Goal: Task Accomplishment & Management: Manage account settings

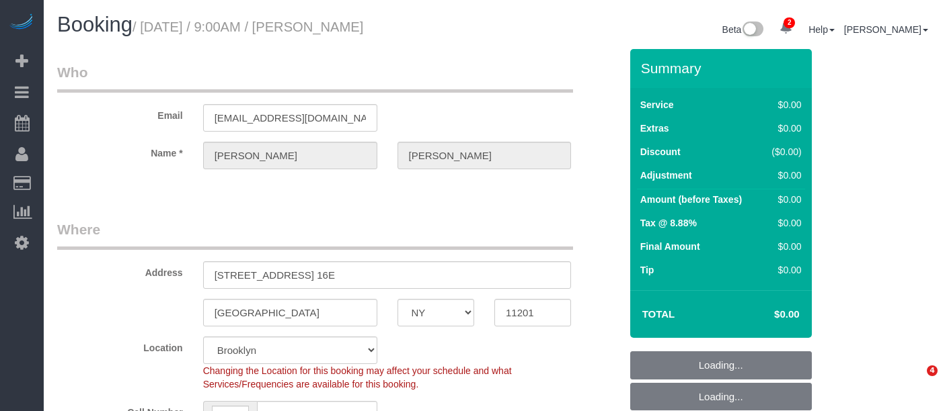
select select "NY"
select select "spot1"
select select "number:89"
select select "number:90"
select select "number:15"
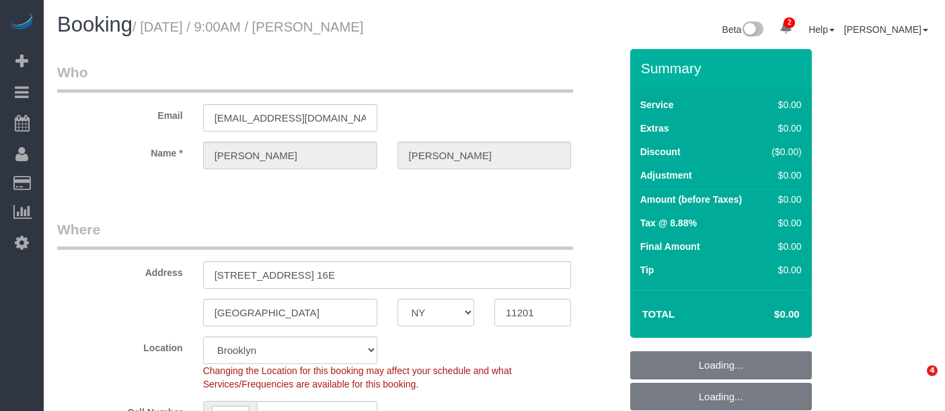
select select "number:5"
click at [362, 34] on small "/ August 25, 2025 / 9:00AM / Kate Larson" at bounding box center [247, 26] width 231 height 15
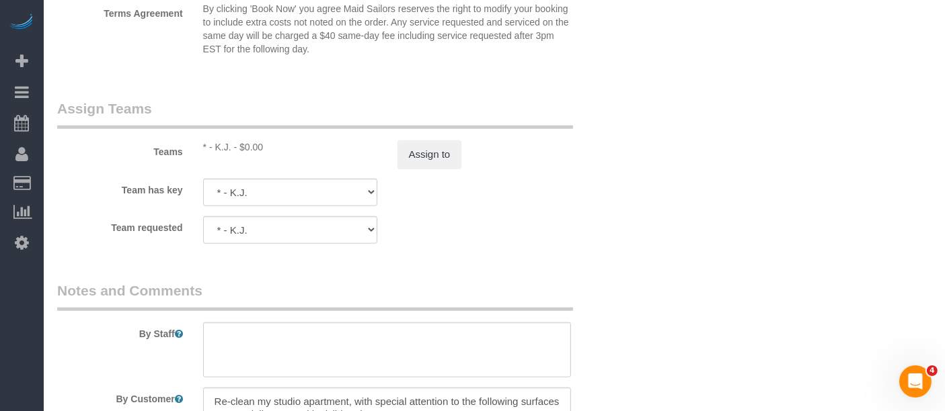
scroll to position [1569, 0]
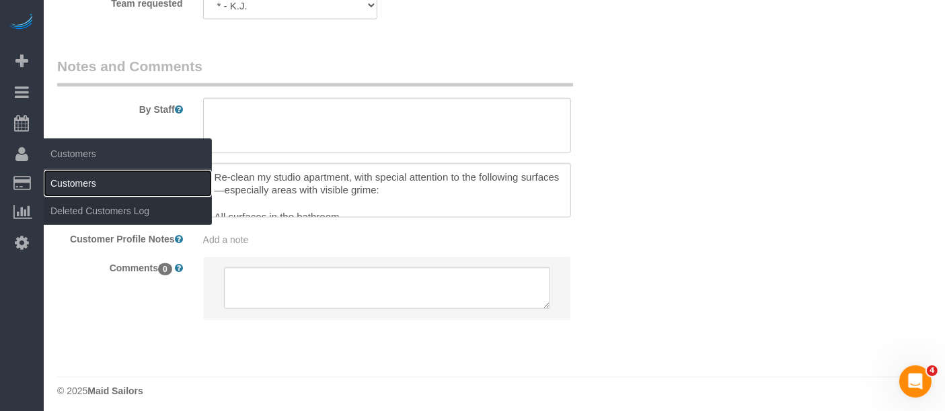
click at [67, 171] on link "Customers" at bounding box center [128, 183] width 168 height 27
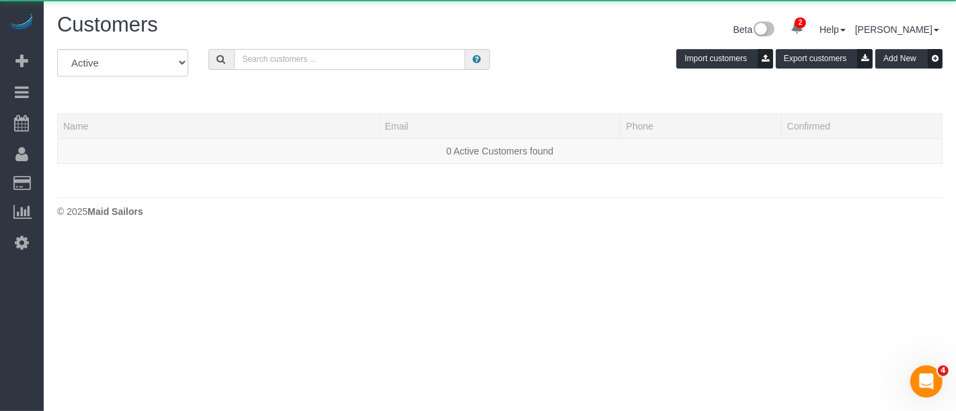
click at [290, 58] on input "text" at bounding box center [349, 59] width 231 height 21
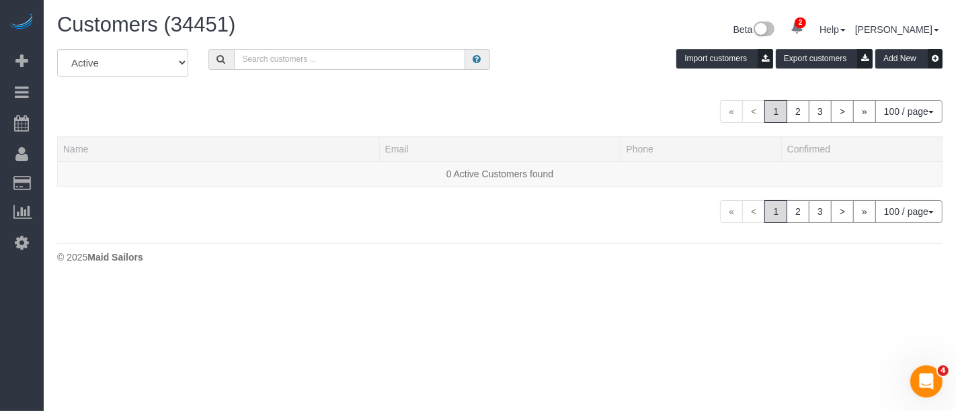
paste input "Kate Larson"
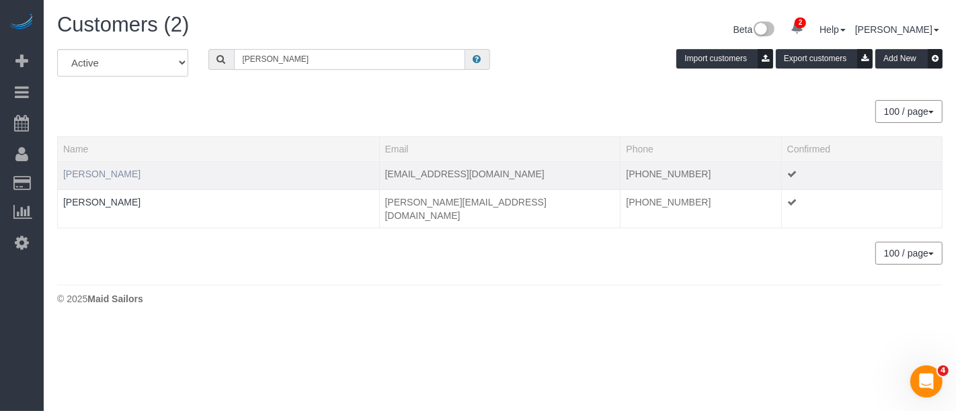
type input "Kate Larson"
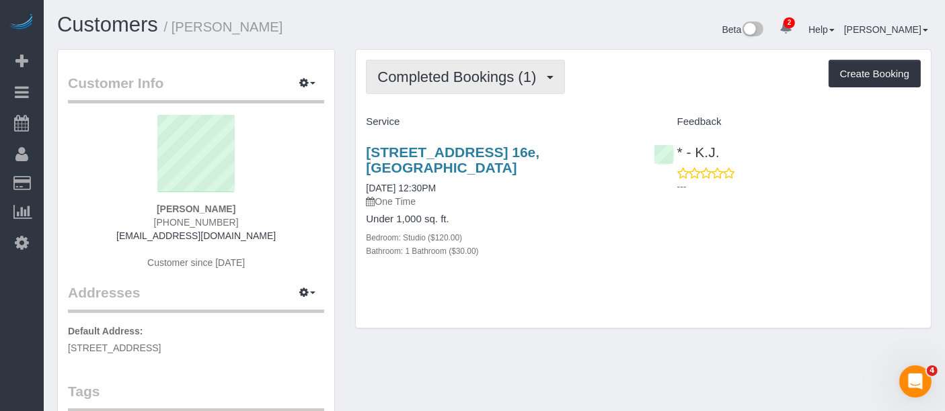
click at [504, 70] on span "Completed Bookings (1)" at bounding box center [459, 77] width 165 height 17
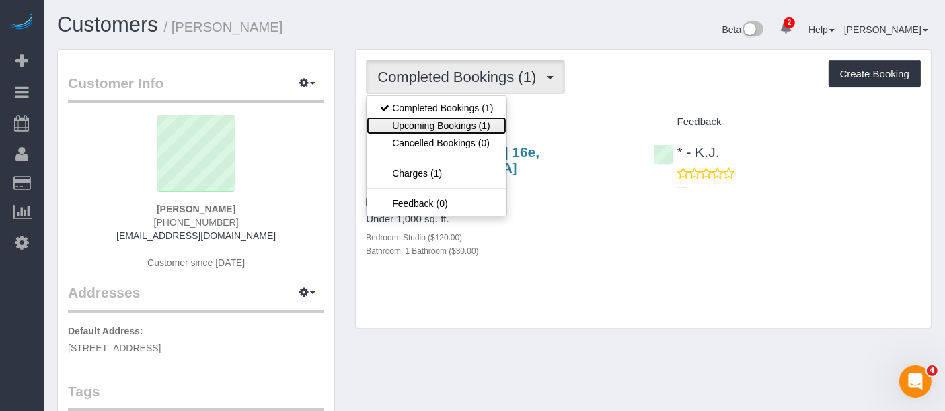
click at [484, 124] on link "Upcoming Bookings (1)" at bounding box center [436, 125] width 140 height 17
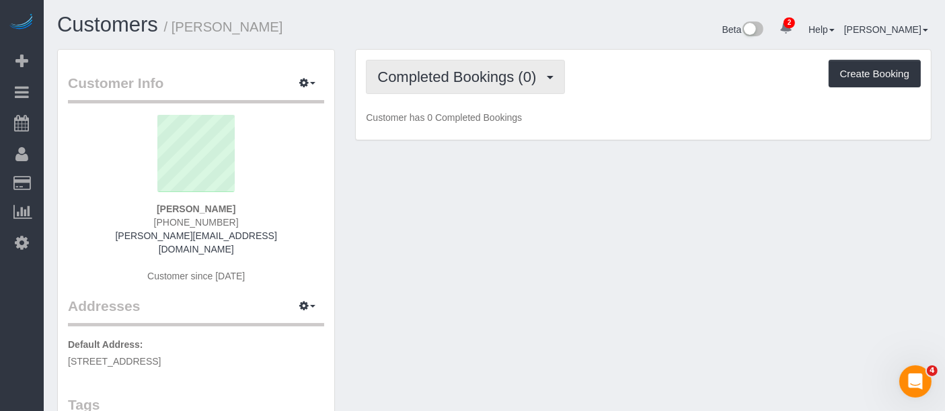
click at [478, 71] on span "Completed Bookings (0)" at bounding box center [459, 77] width 165 height 17
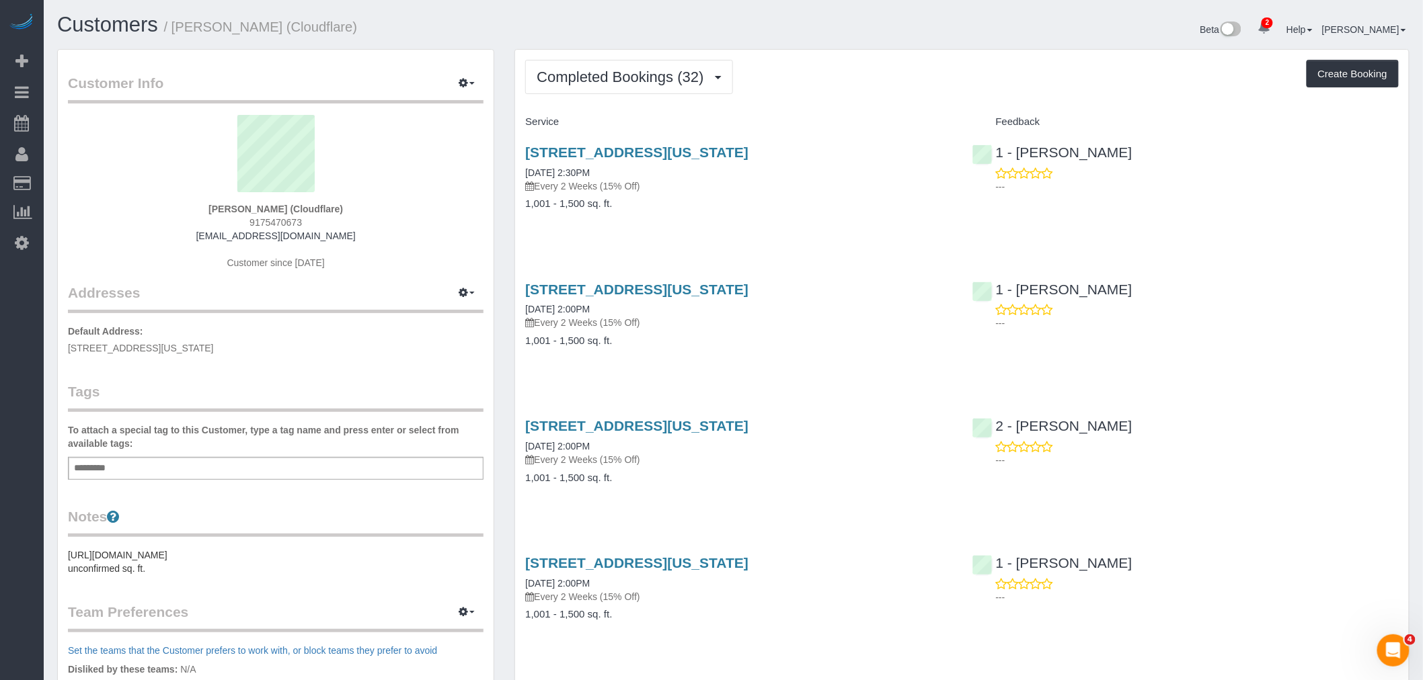
click at [434, 41] on div "Customers / [PERSON_NAME] (Cloudflare)" at bounding box center [390, 27] width 686 height 29
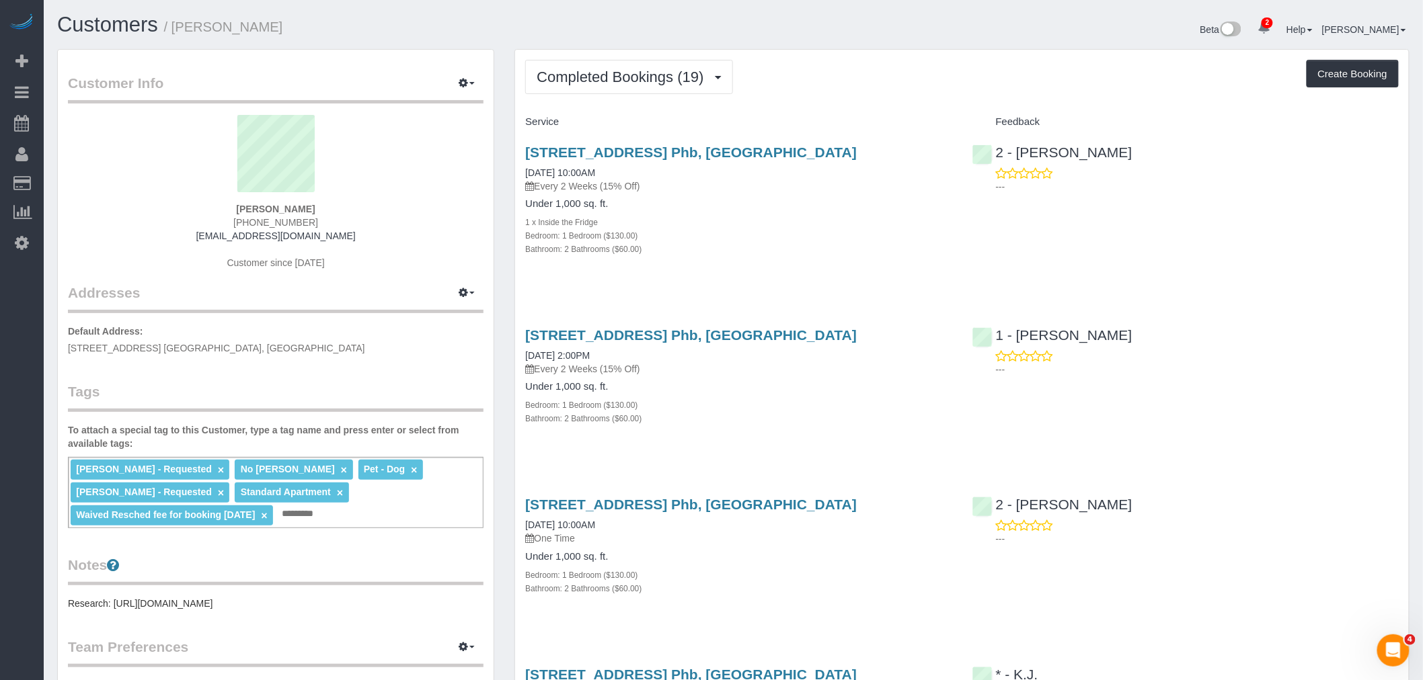
click at [834, 255] on div "Bathroom: 2 Bathrooms ($60.00)" at bounding box center [738, 248] width 426 height 13
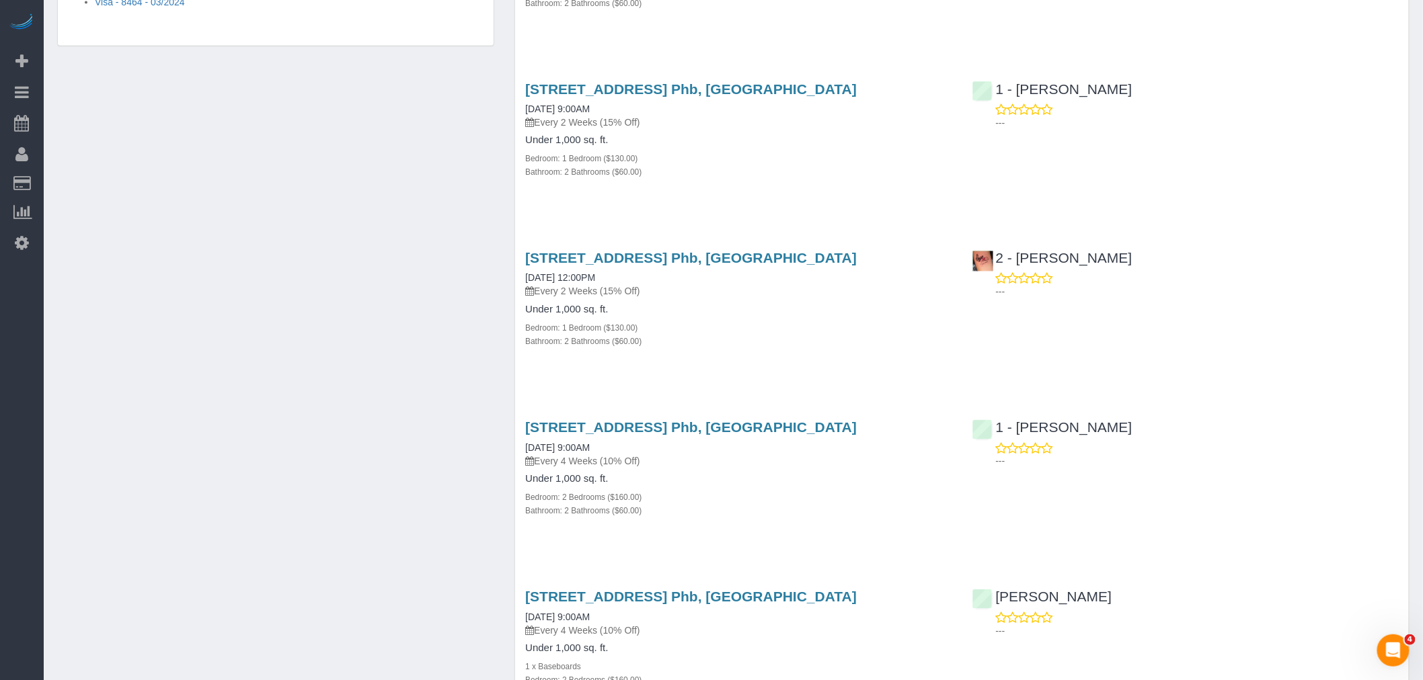
scroll to position [1345, 0]
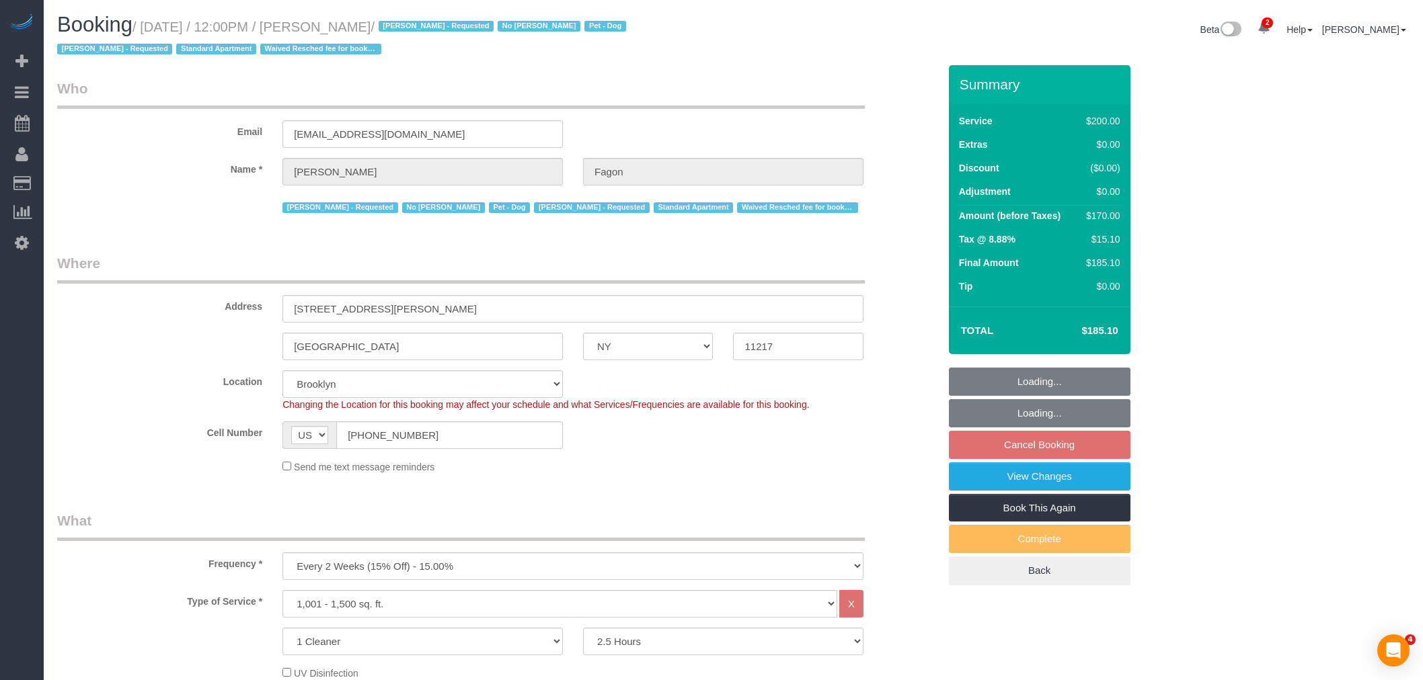
select select "NY"
select select "150"
select select "string:stripe-pm_1N7MCH4VGloSiKo7X7U6WIVW"
select select "spot5"
select select "number:60"
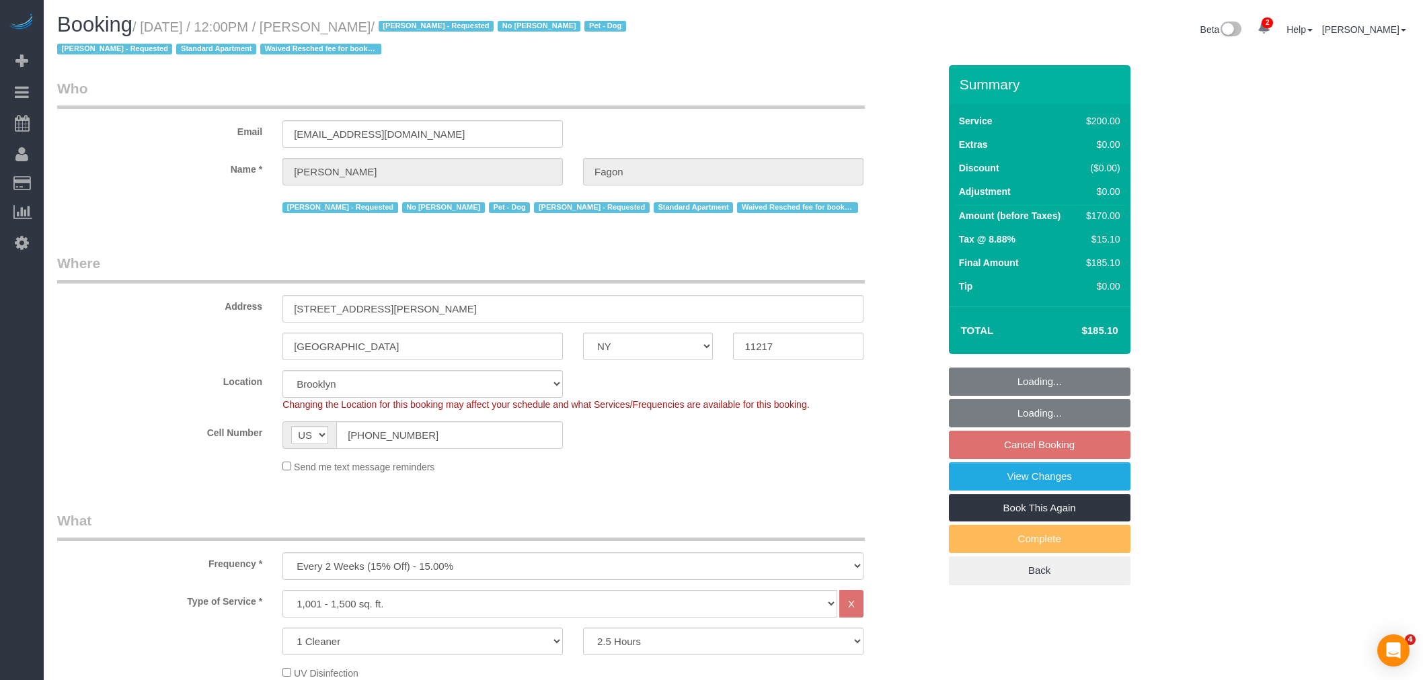
select select "number:74"
select select "number:13"
select select "number:5"
select select "object:1283"
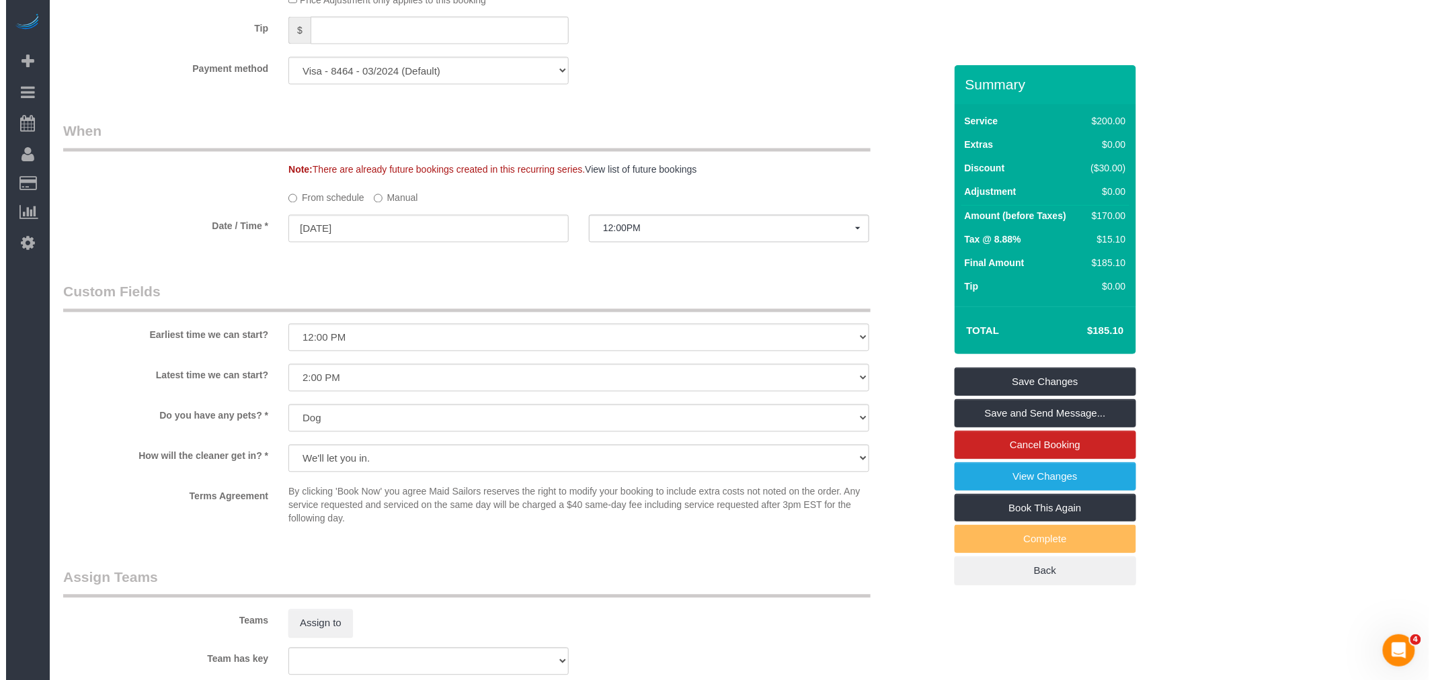
scroll to position [1195, 0]
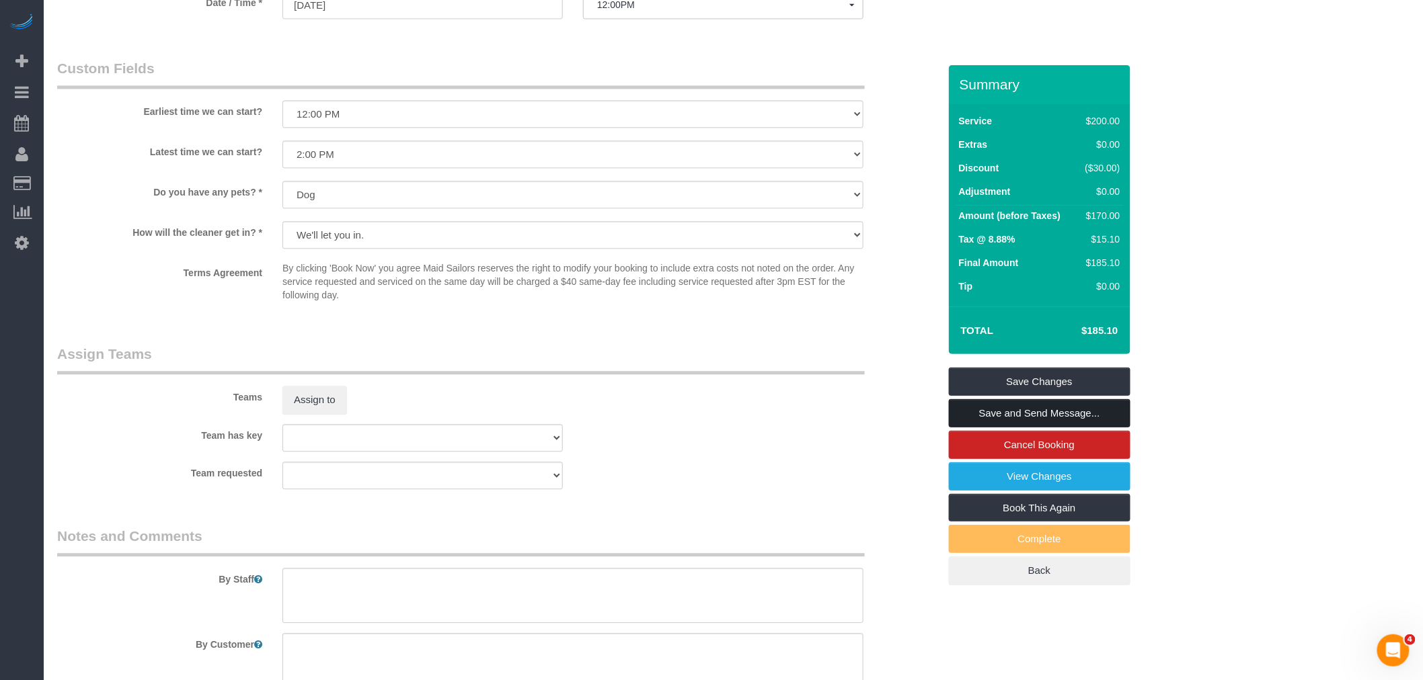
click at [1027, 417] on link "Save and Send Message..." at bounding box center [1040, 413] width 182 height 28
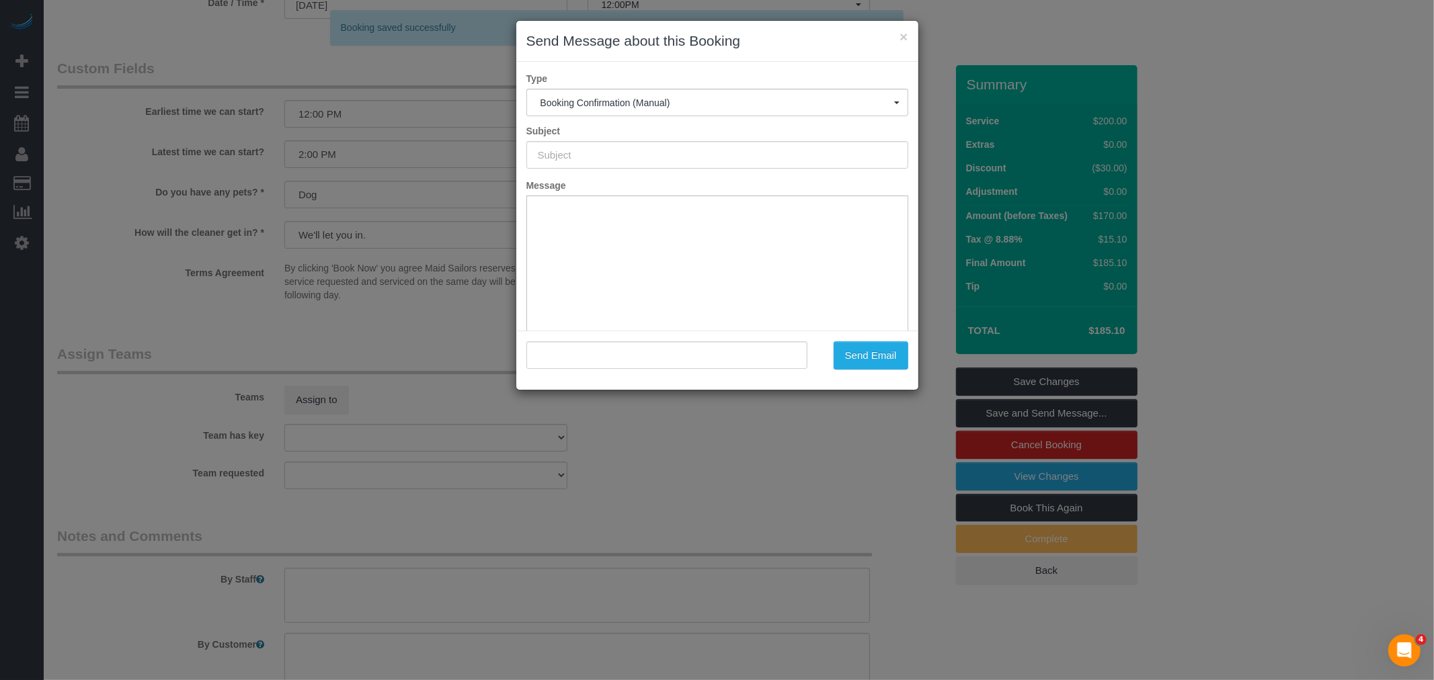
type input "Cleaning Confirmed for 08/26/2025 at 12:00pm"
type input ""Olivia Fagon" <ojfagon@gmail.com>"
click at [879, 352] on button "Send Email" at bounding box center [871, 356] width 75 height 28
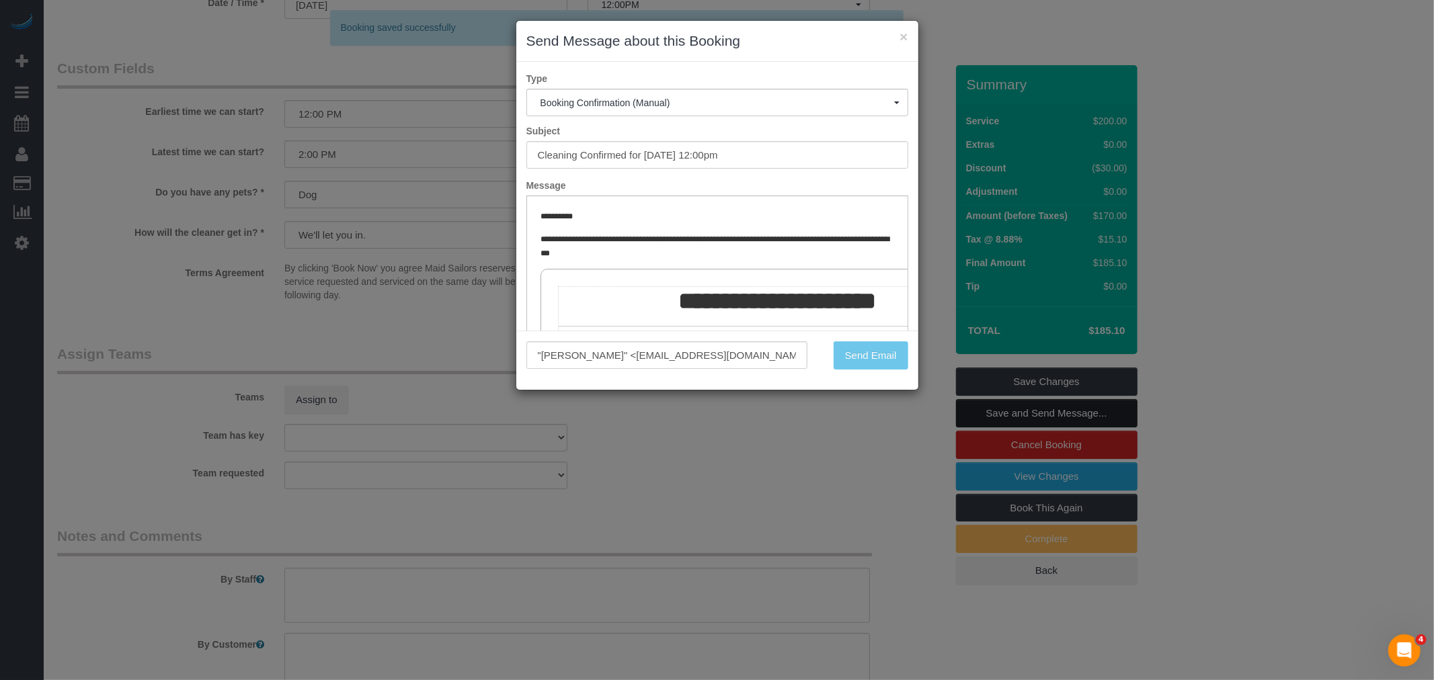
scroll to position [1244, 0]
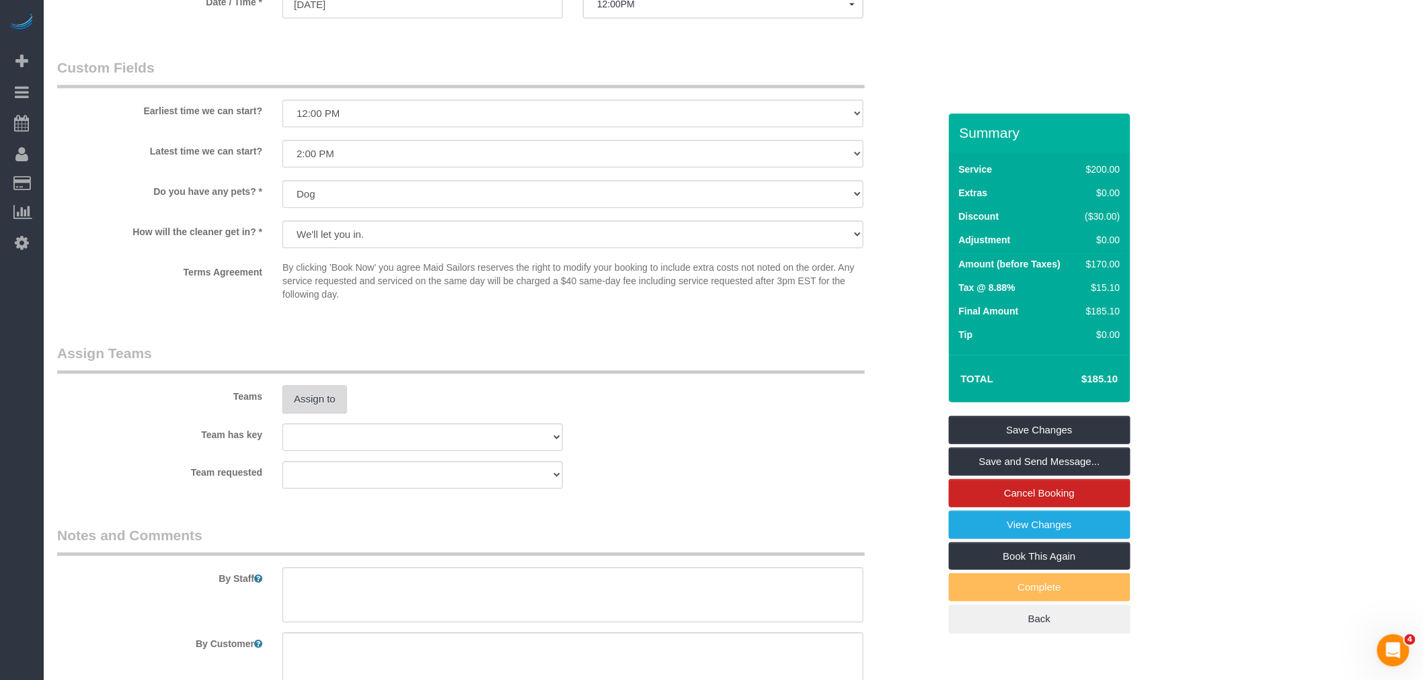
click at [327, 404] on button "Assign to" at bounding box center [314, 399] width 65 height 28
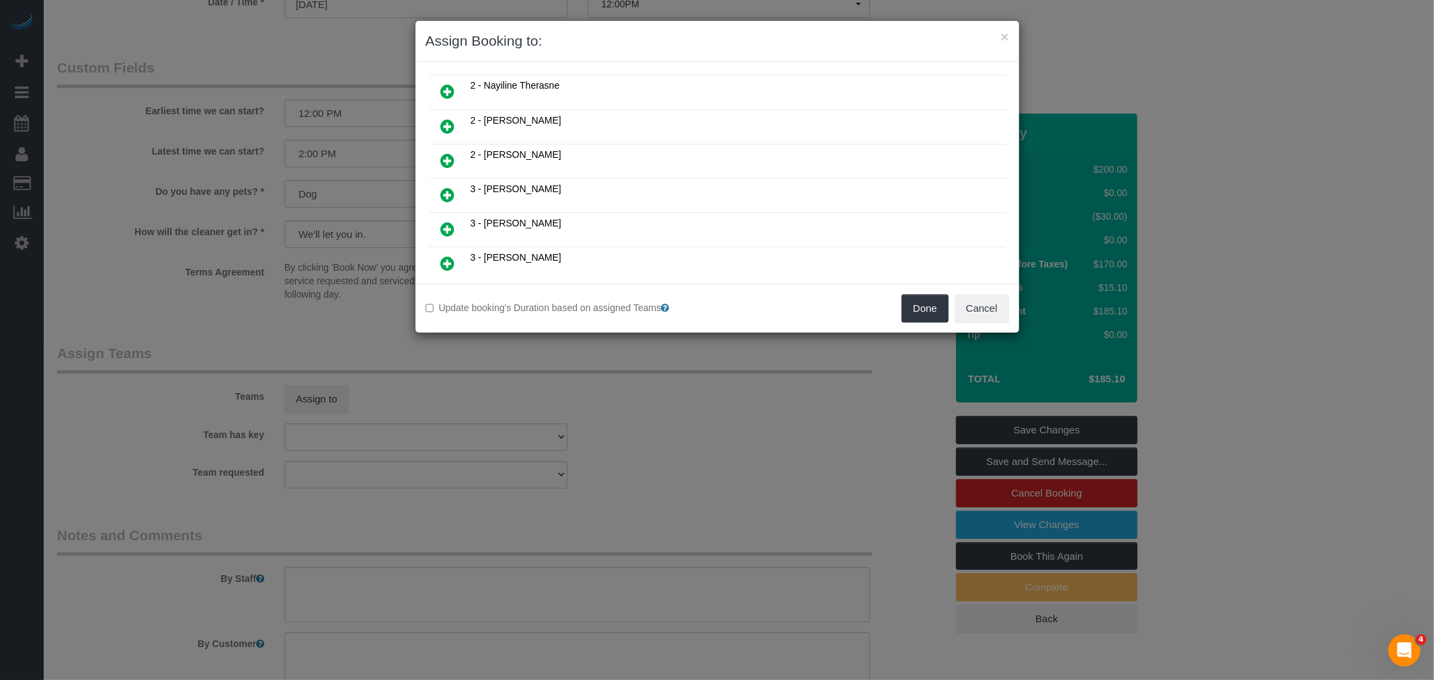
scroll to position [822, 0]
click at [453, 124] on icon at bounding box center [448, 132] width 14 height 16
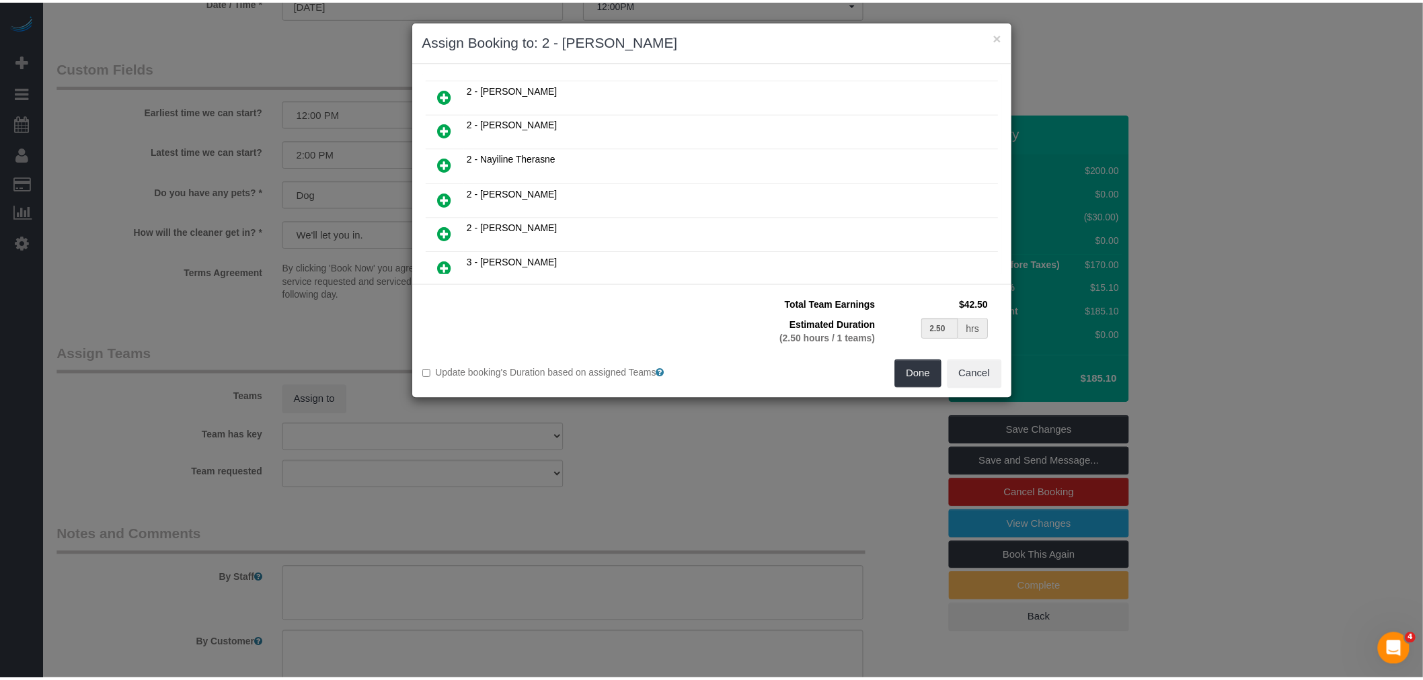
scroll to position [852, 0]
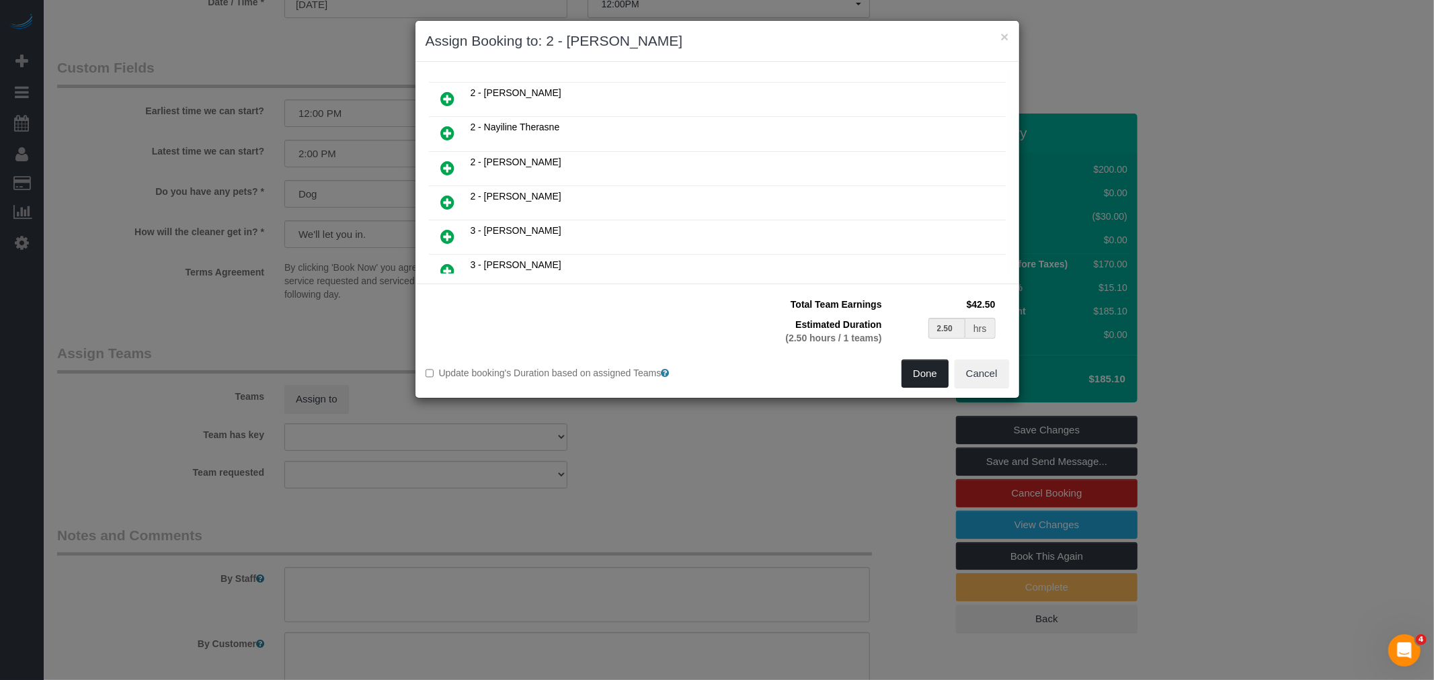
click at [929, 360] on button "Done" at bounding box center [925, 374] width 47 height 28
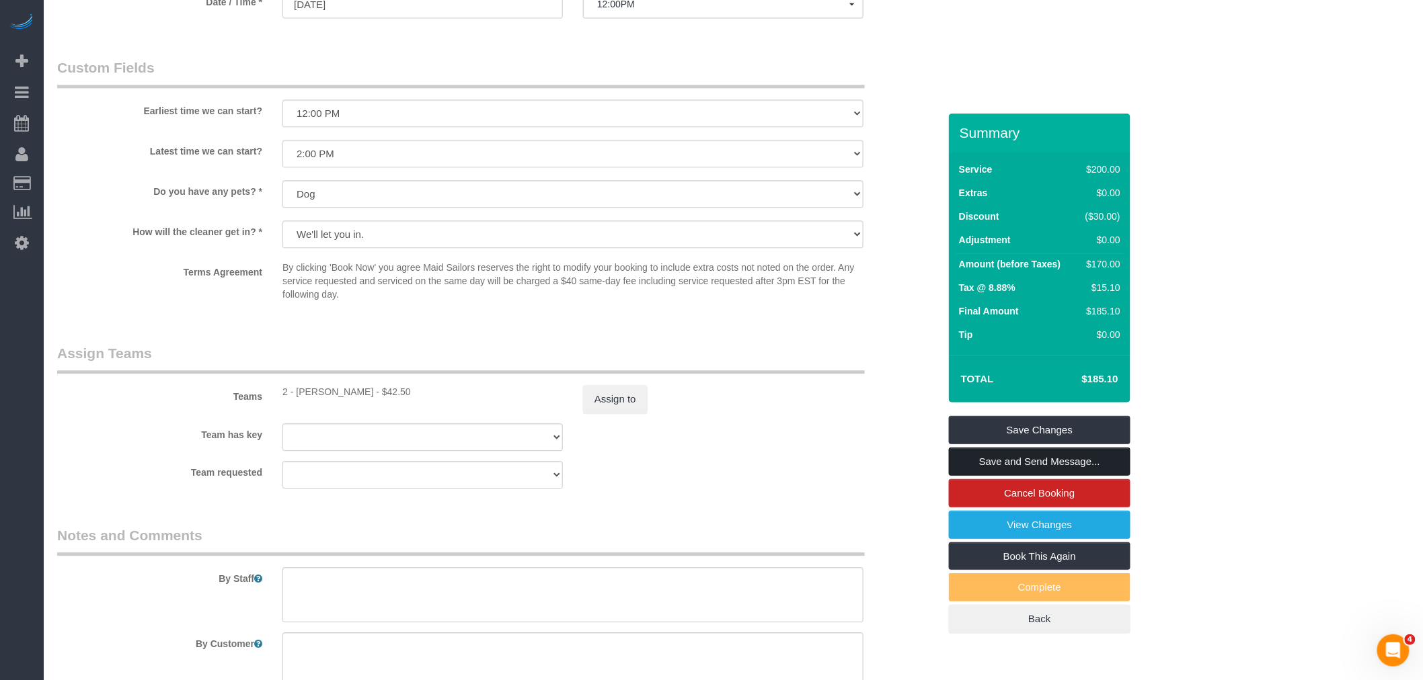
click at [1061, 464] on link "Save and Send Message..." at bounding box center [1040, 462] width 182 height 28
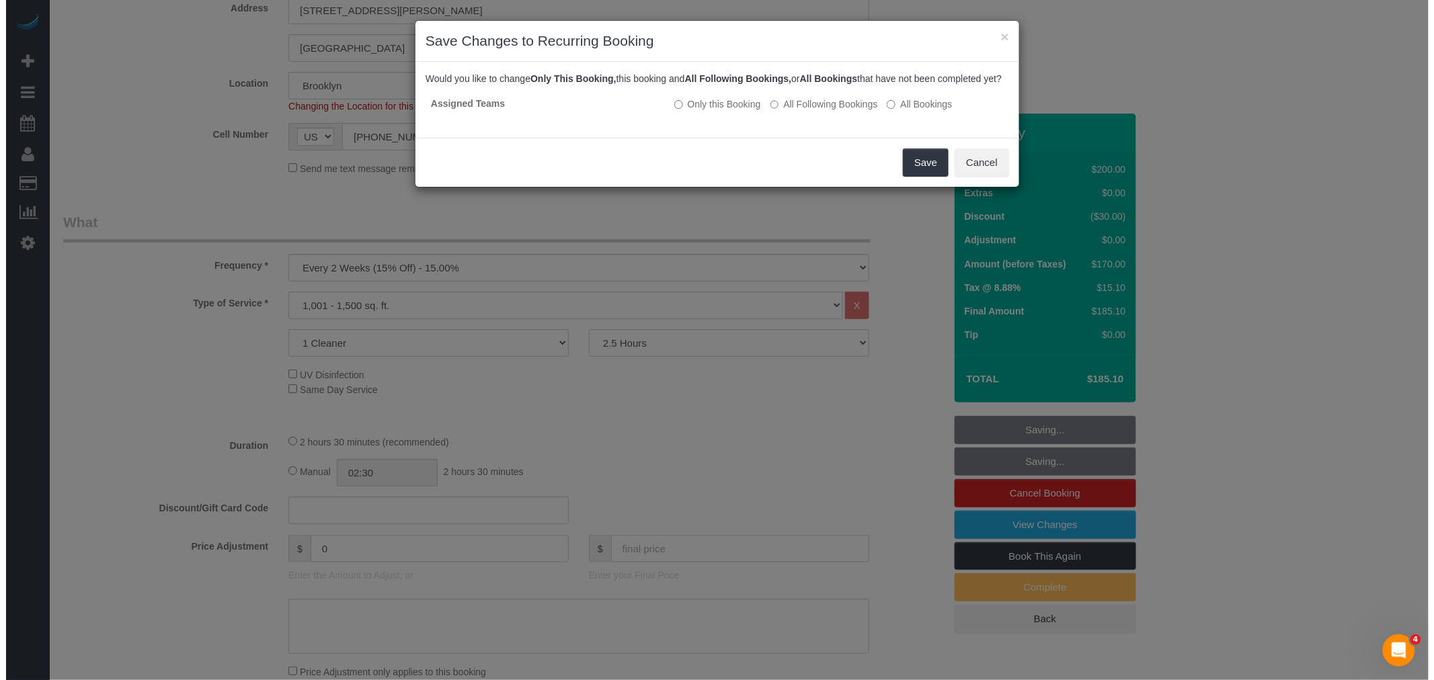
scroll to position [0, 0]
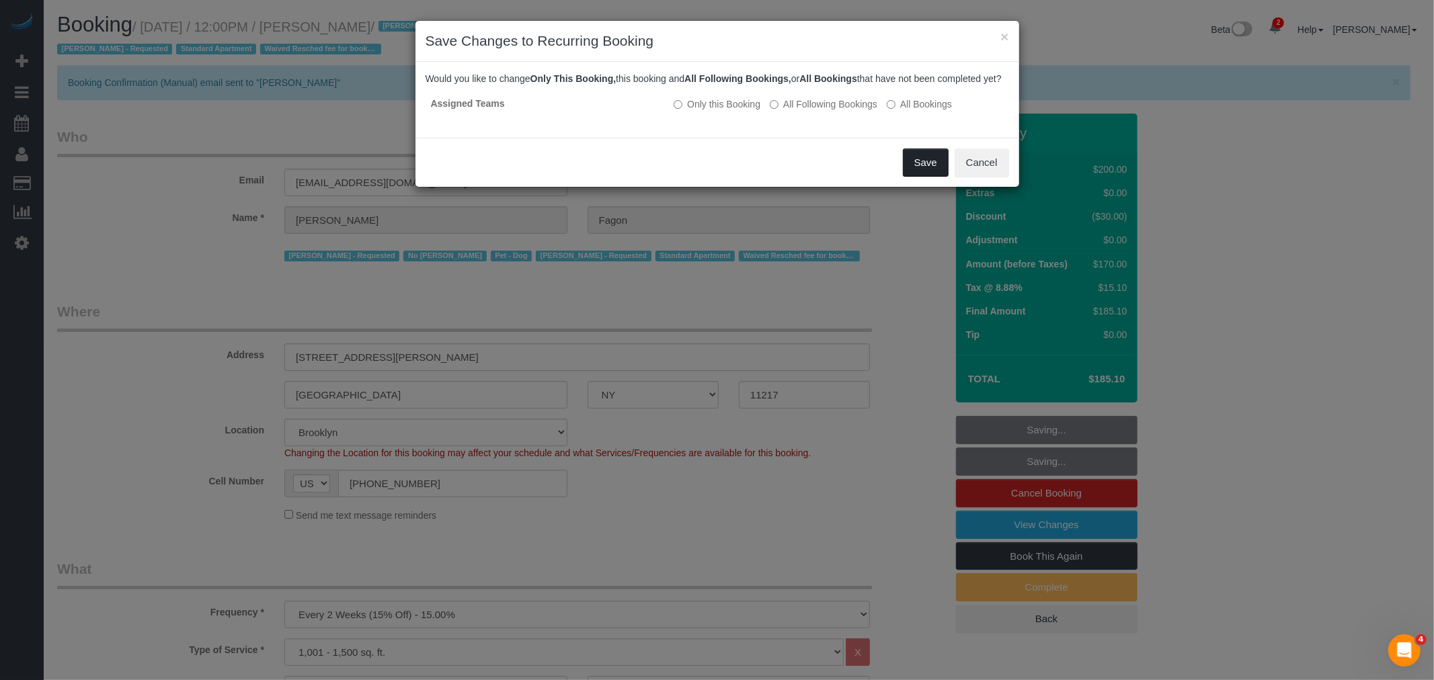
click at [914, 177] on button "Save" at bounding box center [926, 163] width 46 height 28
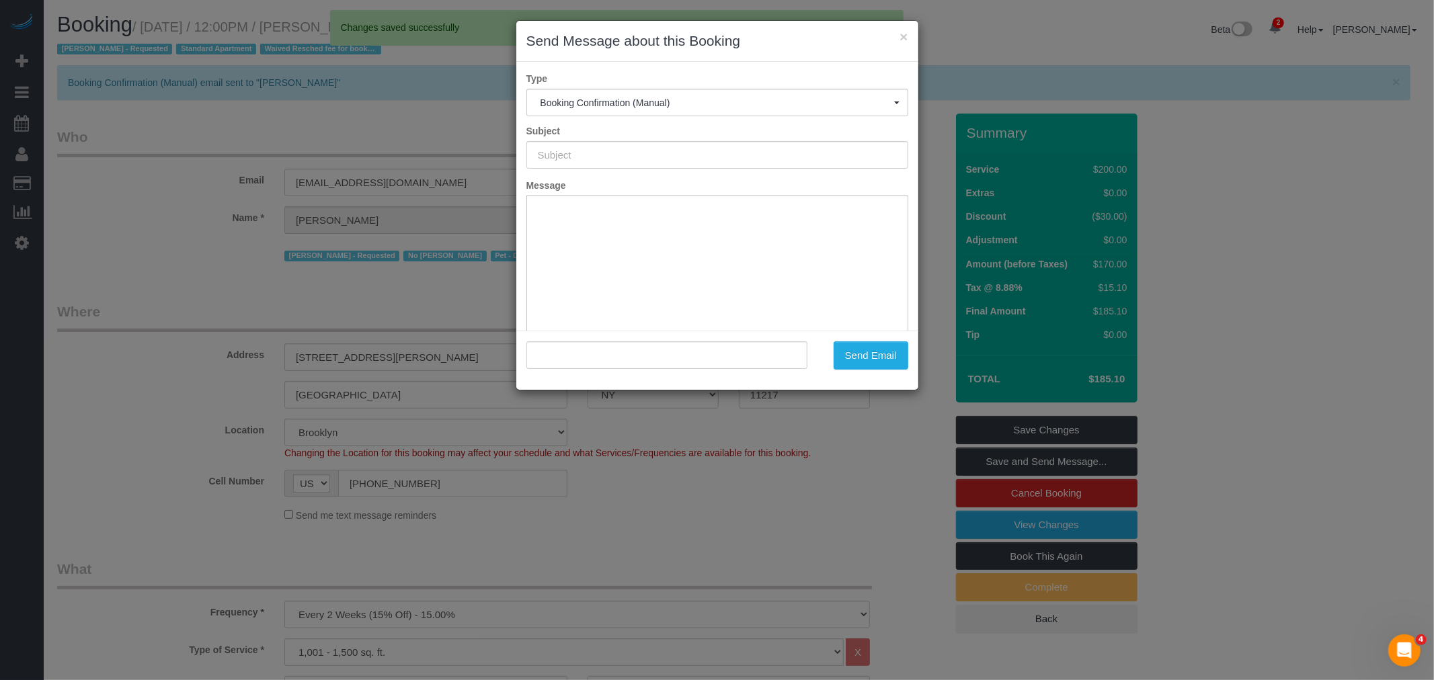
type input "Cleaning Confirmed for 08/26/2025 at 12:00pm"
type input ""Olivia Fagon" <ojfagon@gmail.com>"
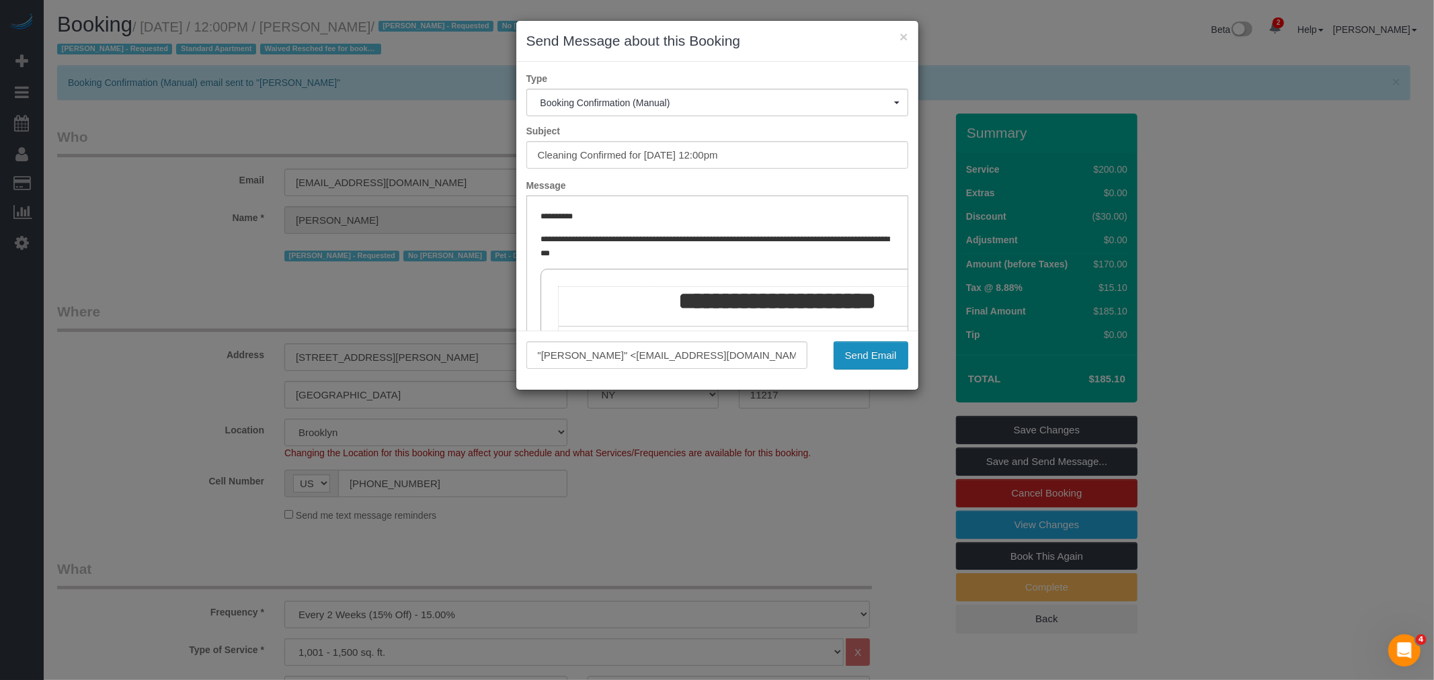
click at [854, 354] on button "Send Email" at bounding box center [871, 356] width 75 height 28
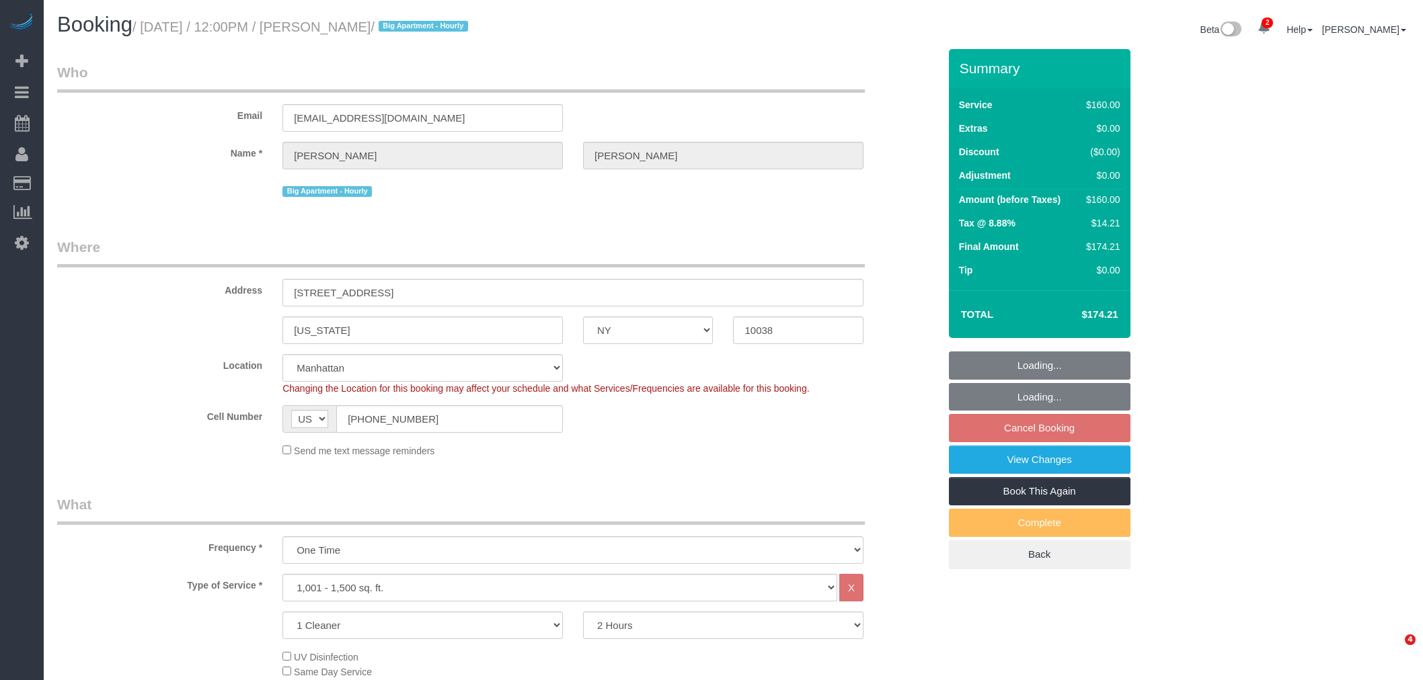
select select "NY"
select select "spot5"
select select "number:58"
select select "number:73"
select select "number:15"
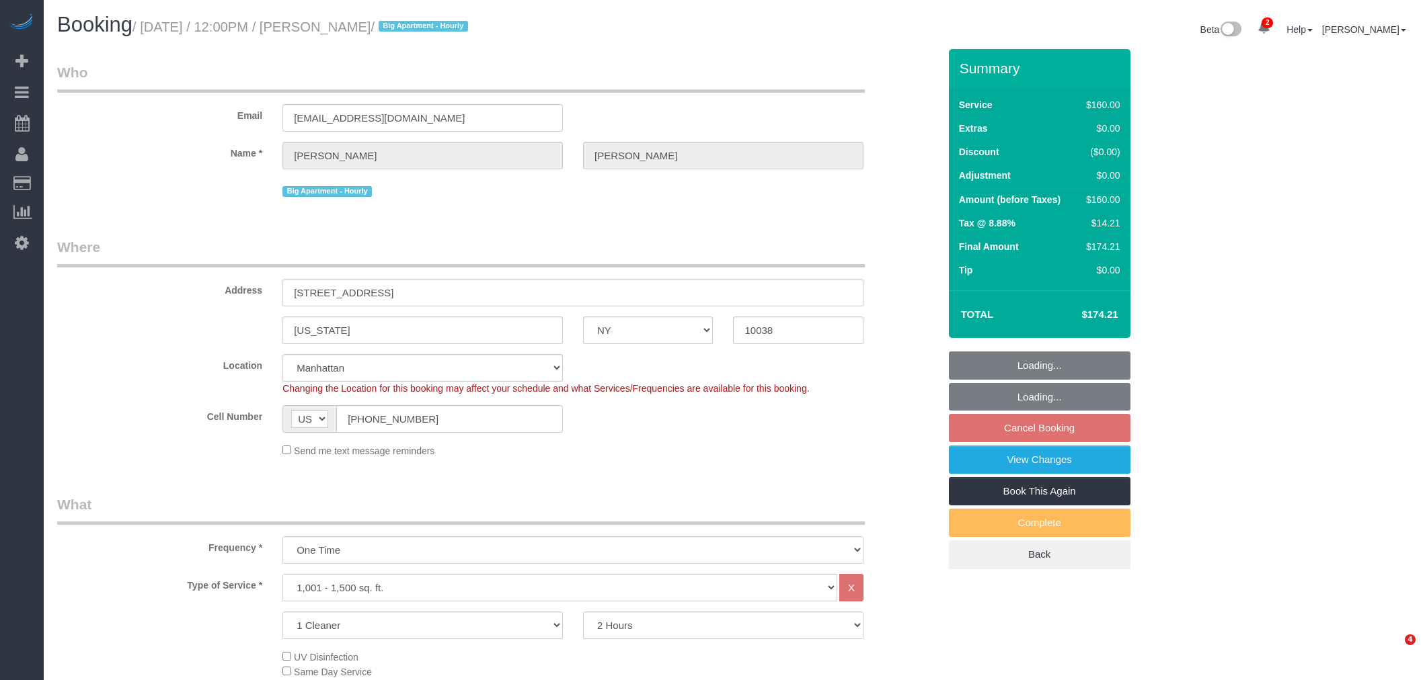
select select "number:6"
select select "object:1280"
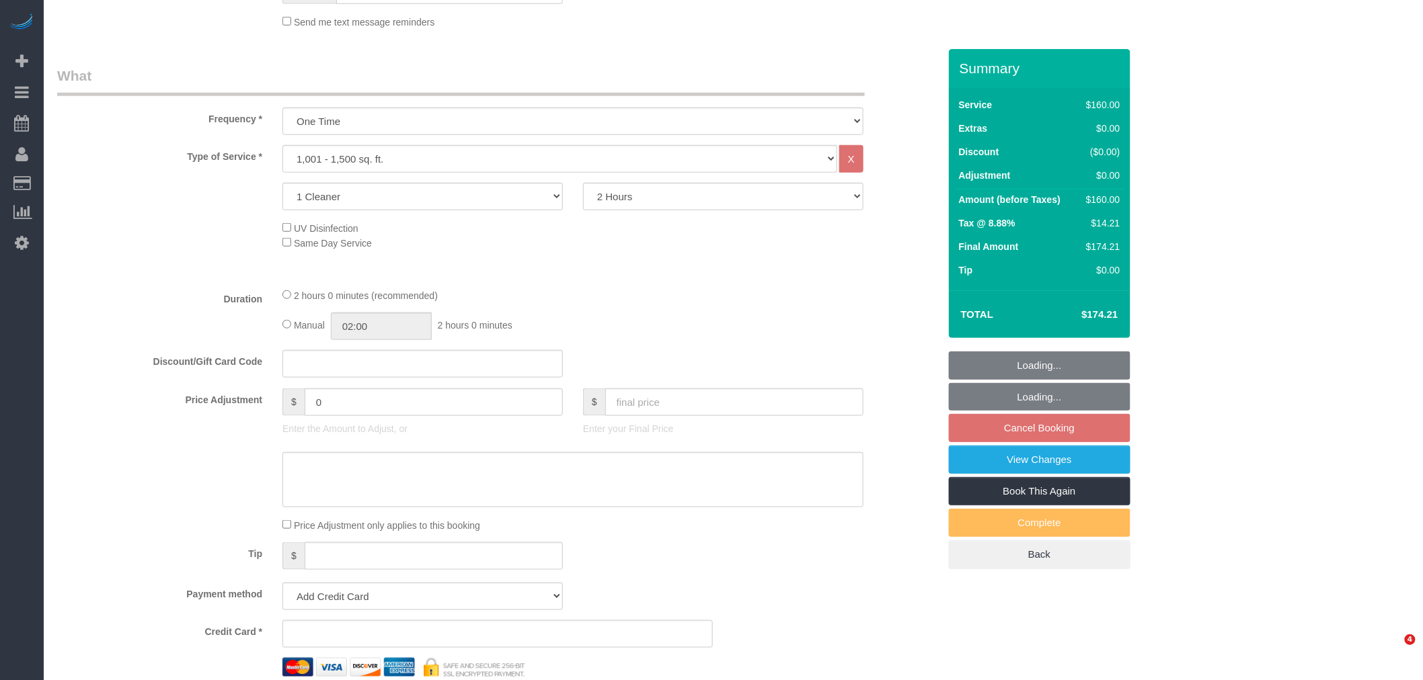
select select "spot65"
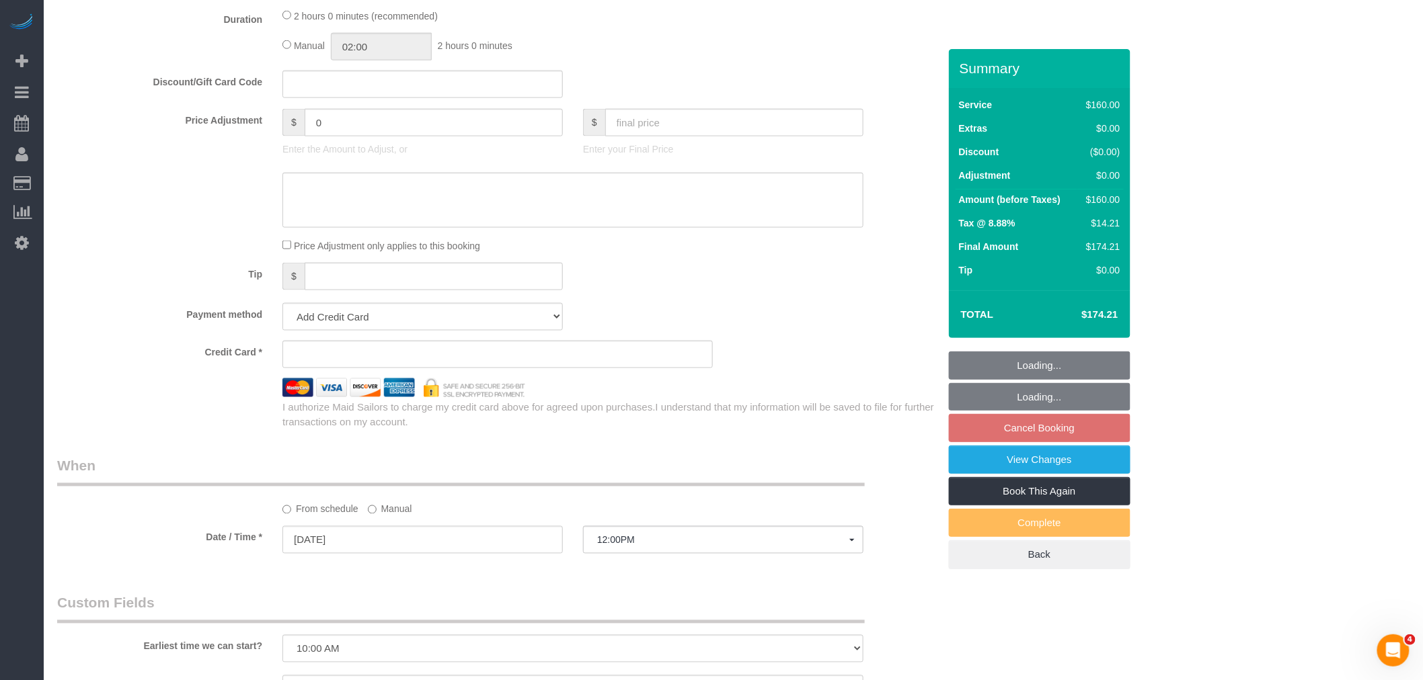
select select "string:stripe-pm_1RzpcI4VGloSiKo7fsgAjWPB"
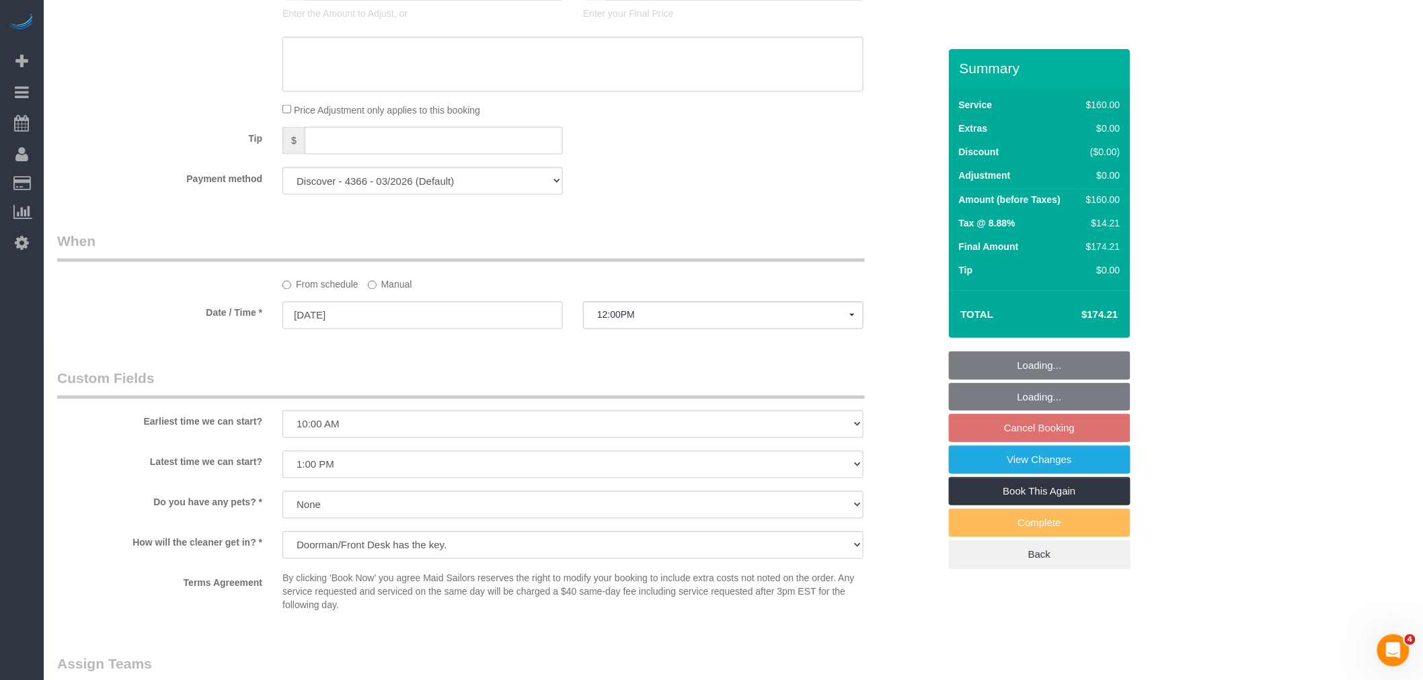
scroll to position [947, 0]
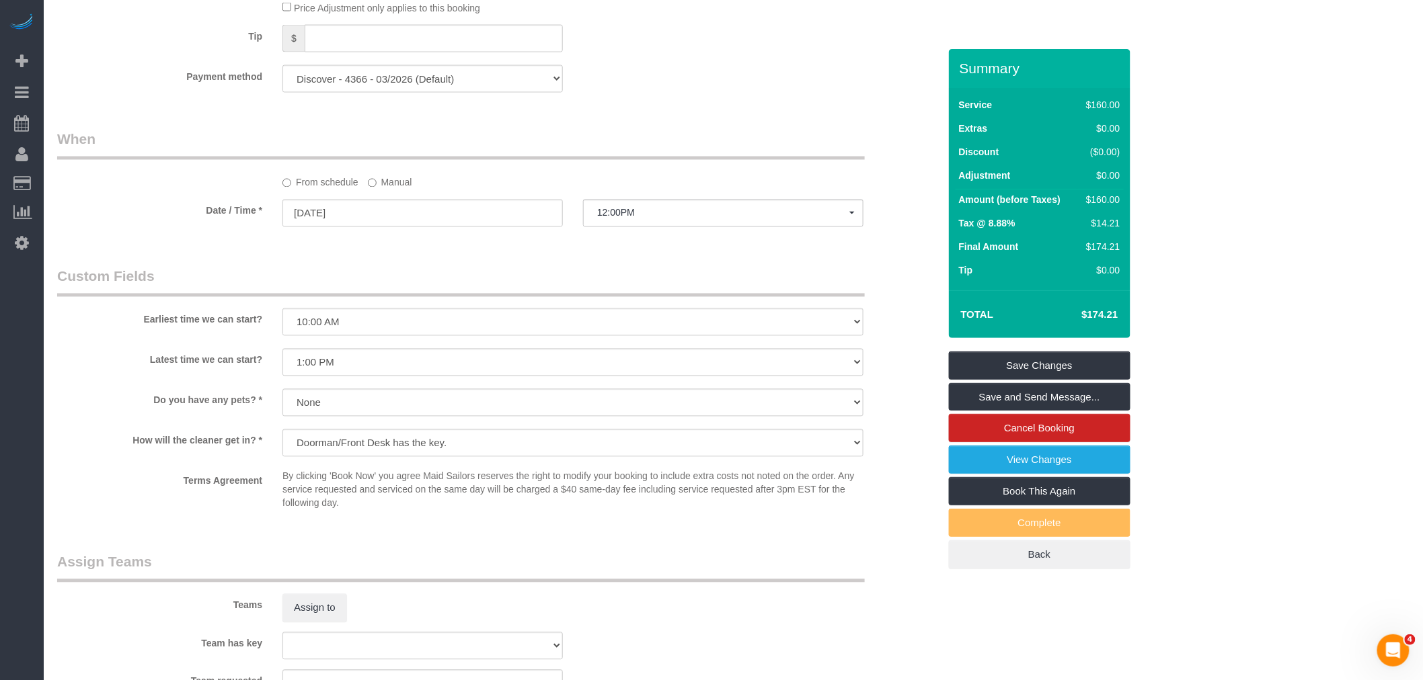
drag, startPoint x: 370, startPoint y: 182, endPoint x: 389, endPoint y: 196, distance: 23.9
click at [370, 182] on label "Manual" at bounding box center [390, 180] width 44 height 18
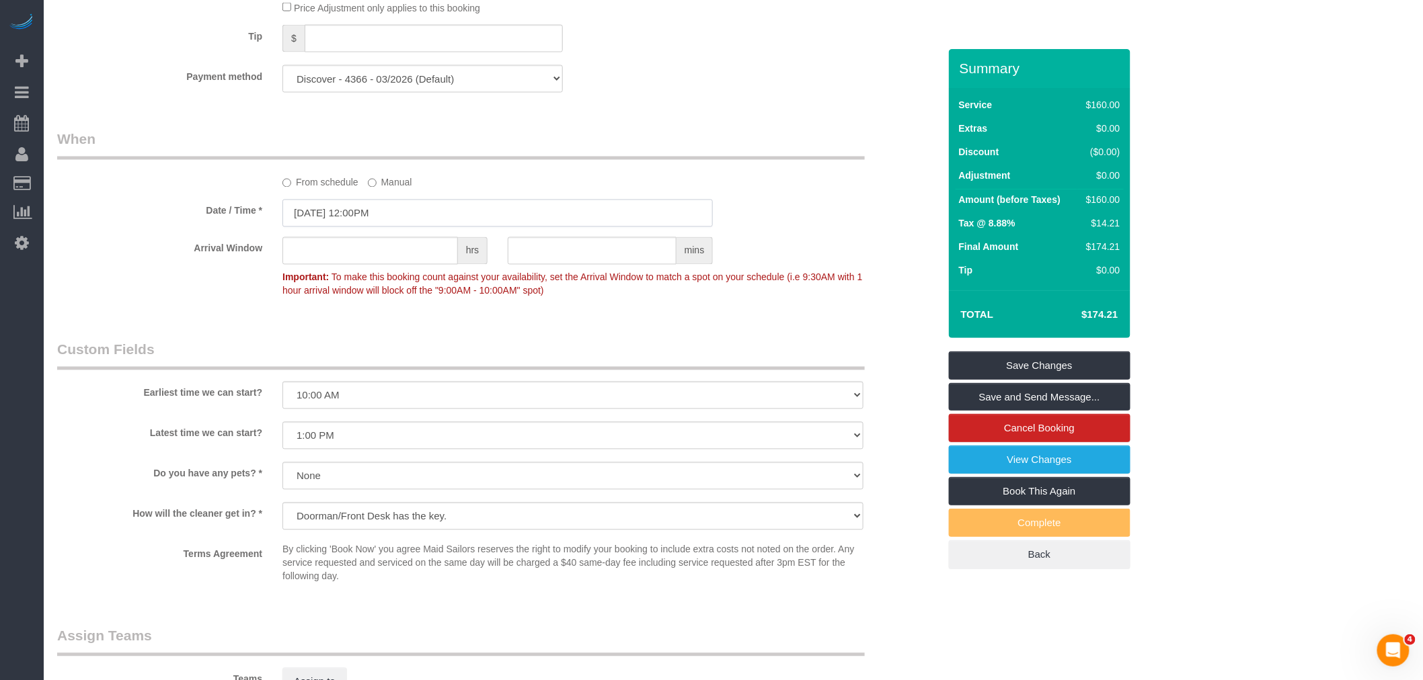
click at [390, 225] on input "08/26/2025 12:00PM" at bounding box center [497, 214] width 430 height 28
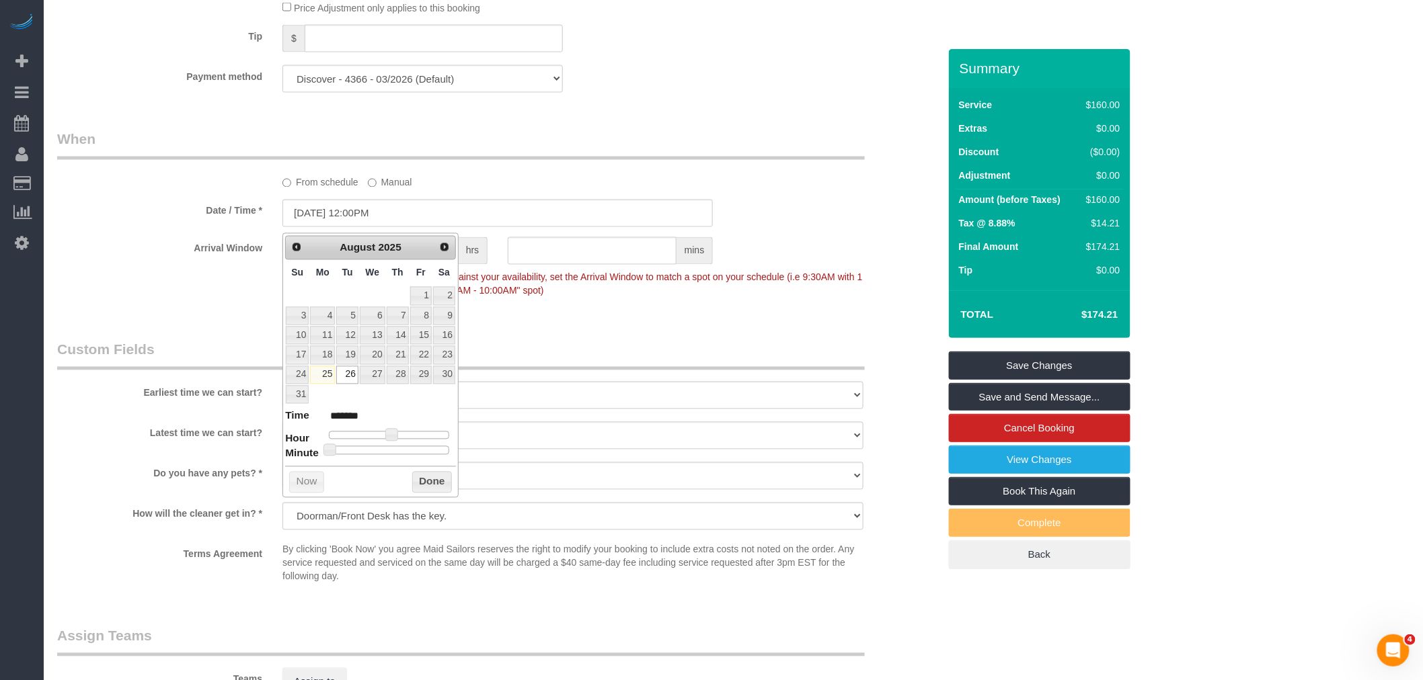
click at [391, 452] on div at bounding box center [389, 450] width 120 height 8
type input "08/26/2025 12:30PM"
type input "*******"
click at [415, 479] on button "Done" at bounding box center [432, 483] width 40 height 22
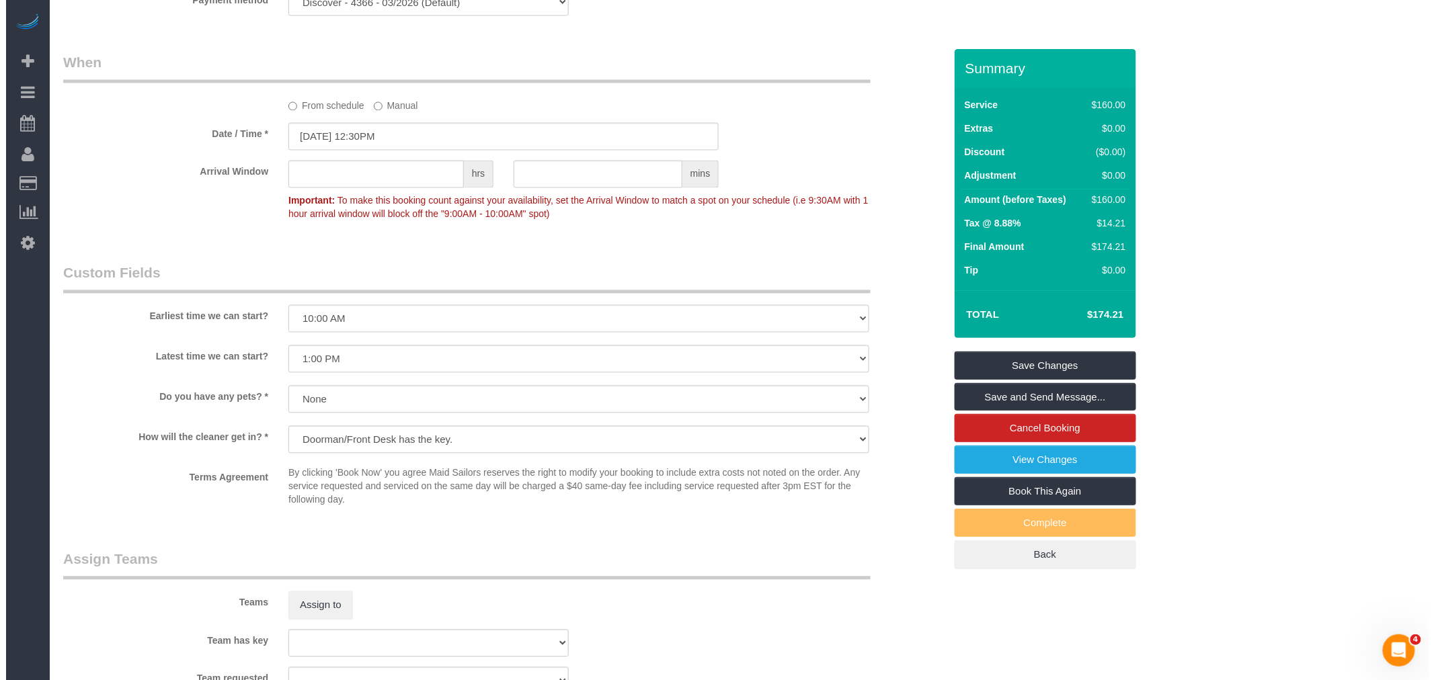
scroll to position [1171, 0]
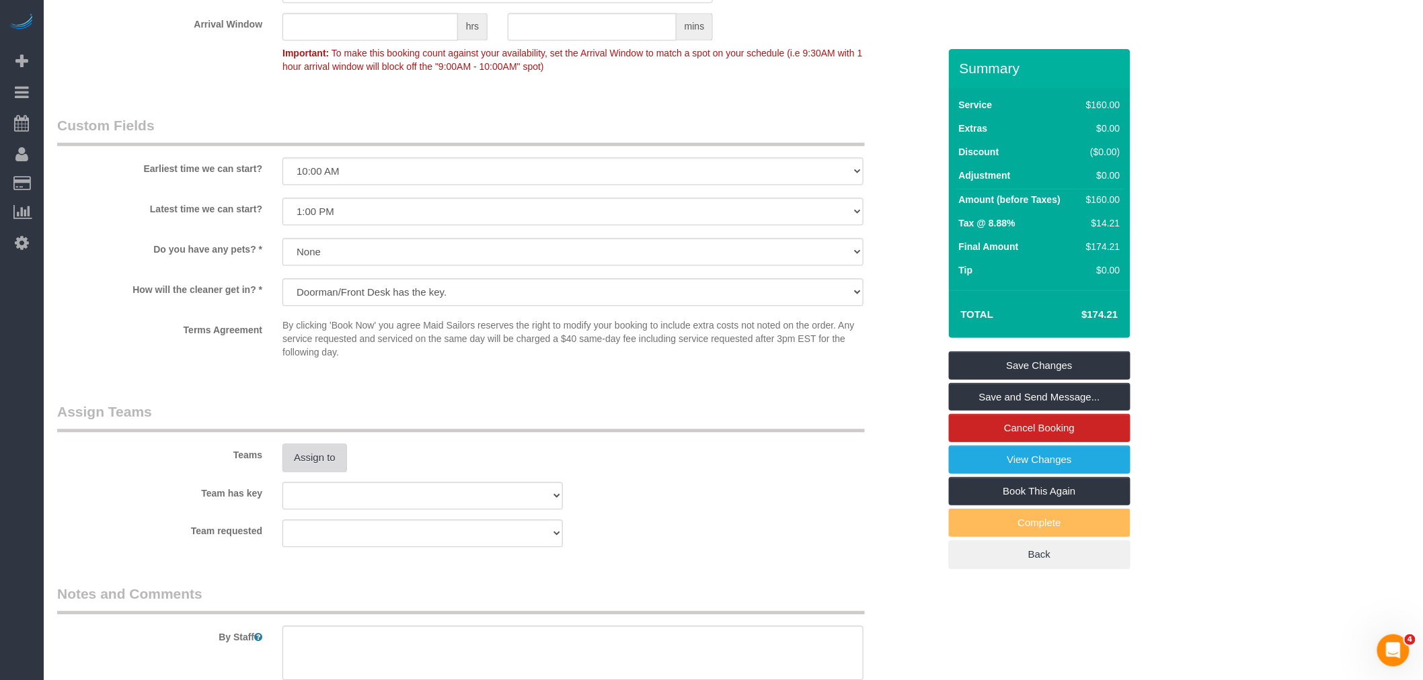
click at [309, 461] on button "Assign to" at bounding box center [314, 458] width 65 height 28
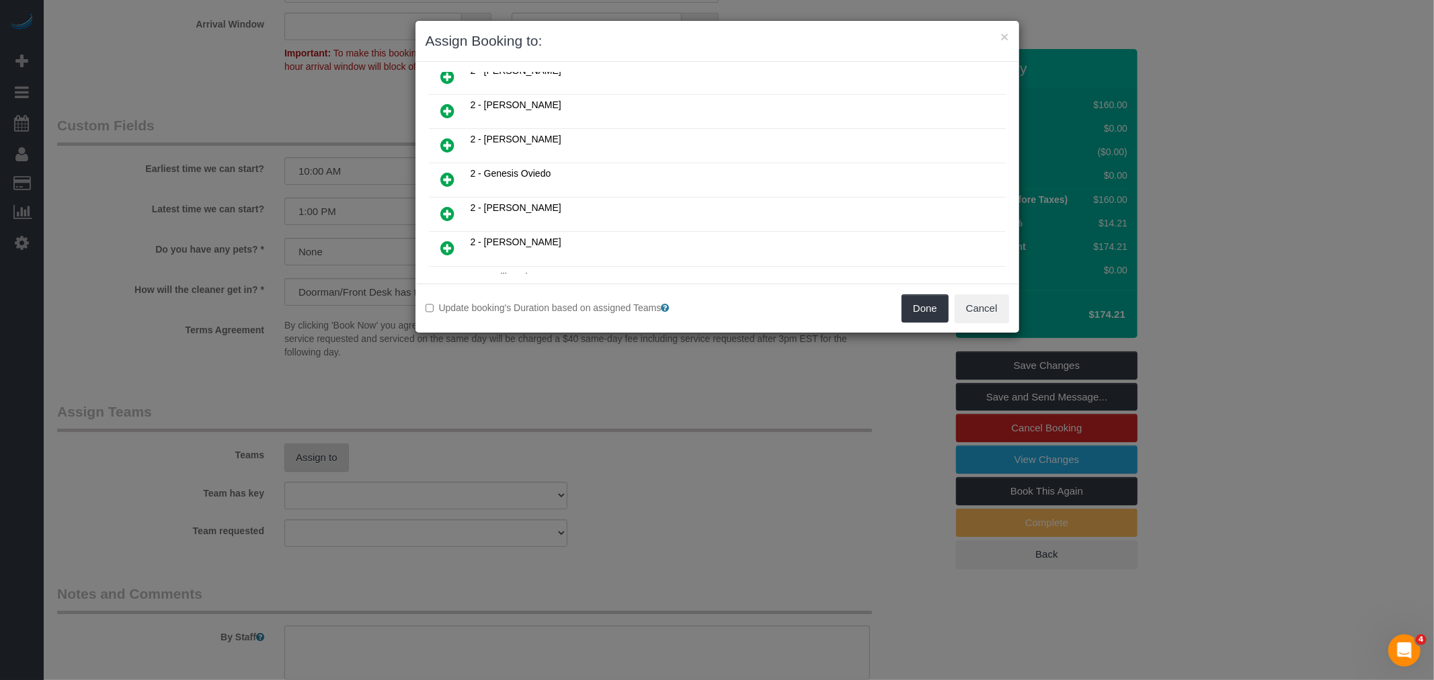
scroll to position [822, 0]
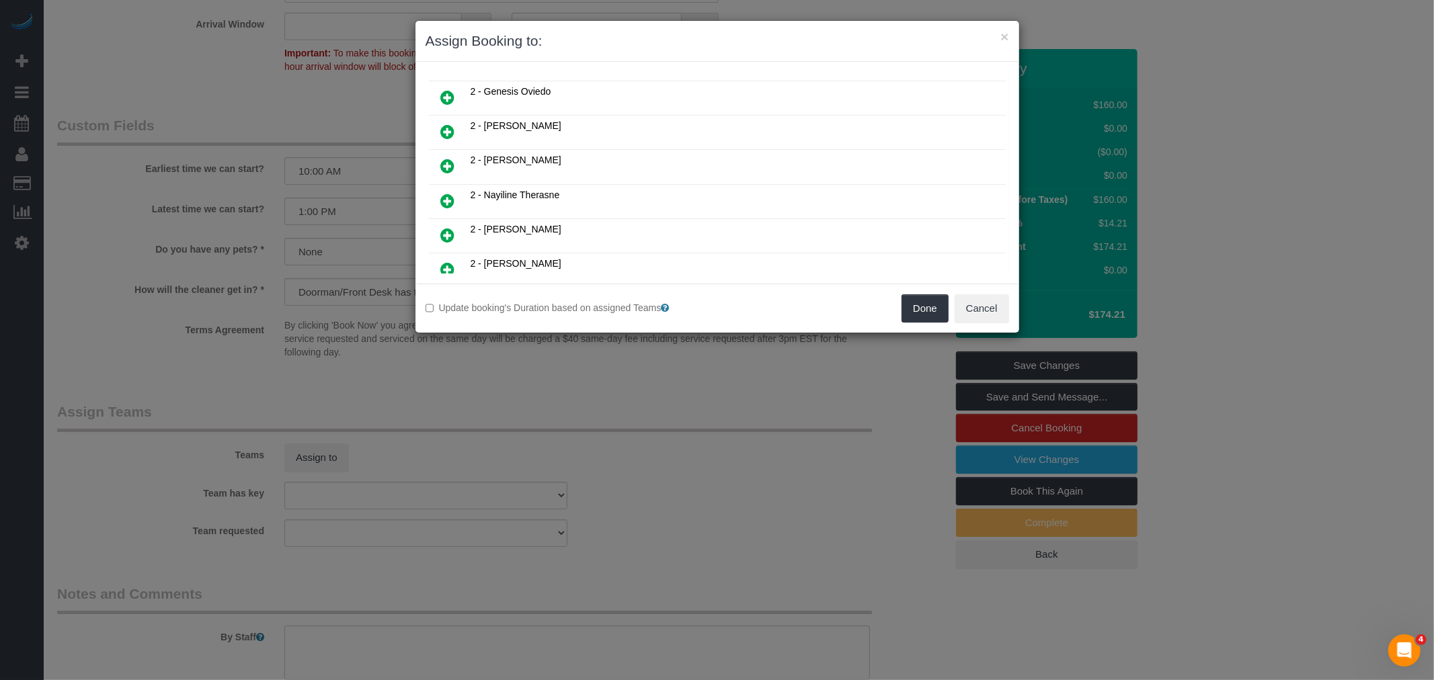
click at [448, 124] on icon at bounding box center [448, 132] width 14 height 16
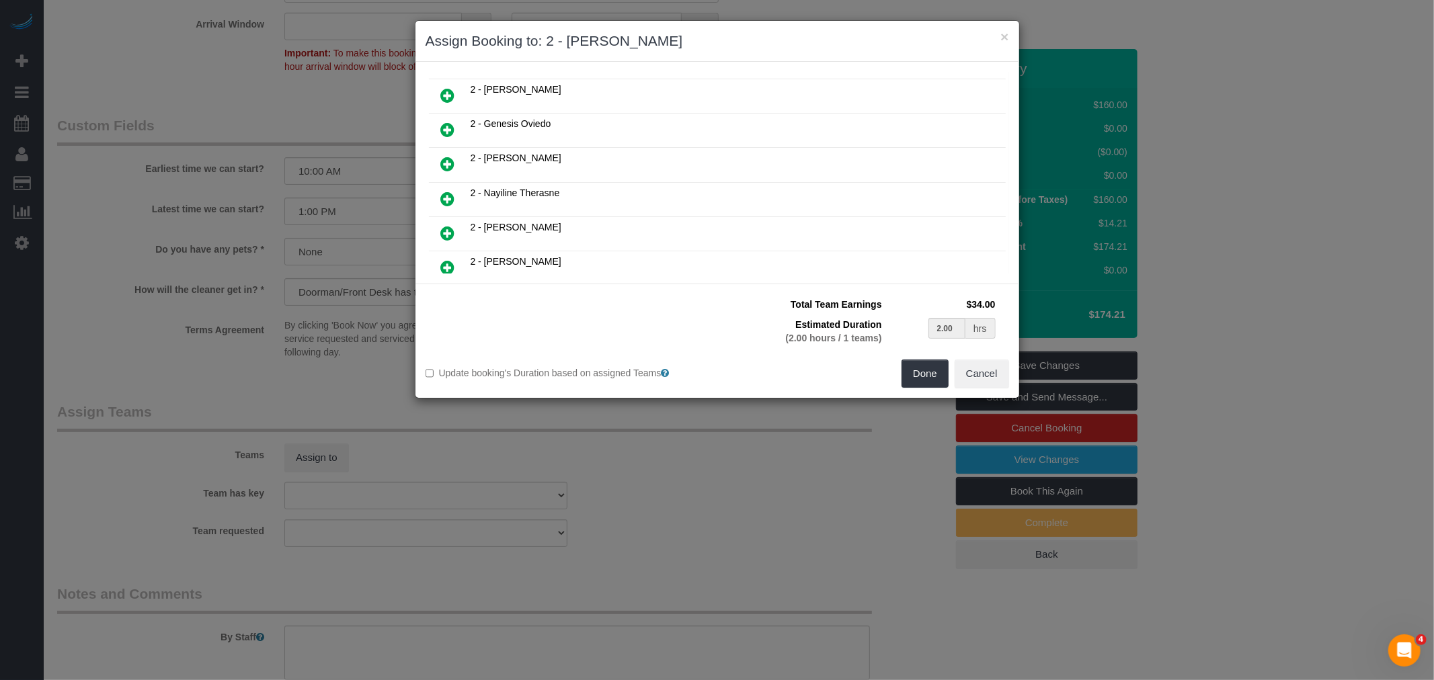
scroll to position [852, 0]
click at [936, 378] on button "Done" at bounding box center [925, 374] width 47 height 28
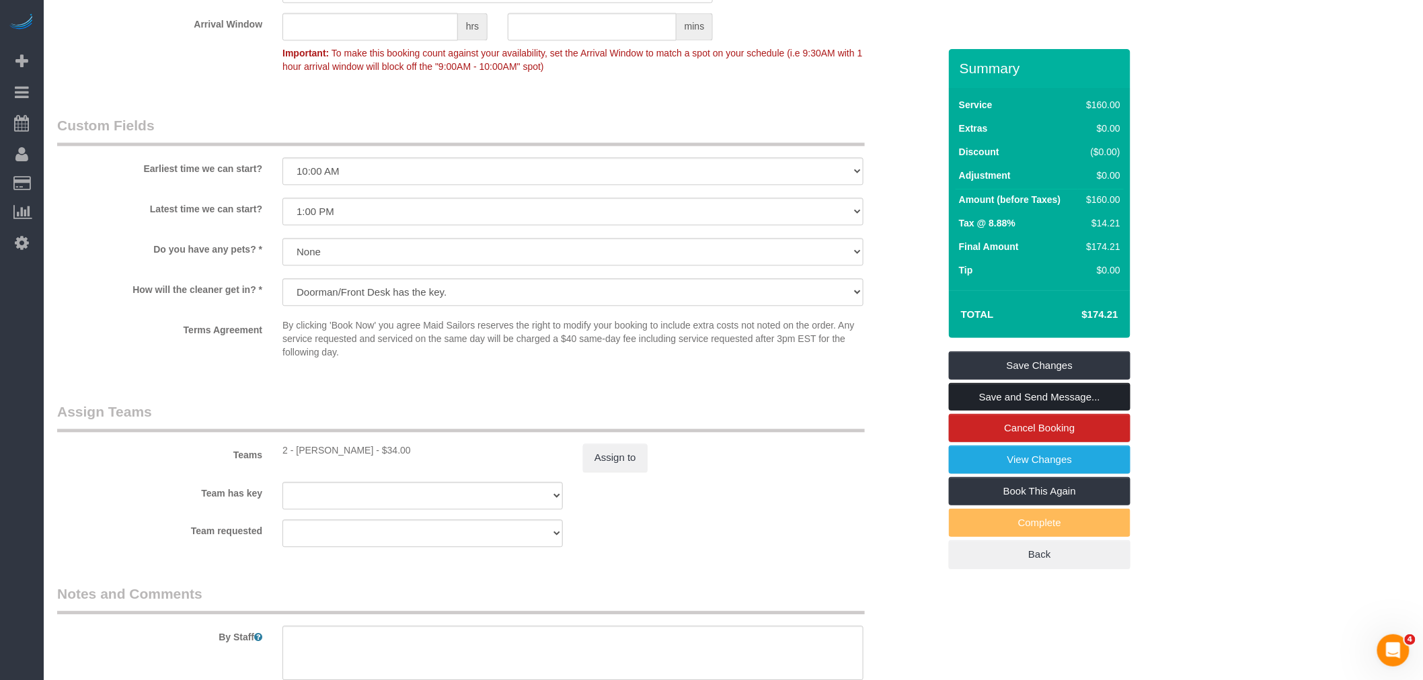
click at [1063, 400] on link "Save and Send Message..." at bounding box center [1040, 397] width 182 height 28
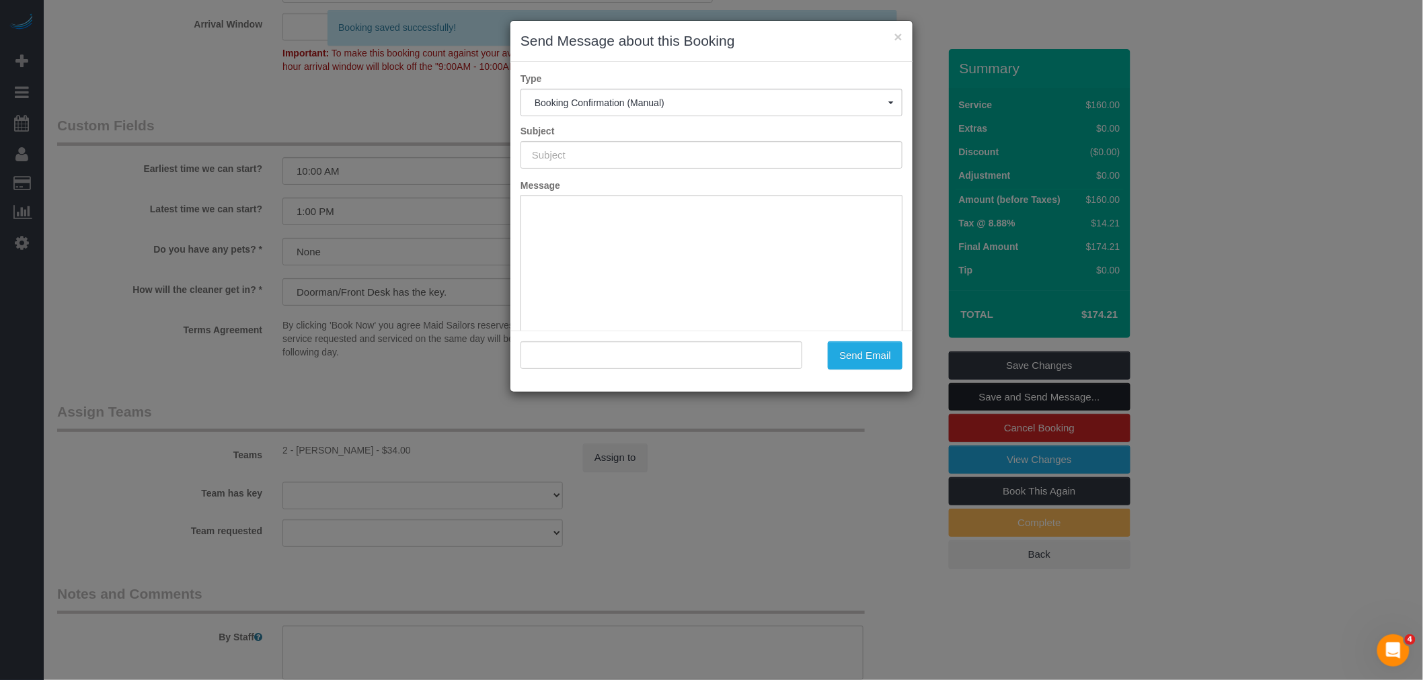
type input "Cleaning Confirmed for 08/26/2025 at 12:30pm"
type input ""Cameron Lindell" <cameronlindell@outlook.com>"
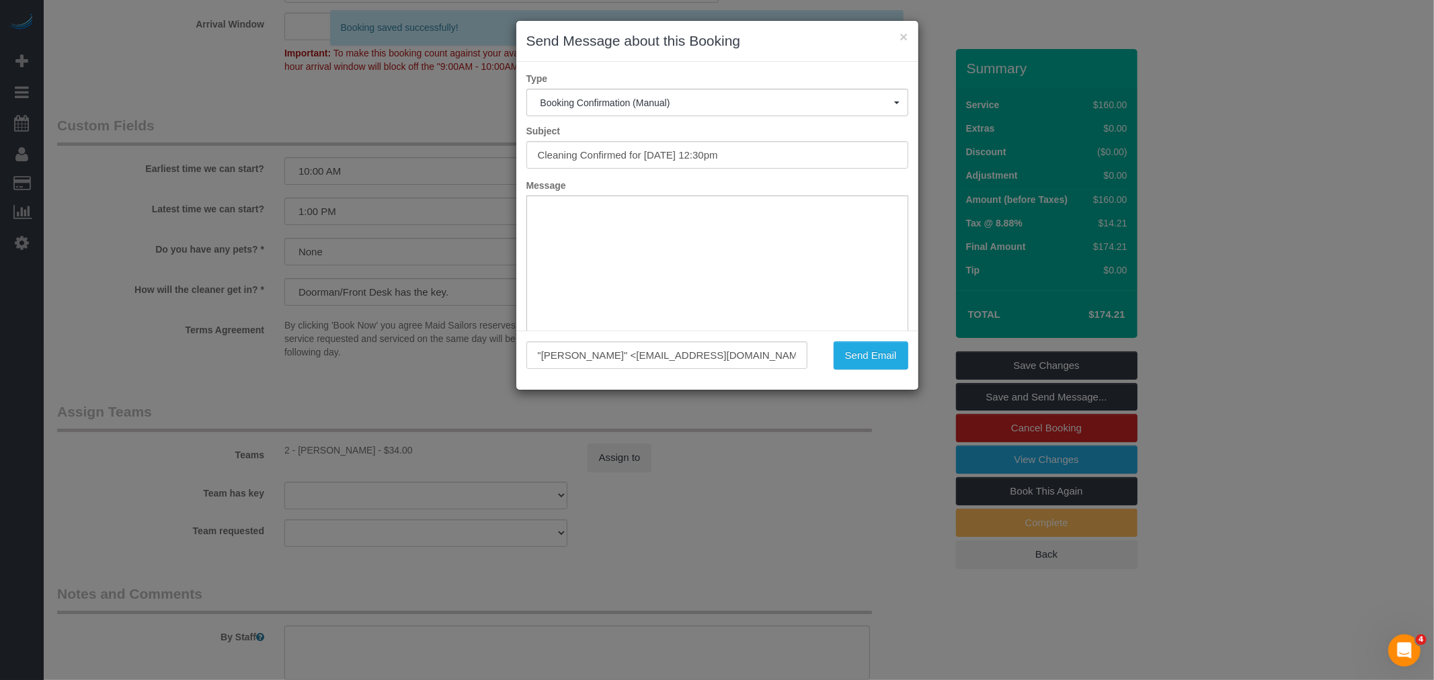
scroll to position [0, 0]
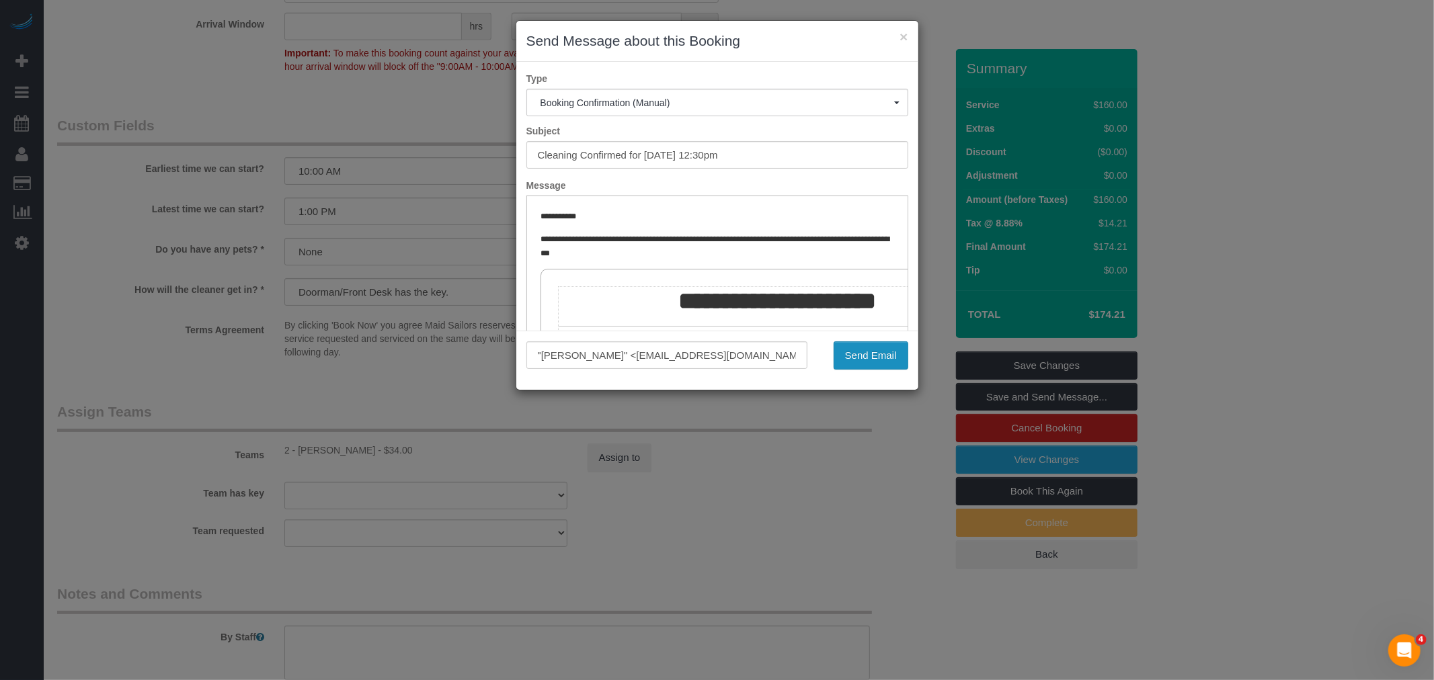
click at [865, 355] on button "Send Email" at bounding box center [871, 356] width 75 height 28
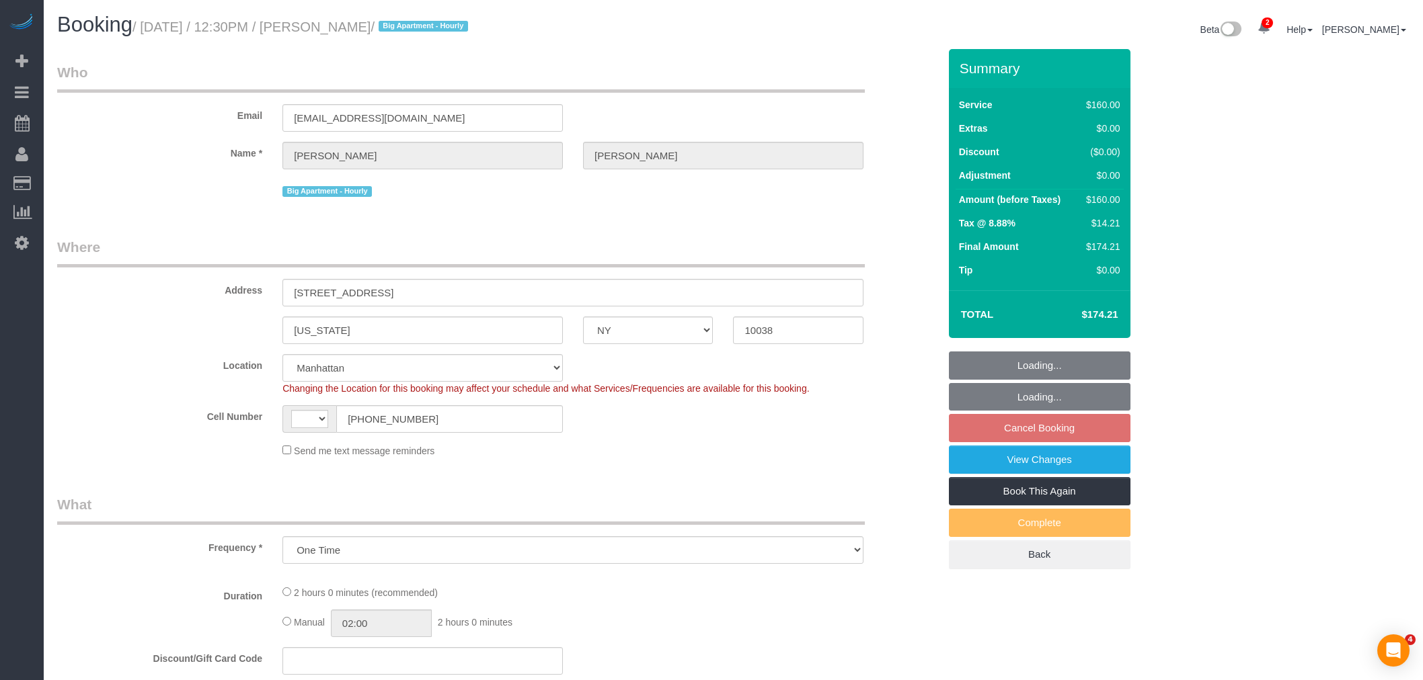
select select "NY"
select select "object:870"
select select "string:[GEOGRAPHIC_DATA]"
select select "number:58"
select select "number:73"
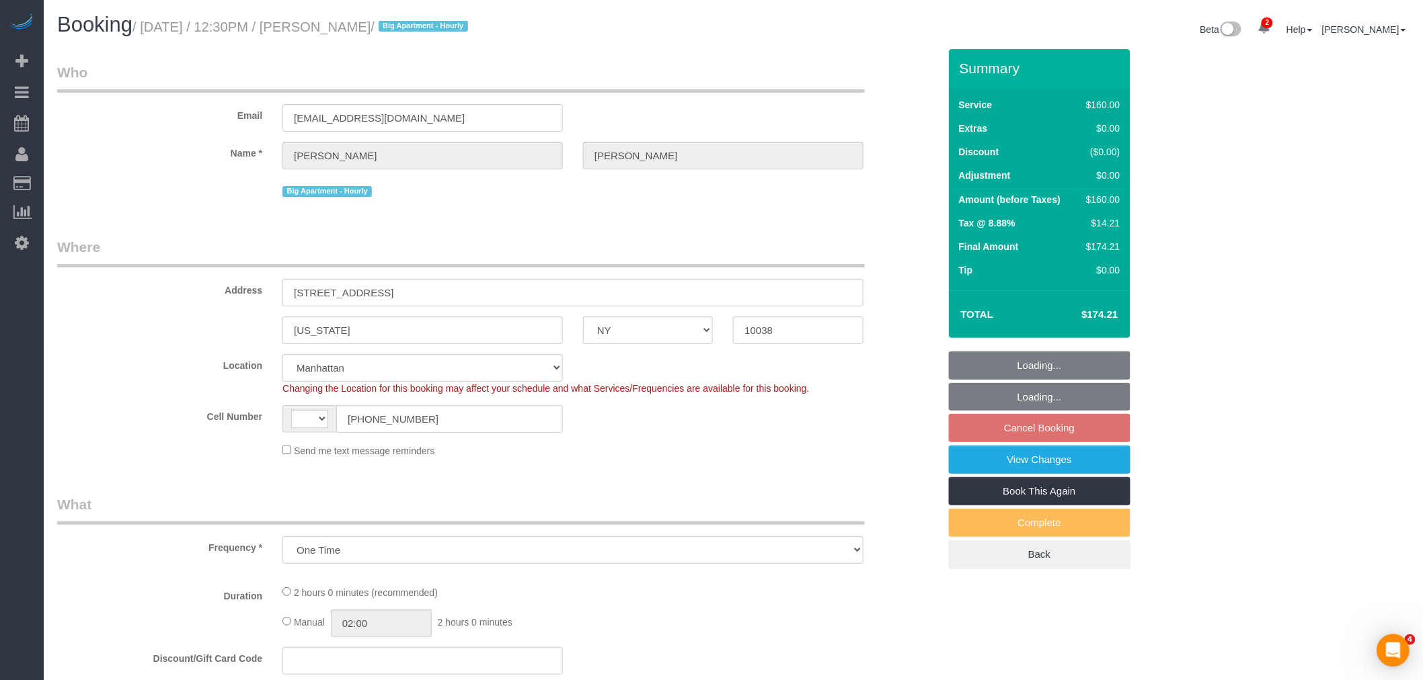
select select "number:15"
select select "number:6"
select select "string:stripe-pm_1RzpcI4VGloSiKo7fsgAjWPB"
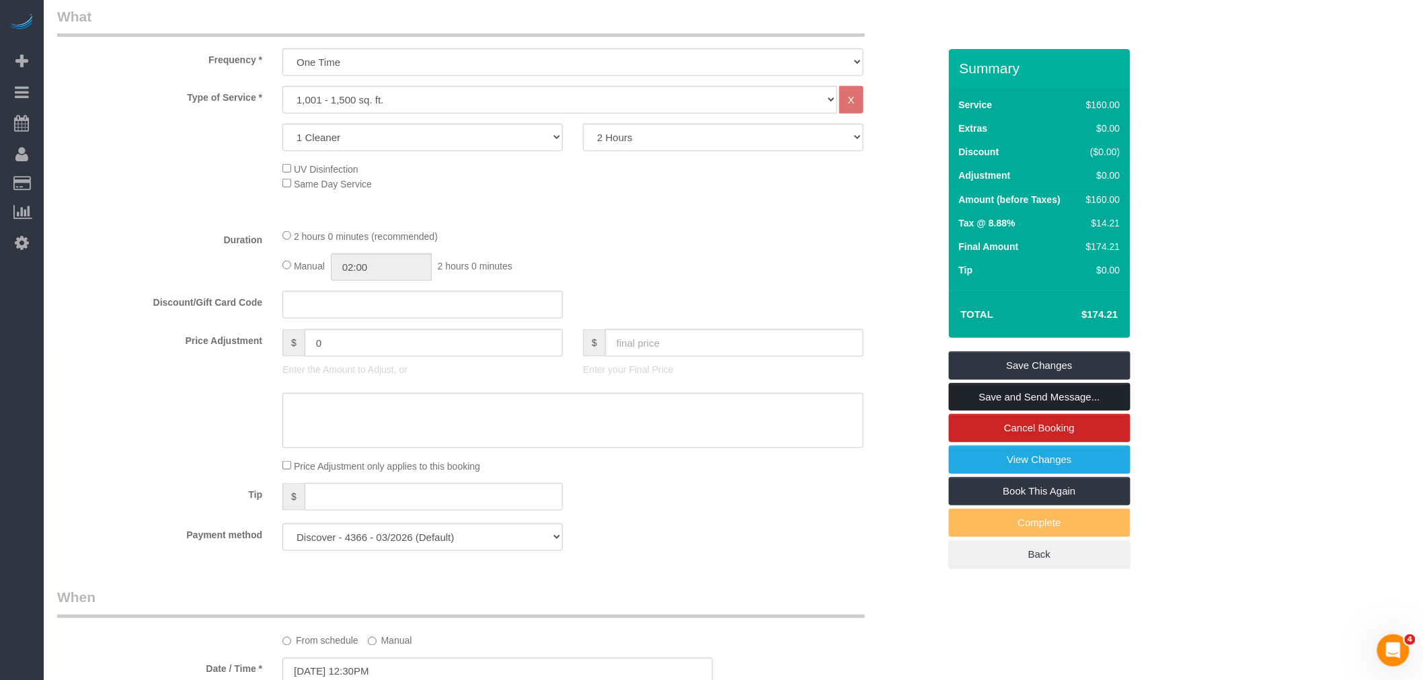
scroll to position [747, 0]
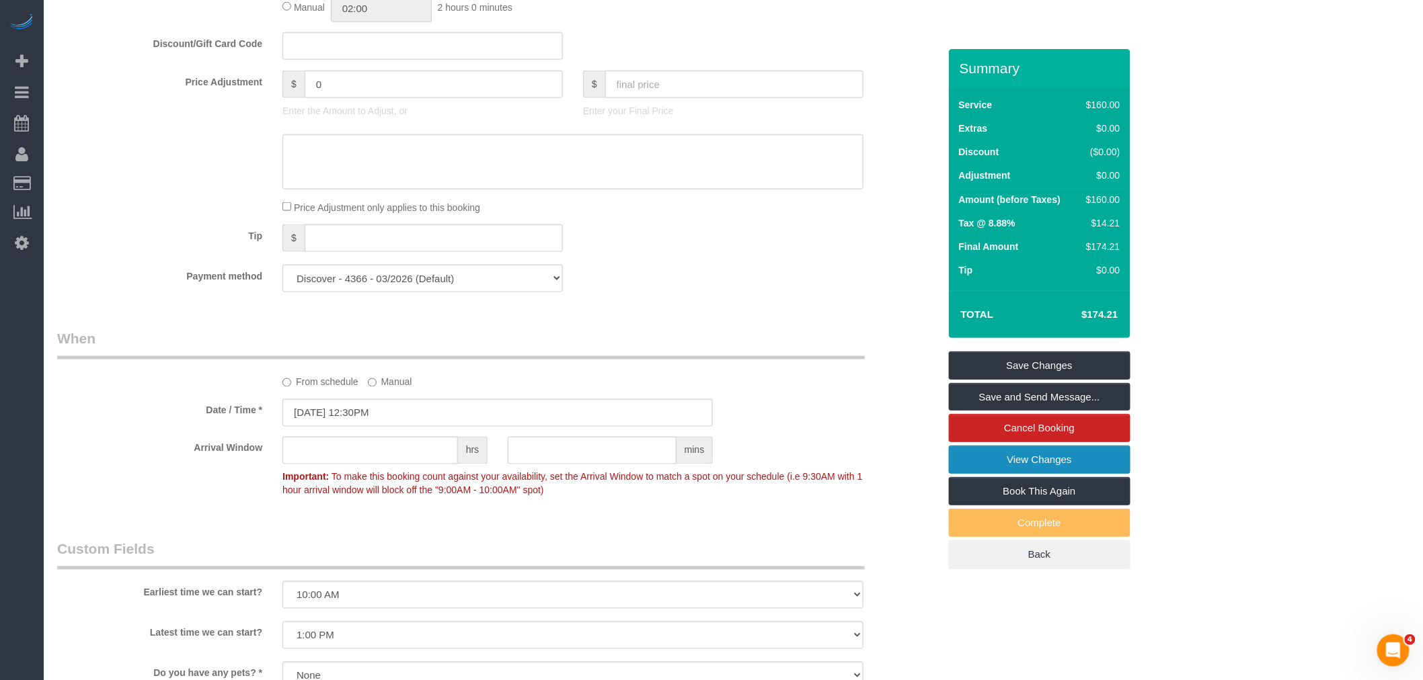
click at [1007, 454] on link "View Changes" at bounding box center [1040, 460] width 182 height 28
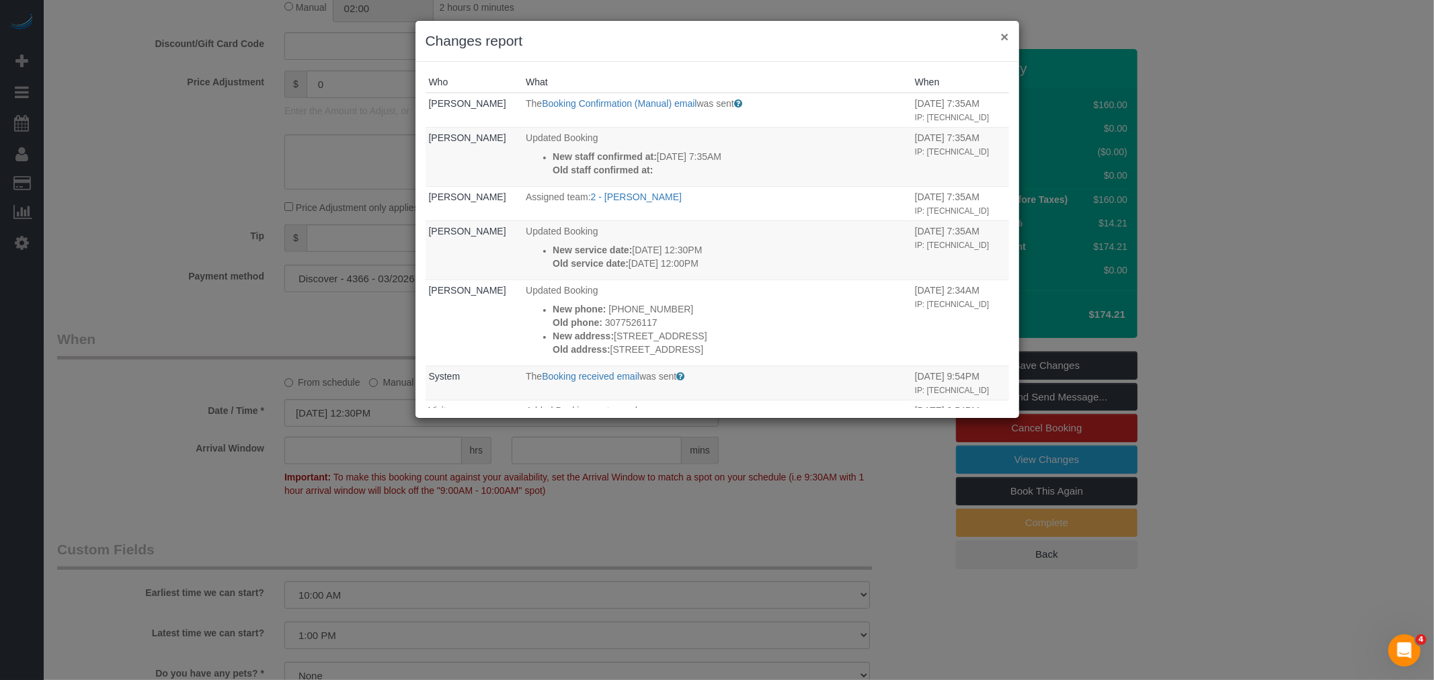
click at [1006, 37] on button "×" at bounding box center [1004, 37] width 8 height 14
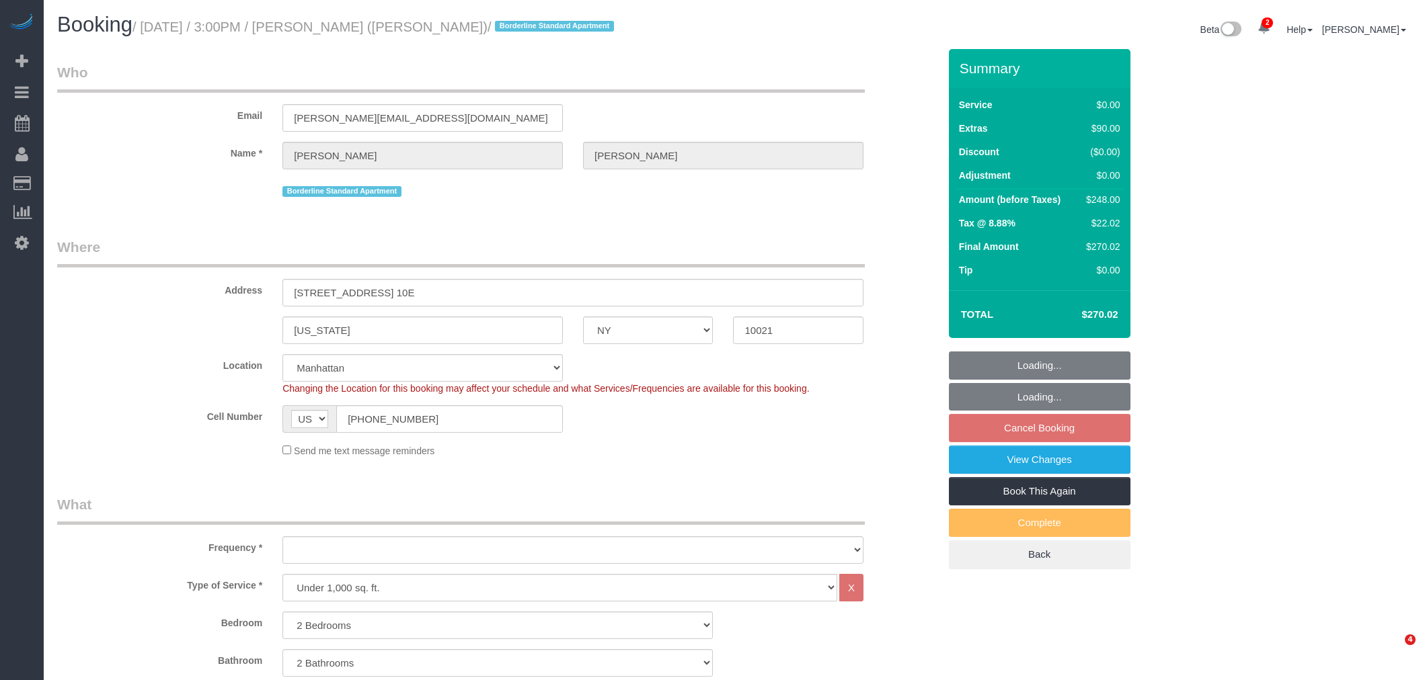
select select "NY"
select select "spot8"
select select "number:89"
select select "number:90"
select select "number:15"
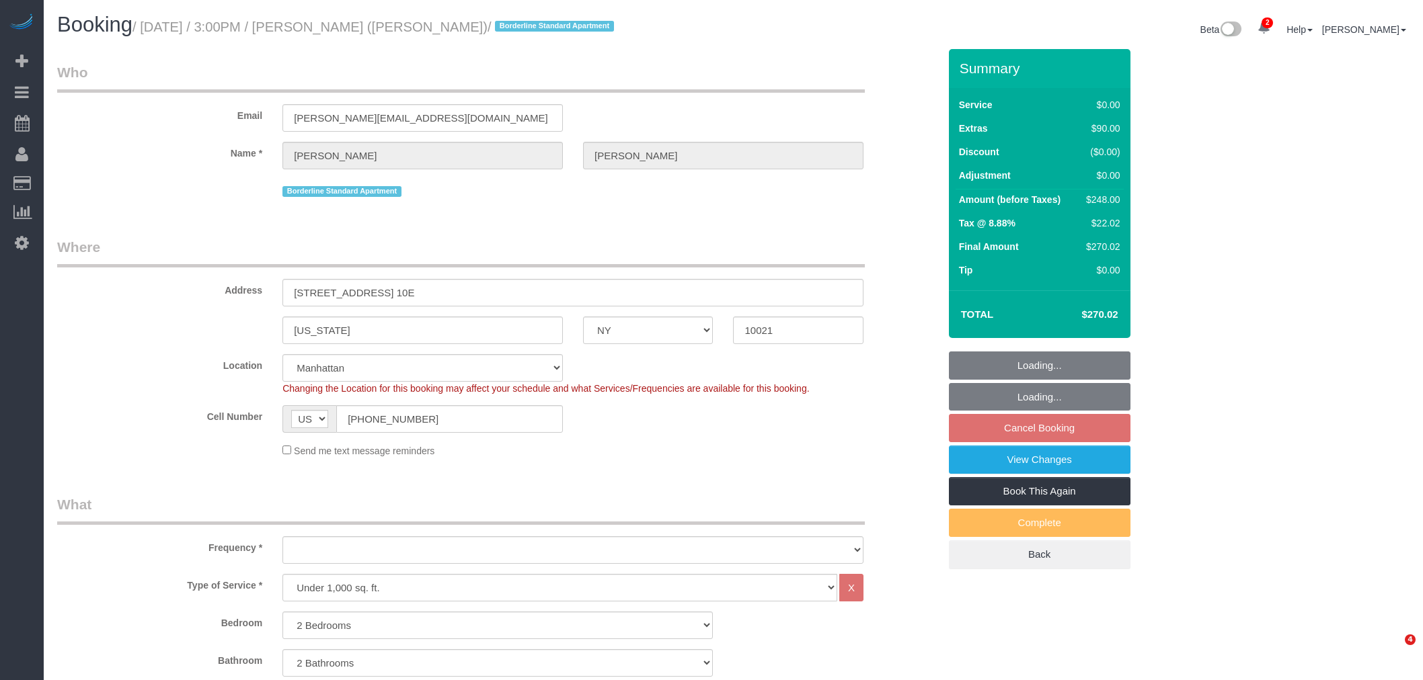
select select "number:6"
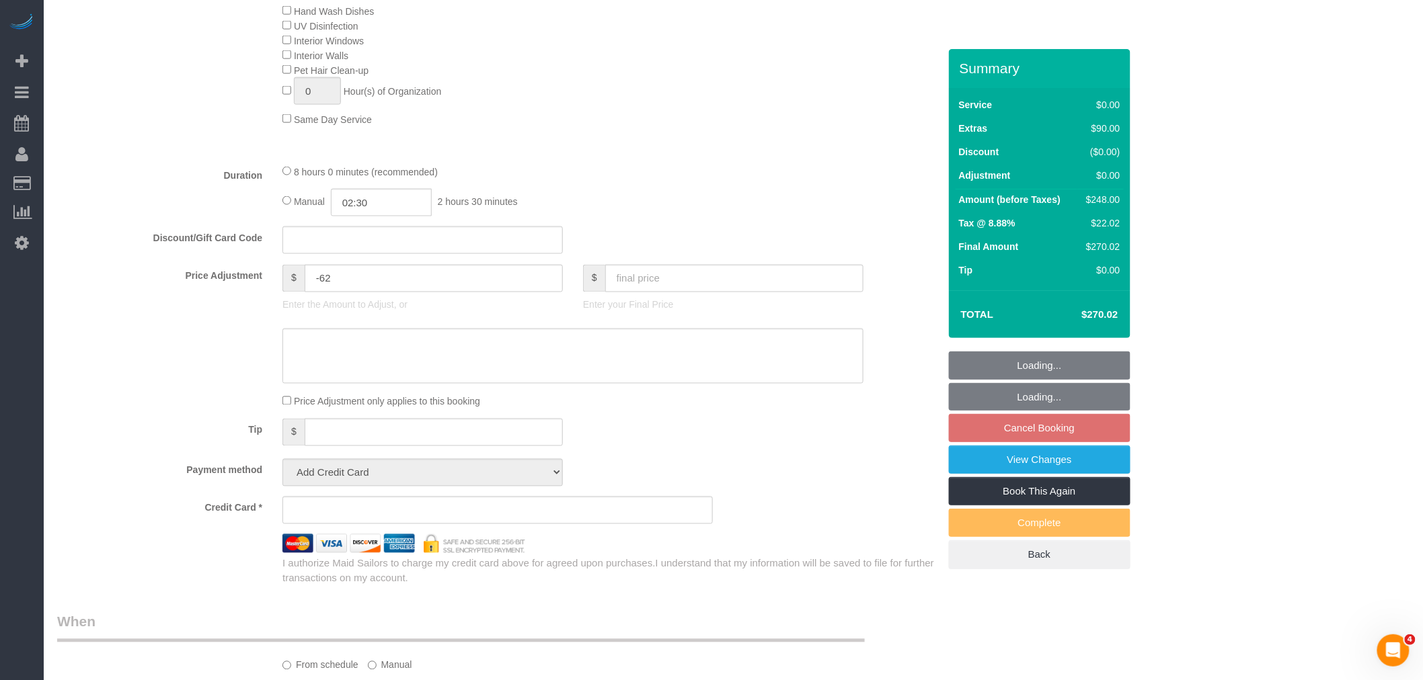
select select "object:1373"
select select "string:stripe-pm_1R58S94VGloSiKo7oTDM75CS"
select select "2"
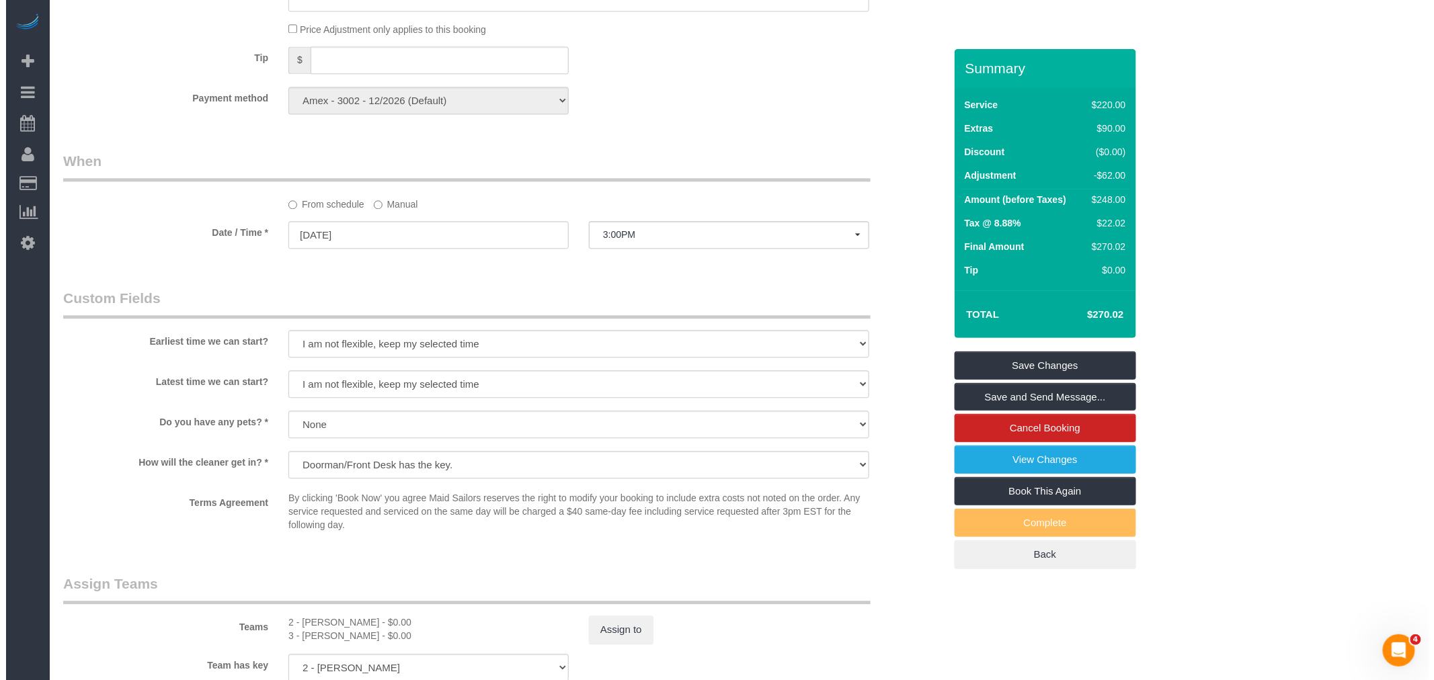
scroll to position [1345, 0]
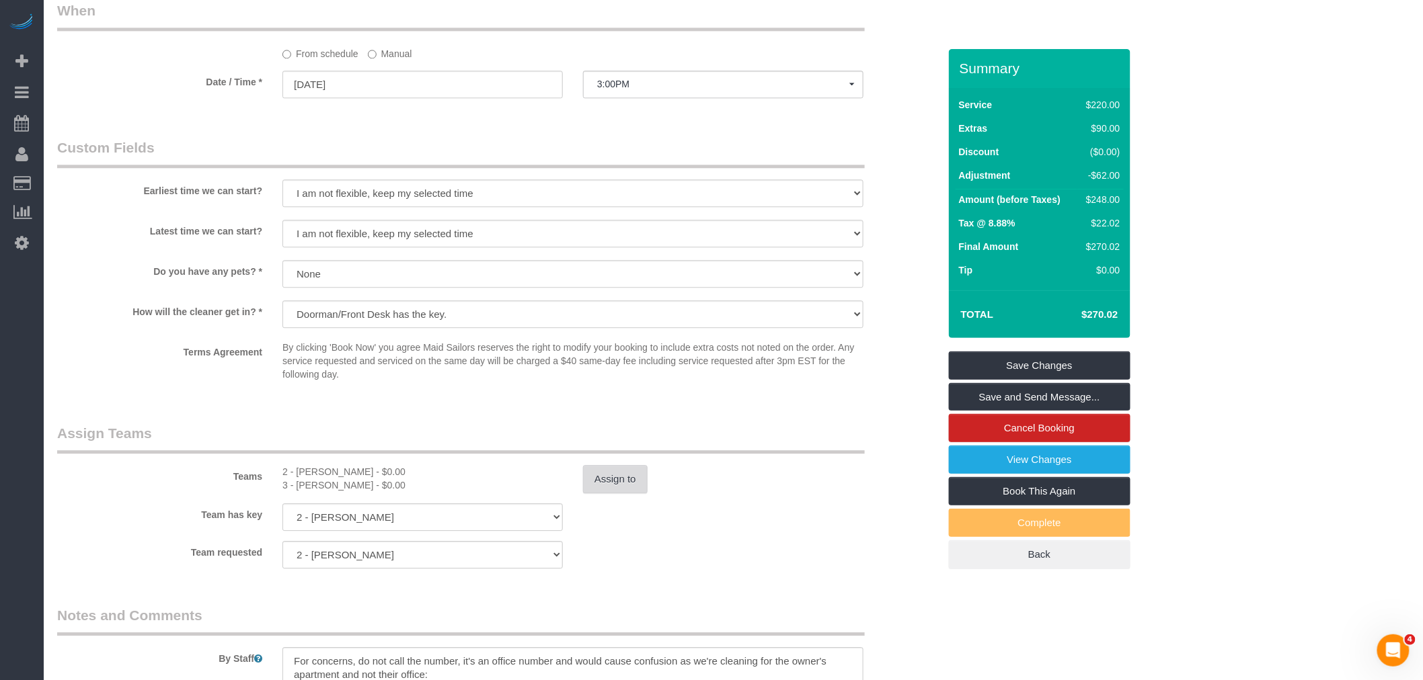
click at [623, 493] on button "Assign to" at bounding box center [615, 479] width 65 height 28
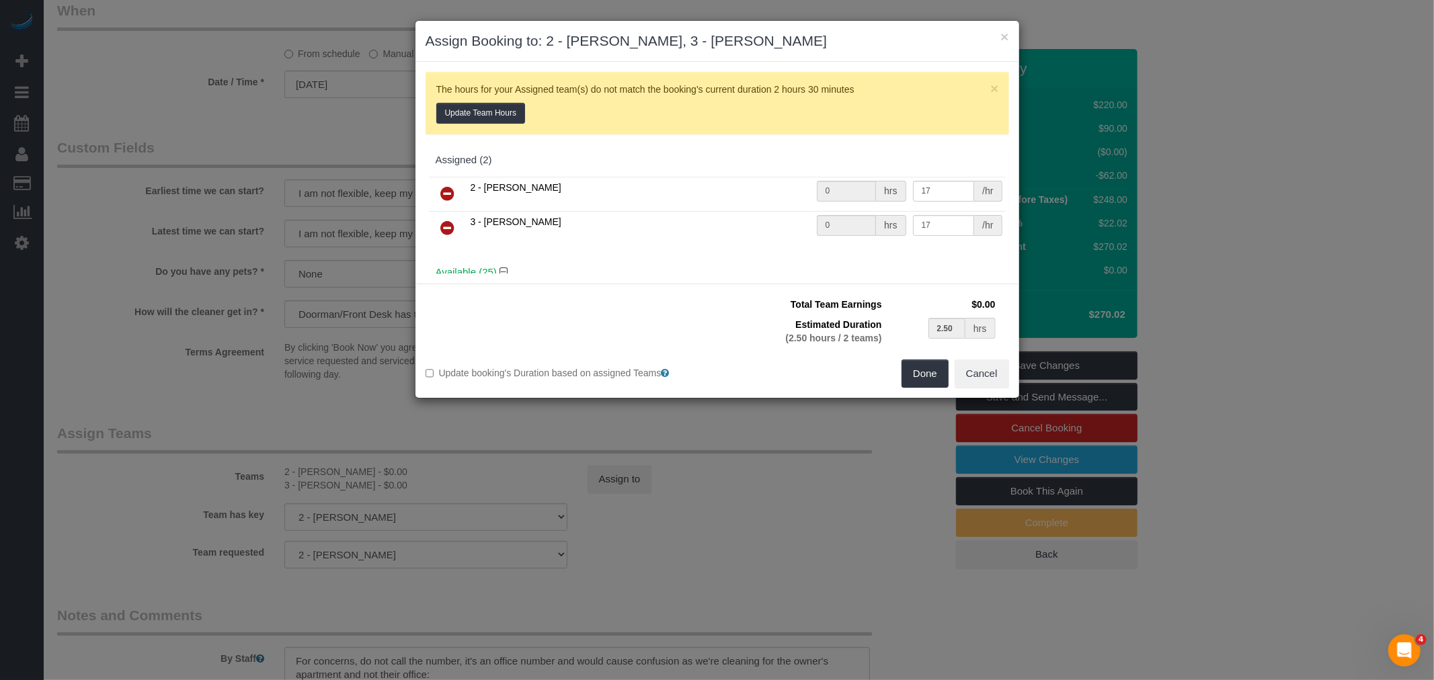
click at [446, 190] on icon at bounding box center [448, 194] width 14 height 16
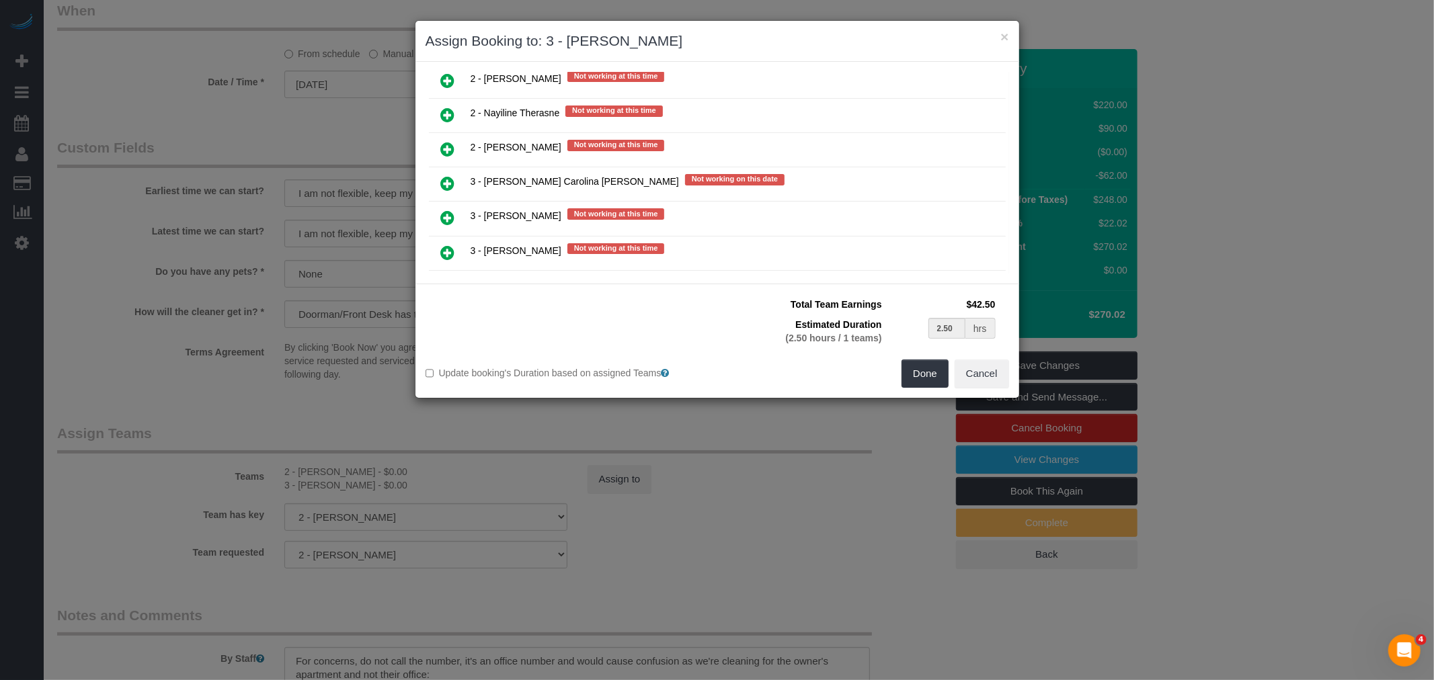
scroll to position [2091, 0]
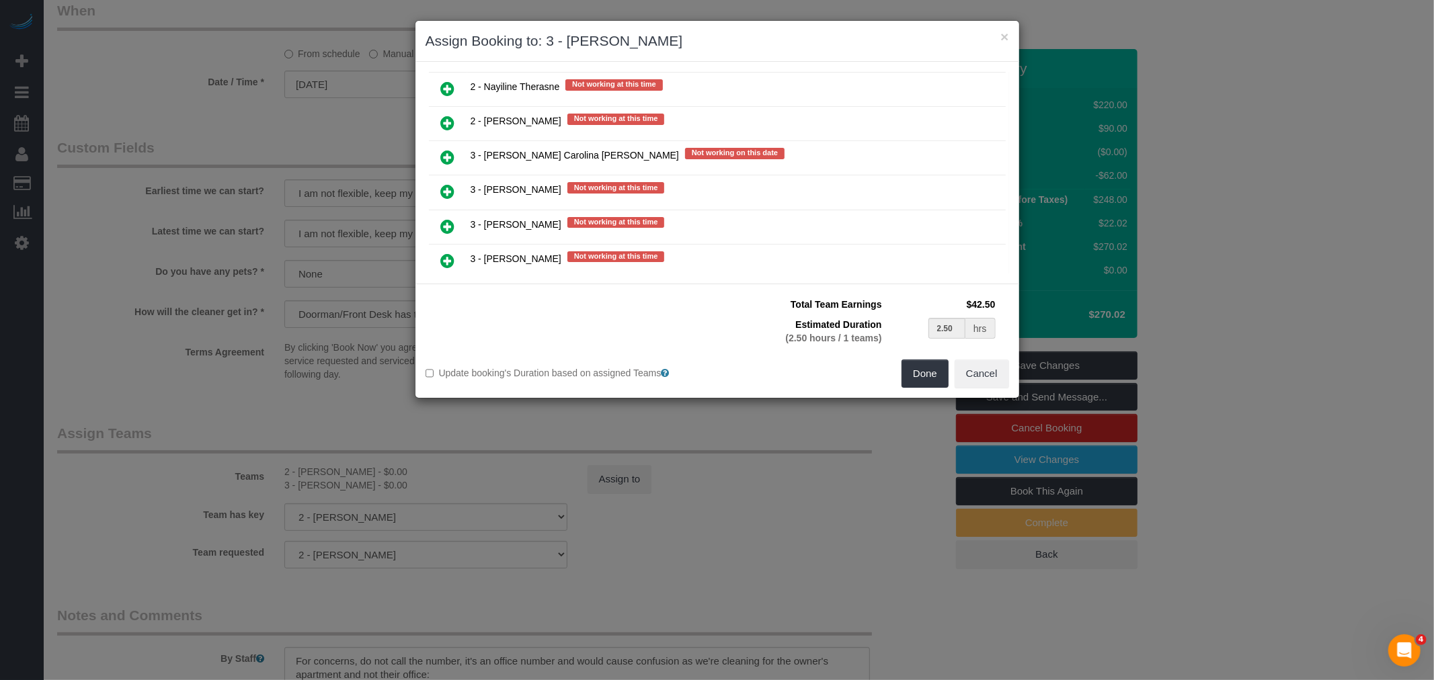
click at [450, 149] on icon at bounding box center [448, 157] width 14 height 16
type input "1.25"
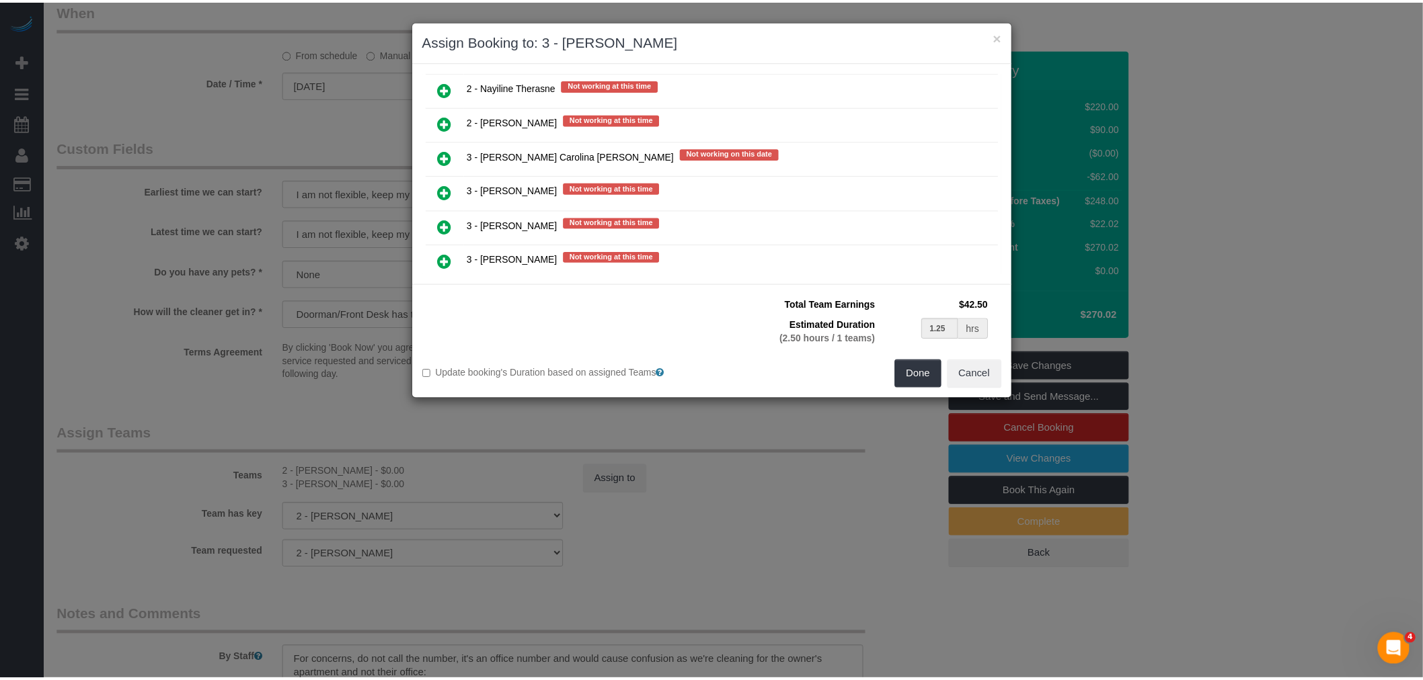
scroll to position [2125, 0]
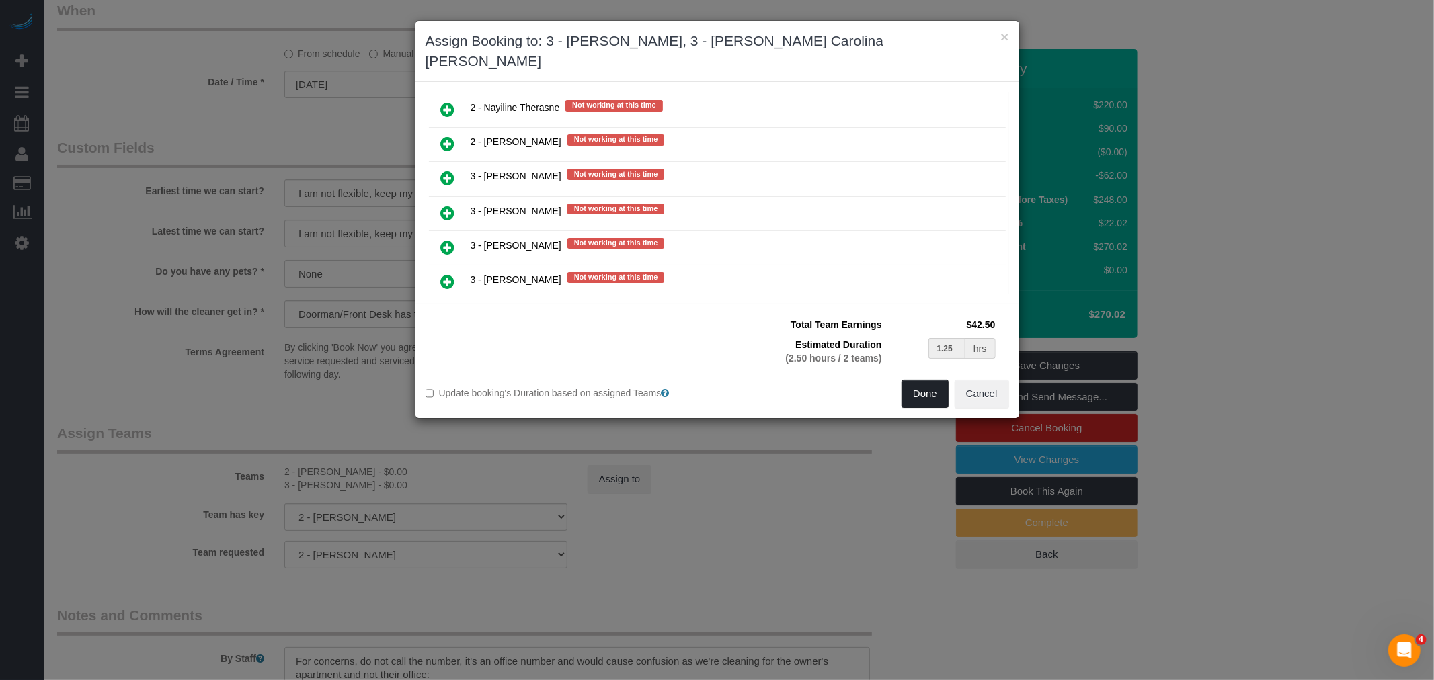
click at [920, 380] on button "Done" at bounding box center [925, 394] width 47 height 28
type input "01:15"
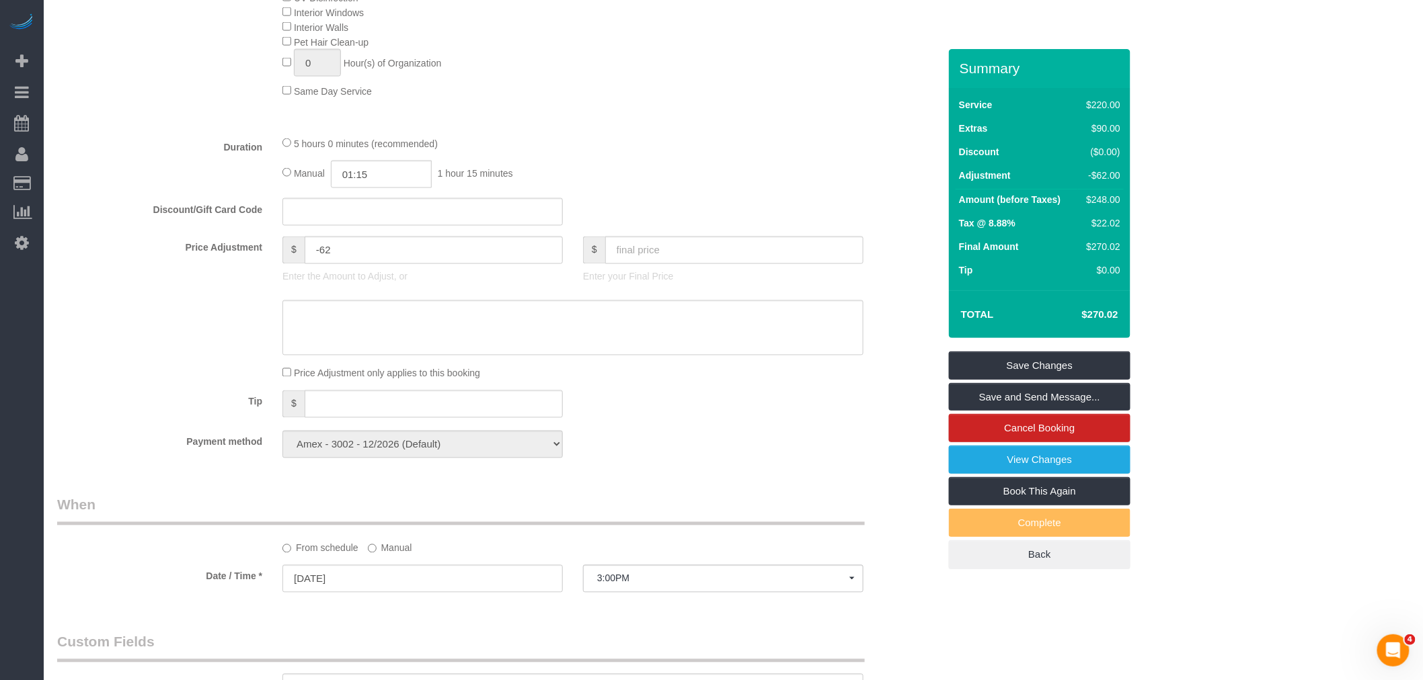
select select "spot68"
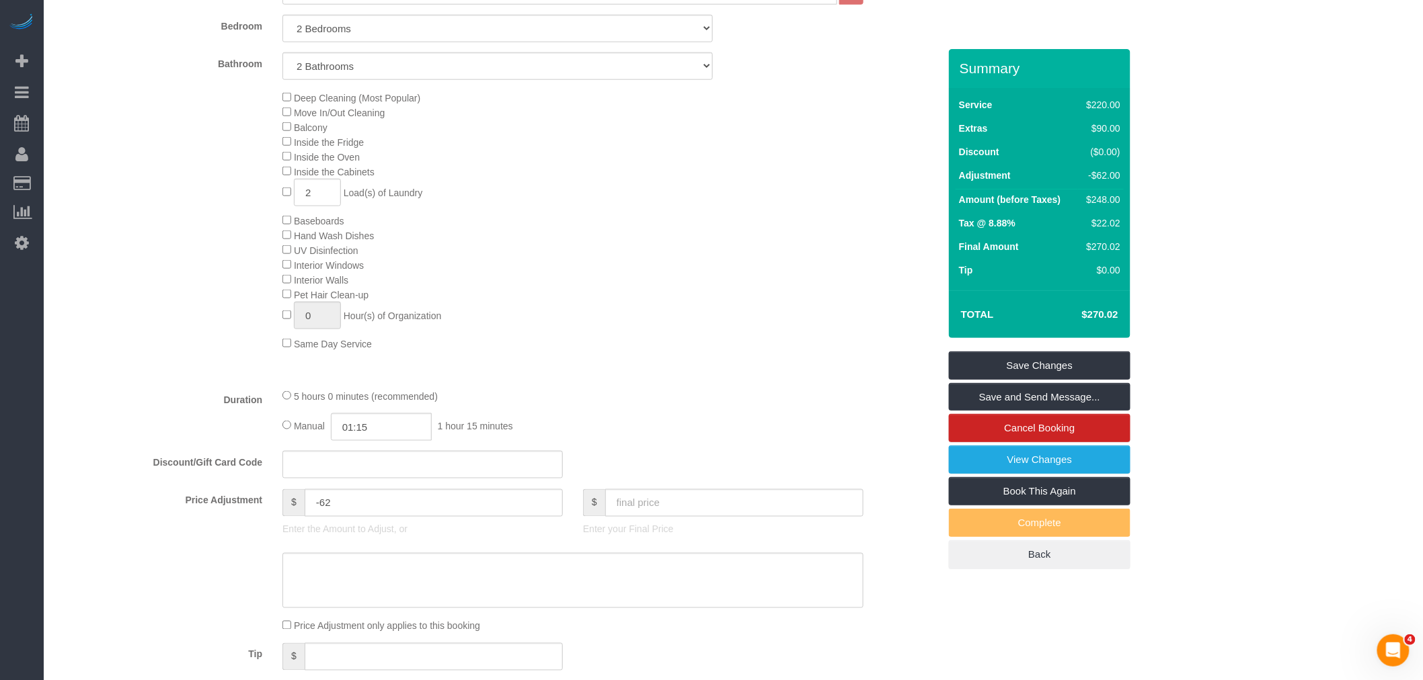
scroll to position [522, 0]
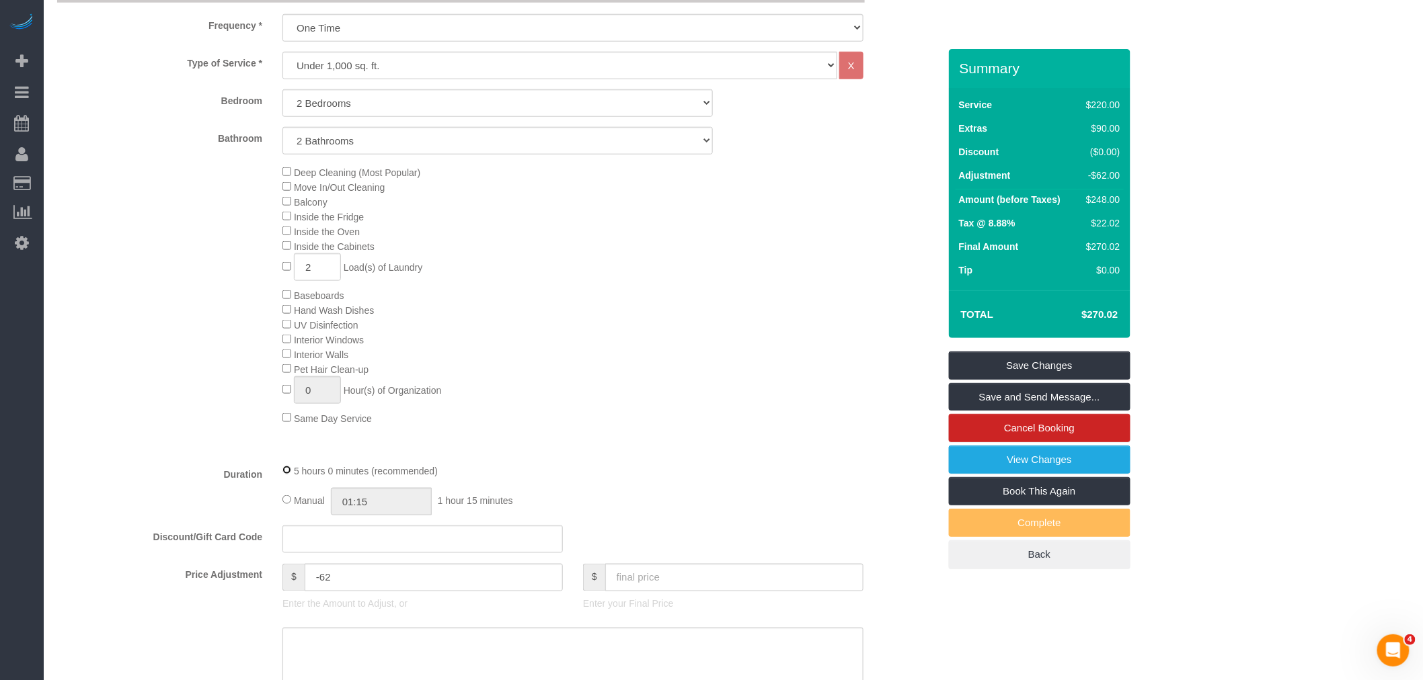
select select "spot128"
click at [291, 516] on div "Manual 01:15 1 hour 15 minutes" at bounding box center [572, 502] width 581 height 28
click at [380, 516] on input "05:00" at bounding box center [381, 502] width 101 height 28
type input "02:30"
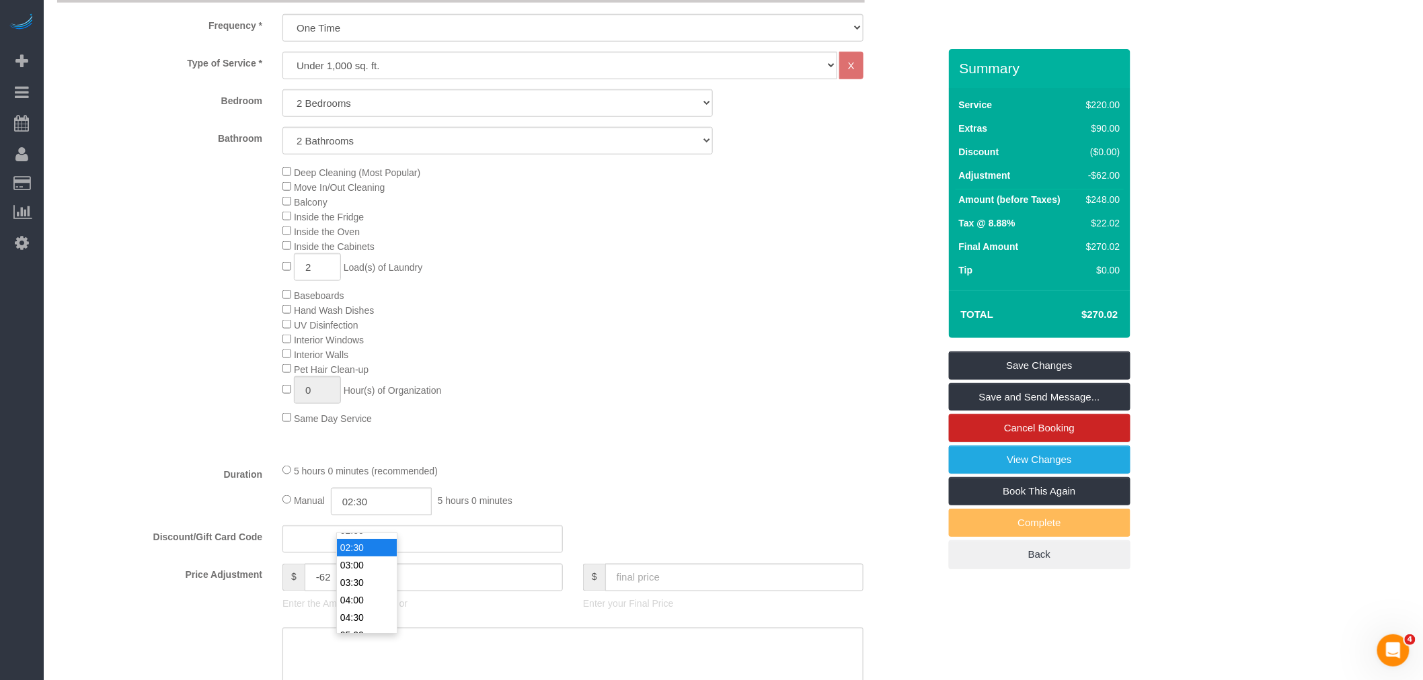
click at [364, 548] on li "02:30" at bounding box center [367, 547] width 60 height 17
click at [570, 504] on div "5 hours 0 minutes (recommended) Manual 02:30 2 hours 30 minutes" at bounding box center [572, 489] width 601 height 52
select select "spot188"
click at [1055, 368] on link "Save Changes" at bounding box center [1040, 366] width 182 height 28
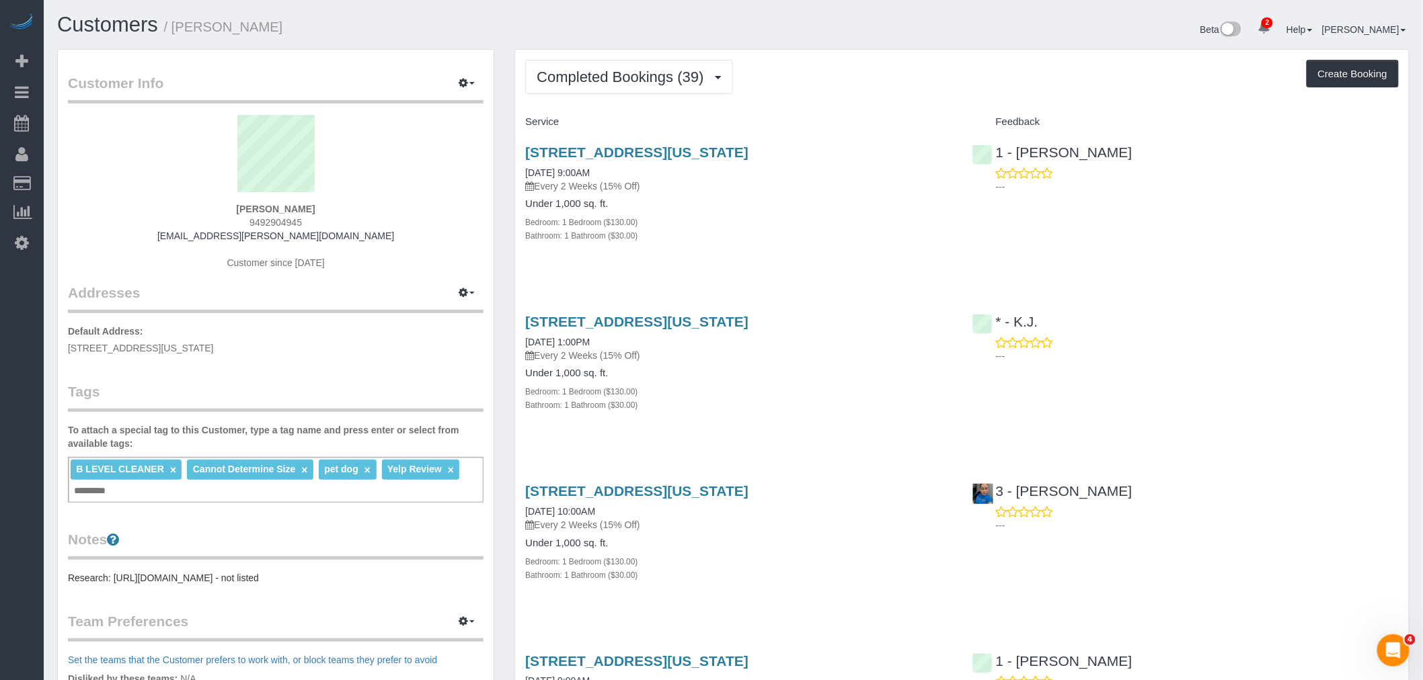
click at [811, 257] on div "[STREET_ADDRESS][US_STATE] [DATE] 9:00AM Every 2 Weeks (15% Off) Under 1,000 sq…" at bounding box center [738, 201] width 446 height 136
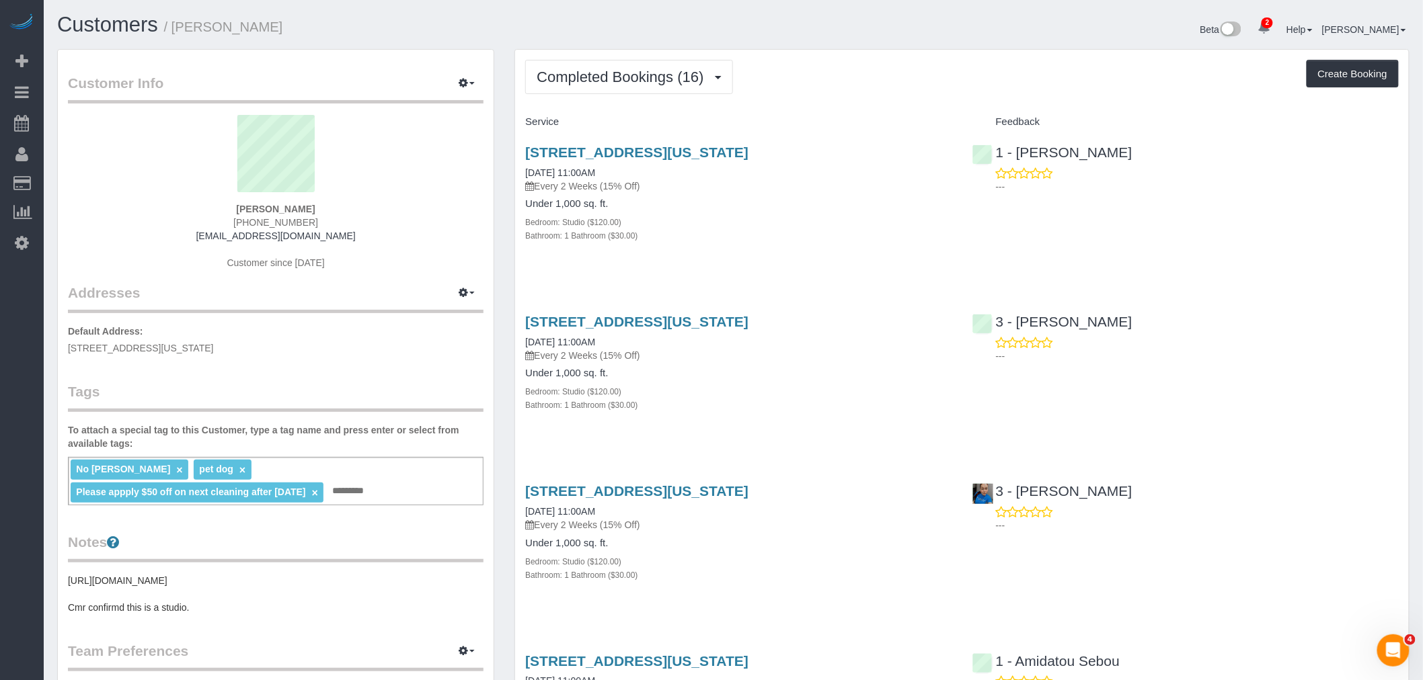
click at [887, 85] on div "Completed Bookings (16) Completed Bookings (16) Upcoming Bookings (7) Cancelled…" at bounding box center [961, 77] width 873 height 34
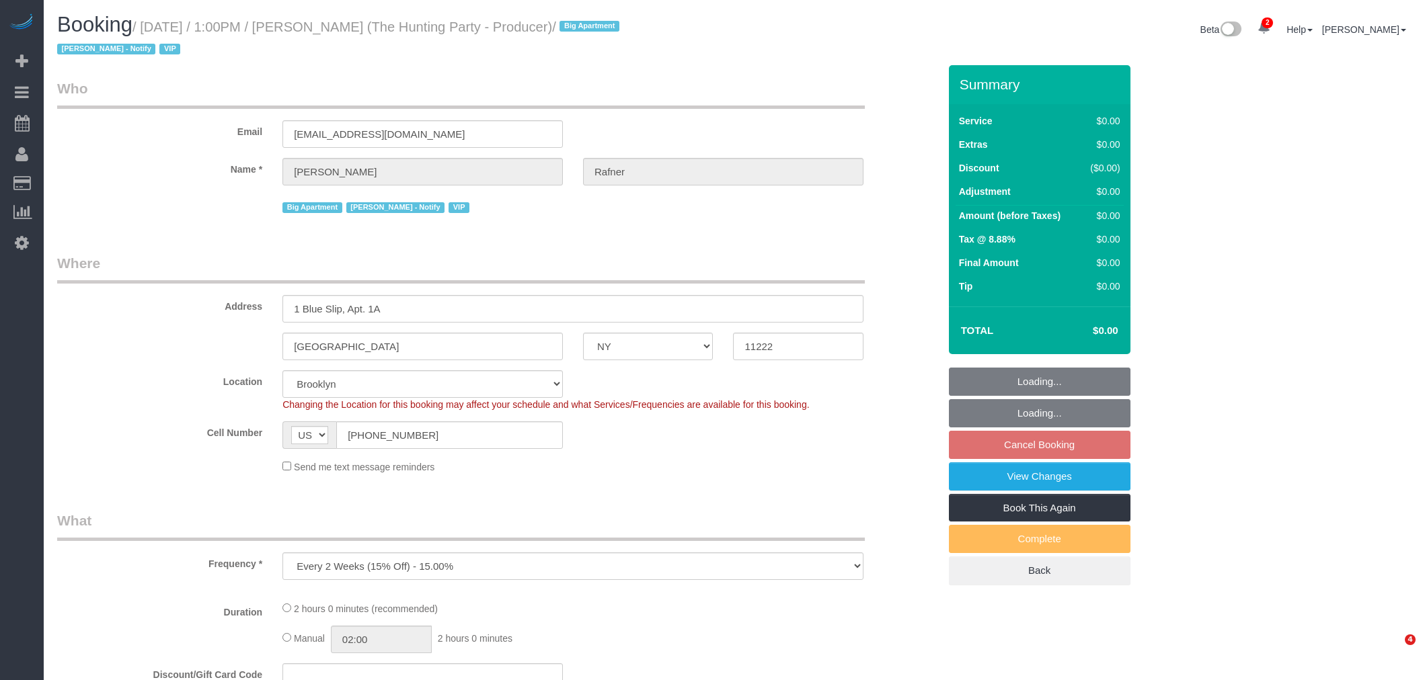
select select "NY"
select select "spot6"
select select "number:58"
select select "number:76"
select select "number:15"
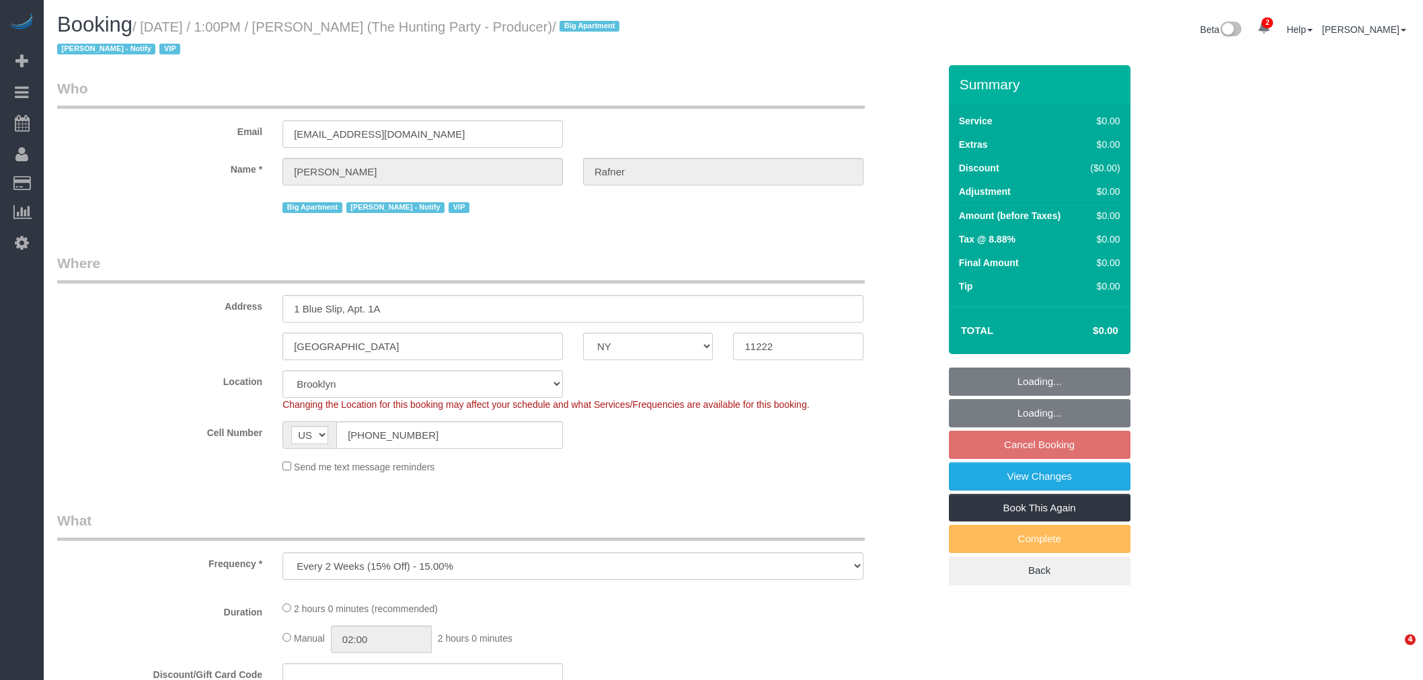
select select "number:5"
select select "object:1204"
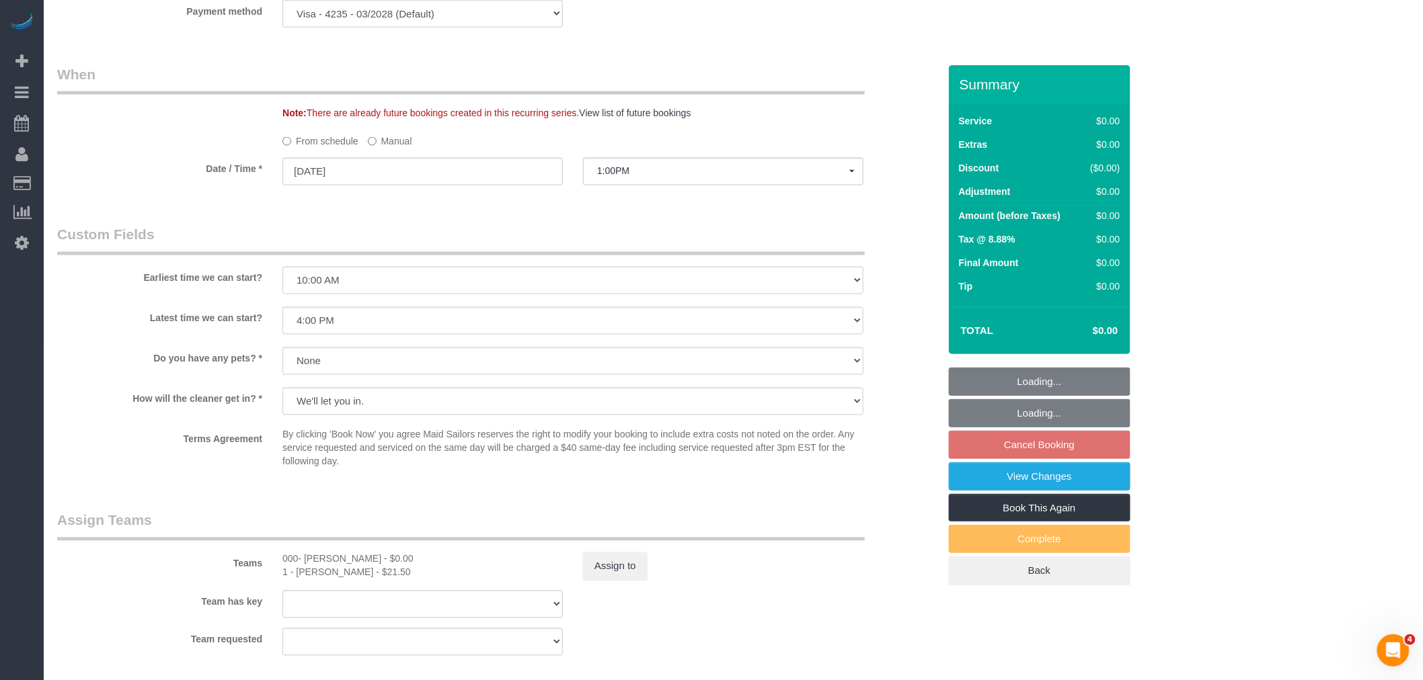
select select "2"
select select "120"
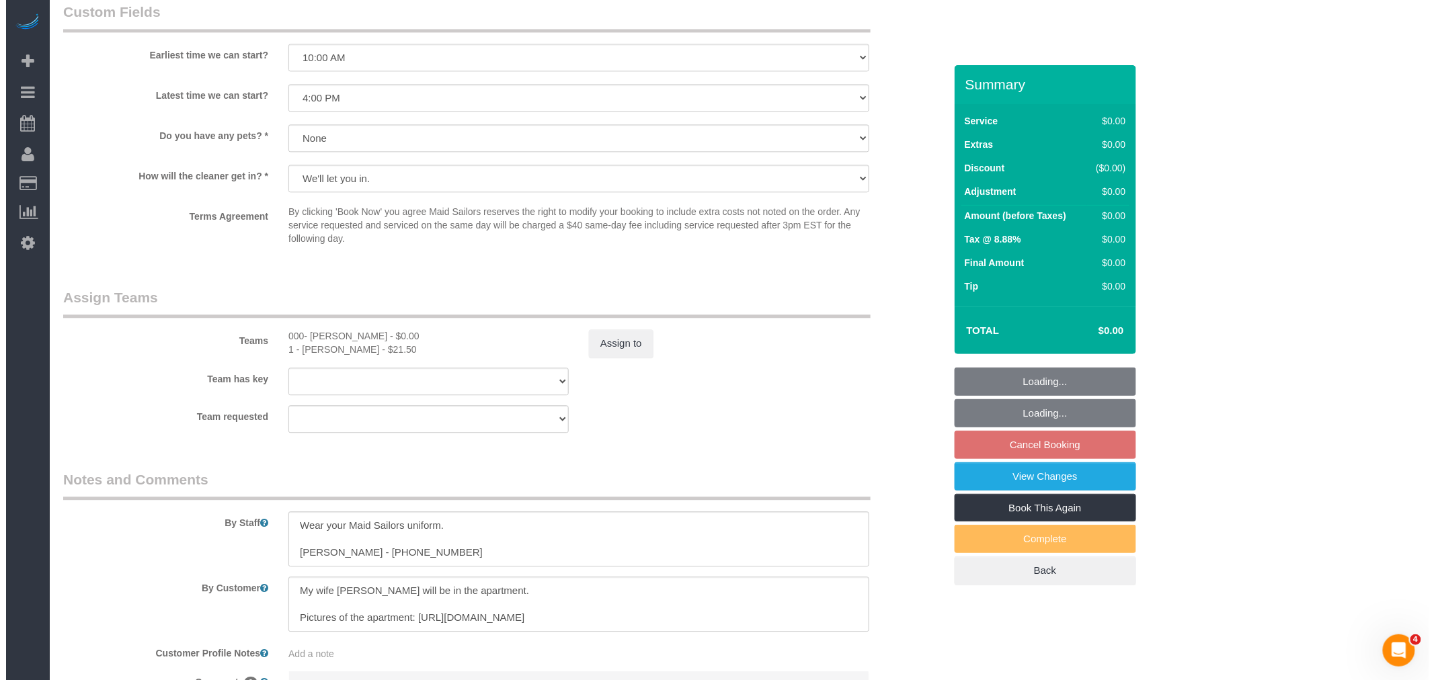
scroll to position [1224, 0]
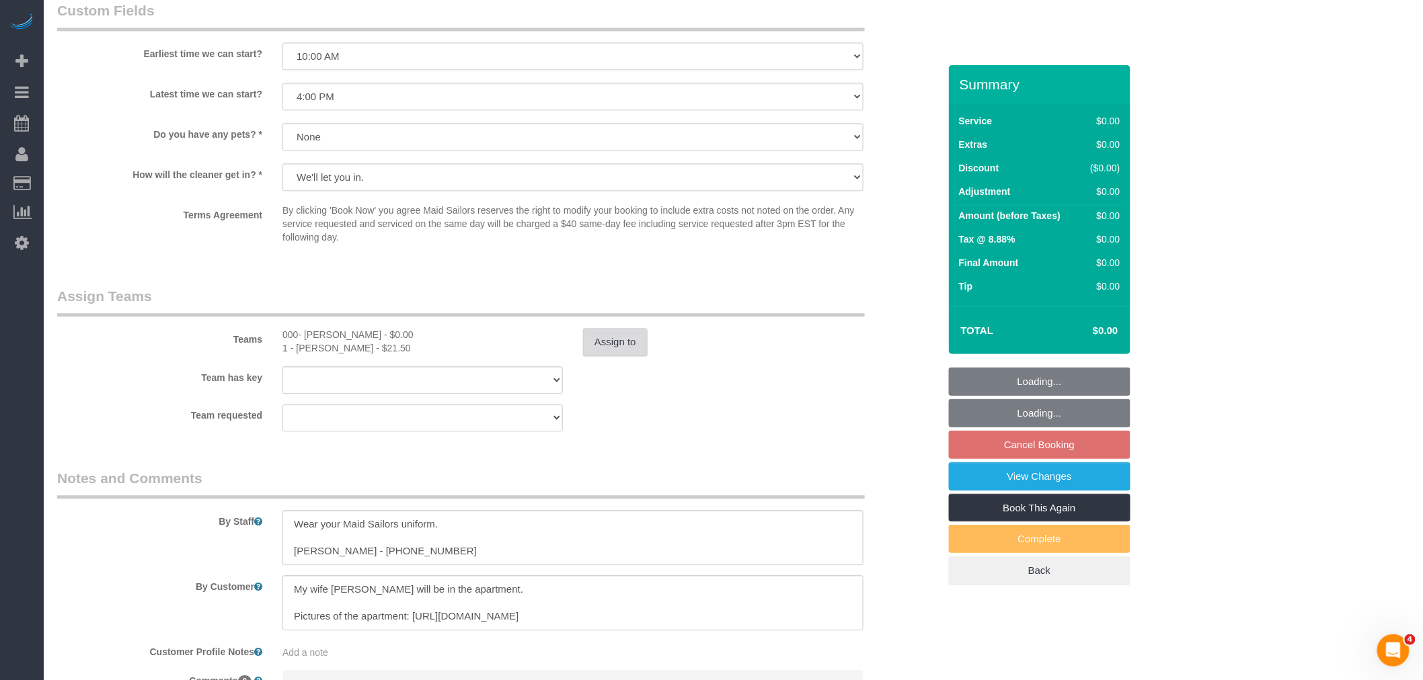
click at [612, 342] on button "Assign to" at bounding box center [615, 342] width 65 height 28
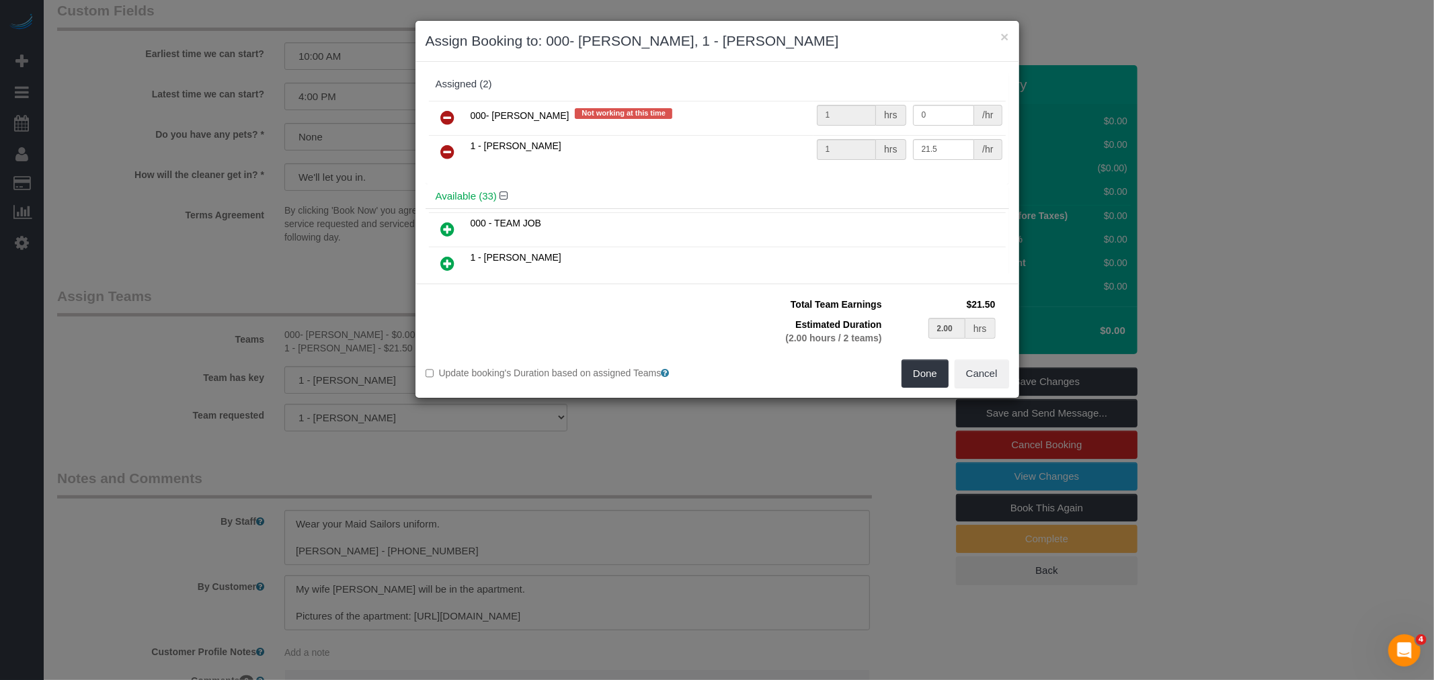
click at [441, 111] on icon at bounding box center [448, 118] width 14 height 16
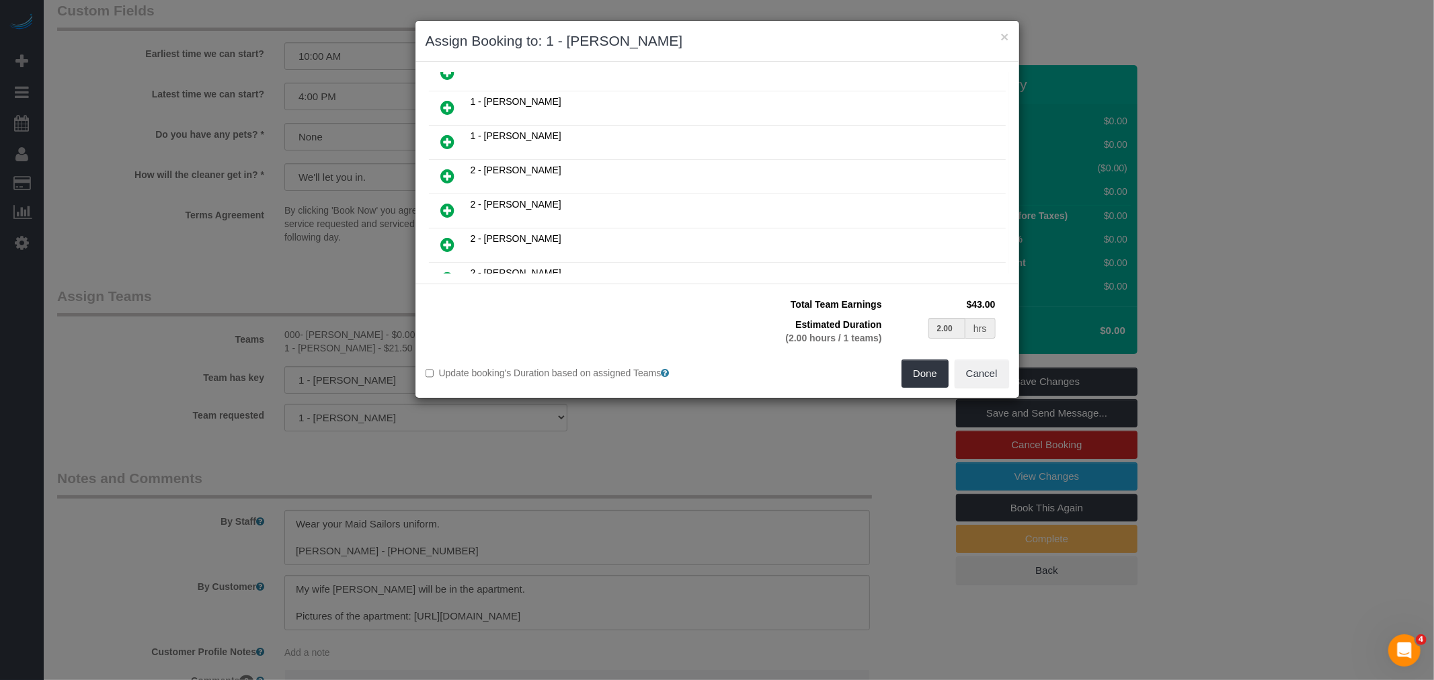
click at [452, 134] on icon at bounding box center [448, 142] width 14 height 16
type input "1.00"
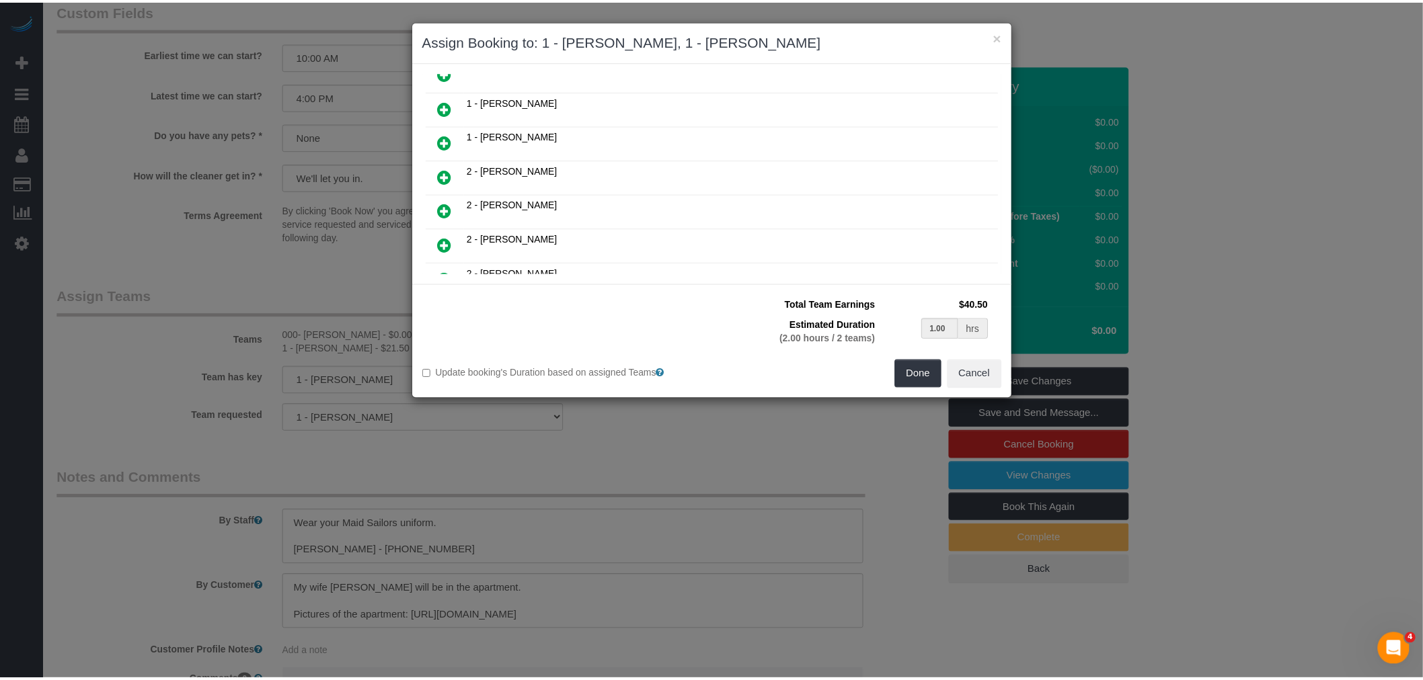
scroll to position [707, 0]
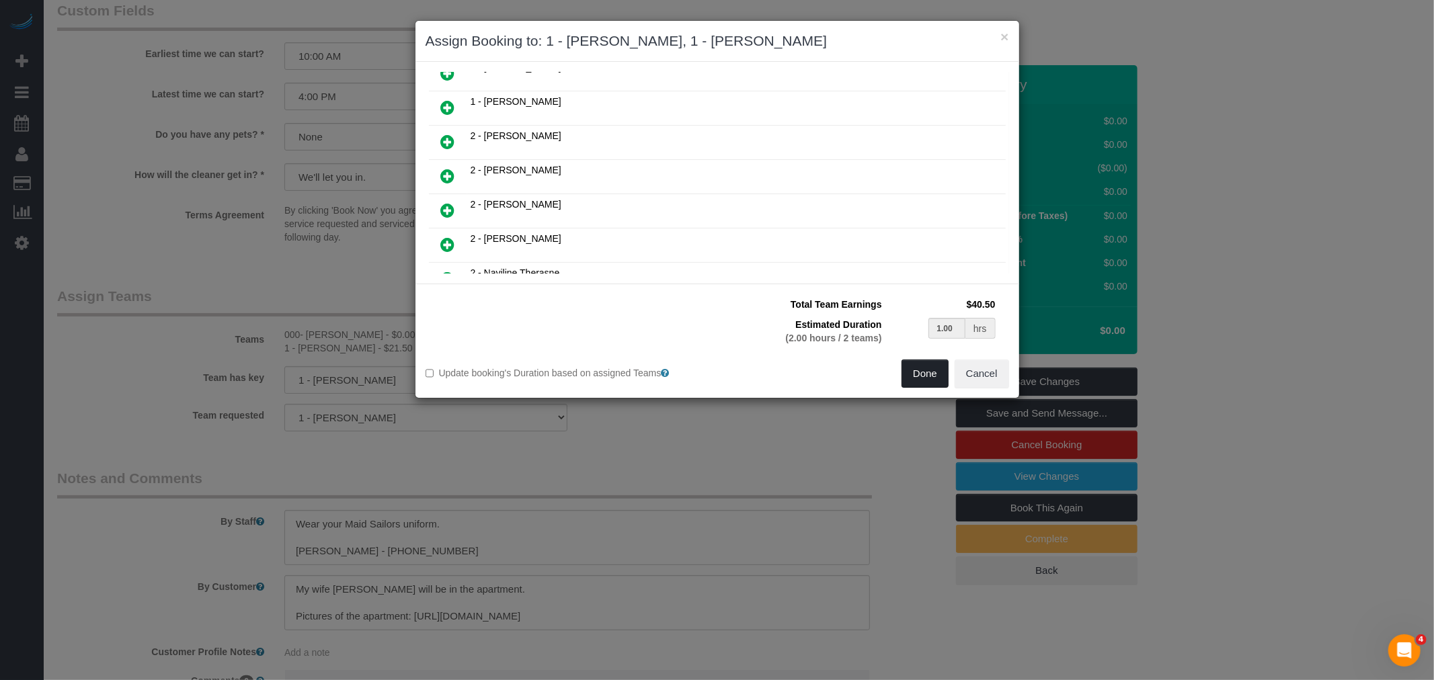
click at [928, 368] on button "Done" at bounding box center [925, 374] width 47 height 28
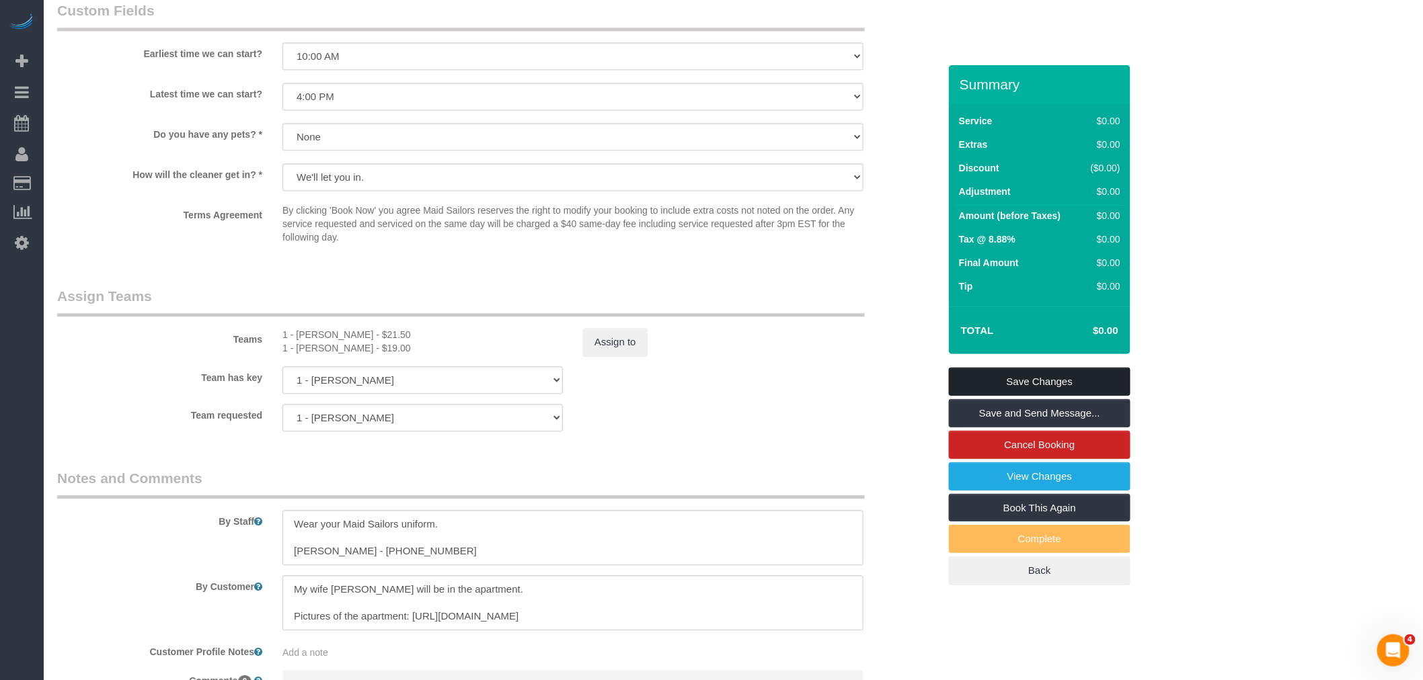
drag, startPoint x: 1049, startPoint y: 376, endPoint x: 1014, endPoint y: 375, distance: 35.0
click at [1049, 375] on link "Save Changes" at bounding box center [1040, 382] width 182 height 28
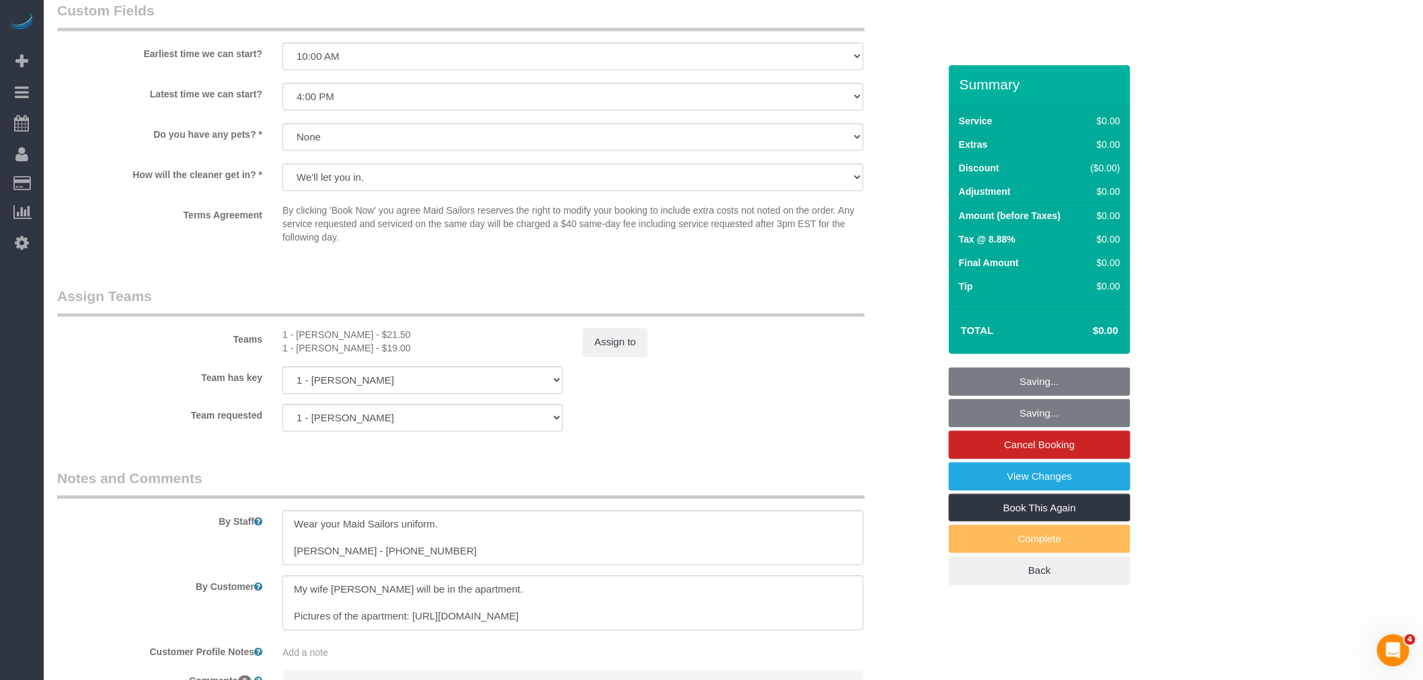
select select "spot66"
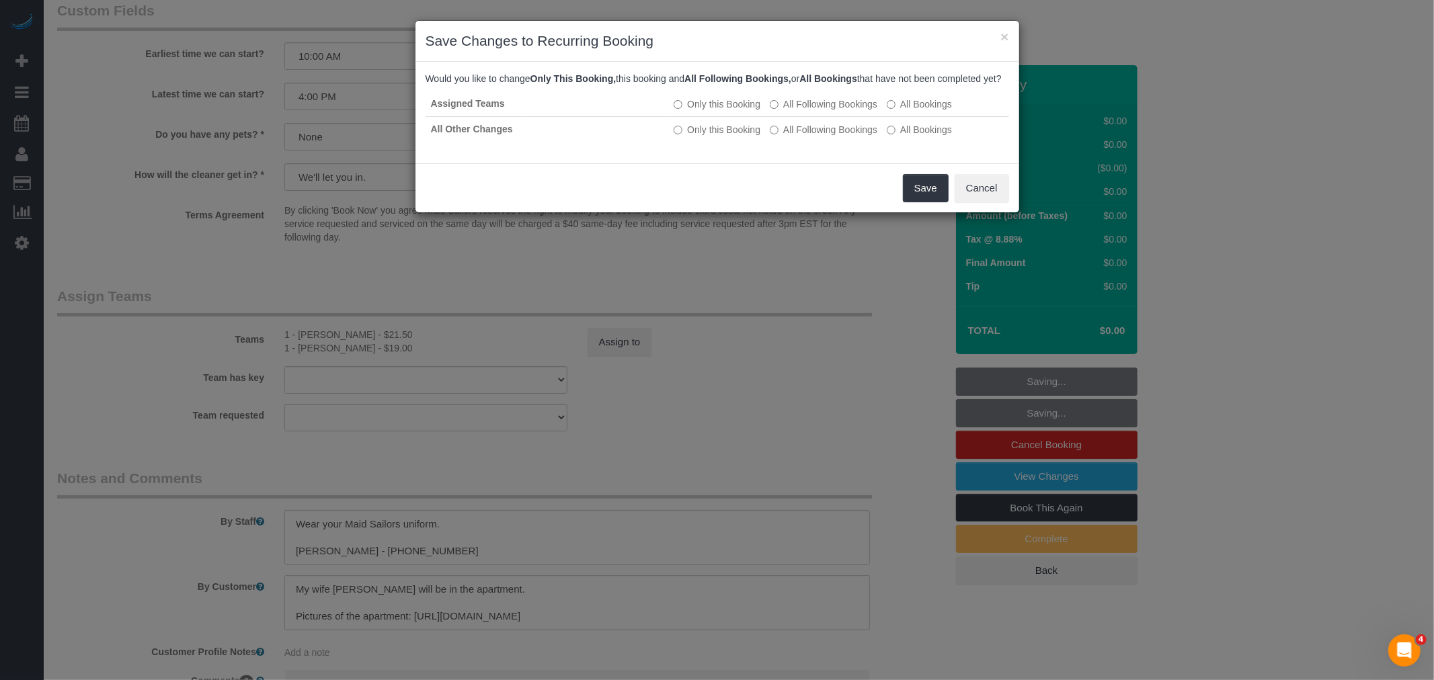
select select "spot126"
click at [921, 199] on button "Save" at bounding box center [926, 188] width 46 height 28
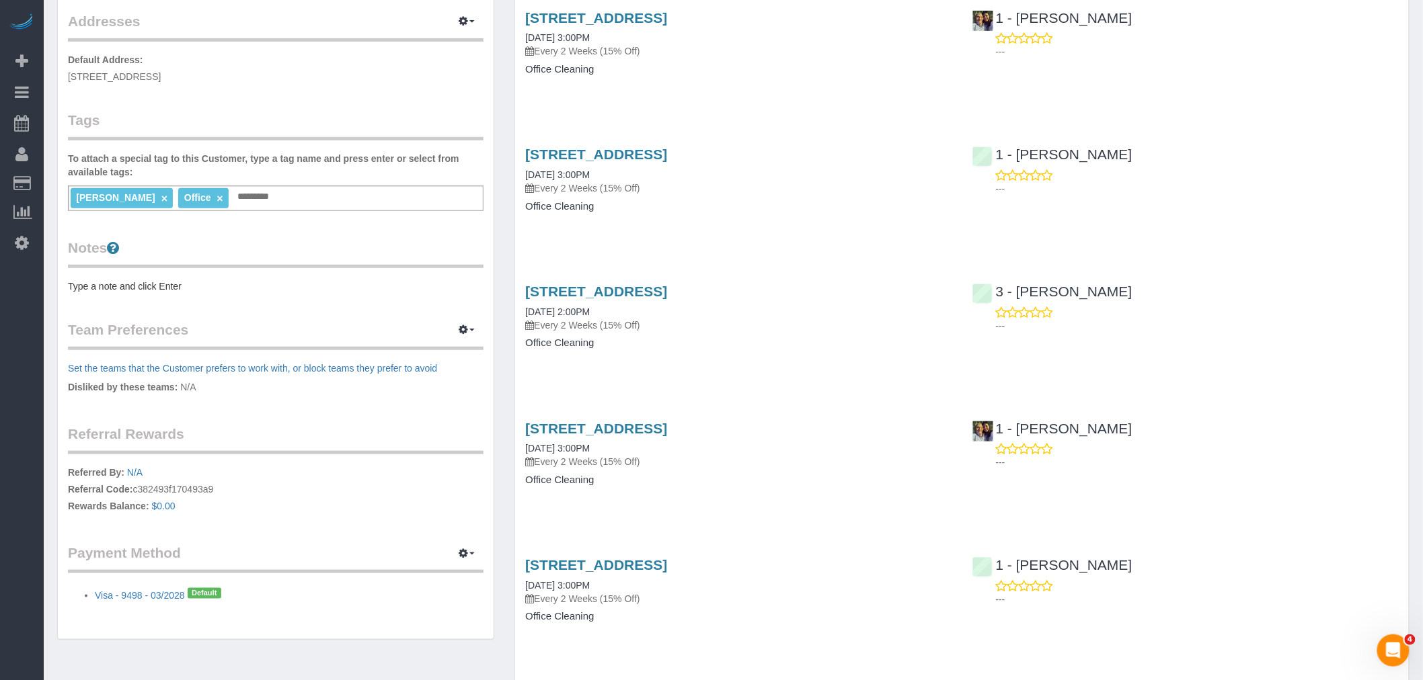
scroll to position [373, 0]
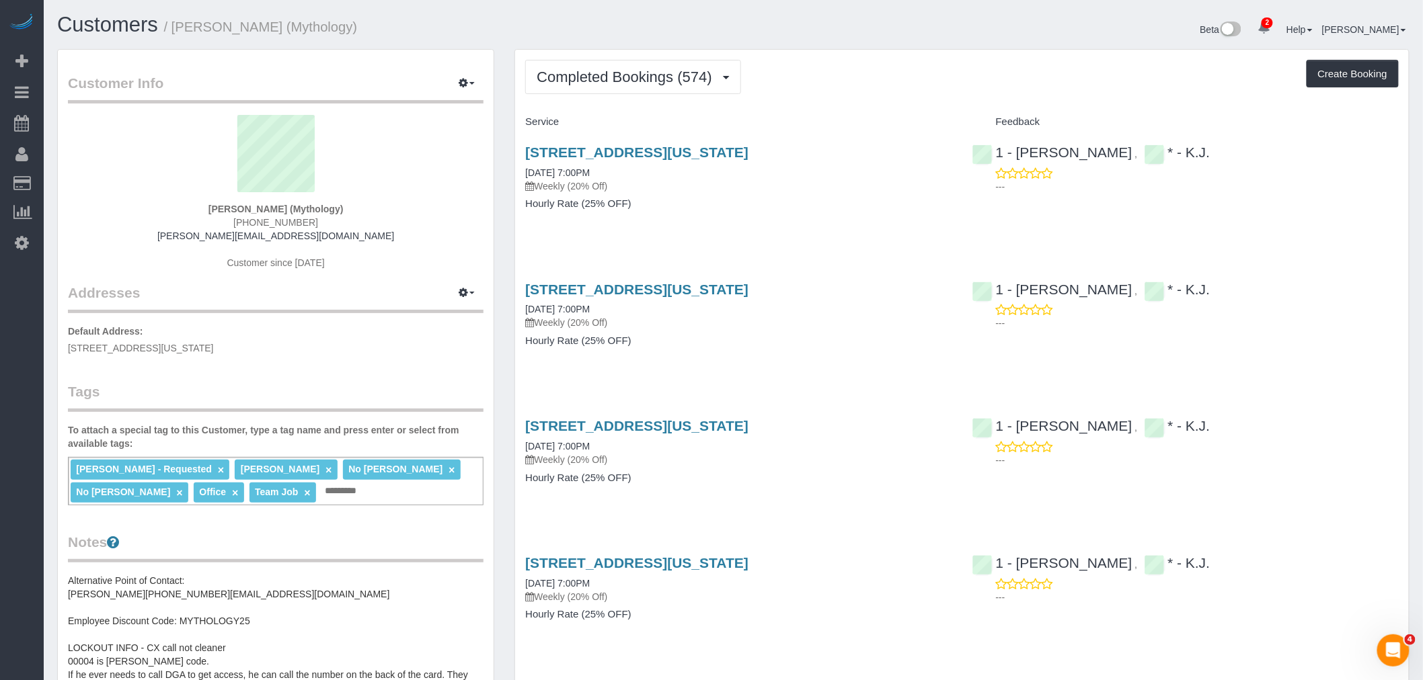
click at [649, 81] on span "Completed Bookings (574)" at bounding box center [627, 77] width 182 height 17
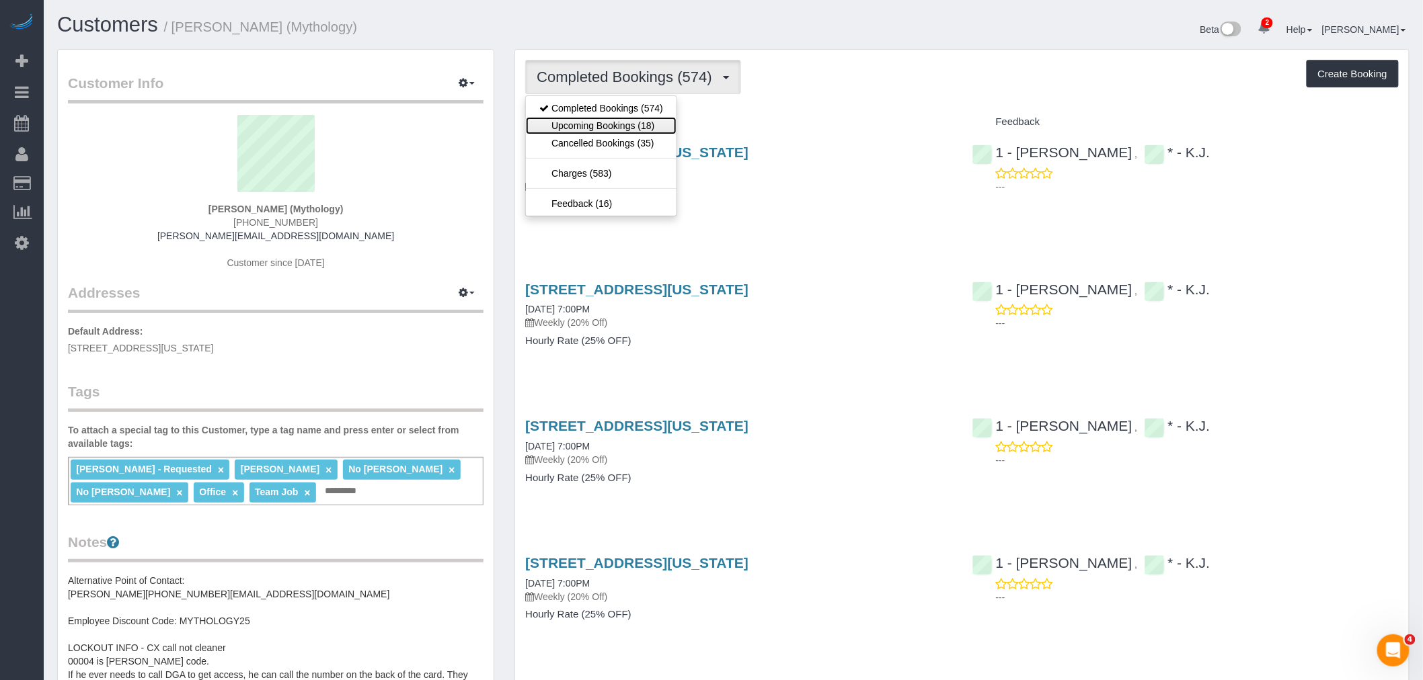
drag, startPoint x: 633, startPoint y: 129, endPoint x: 655, endPoint y: 126, distance: 22.3
click at [633, 129] on link "Upcoming Bookings (18)" at bounding box center [601, 125] width 151 height 17
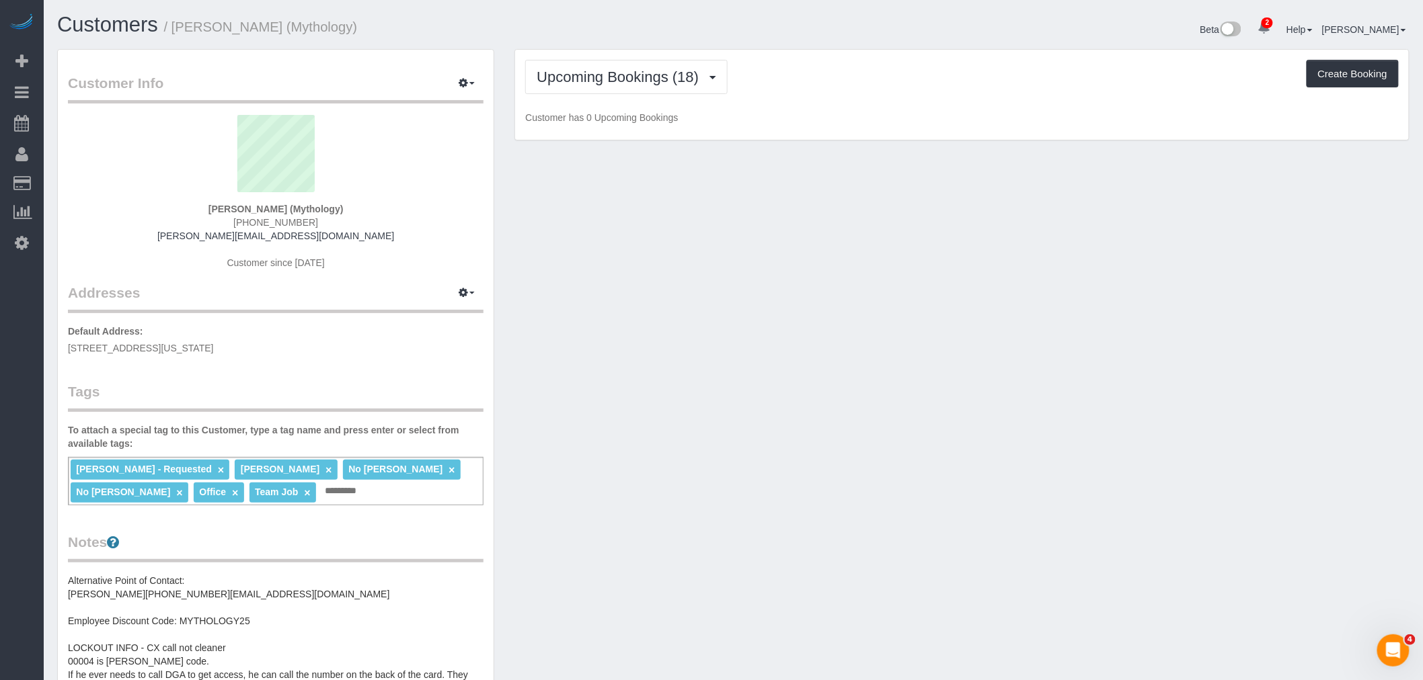
click at [878, 108] on div "Upcoming Bookings (18) Completed Bookings (574) Upcoming Bookings (18) Cancelle…" at bounding box center [961, 95] width 893 height 91
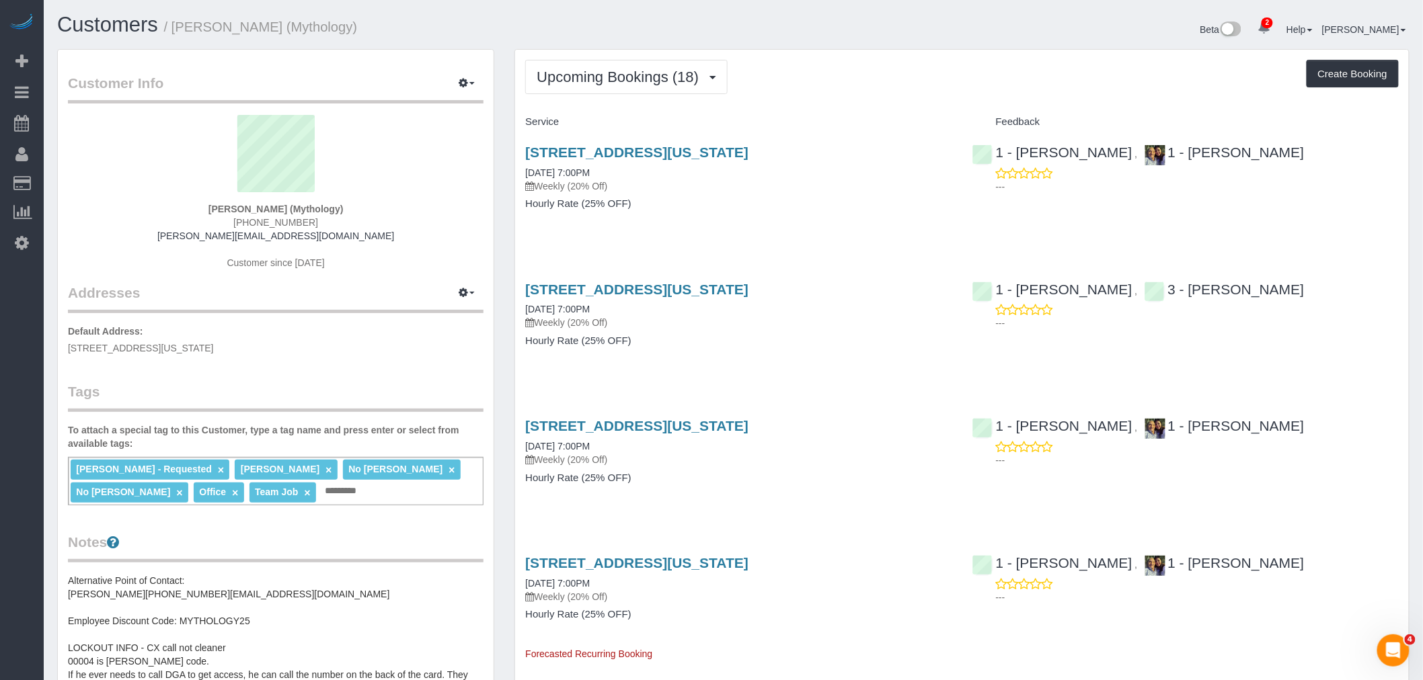
click at [887, 77] on div "Upcoming Bookings (18) Completed Bookings (574) Upcoming Bookings (18) Cancelle…" at bounding box center [961, 77] width 873 height 34
click at [800, 236] on div "324 Lafayette Street, 2nd Floor, New York, NY 10012 08/26/2025 7:00PM Weekly (2…" at bounding box center [738, 185] width 446 height 104
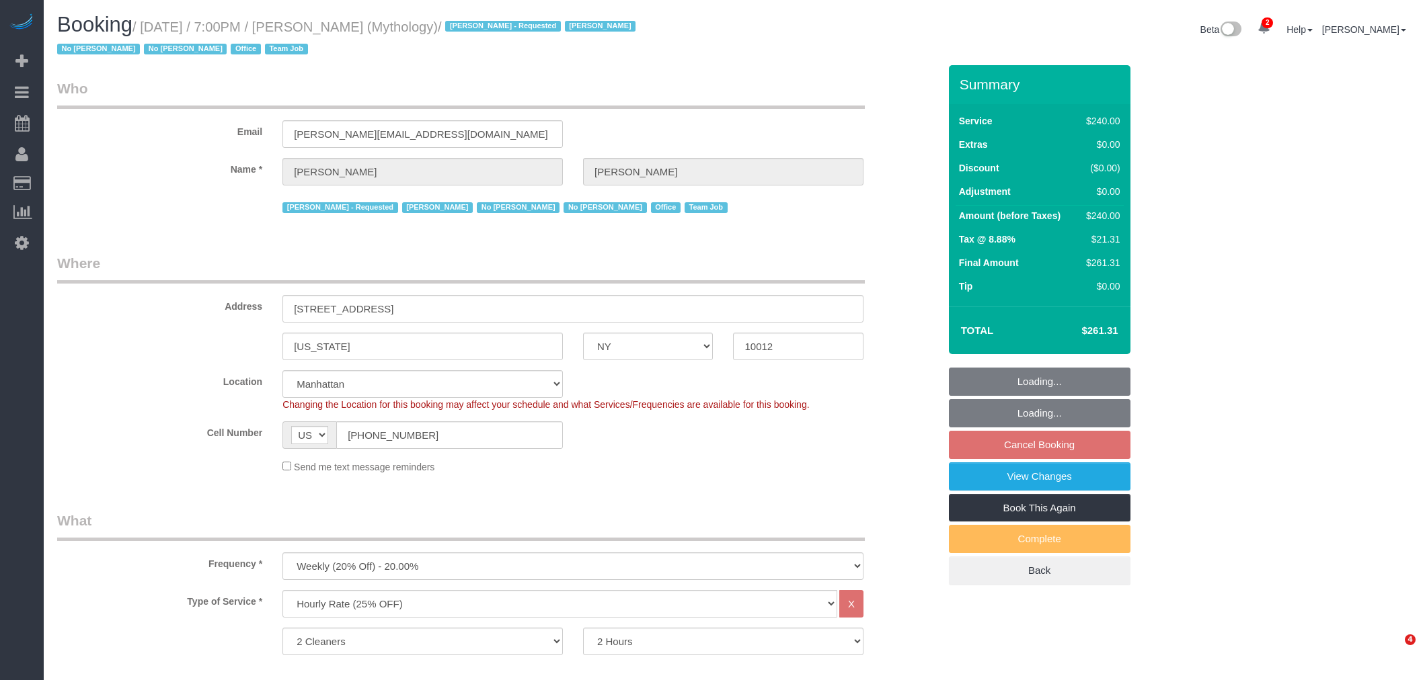
select select "NY"
select select "2"
select select "120"
select select "spot12"
select select "number:89"
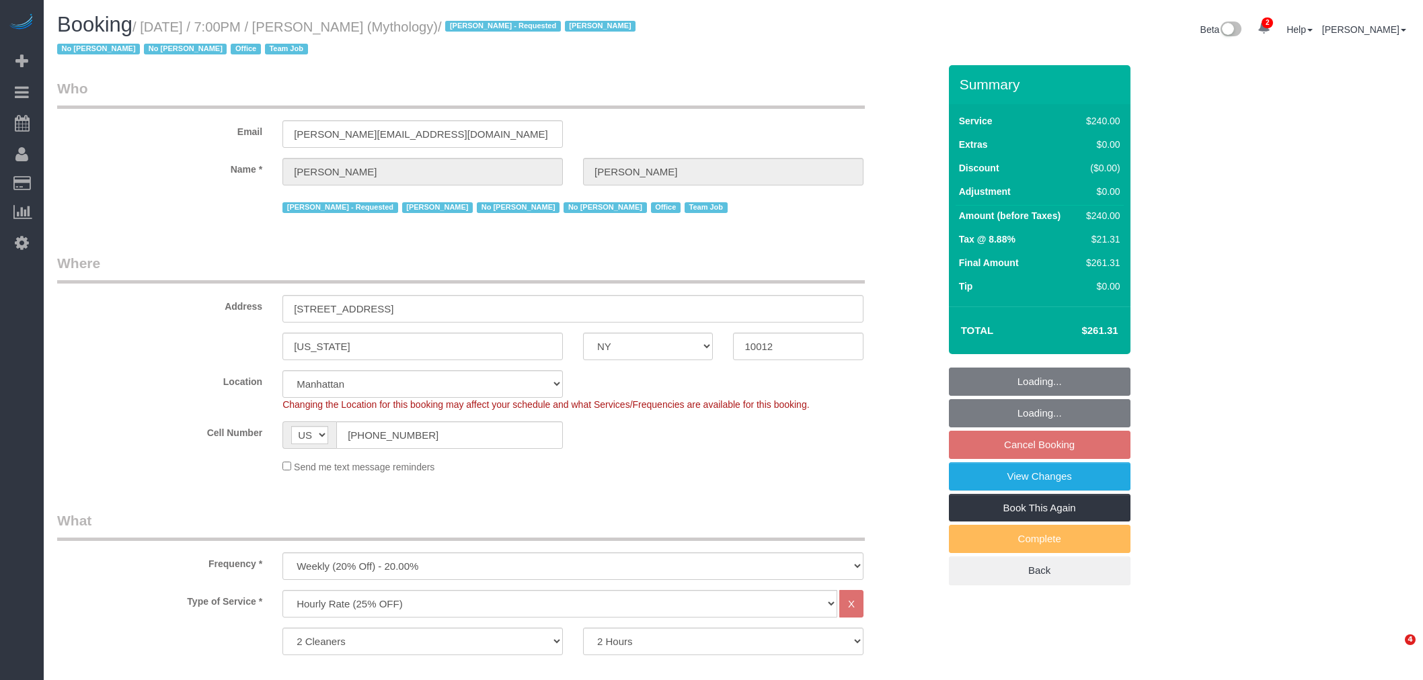
select select "number:90"
select select "number:15"
select select "number:7"
select select "object:1380"
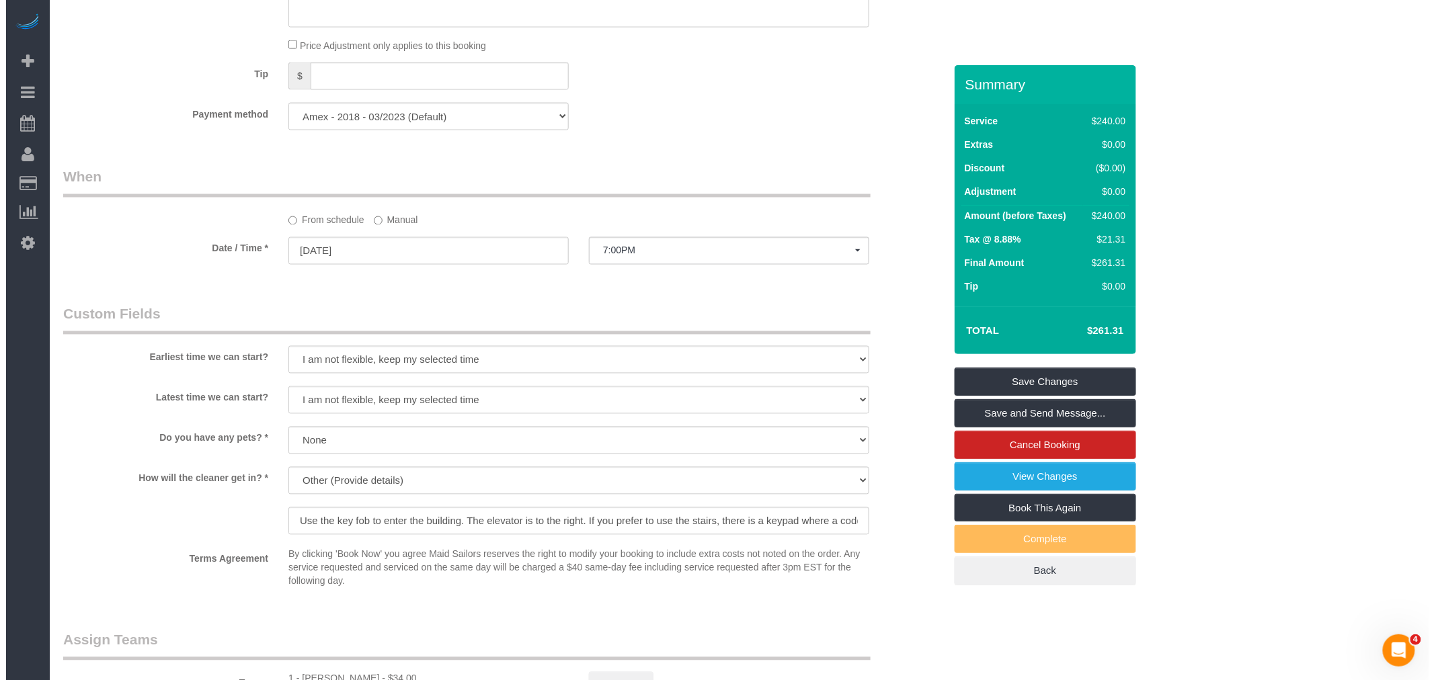
scroll to position [1269, 0]
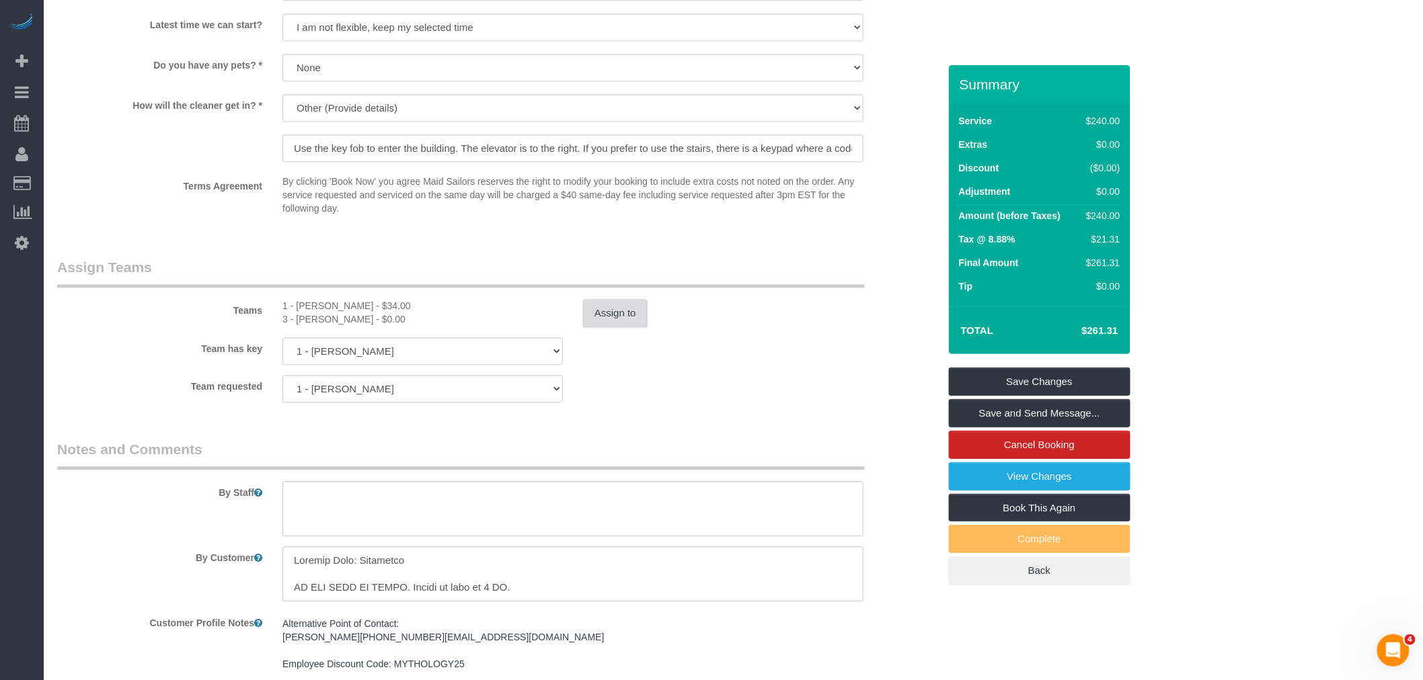
click at [606, 325] on button "Assign to" at bounding box center [615, 313] width 65 height 28
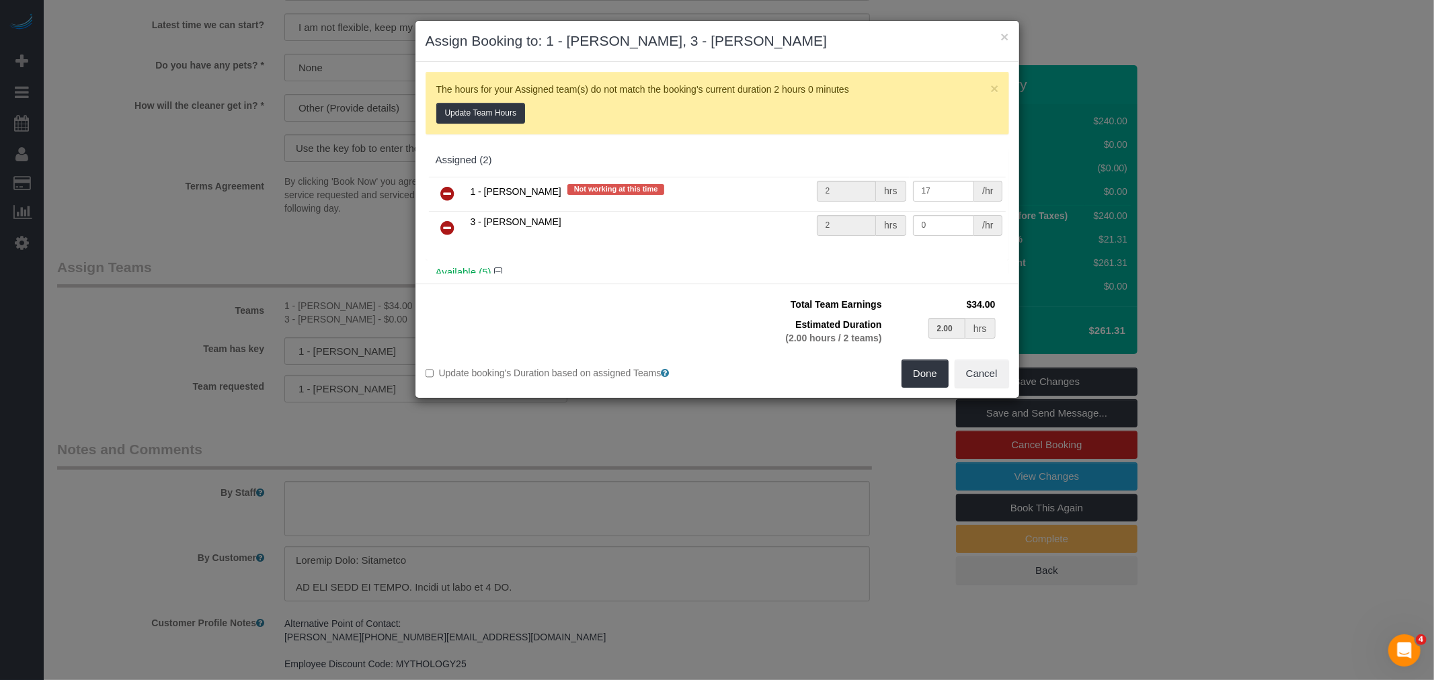
click at [455, 225] on link at bounding box center [448, 228] width 32 height 27
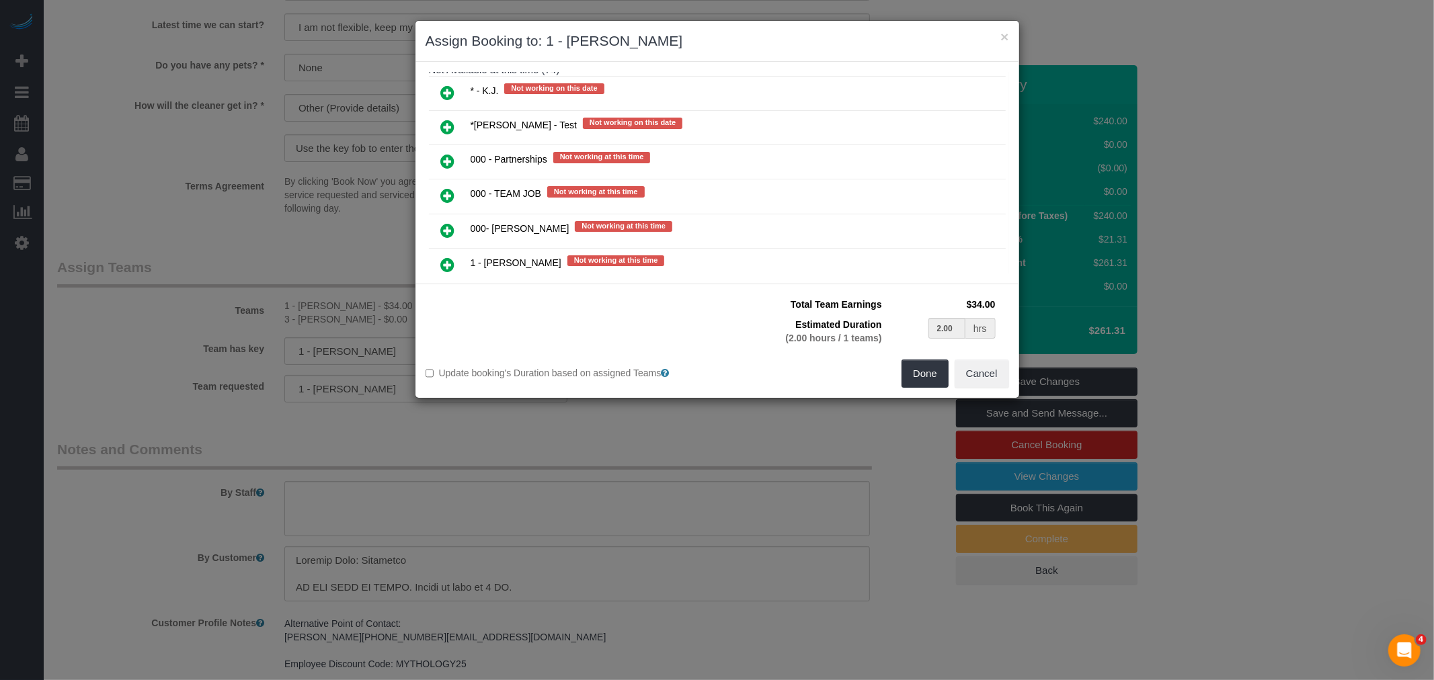
scroll to position [448, 0]
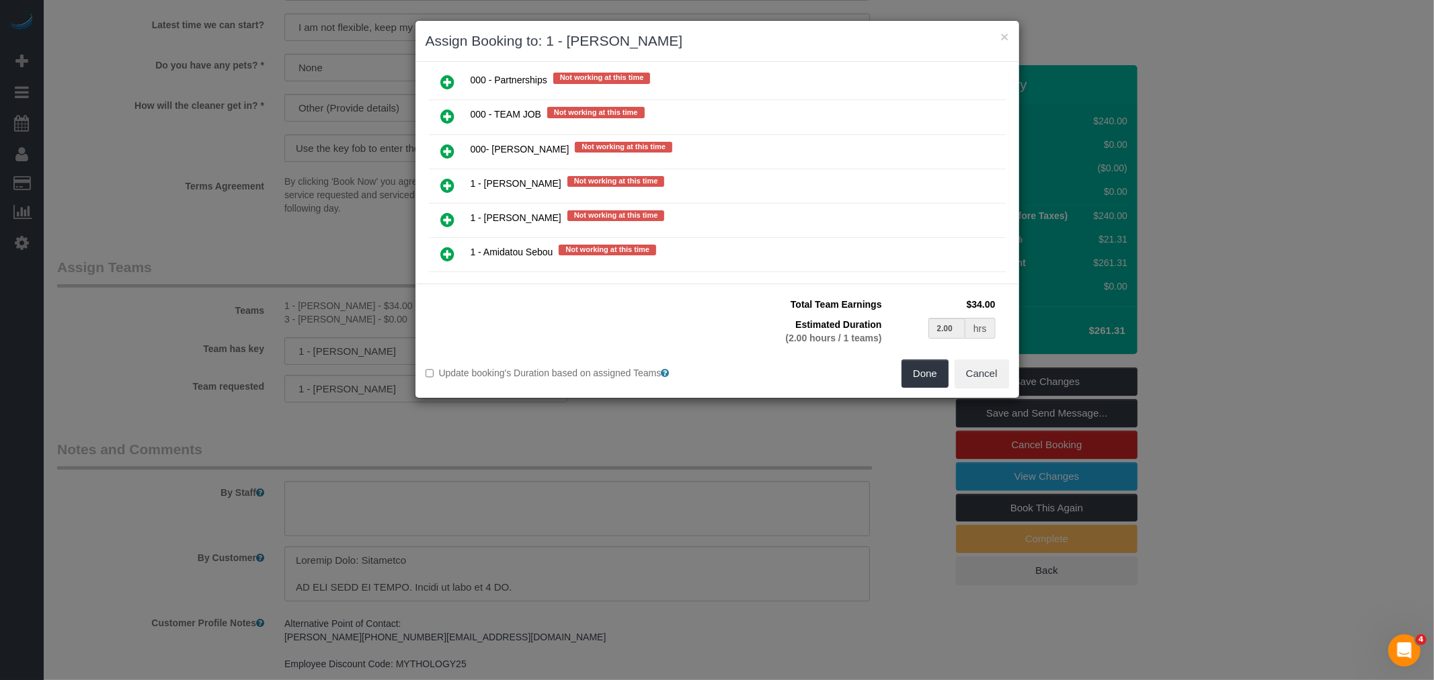
click at [448, 145] on icon at bounding box center [448, 151] width 14 height 16
type input "1.00"
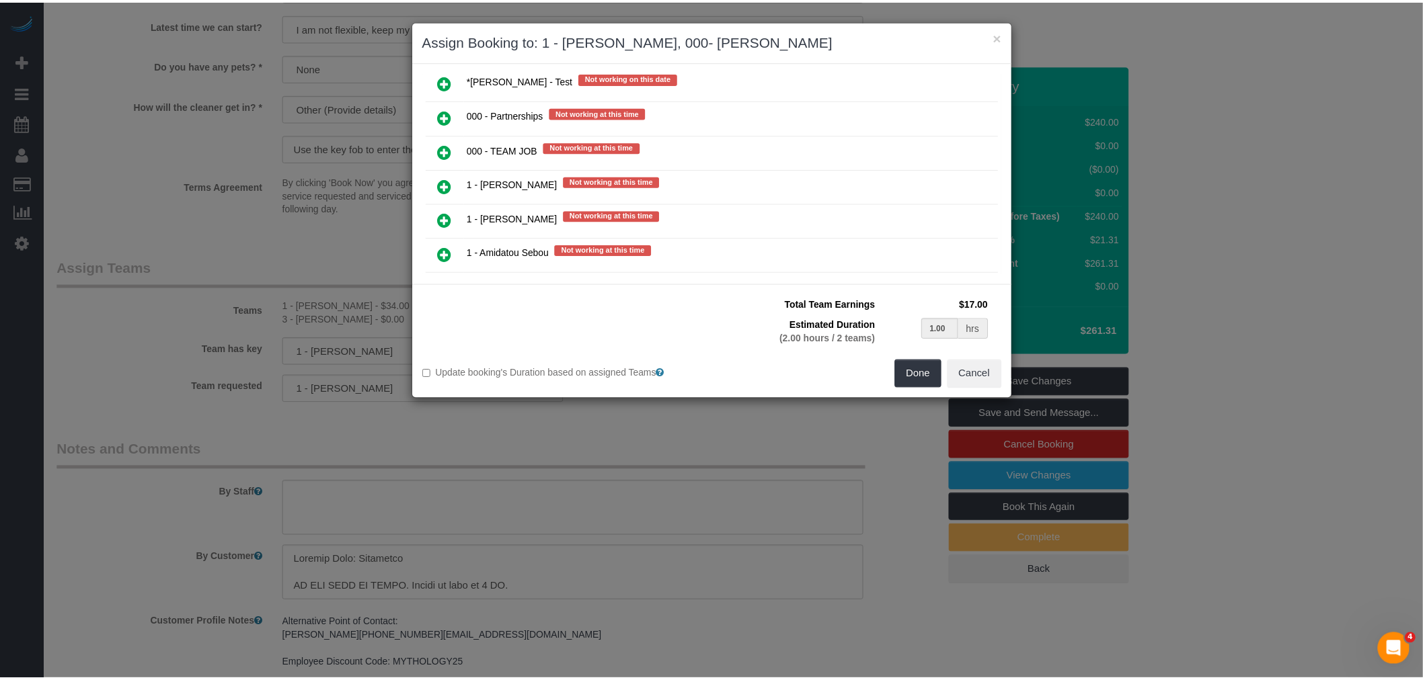
scroll to position [482, 0]
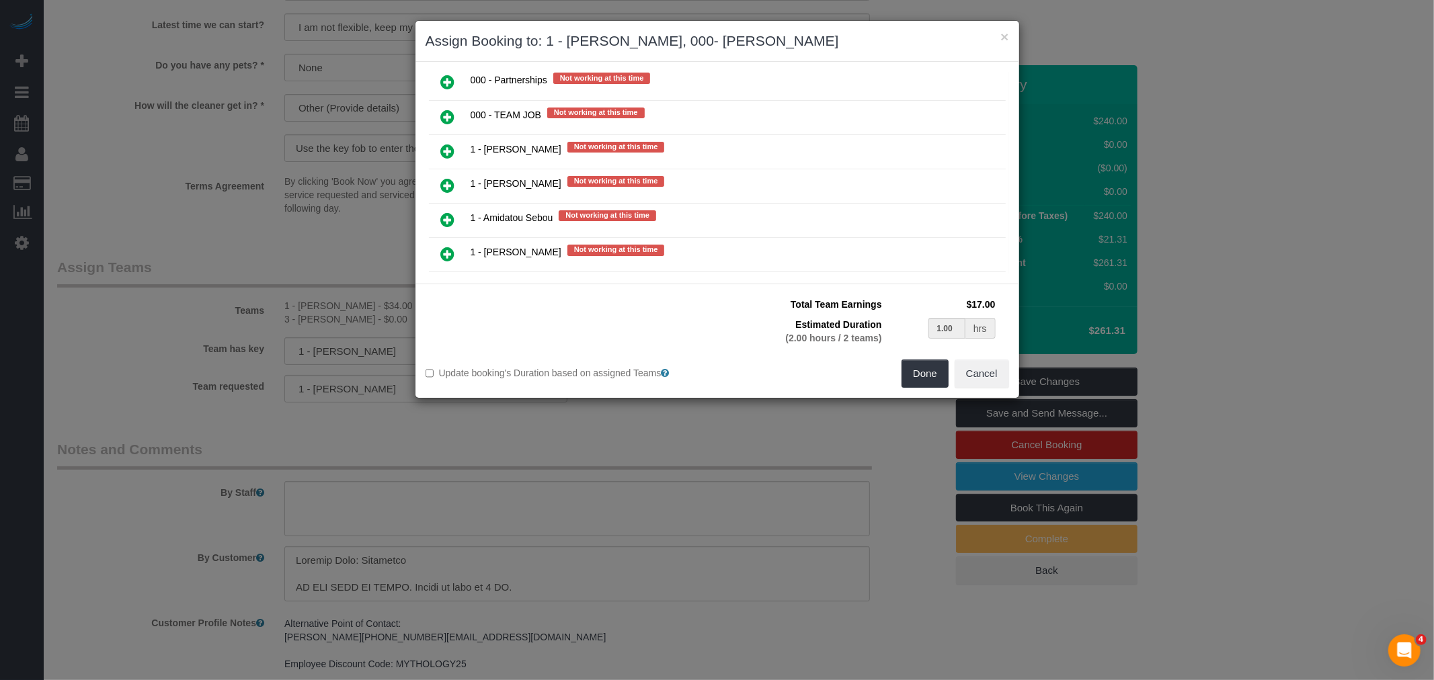
click at [920, 358] on div "Total Team Earnings $17.00 Estimated Duration (2.00 hours / 2 teams) 1.00 hrs W…" at bounding box center [863, 326] width 292 height 65
click at [918, 371] on button "Done" at bounding box center [925, 374] width 47 height 28
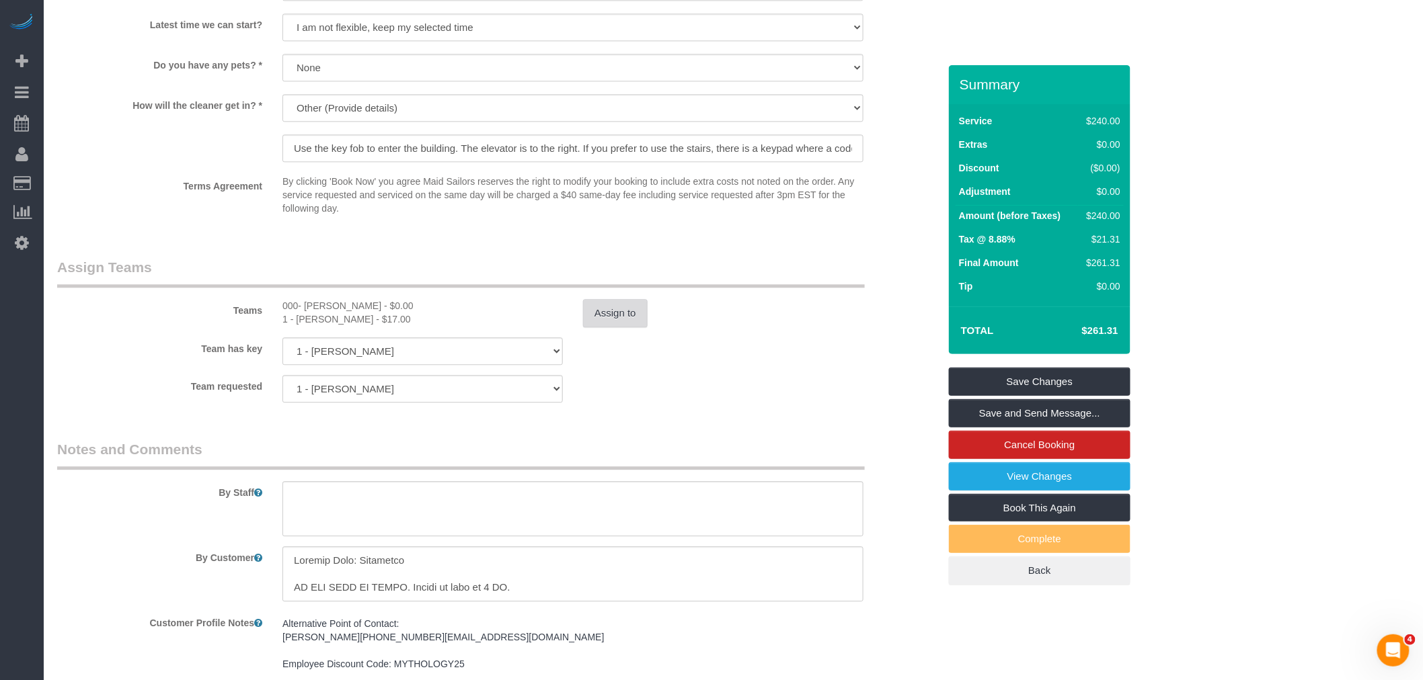
select select "spot72"
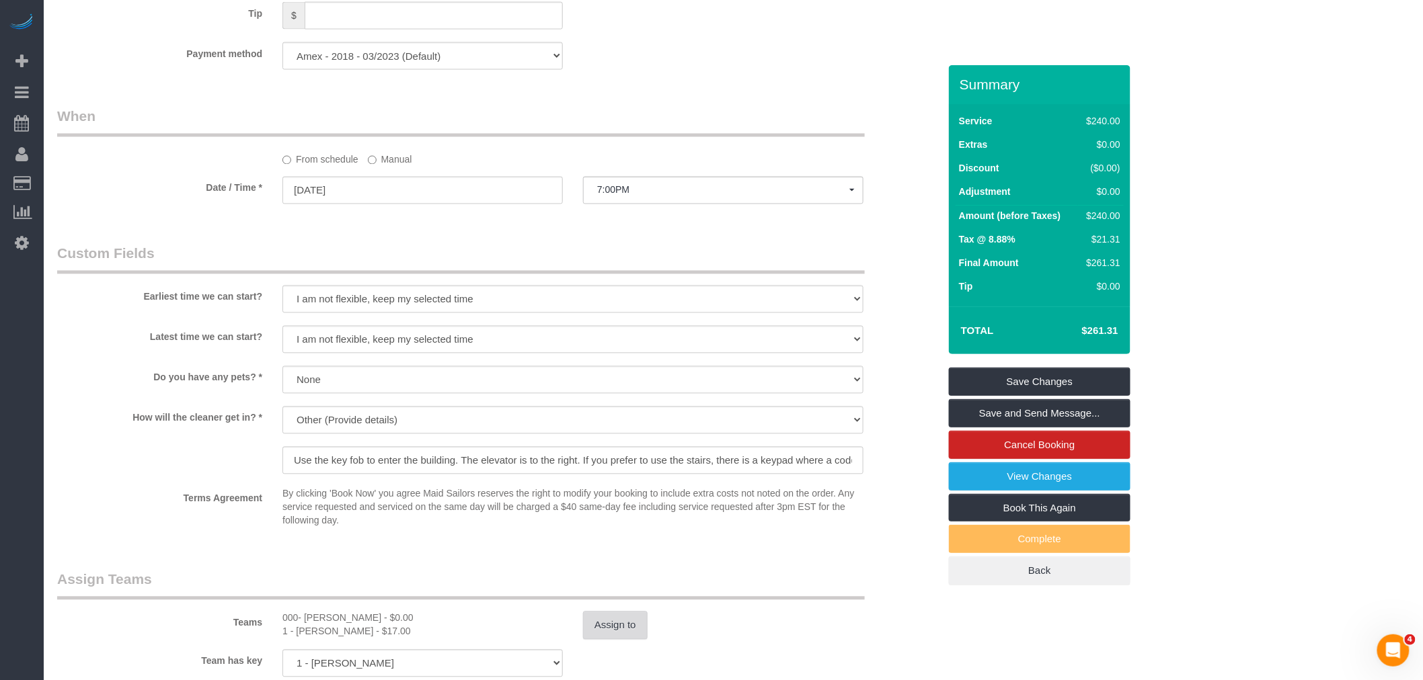
scroll to position [896, 0]
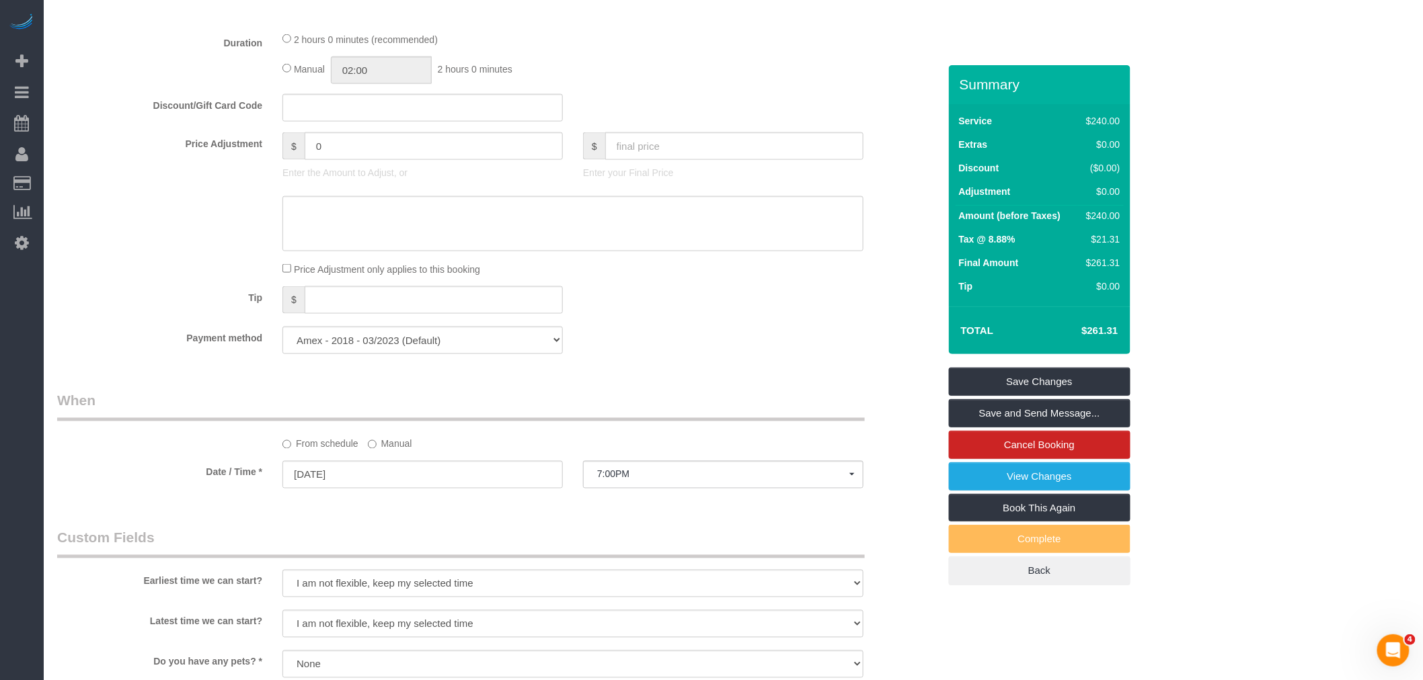
select select "spot132"
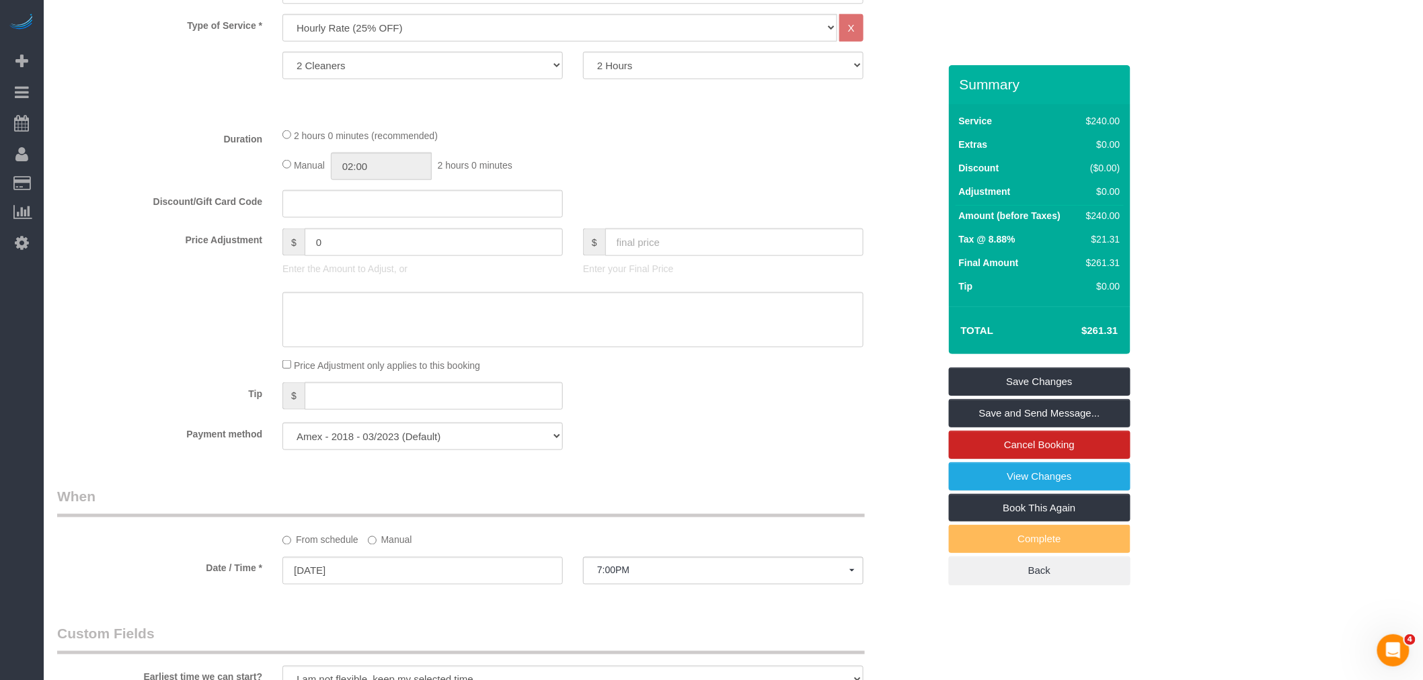
scroll to position [448, 0]
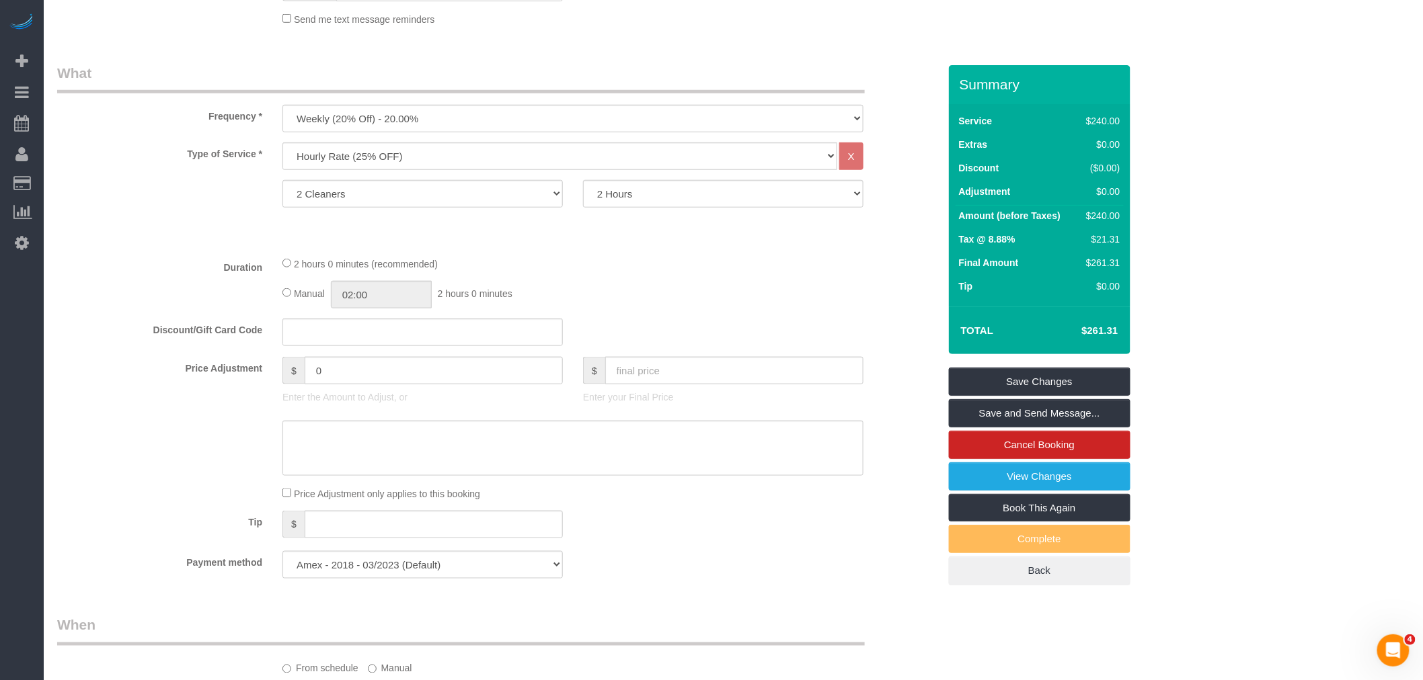
click at [289, 301] on div "Manual 02:00 2 hours 0 minutes" at bounding box center [572, 295] width 581 height 28
click at [287, 270] on div "2 hours 0 minutes (recommended)" at bounding box center [572, 263] width 581 height 15
click at [1038, 377] on link "Save Changes" at bounding box center [1040, 382] width 182 height 28
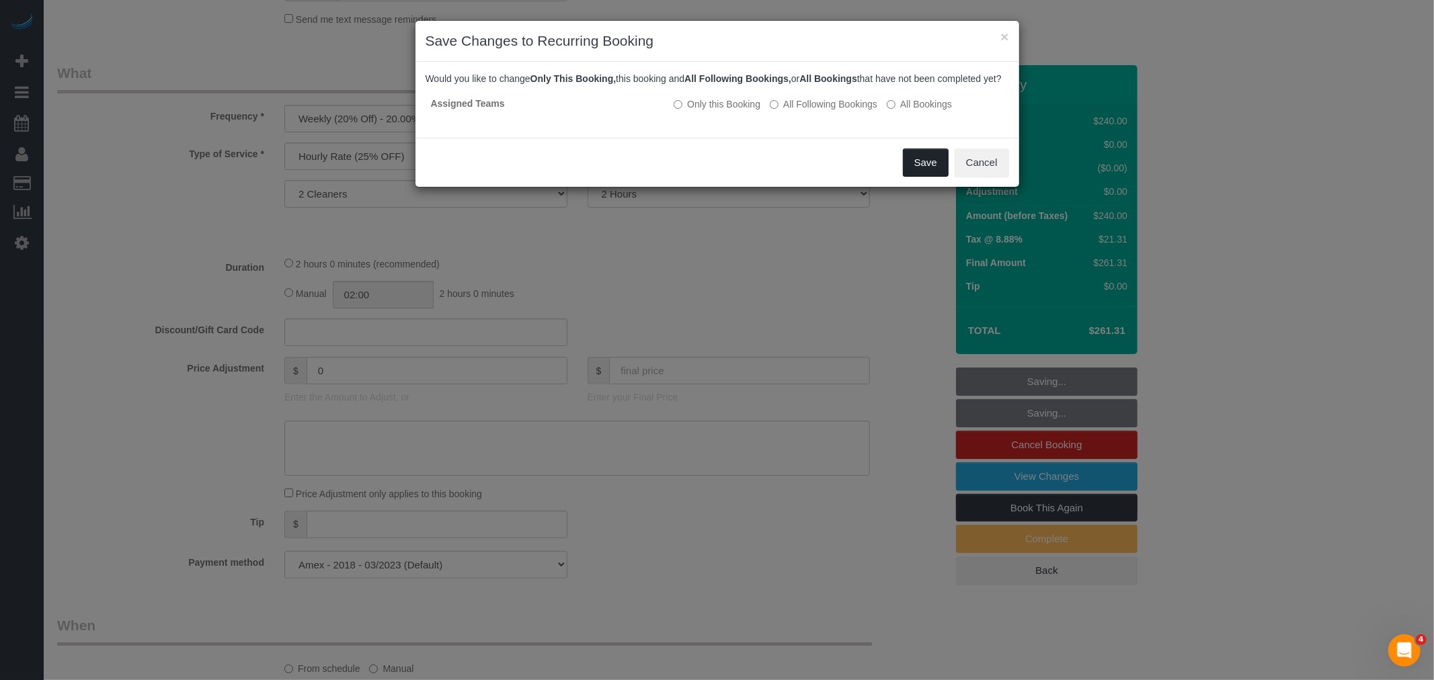
click at [928, 177] on button "Save" at bounding box center [926, 163] width 46 height 28
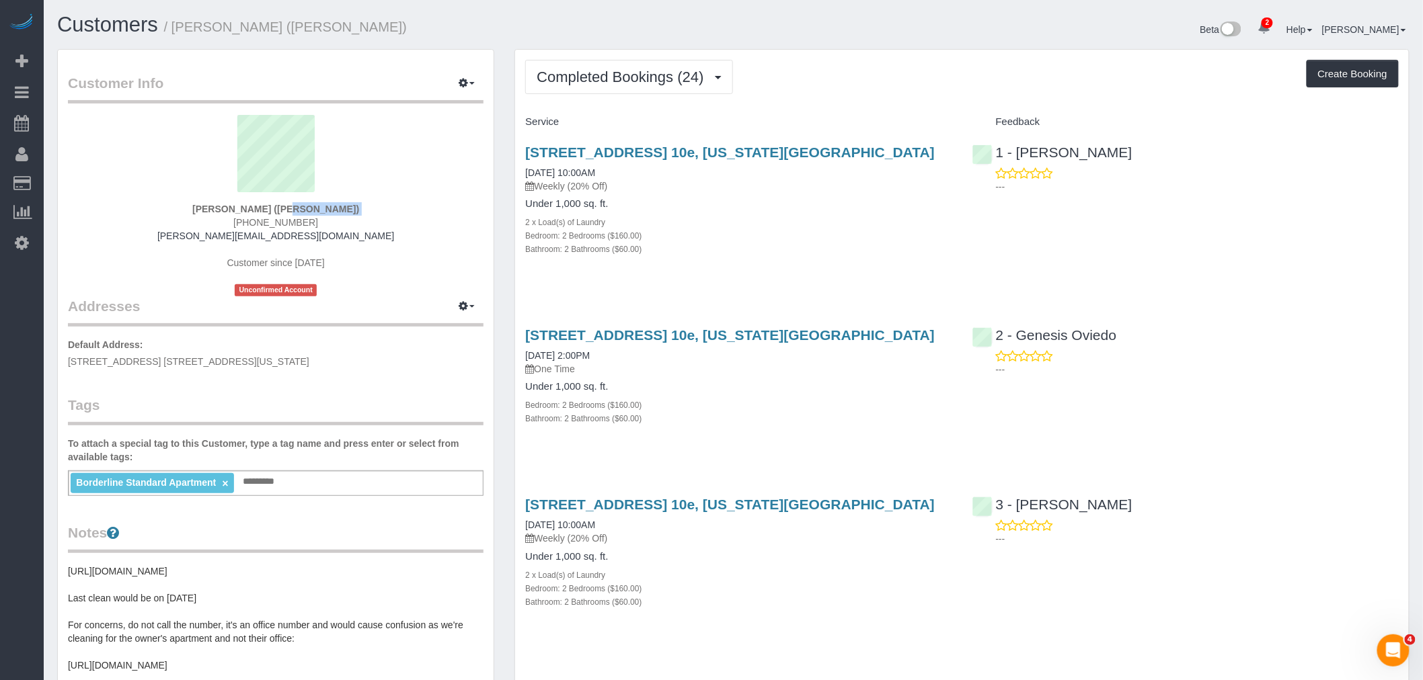
drag, startPoint x: 179, startPoint y: 216, endPoint x: 247, endPoint y: 213, distance: 68.0
click at [247, 213] on div "[PERSON_NAME] ([PERSON_NAME]) [PHONE_NUMBER] [PERSON_NAME][EMAIL_ADDRESS][DOMAI…" at bounding box center [275, 206] width 415 height 182
click at [184, 217] on div "[PERSON_NAME] ([PERSON_NAME]) [PHONE_NUMBER] [PERSON_NAME][EMAIL_ADDRESS][DOMAI…" at bounding box center [275, 206] width 415 height 182
drag, startPoint x: 190, startPoint y: 207, endPoint x: 272, endPoint y: 206, distance: 81.4
click at [272, 206] on div "Johanna Goetze (Peter Harrington) (212) 293-8341 johanna@peterharrington.co.uk …" at bounding box center [275, 206] width 415 height 182
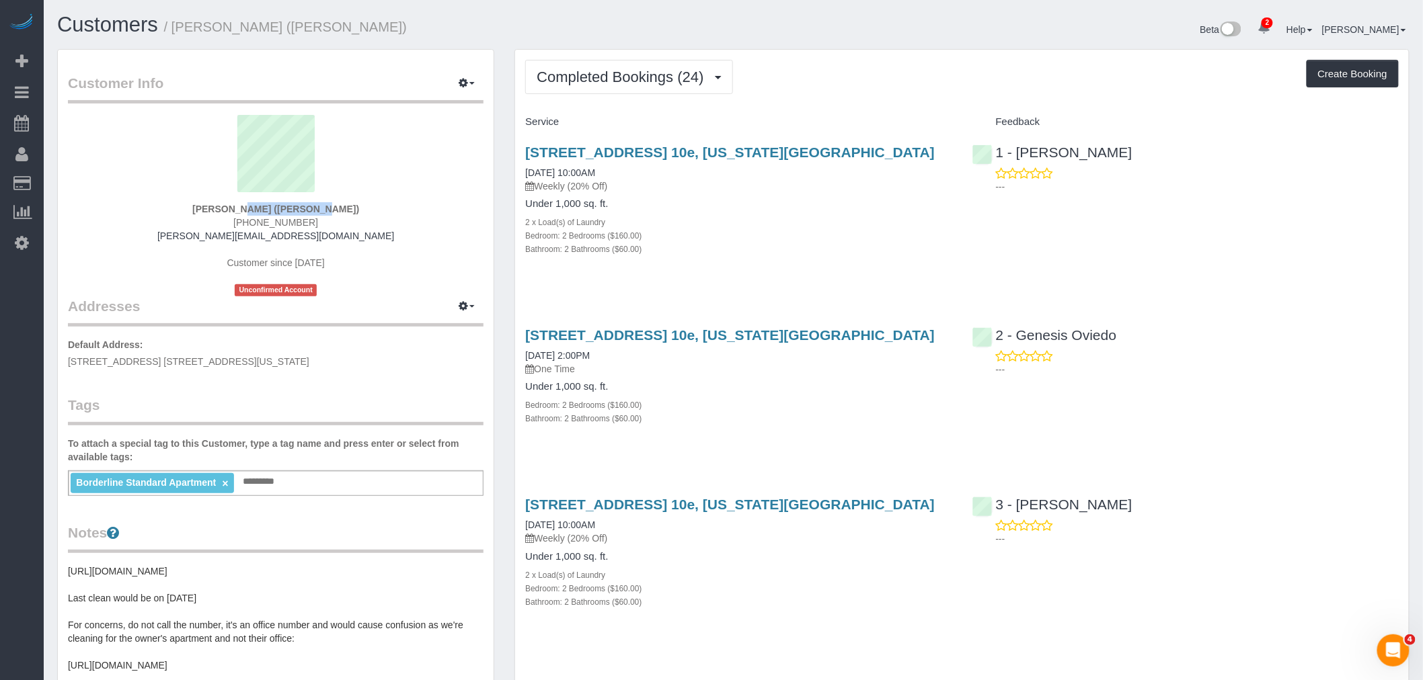
copy strong "Johanna Goetze"
click at [754, 245] on div "Bathroom: 2 Bathrooms ($60.00)" at bounding box center [738, 248] width 426 height 13
click at [818, 90] on div "Completed Bookings (24) Completed Bookings (24) Upcoming Bookings (7) Cancelled…" at bounding box center [961, 77] width 873 height 34
click at [599, 75] on span "Completed Bookings (24)" at bounding box center [622, 77] width 173 height 17
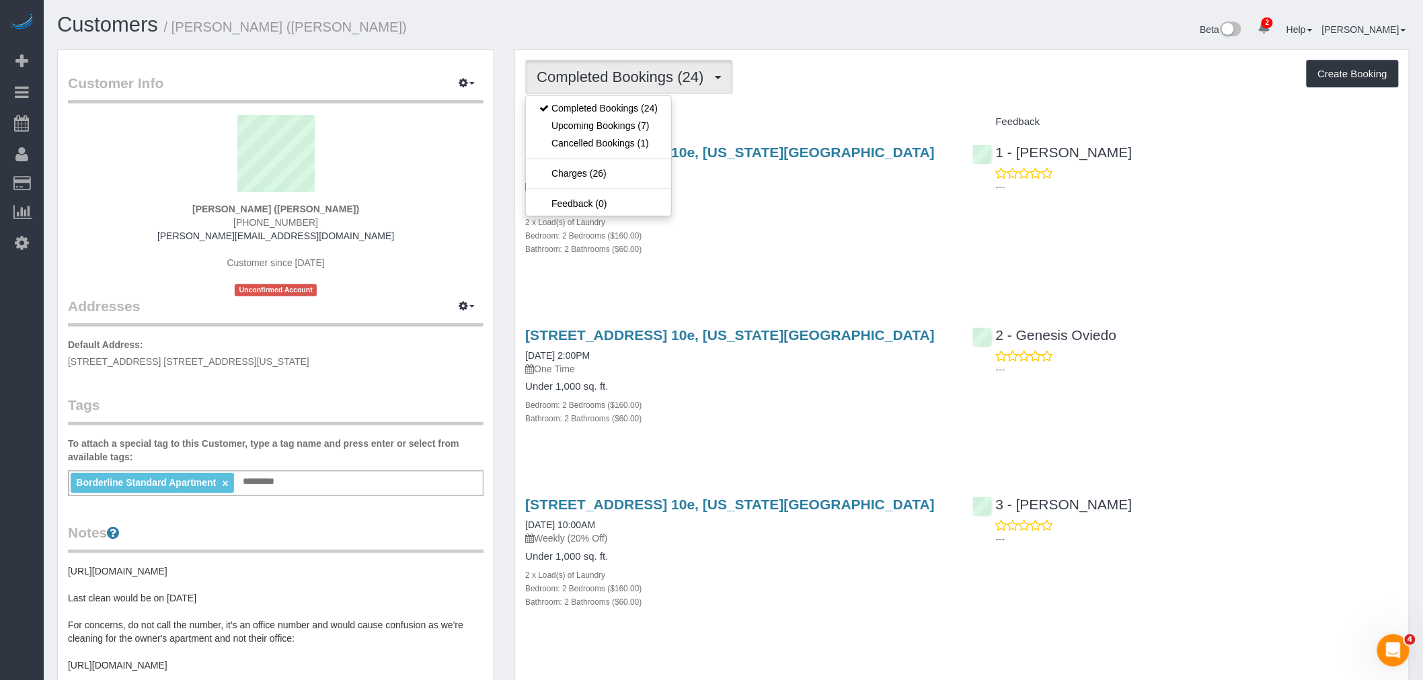
click at [617, 81] on span "Completed Bookings (24)" at bounding box center [622, 77] width 173 height 17
click at [812, 112] on div "Service" at bounding box center [738, 122] width 446 height 23
click at [635, 74] on span "Completed Bookings (24)" at bounding box center [622, 77] width 173 height 17
click at [623, 124] on link "Upcoming Bookings (7)" at bounding box center [598, 125] width 145 height 17
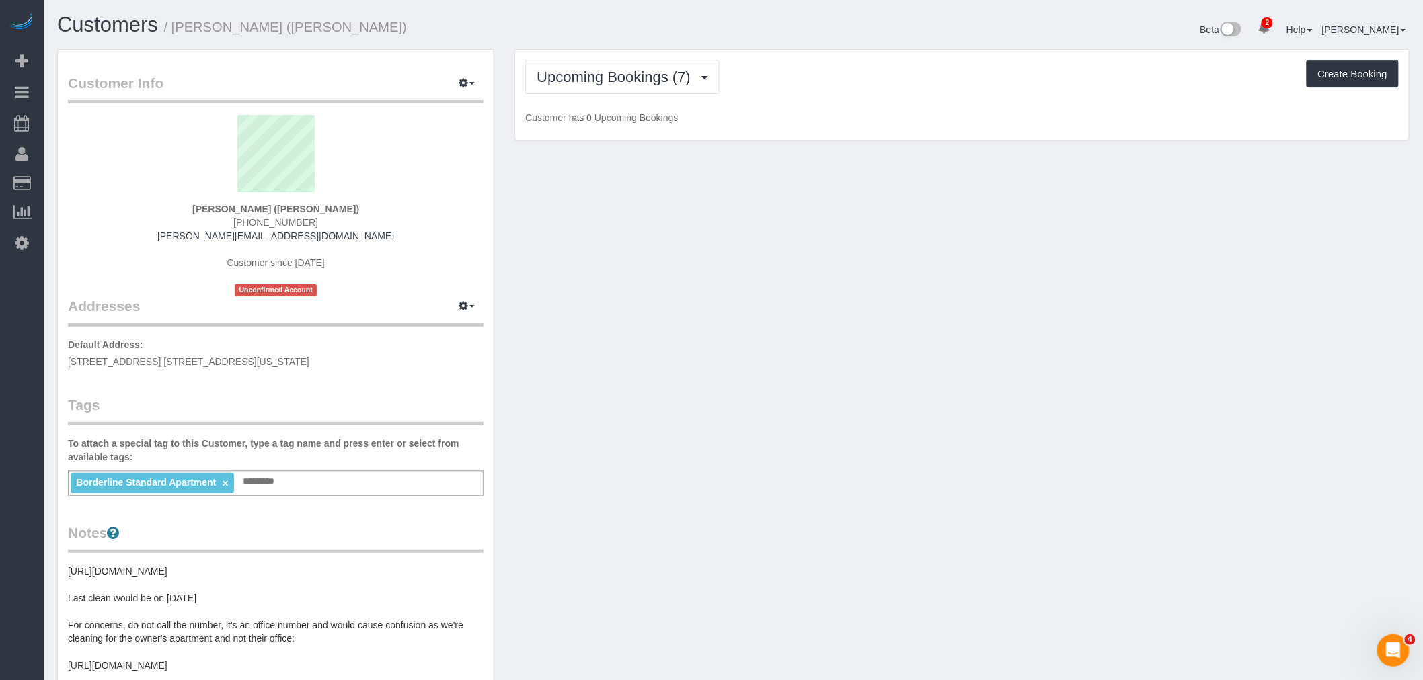
click at [811, 101] on div "Upcoming Bookings (7) Completed Bookings (24) Upcoming Bookings (7) Cancelled B…" at bounding box center [961, 95] width 893 height 91
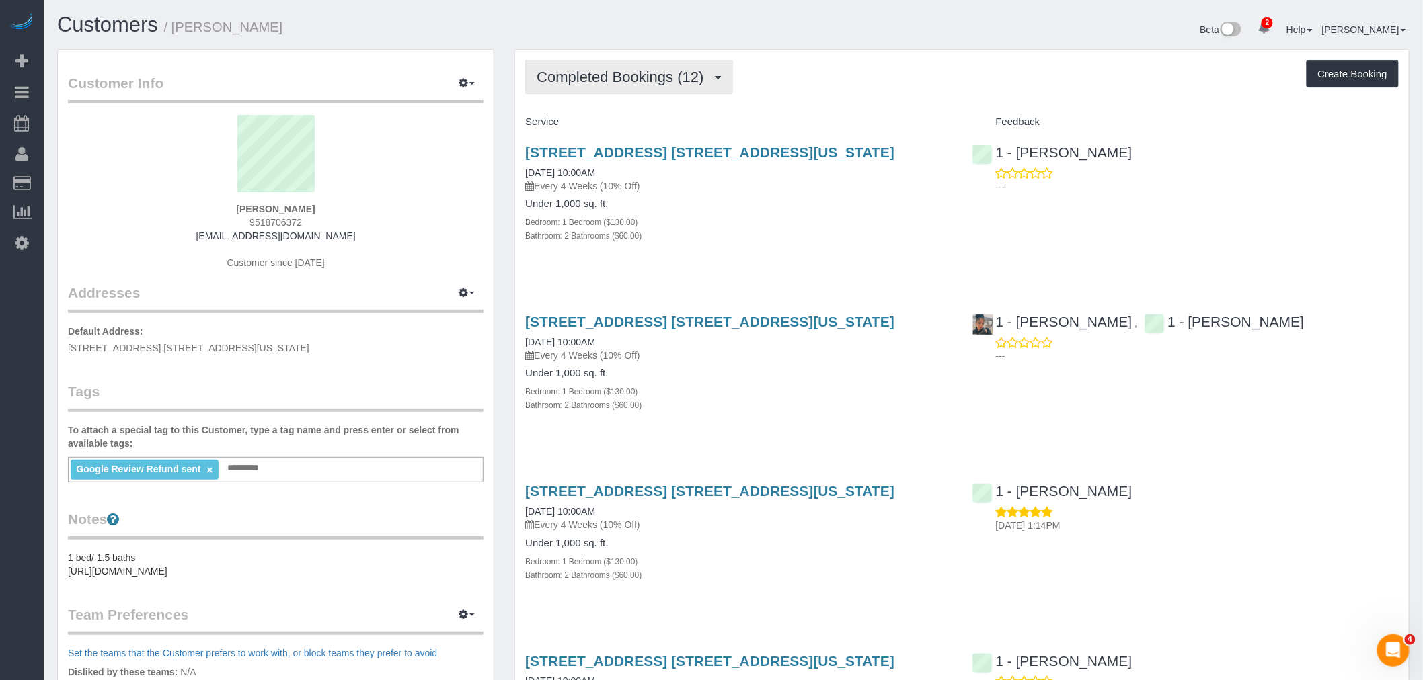
click at [649, 84] on span "Completed Bookings (12)" at bounding box center [622, 77] width 173 height 17
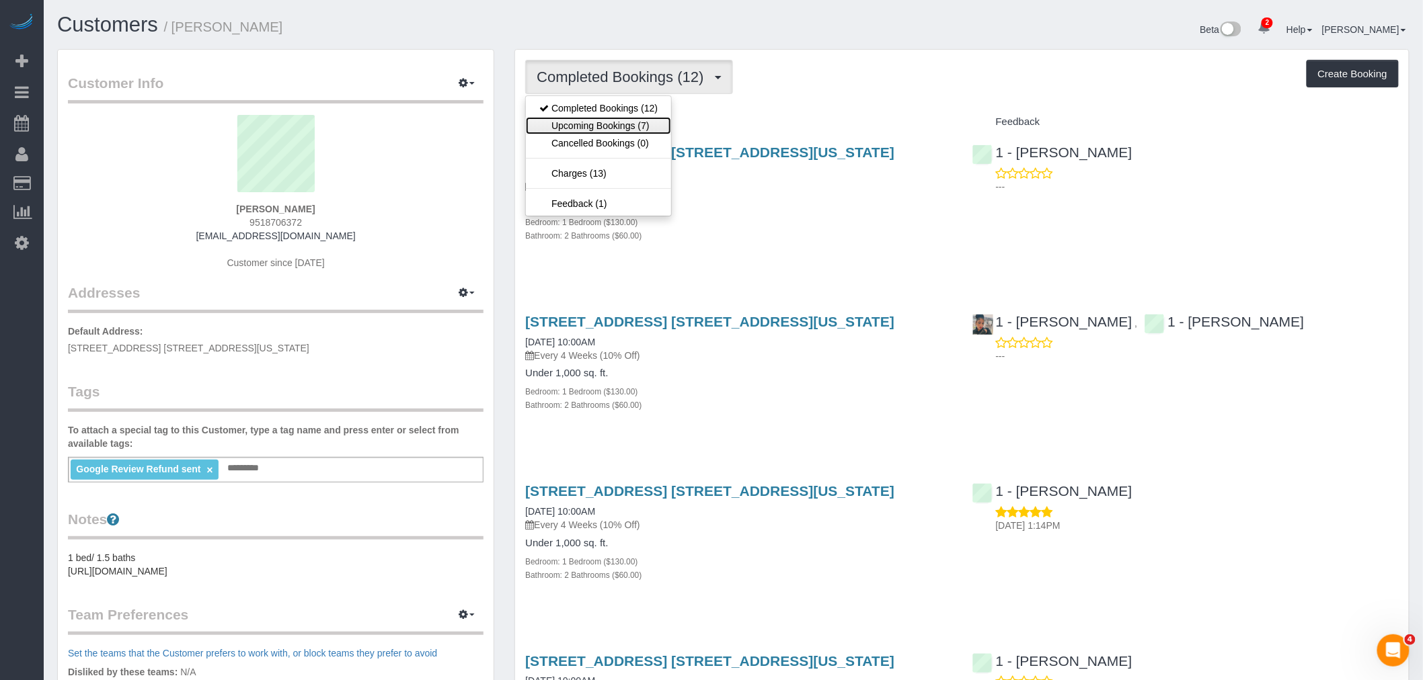
click at [626, 128] on link "Upcoming Bookings (7)" at bounding box center [598, 125] width 145 height 17
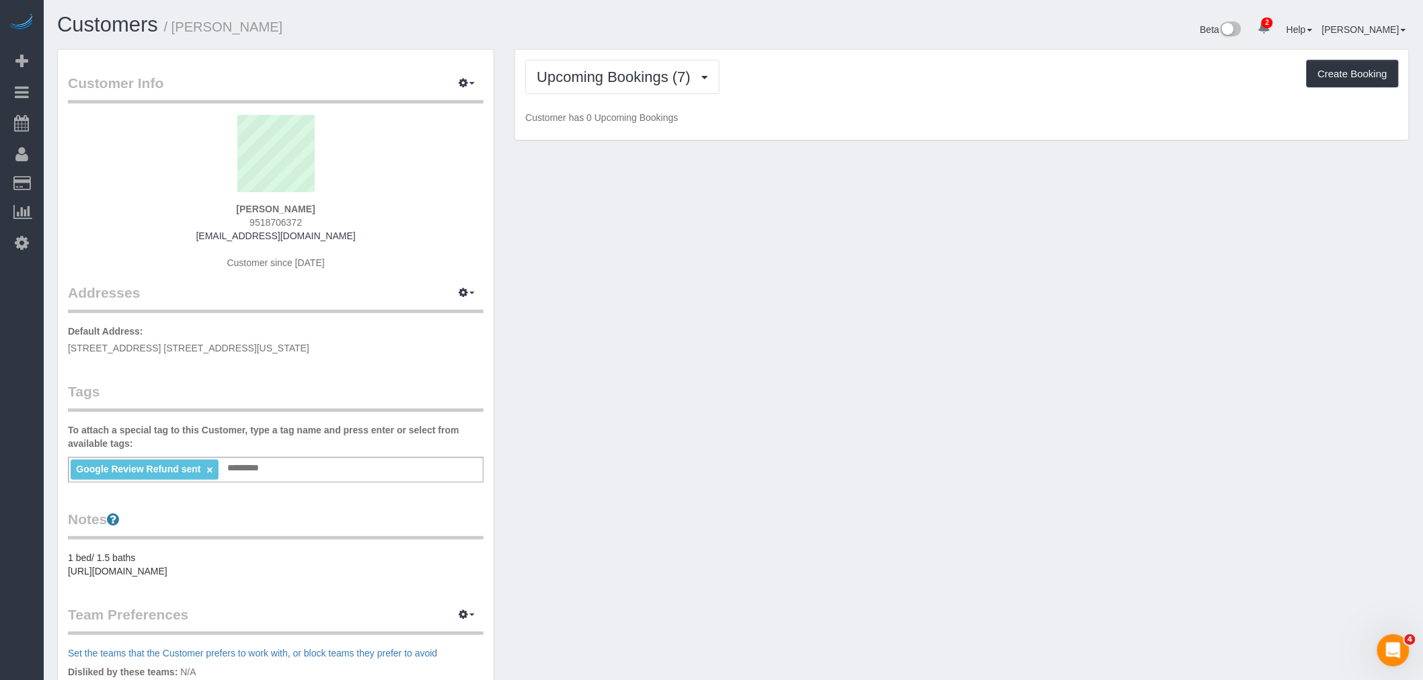
click at [865, 122] on p "Customer has 0 Upcoming Bookings" at bounding box center [961, 117] width 873 height 13
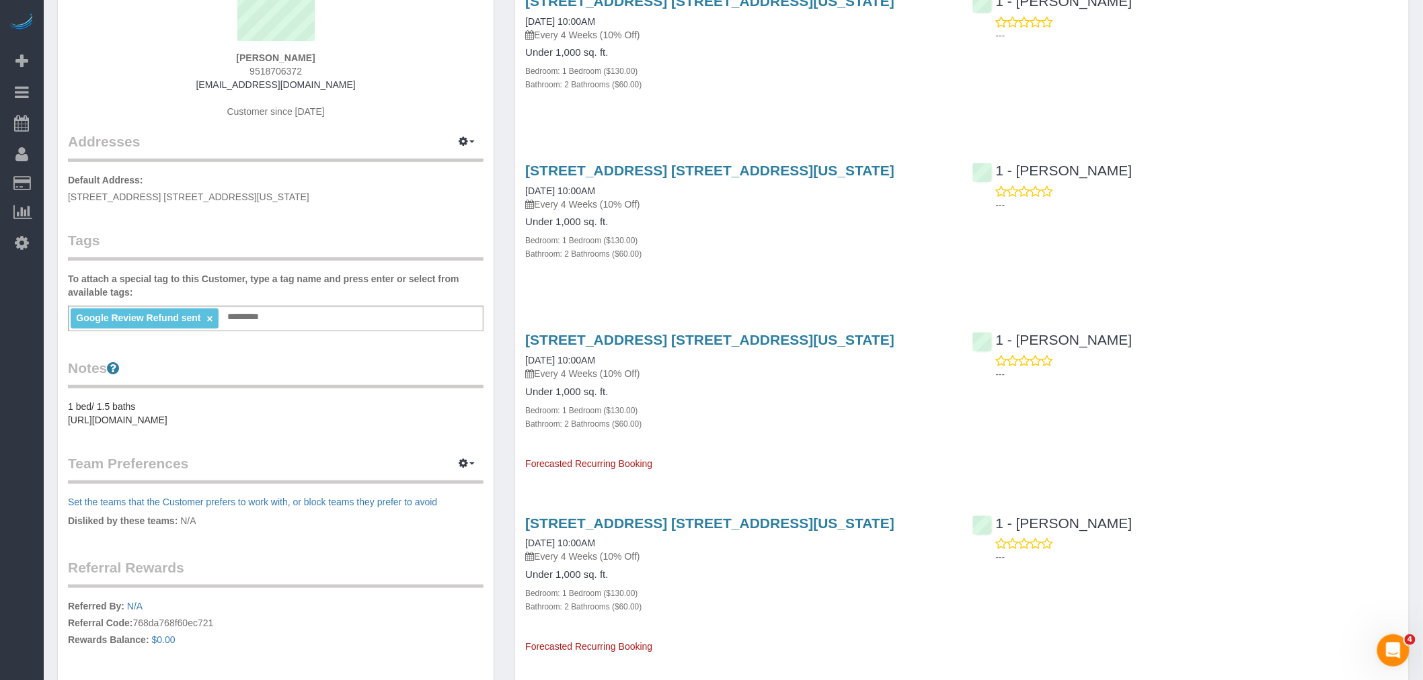
scroll to position [224, 0]
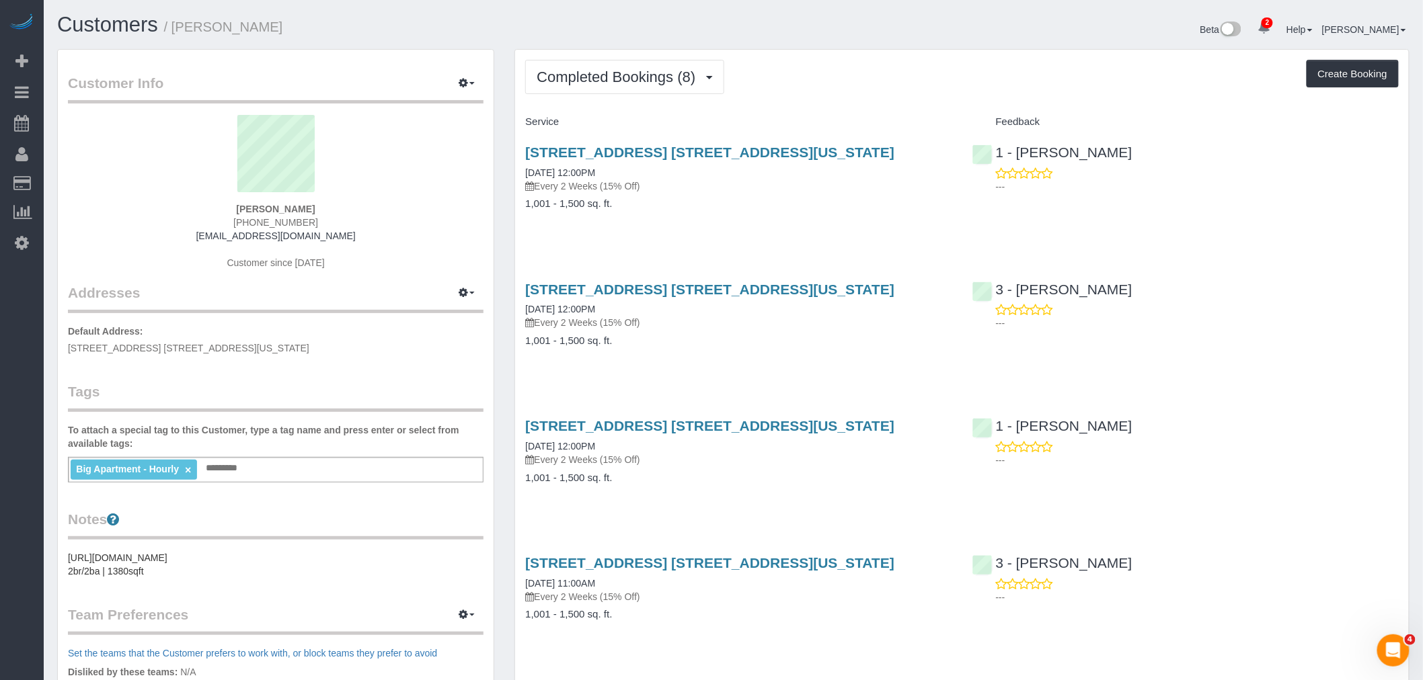
click at [917, 247] on div "Service Feedback [STREET_ADDRESS] [STREET_ADDRESS][US_STATE] [DATE] 12:00PM Eve…" at bounding box center [961, 653] width 873 height 1084
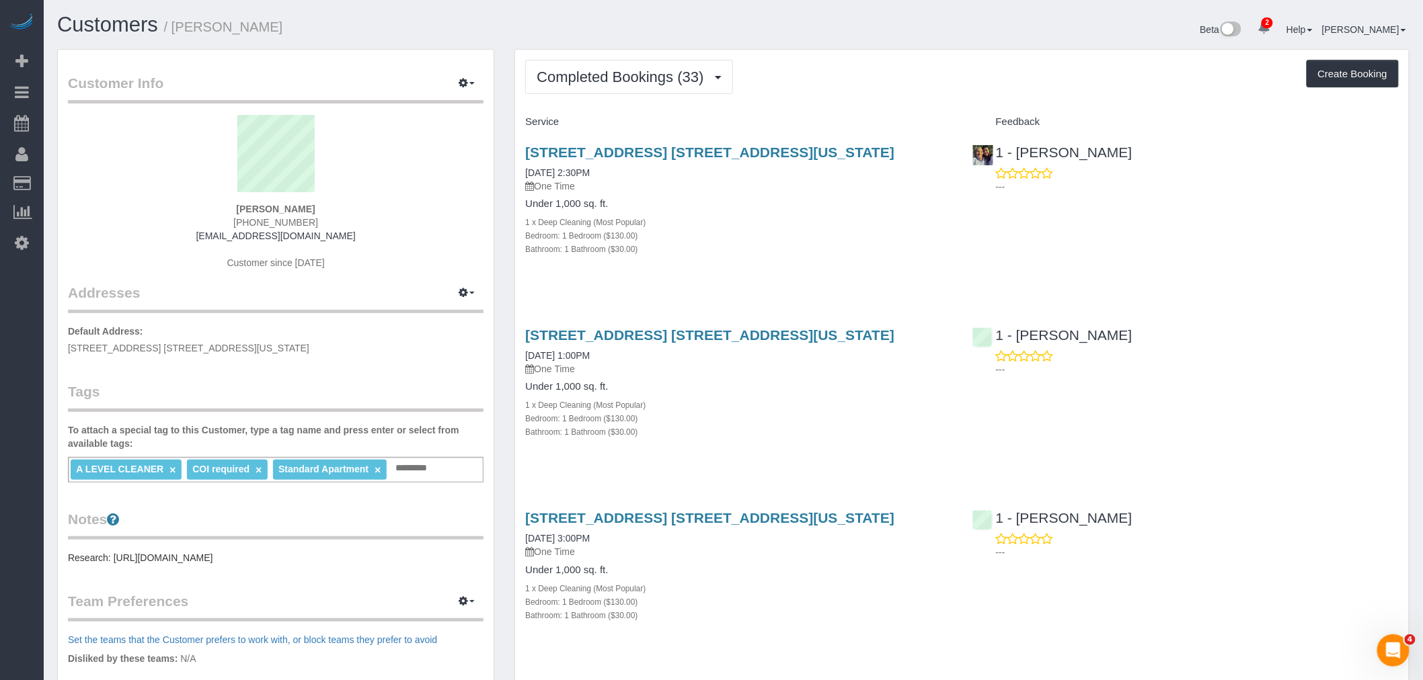
click at [593, 73] on span "Completed Bookings (33)" at bounding box center [622, 77] width 173 height 17
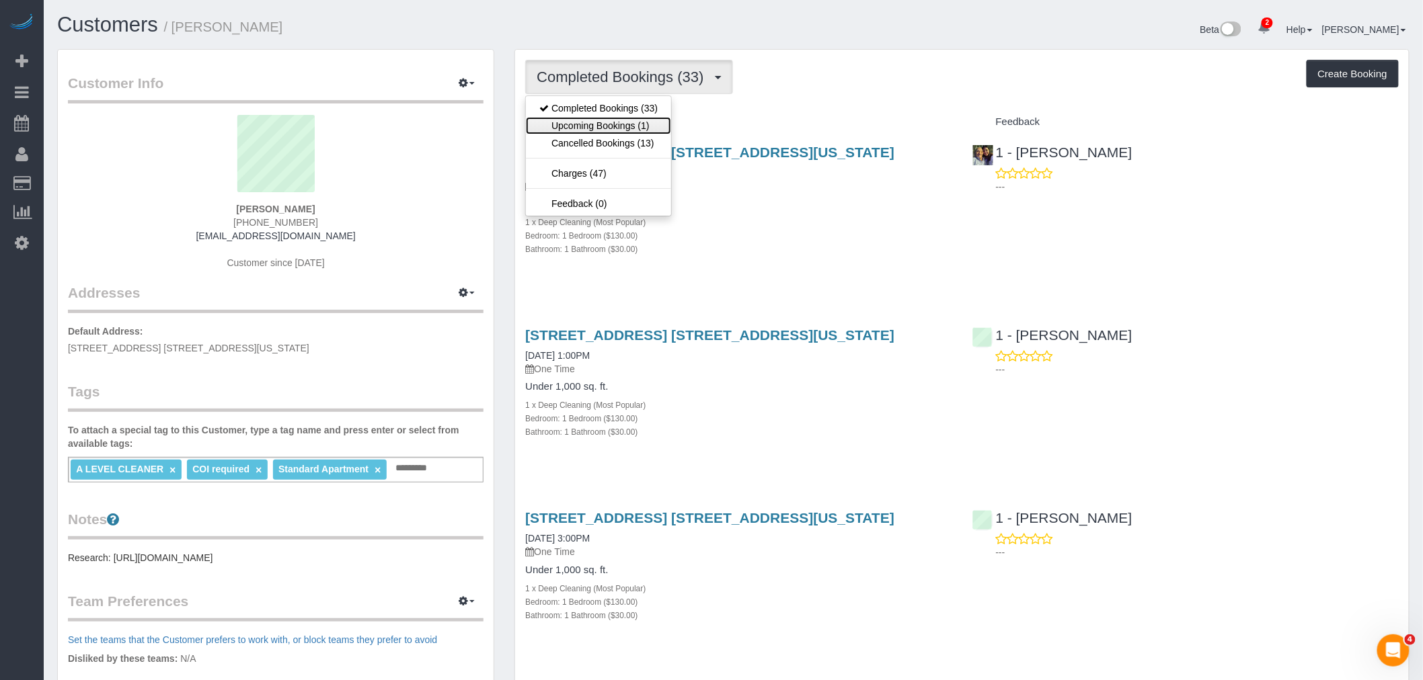
click at [595, 128] on link "Upcoming Bookings (1)" at bounding box center [598, 125] width 145 height 17
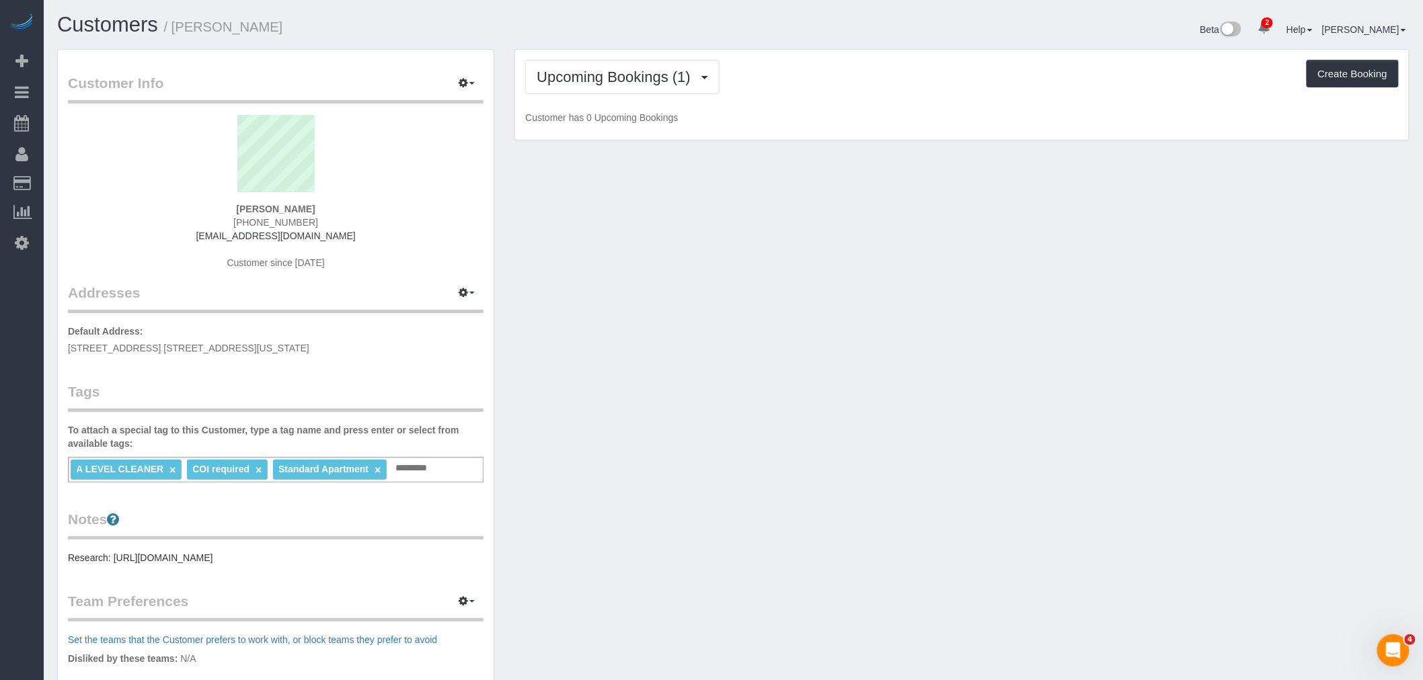
click at [868, 97] on div "Upcoming Bookings (1) Completed Bookings (33) Upcoming Bookings (1) Cancelled B…" at bounding box center [961, 95] width 893 height 91
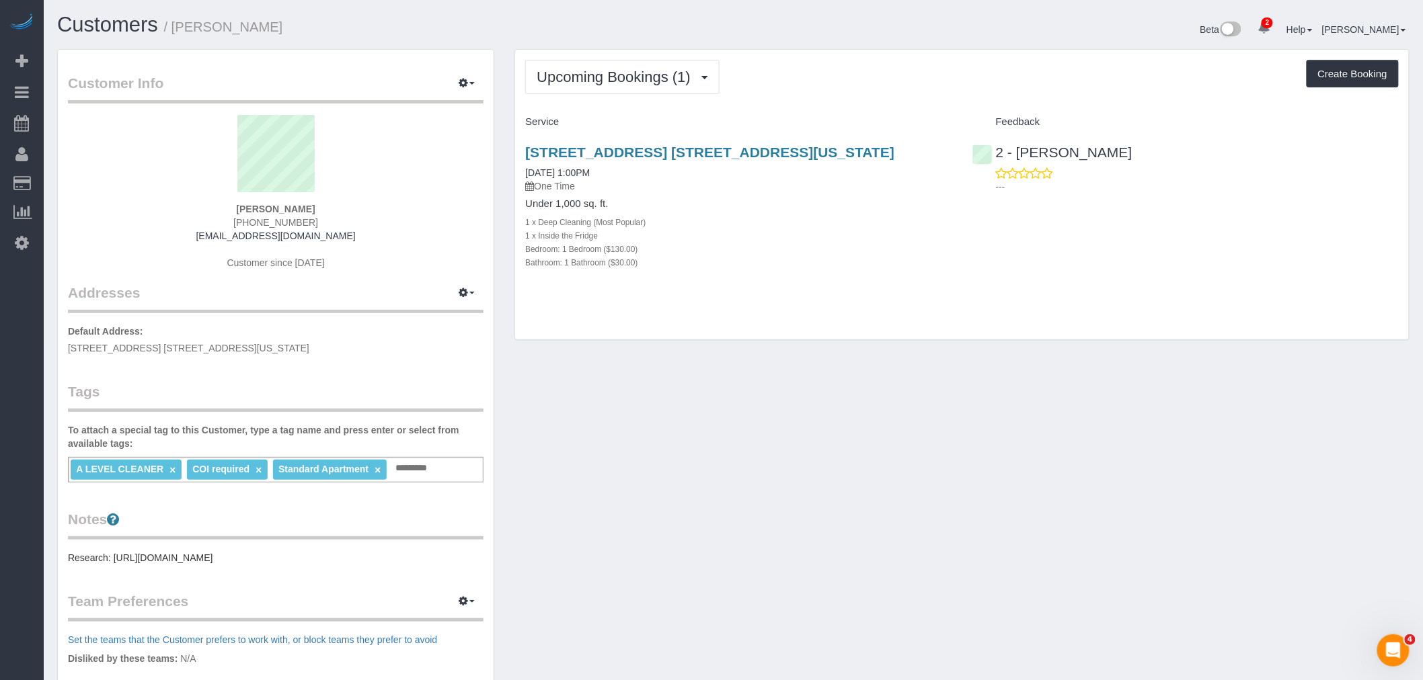
click at [866, 89] on div "Upcoming Bookings (1) Completed Bookings (33) Upcoming Bookings (1) Cancelled B…" at bounding box center [961, 77] width 873 height 34
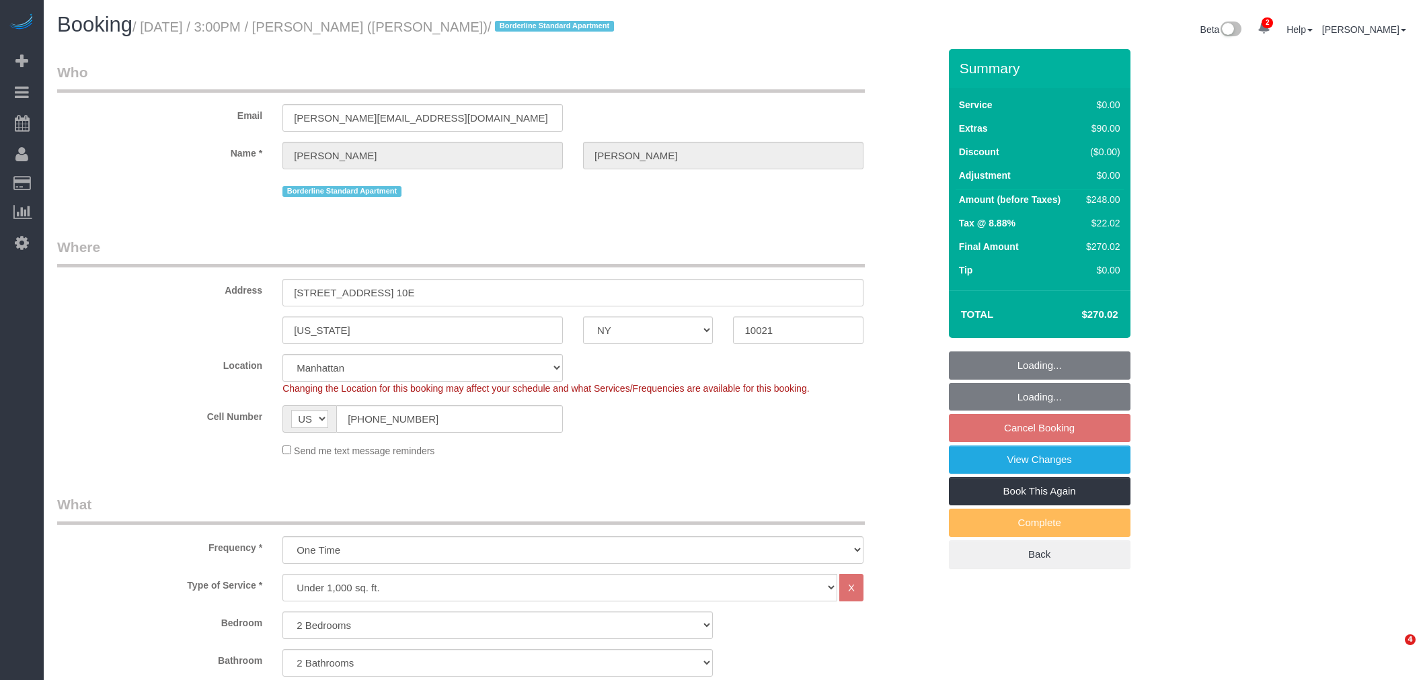
select select "NY"
select select "2"
select select "string:stripe-pm_1R58S94VGloSiKo7oTDM75CS"
select select "spot7"
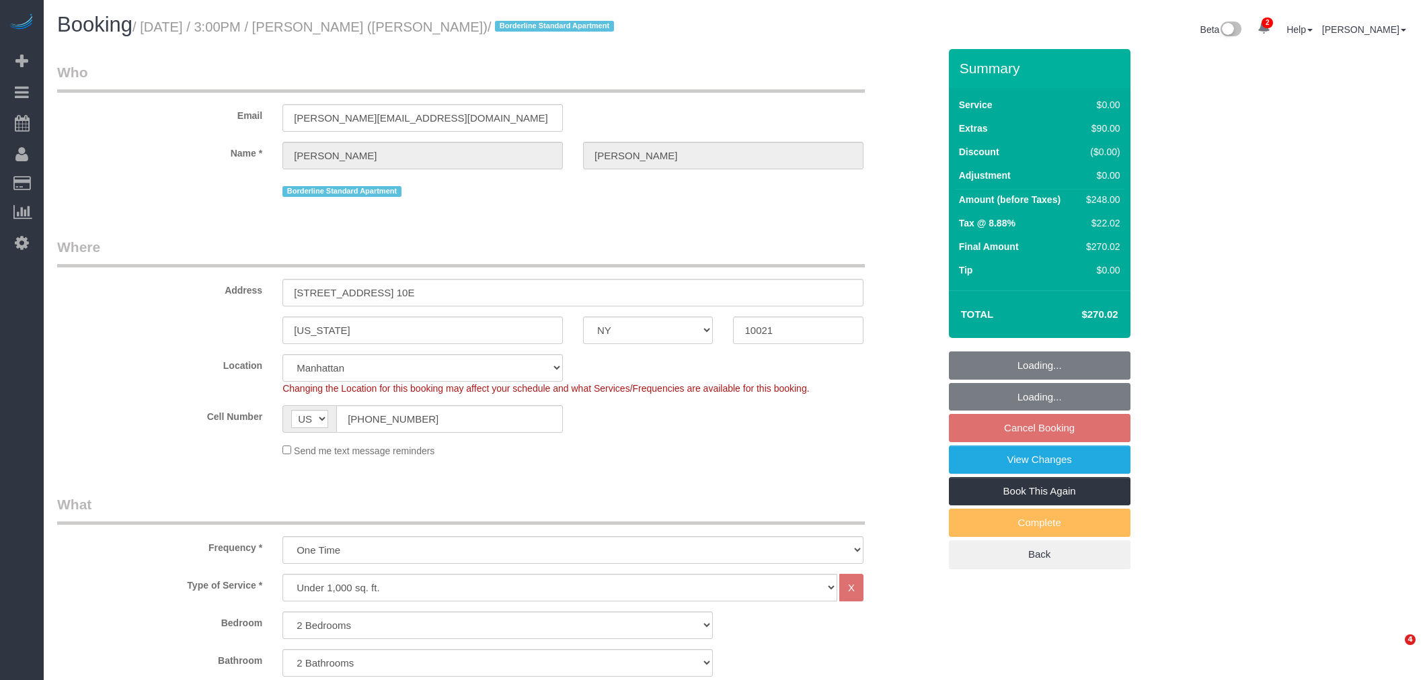
select select "number:89"
select select "number:90"
select select "number:15"
select select "number:6"
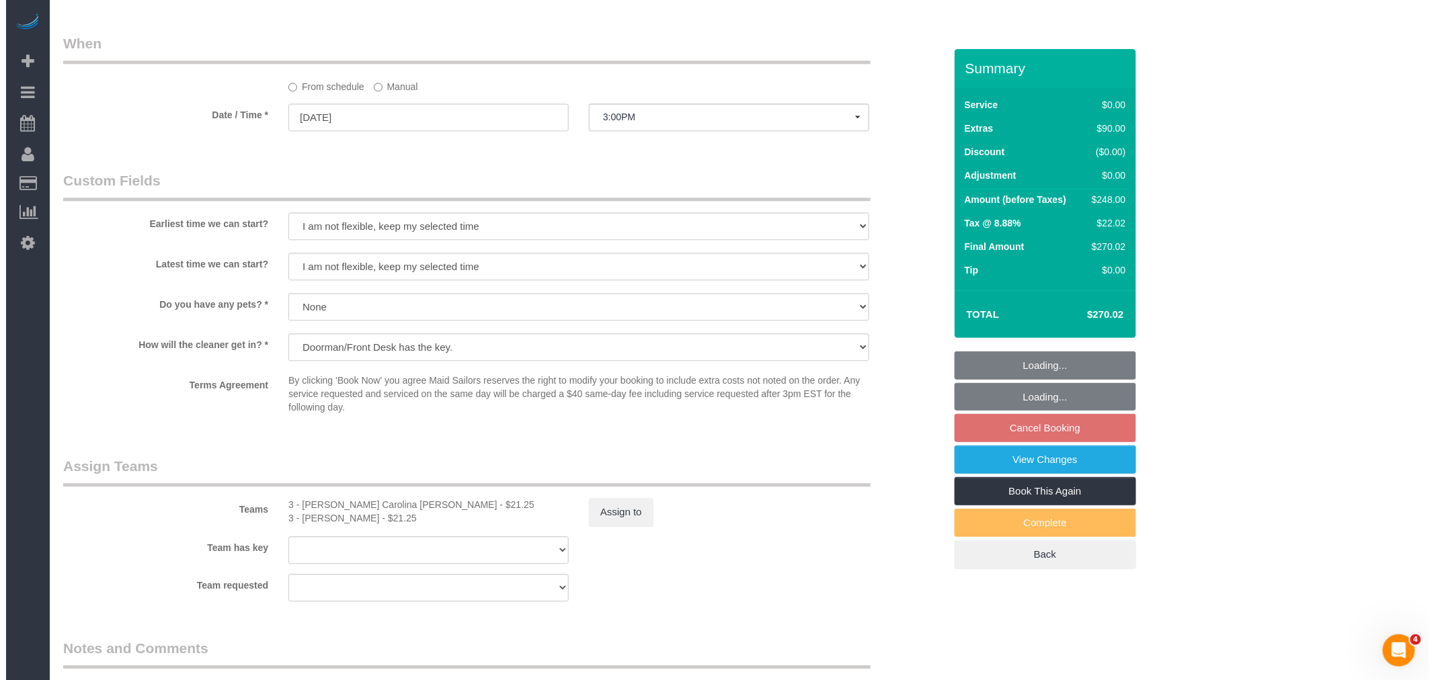
scroll to position [1535, 0]
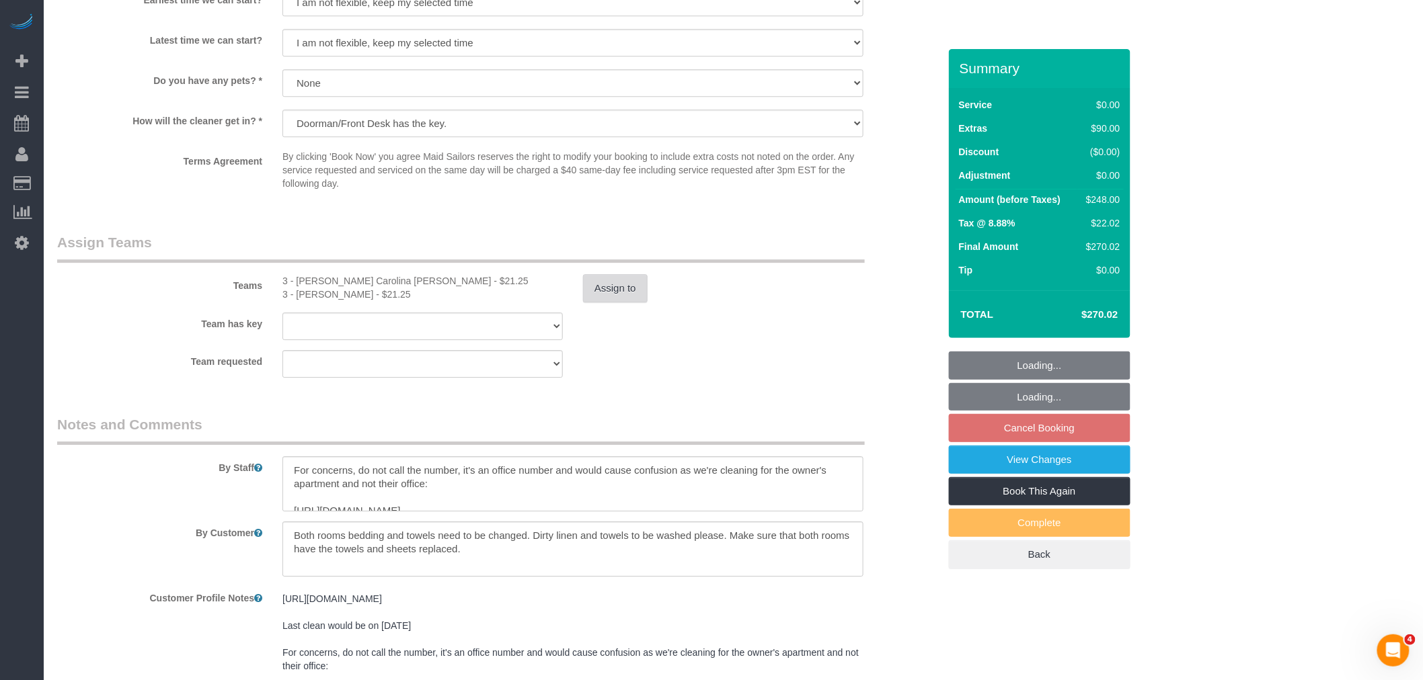
click at [623, 298] on button "Assign to" at bounding box center [615, 288] width 65 height 28
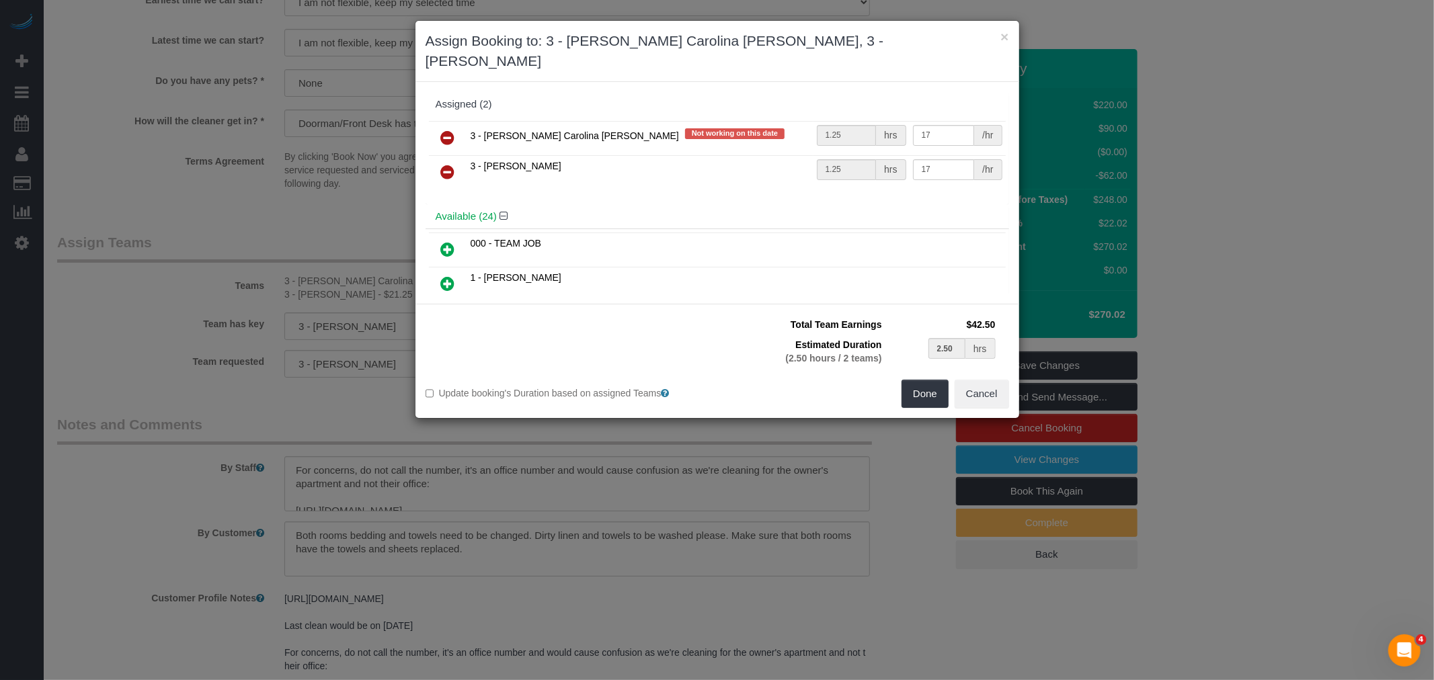
click at [444, 130] on icon at bounding box center [448, 138] width 14 height 16
type input "2.50"
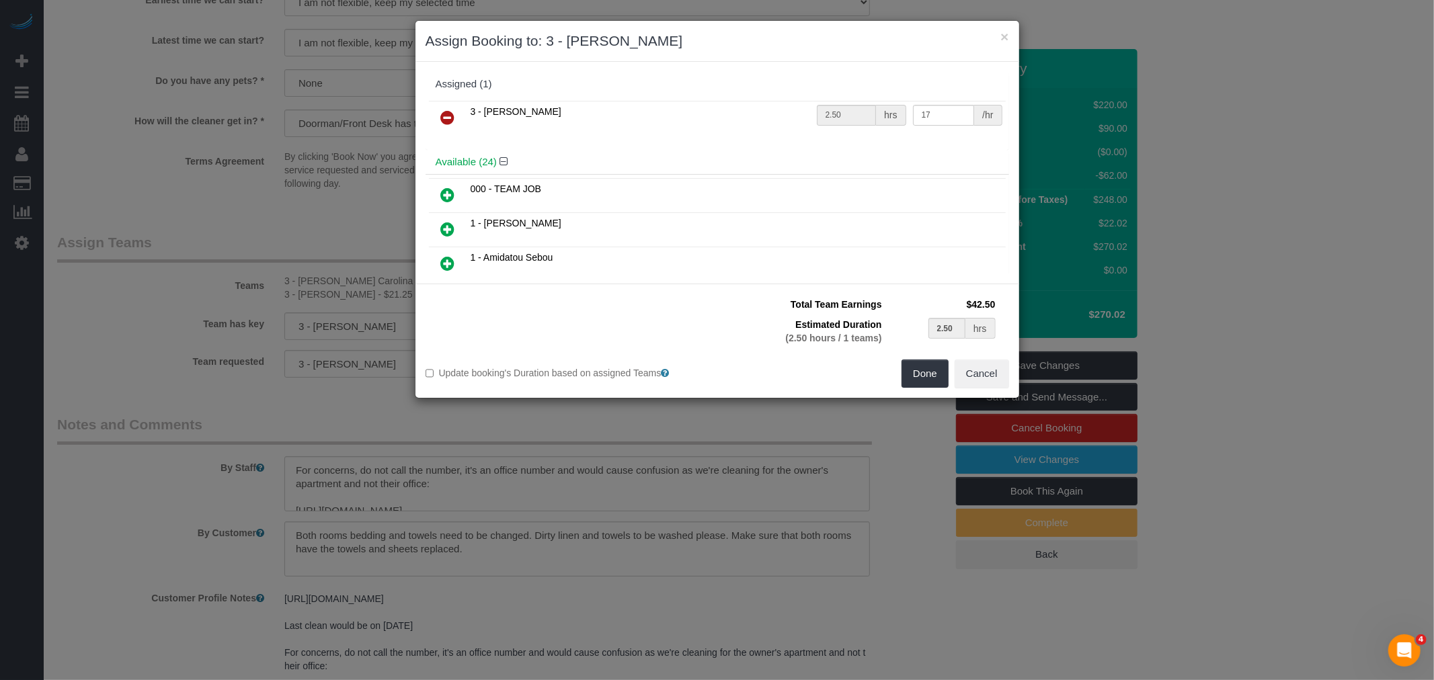
click at [446, 117] on icon at bounding box center [448, 118] width 14 height 16
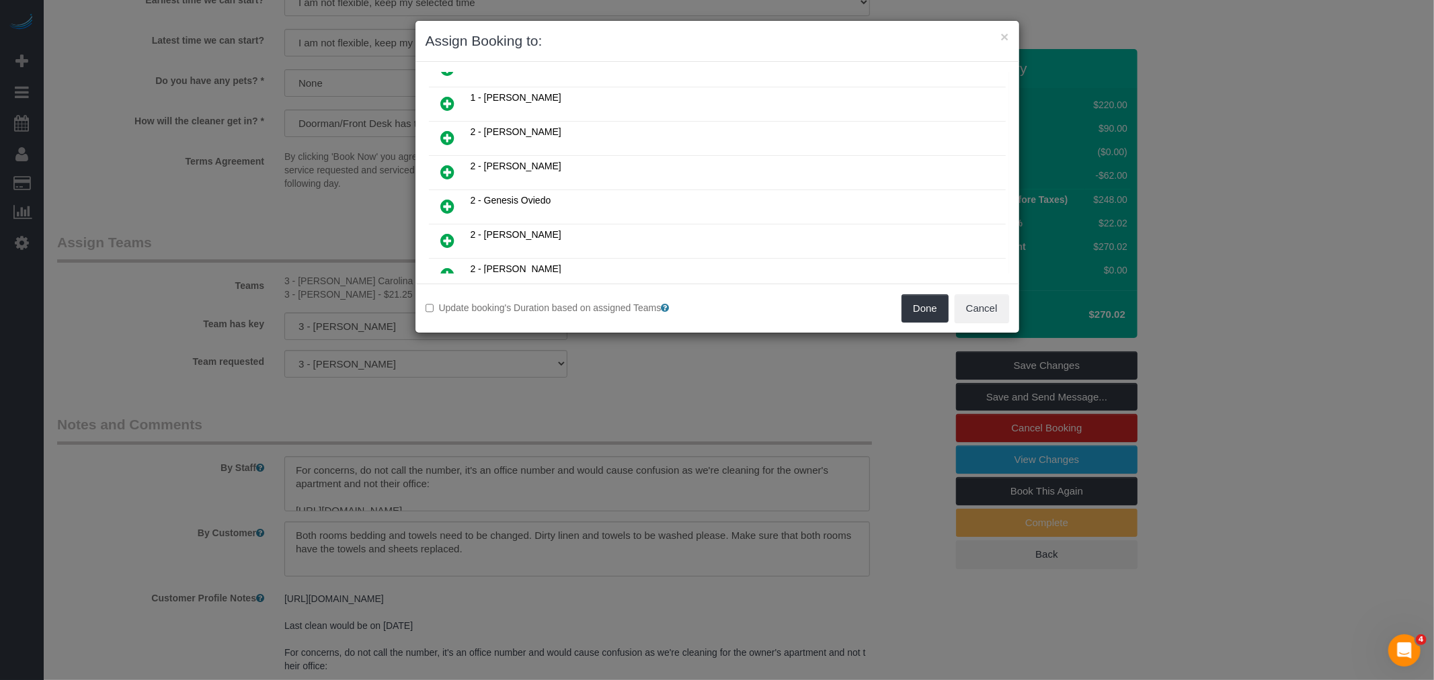
scroll to position [448, 0]
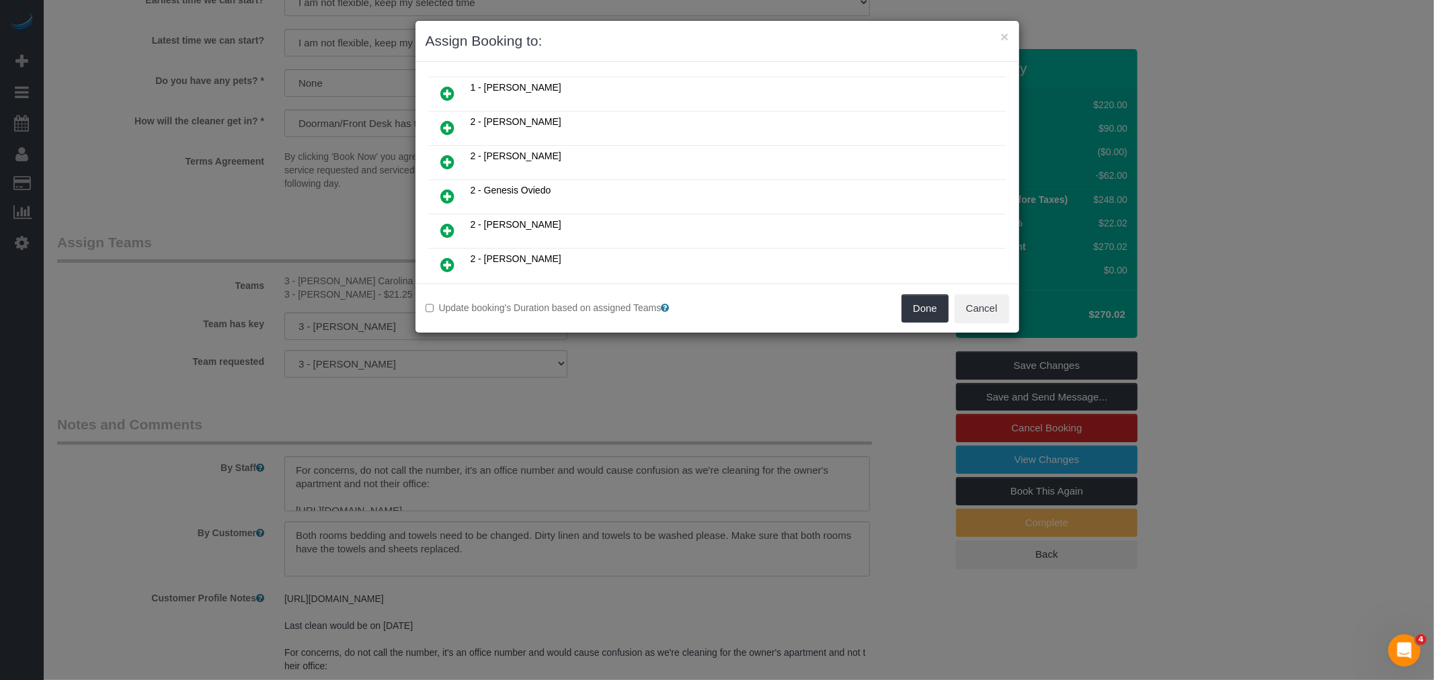
click at [439, 184] on link at bounding box center [448, 197] width 32 height 27
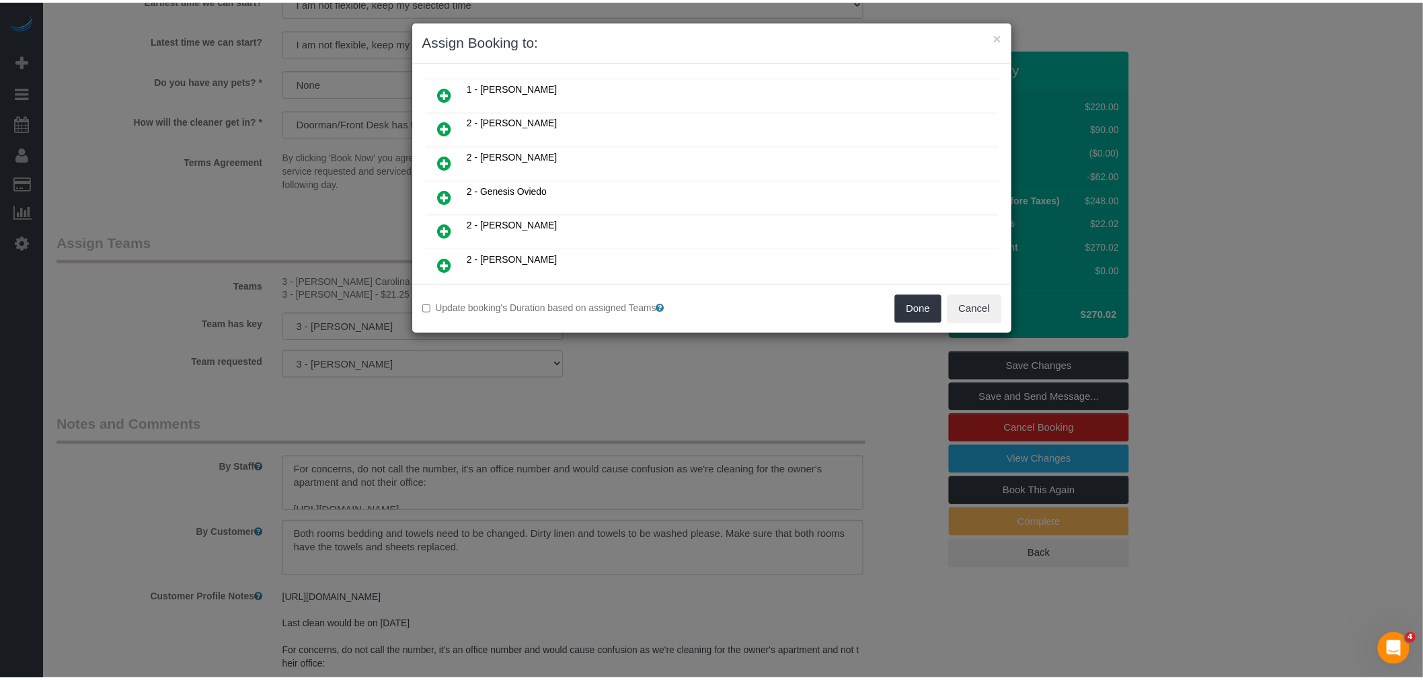
scroll to position [479, 0]
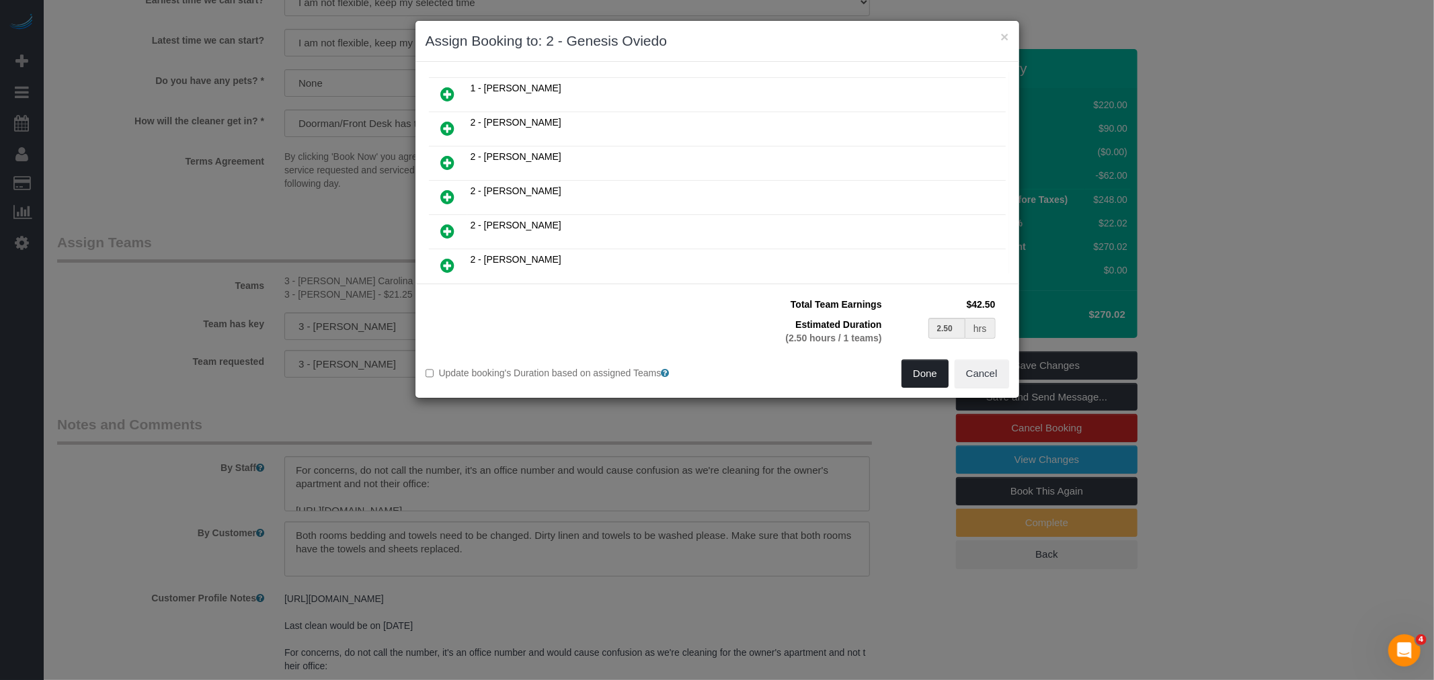
click at [932, 368] on button "Done" at bounding box center [925, 374] width 47 height 28
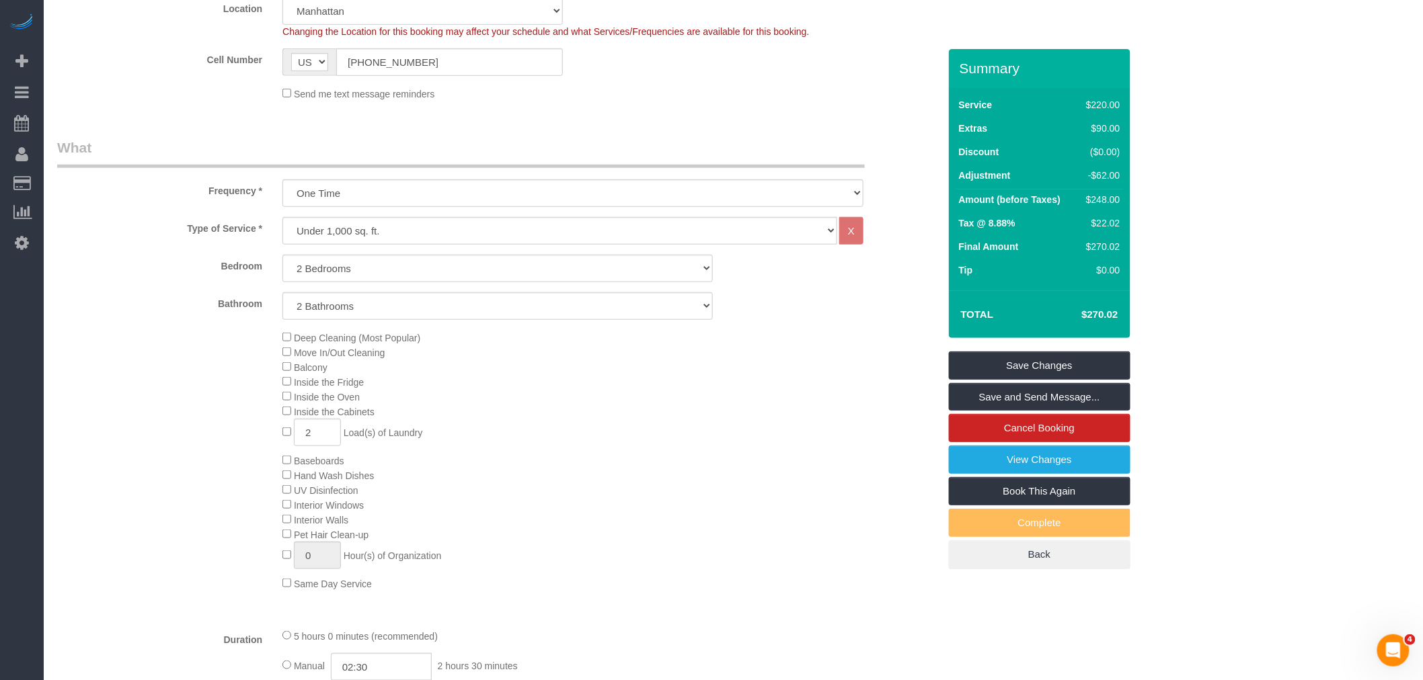
scroll to position [805, 0]
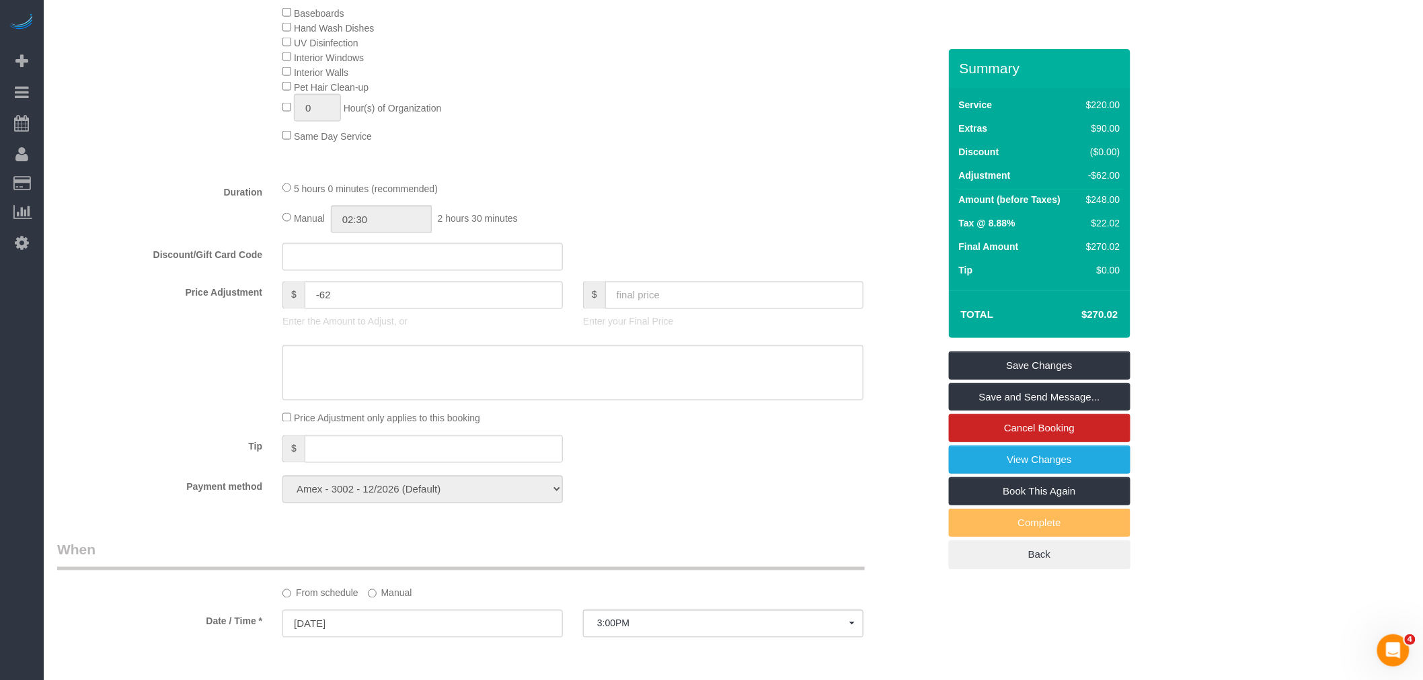
click at [656, 196] on div "5 hours 0 minutes (recommended)" at bounding box center [572, 188] width 581 height 15
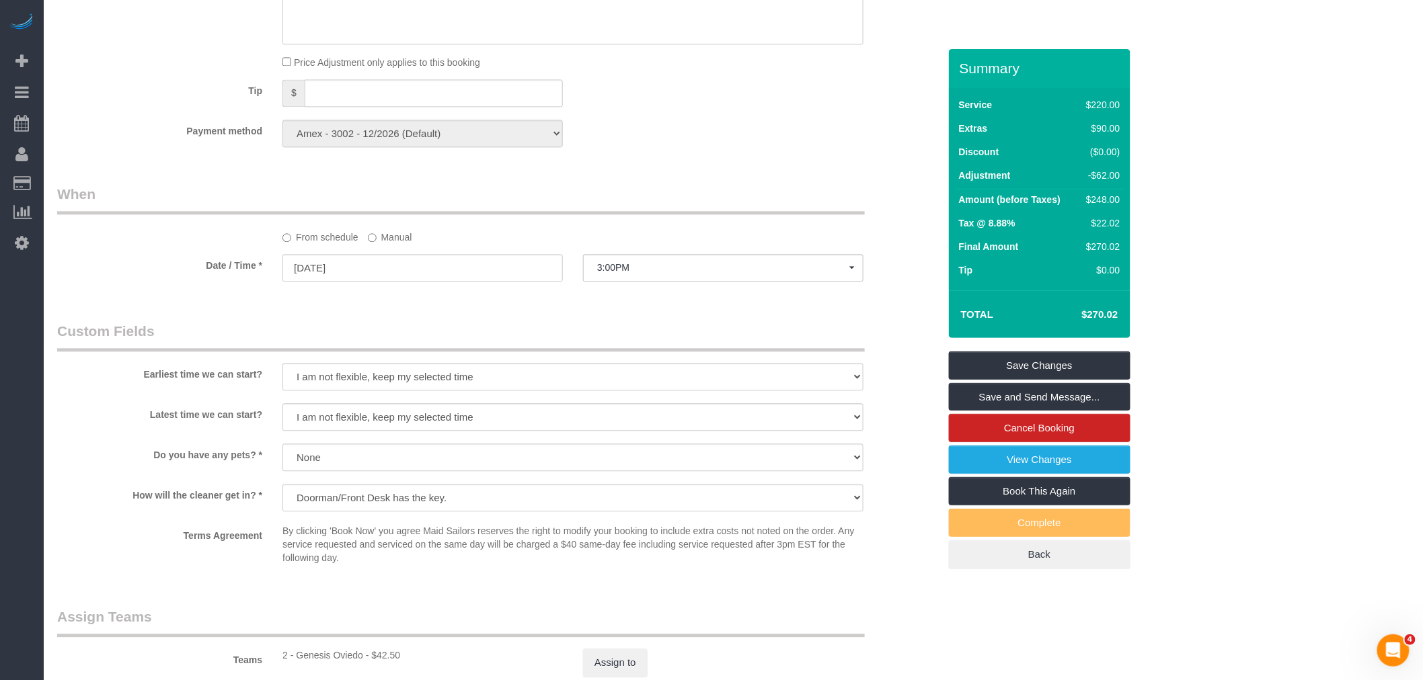
scroll to position [1253, 0]
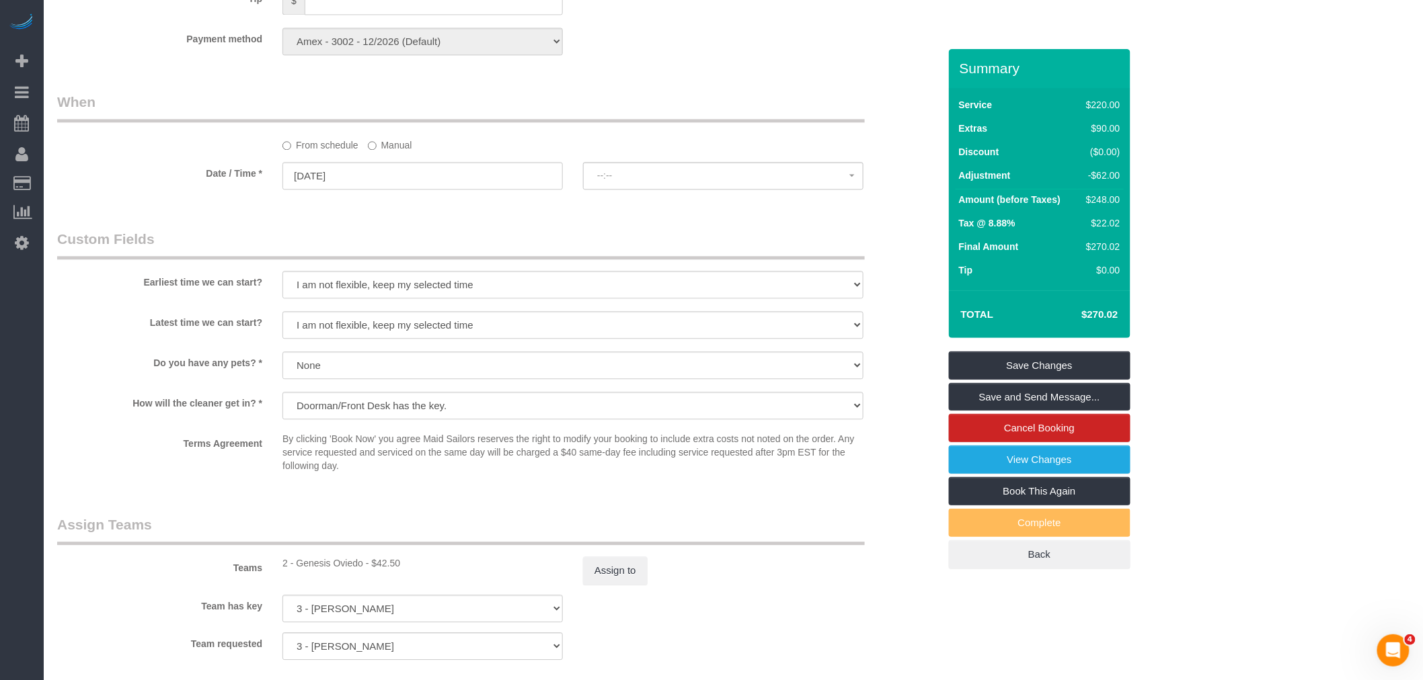
select select "spot66"
click at [1047, 359] on link "Save Changes" at bounding box center [1040, 366] width 182 height 28
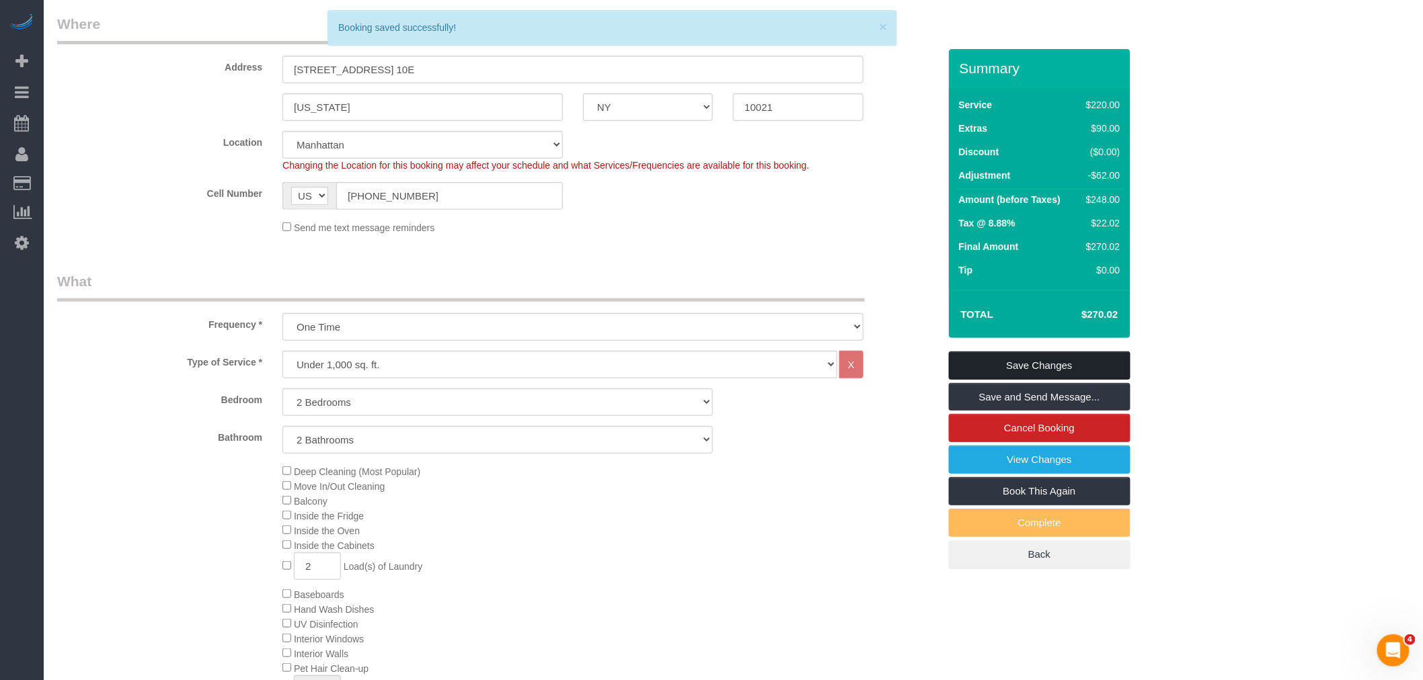
scroll to position [58, 0]
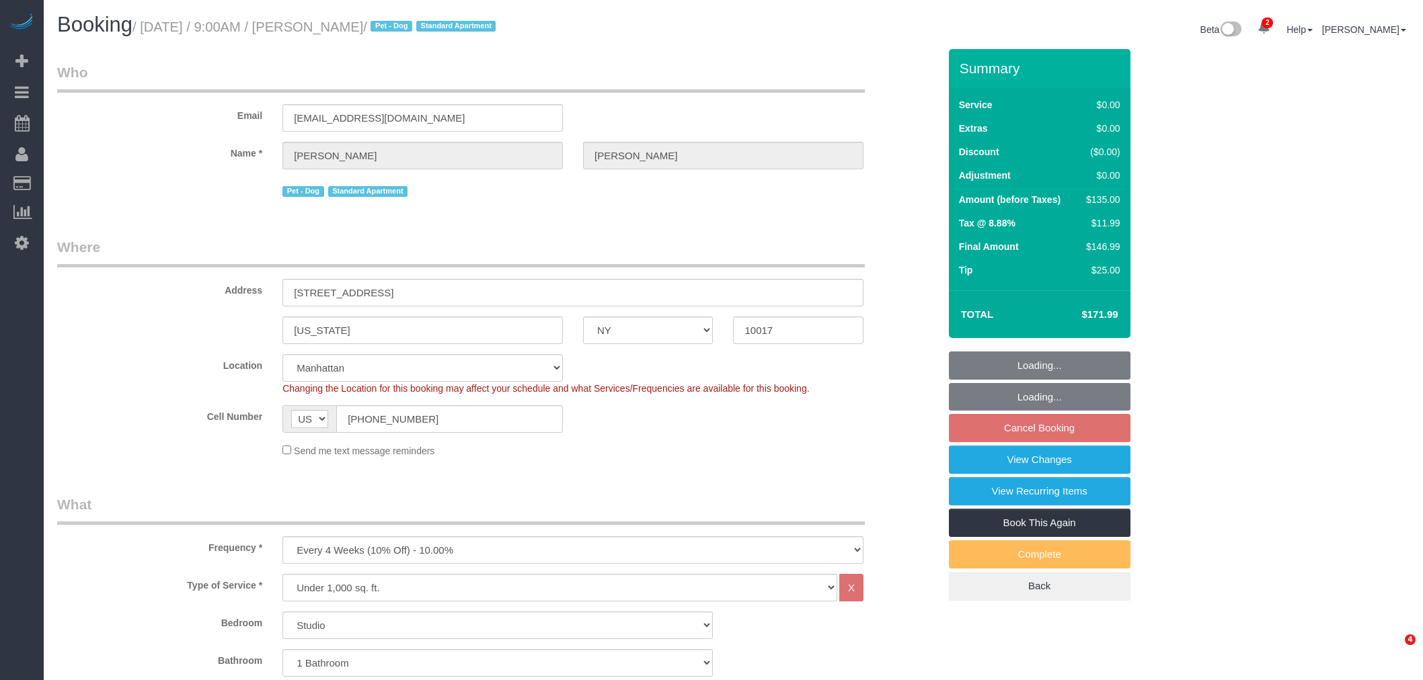
select select "NY"
select select "number:89"
select select "number:90"
select select "number:13"
select select "number:6"
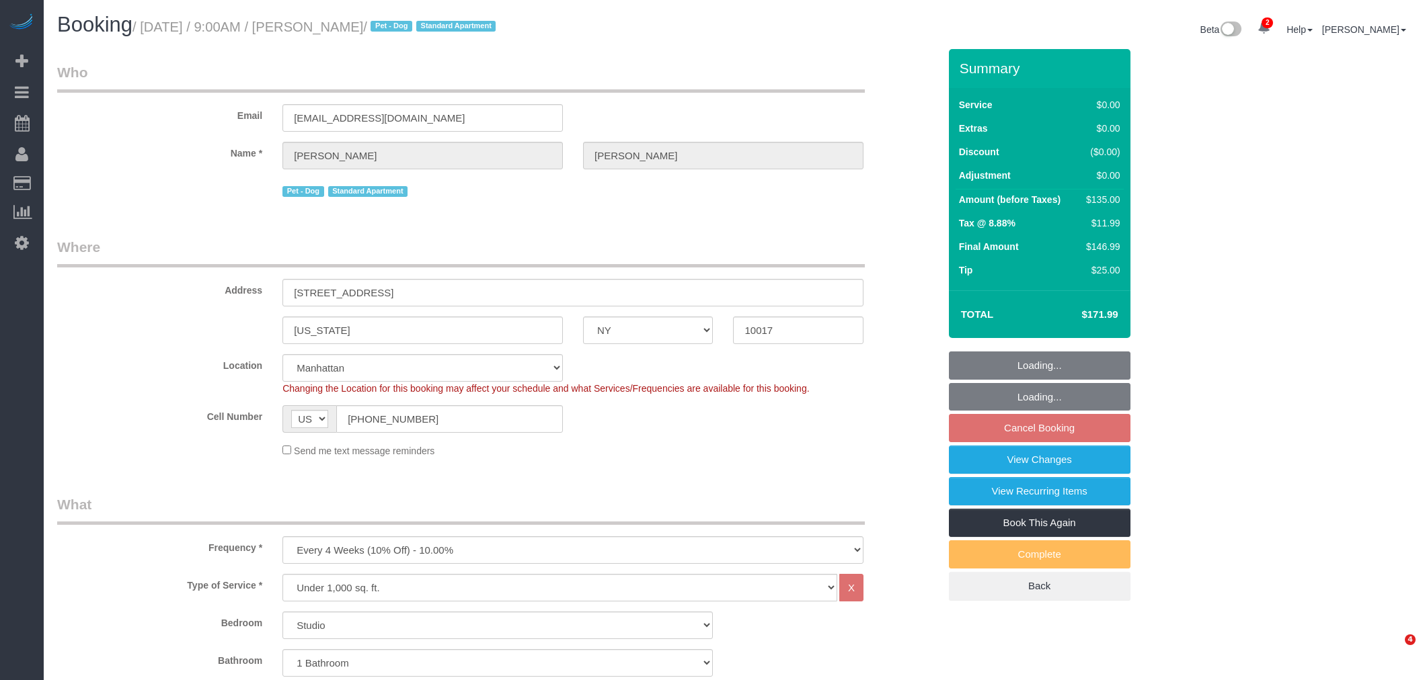
select select "spot60"
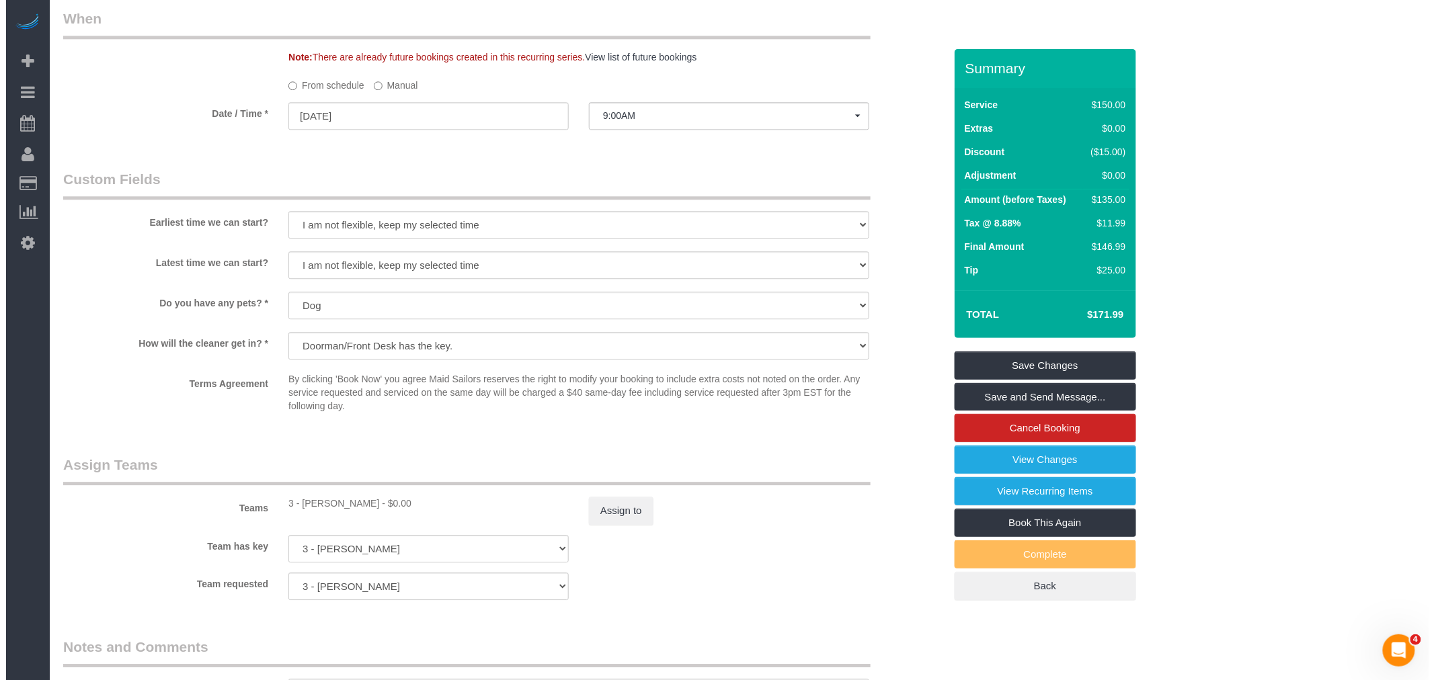
scroll to position [1419, 0]
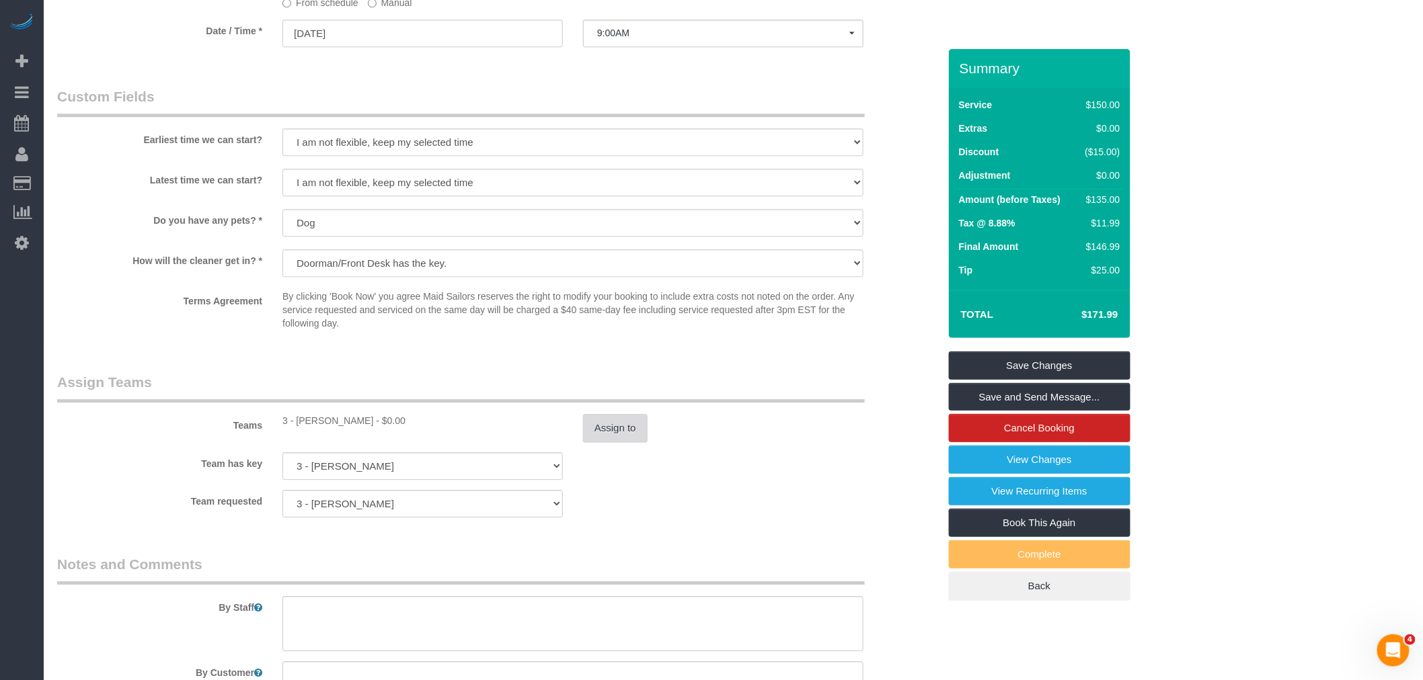
click at [637, 434] on button "Assign to" at bounding box center [615, 428] width 65 height 28
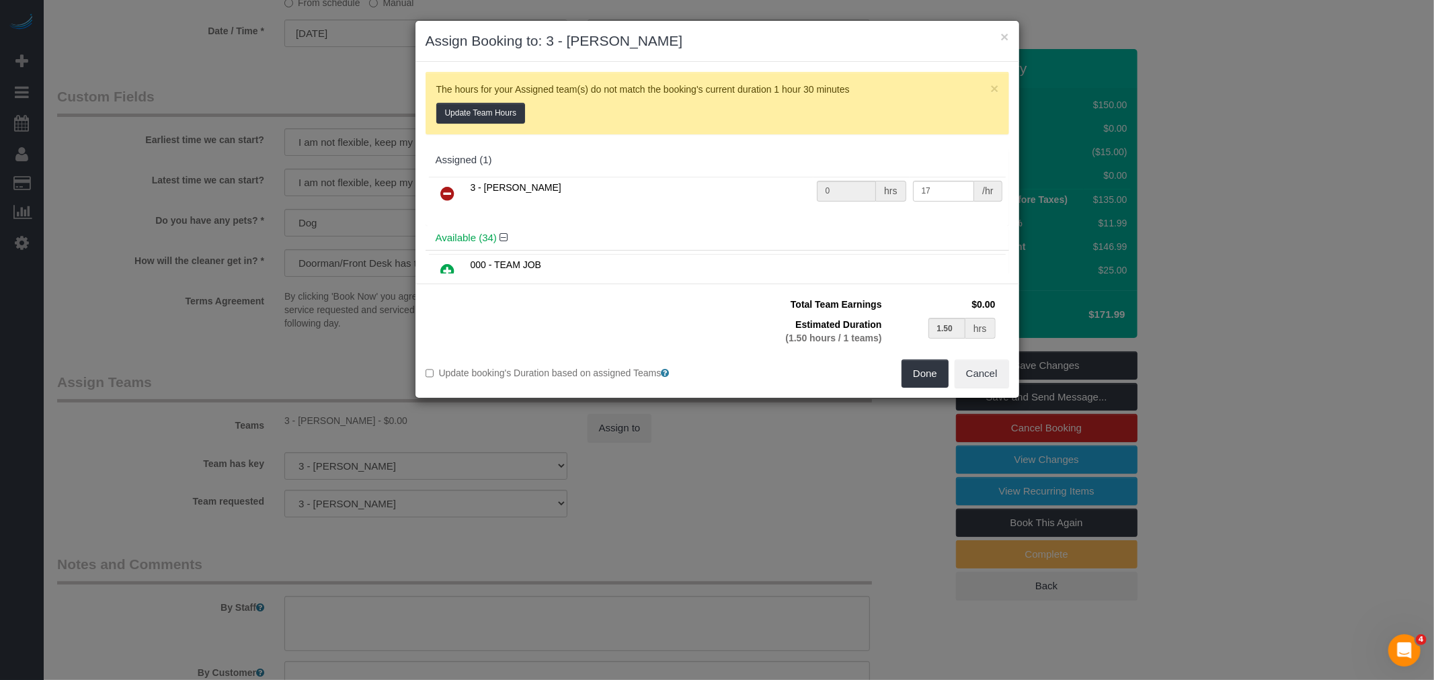
click at [455, 185] on link at bounding box center [448, 194] width 32 height 27
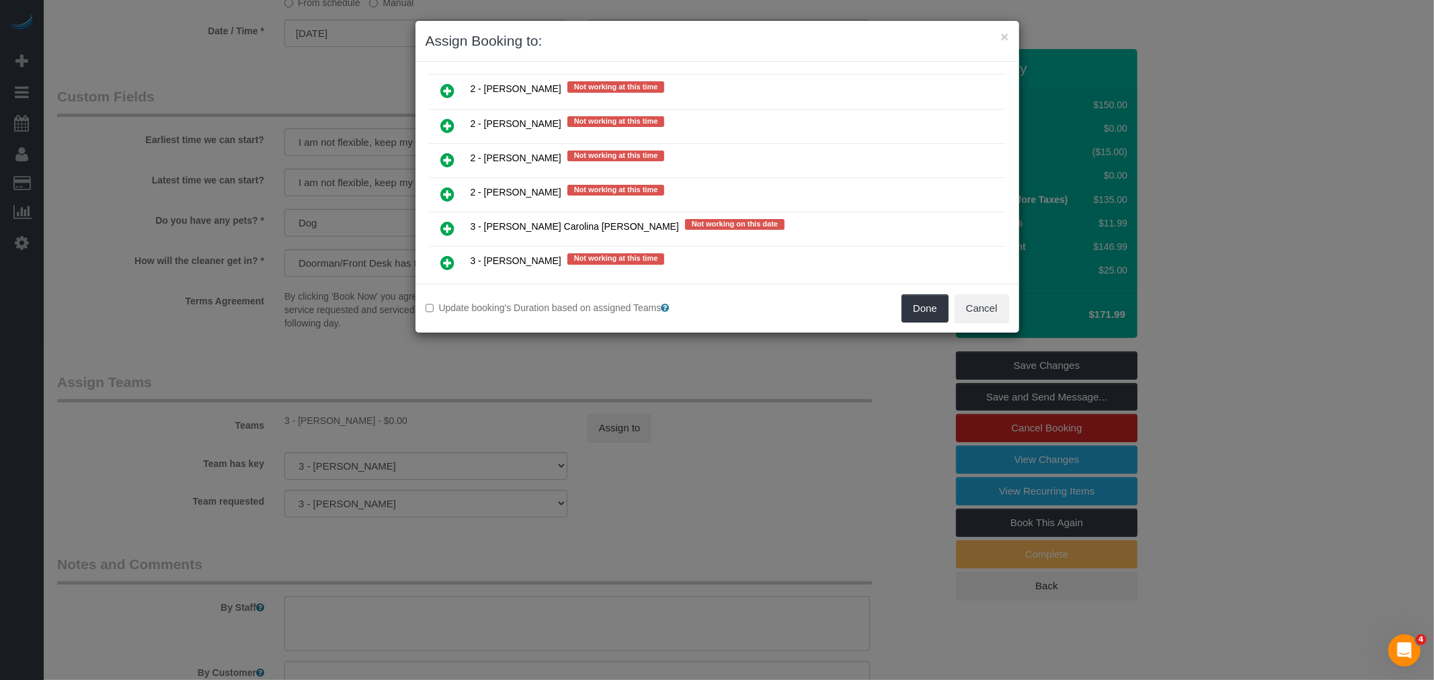
scroll to position [2269, 0]
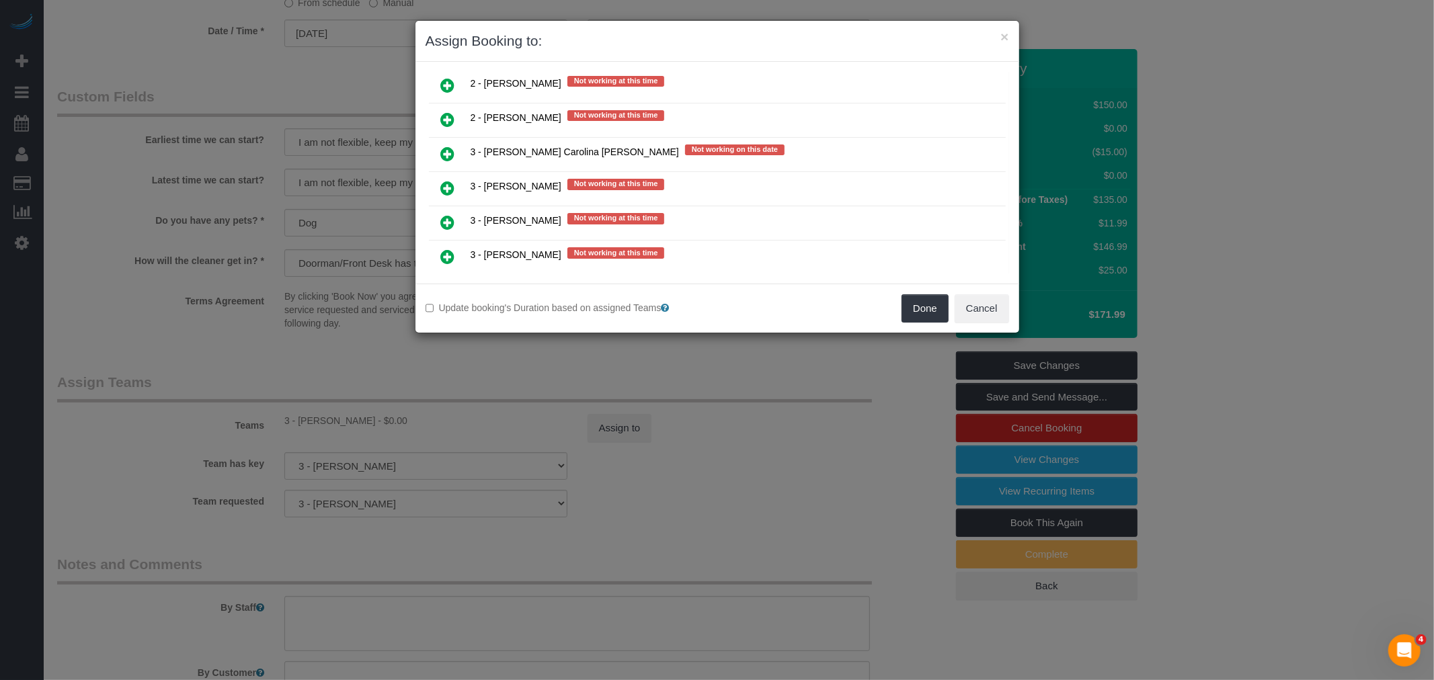
click at [448, 146] on icon at bounding box center [448, 154] width 14 height 16
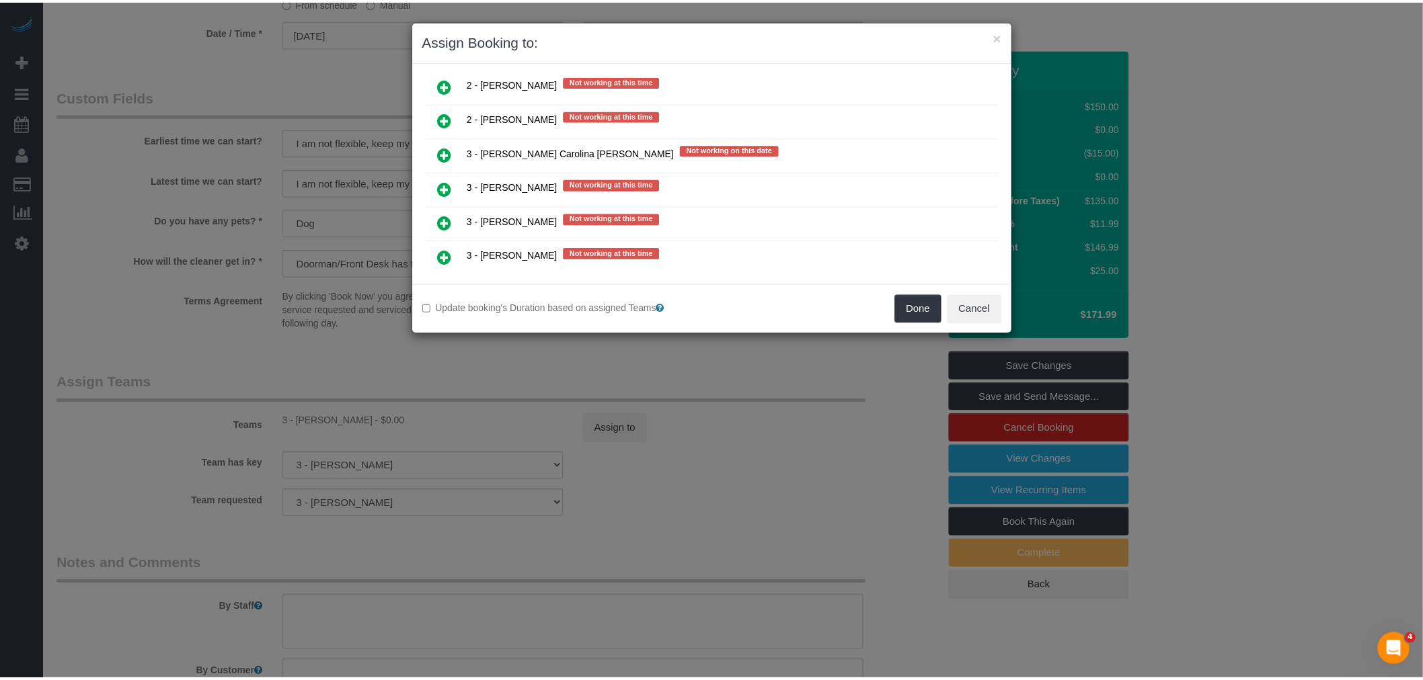
scroll to position [2301, 0]
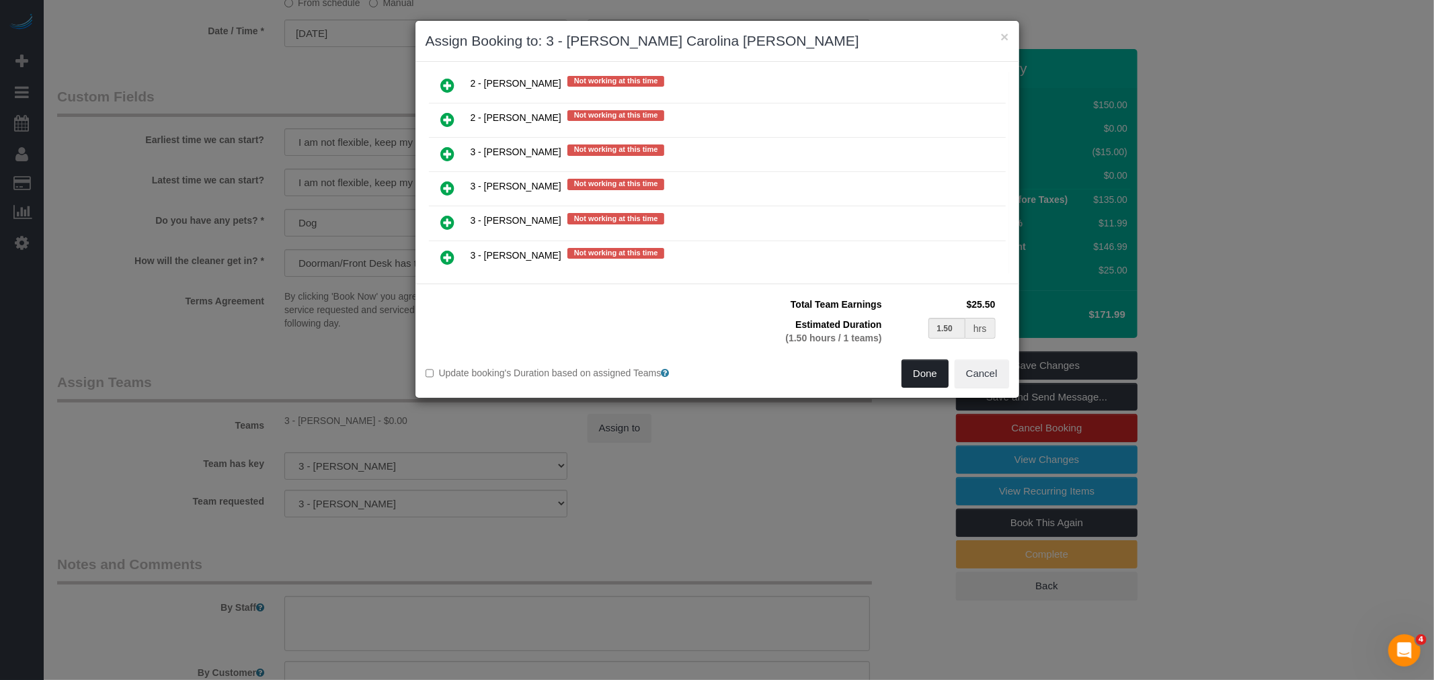
click at [908, 372] on button "Done" at bounding box center [925, 374] width 47 height 28
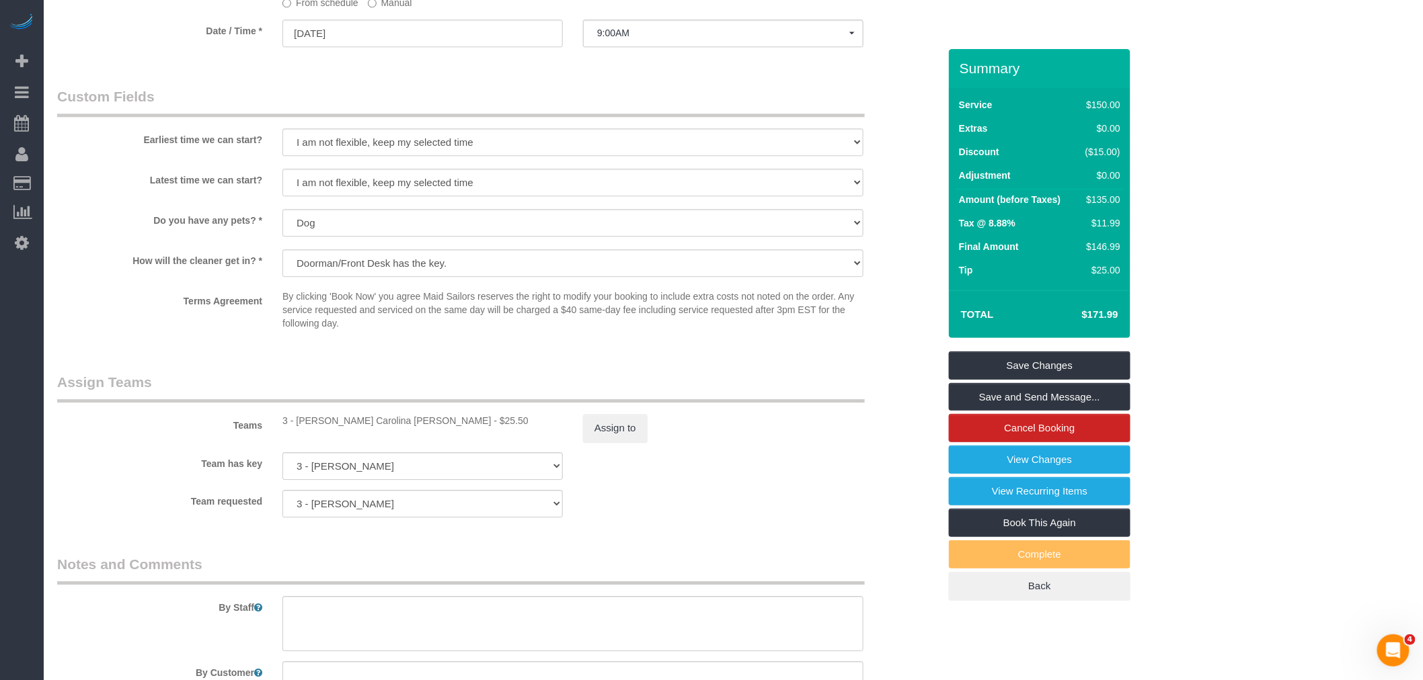
drag, startPoint x: 776, startPoint y: 395, endPoint x: 869, endPoint y: 395, distance: 92.8
click at [777, 395] on legend "Assign Teams" at bounding box center [460, 387] width 807 height 30
click at [998, 363] on link "Save Changes" at bounding box center [1040, 366] width 182 height 28
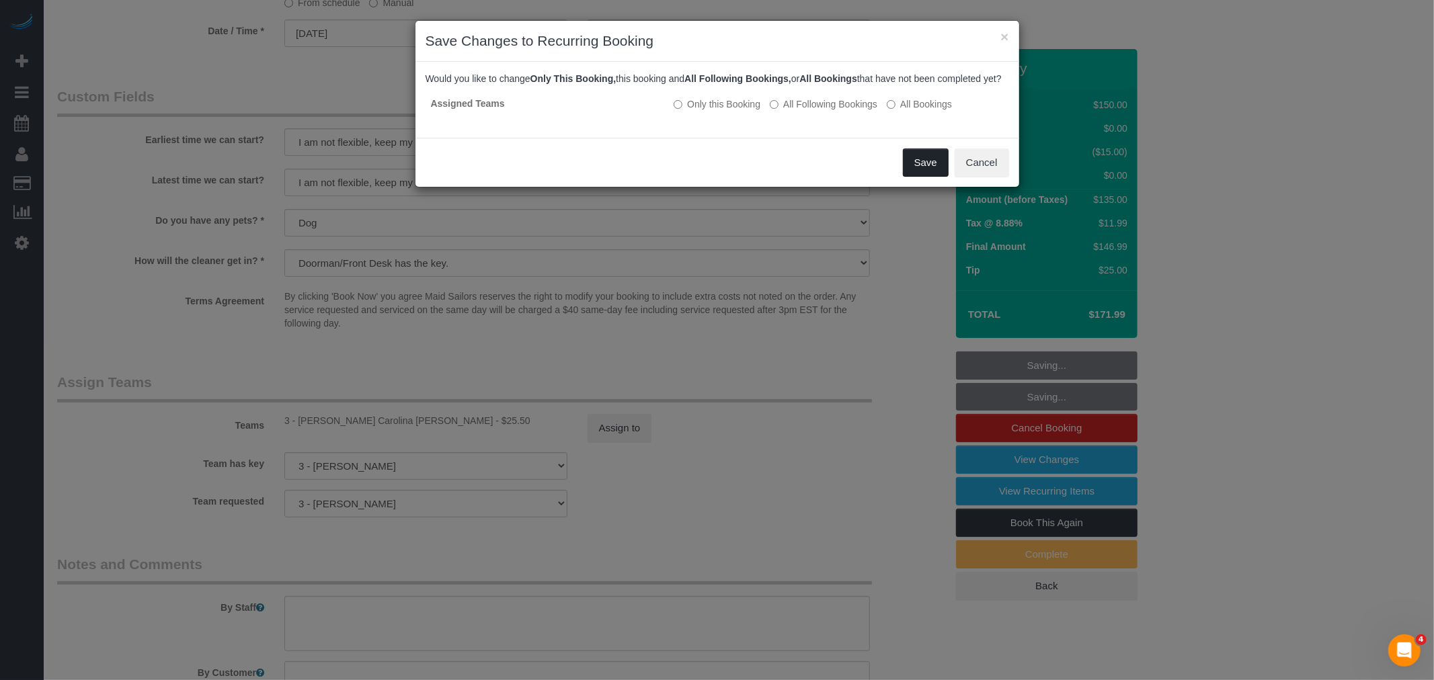
click at [918, 177] on button "Save" at bounding box center [926, 163] width 46 height 28
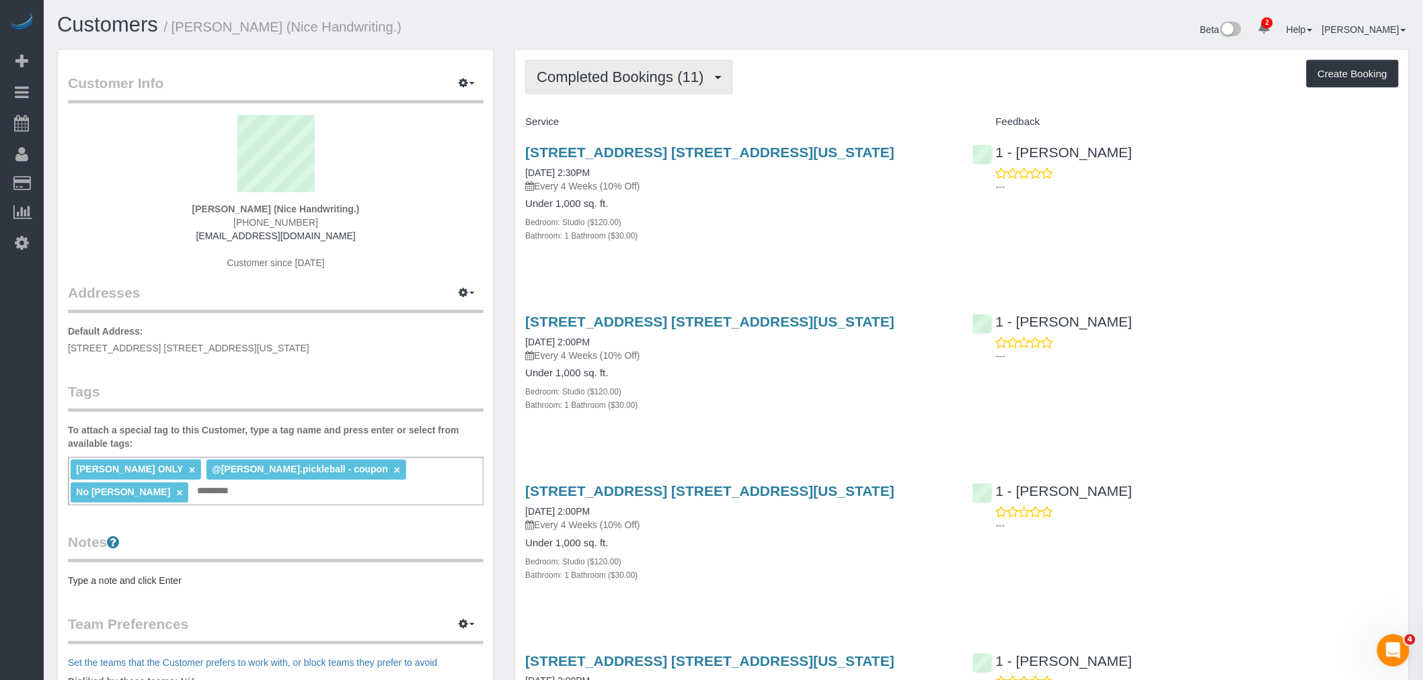
click at [609, 70] on span "Completed Bookings (11)" at bounding box center [622, 77] width 173 height 17
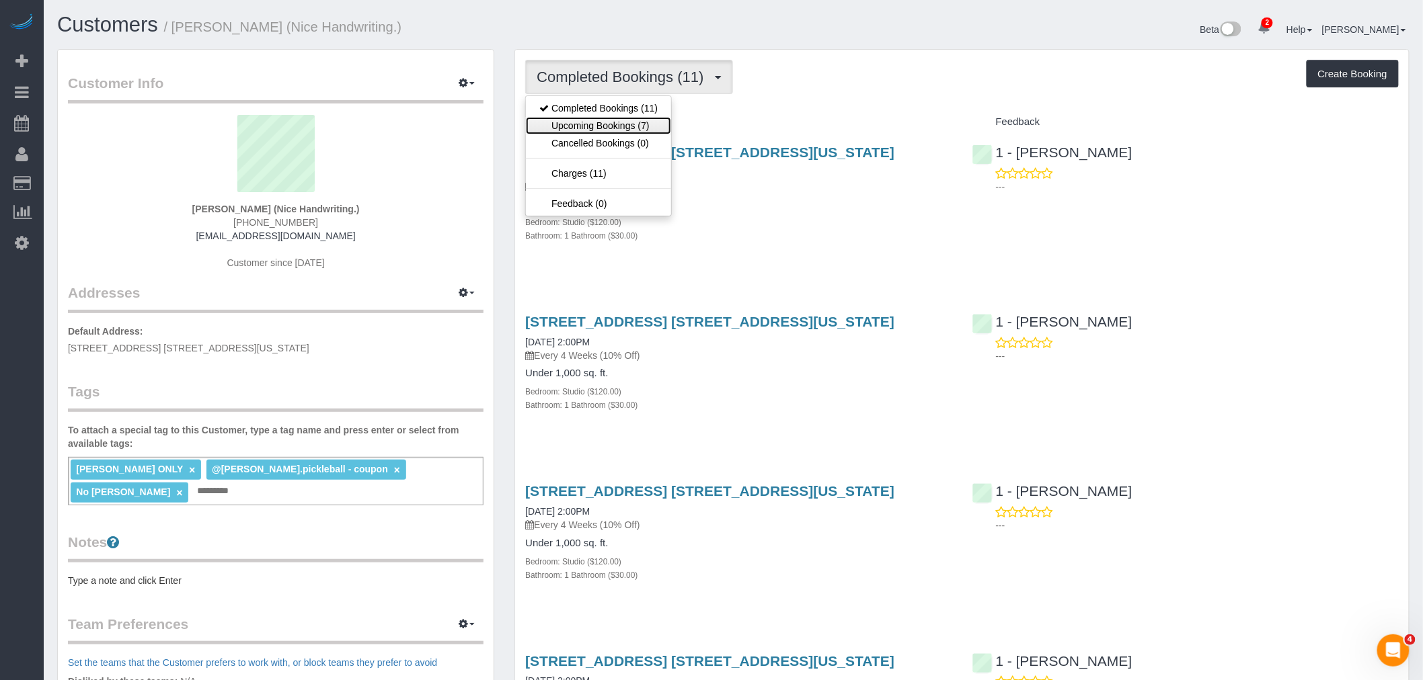
click at [619, 122] on link "Upcoming Bookings (7)" at bounding box center [598, 125] width 145 height 17
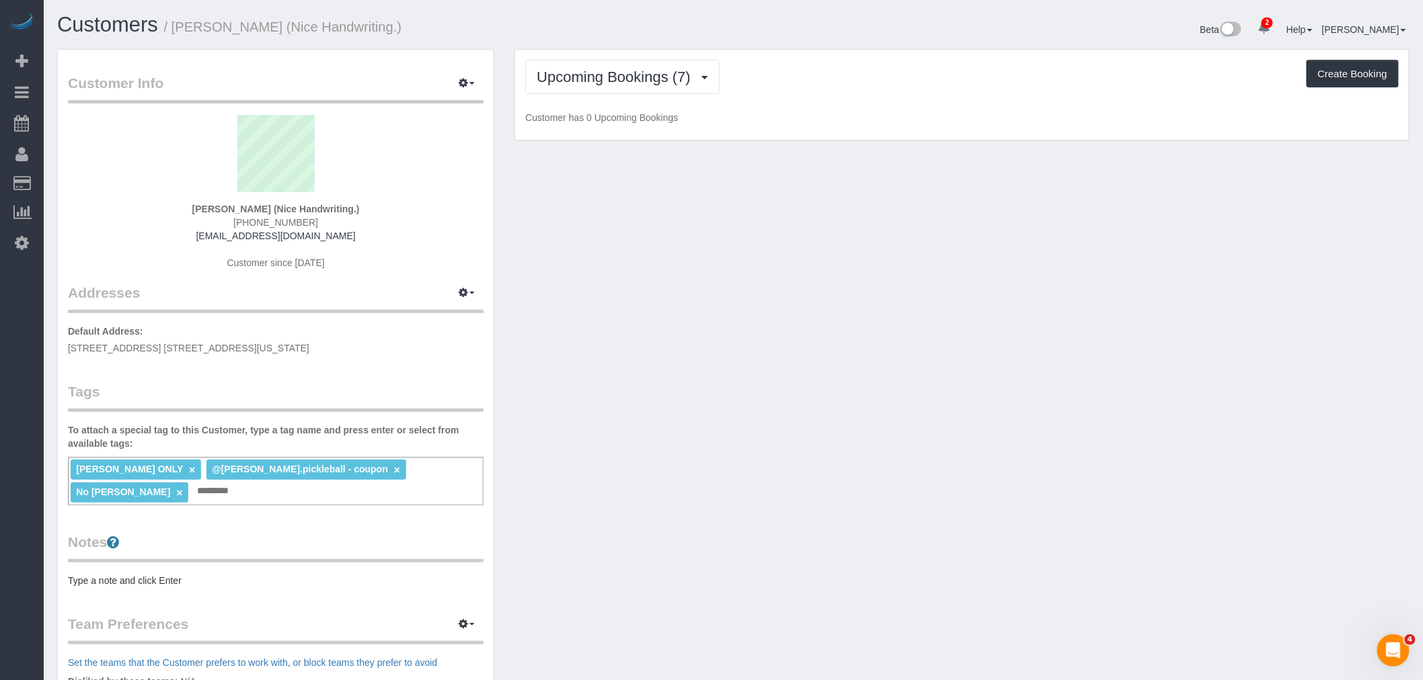
click at [836, 79] on div "Upcoming Bookings (7) Completed Bookings (11) Upcoming Bookings (7) Cancelled B…" at bounding box center [961, 77] width 873 height 34
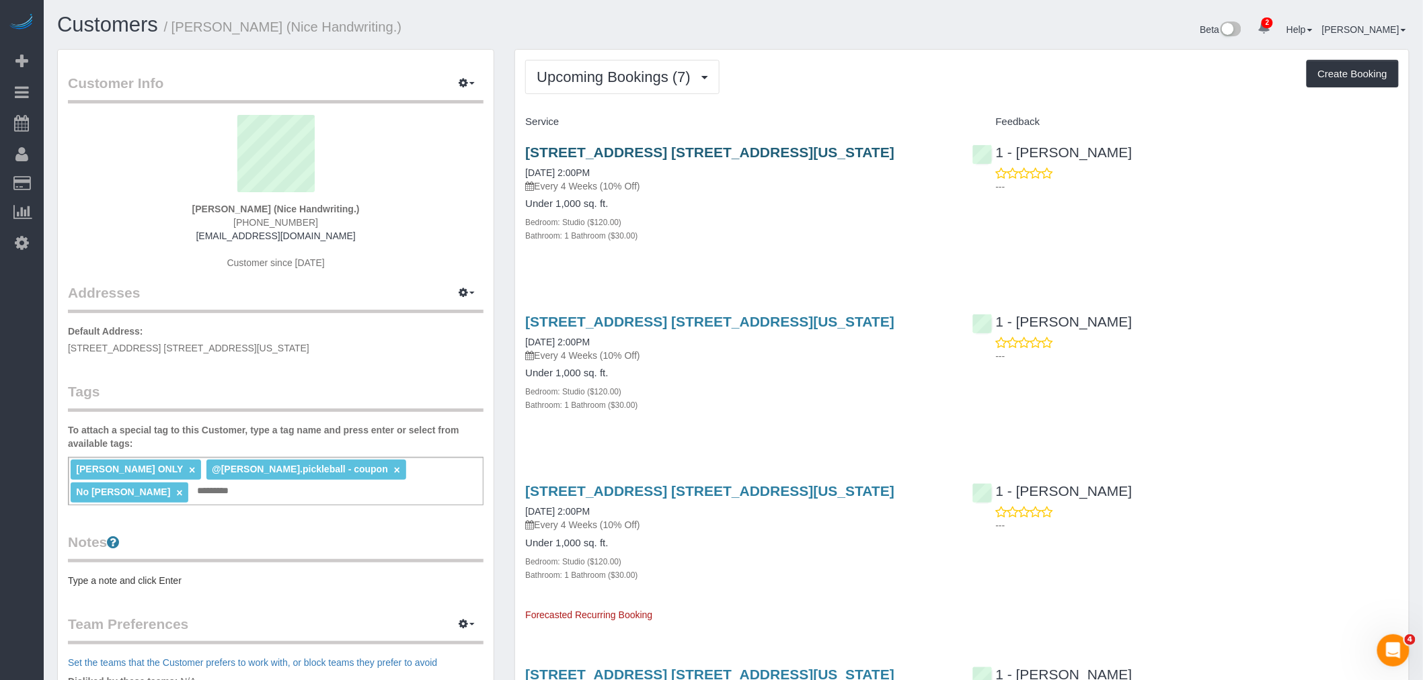
drag, startPoint x: 839, startPoint y: 150, endPoint x: 527, endPoint y: 155, distance: 312.0
click at [527, 155] on h3 "[STREET_ADDRESS] [STREET_ADDRESS][US_STATE]" at bounding box center [738, 152] width 426 height 15
copy link "[STREET_ADDRESS] [STREET_ADDRESS][US_STATE]"
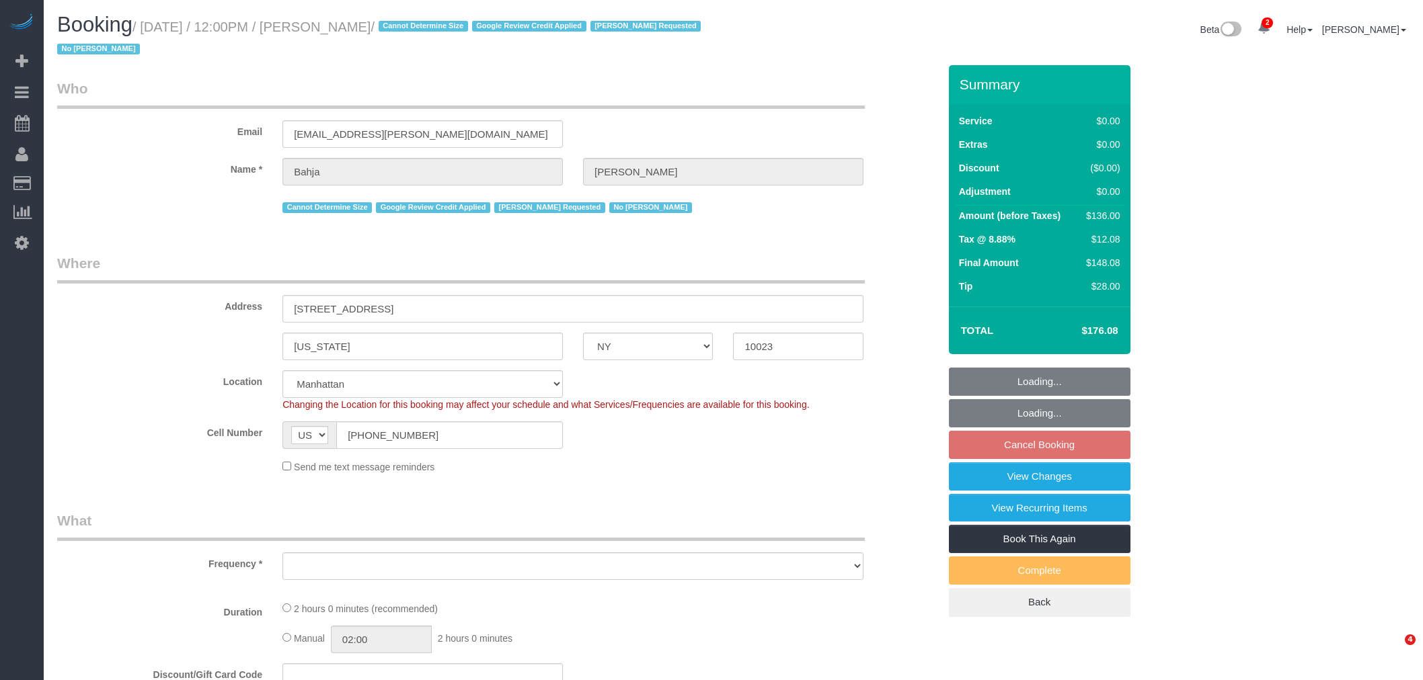
select select "NY"
select select "1"
select select "number:59"
select select "number:73"
select select "number:15"
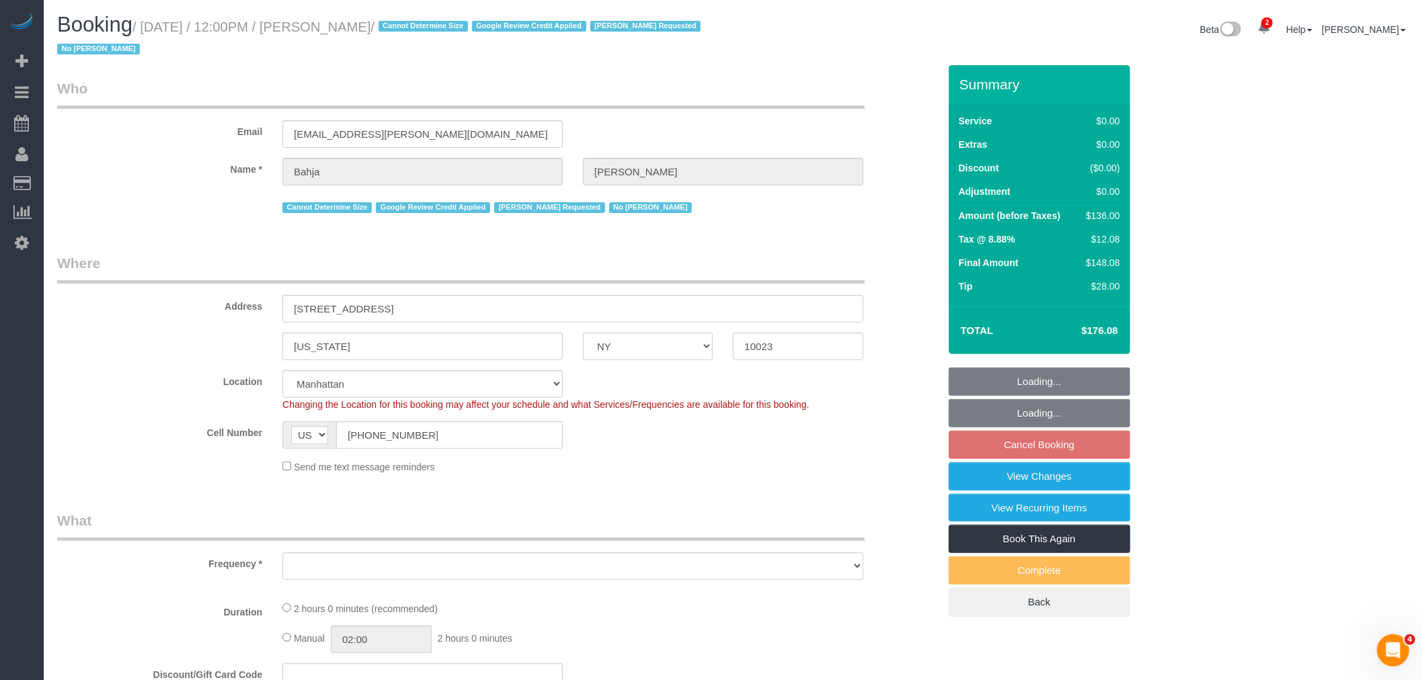
select select "number:6"
select select "object:1363"
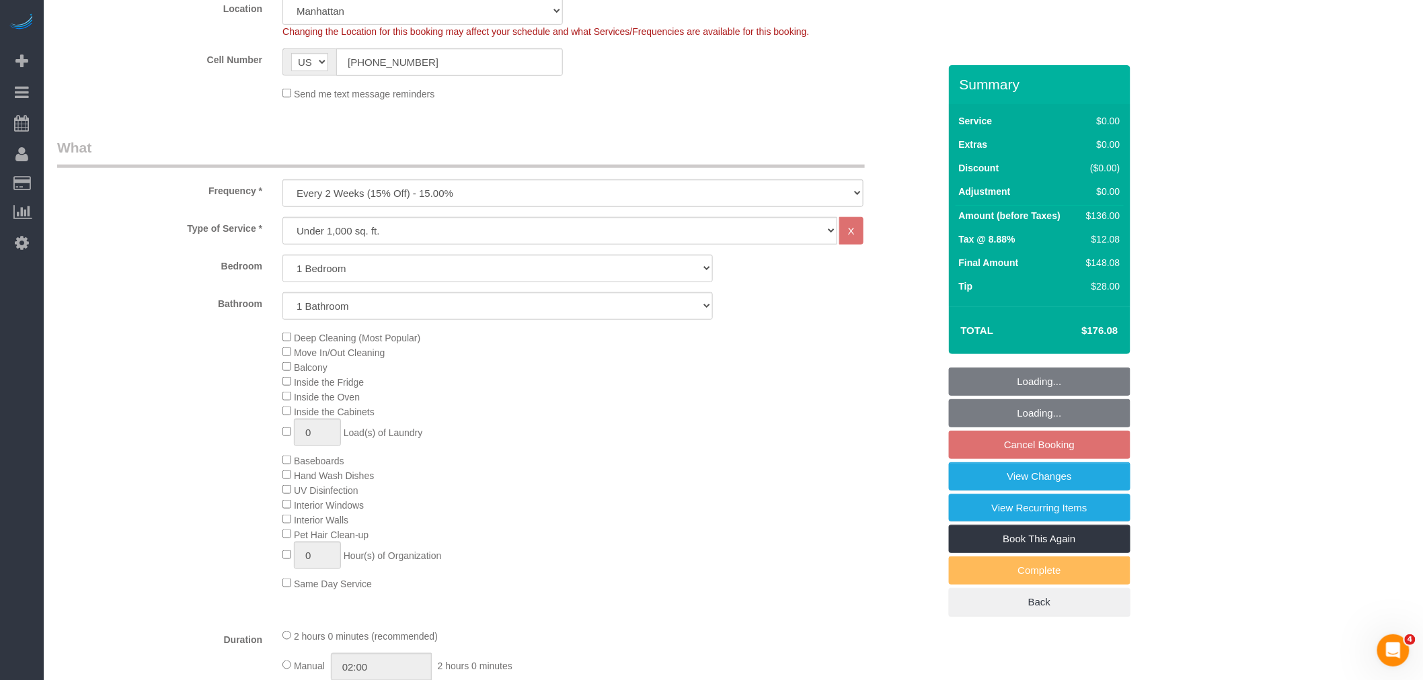
select select "spot4"
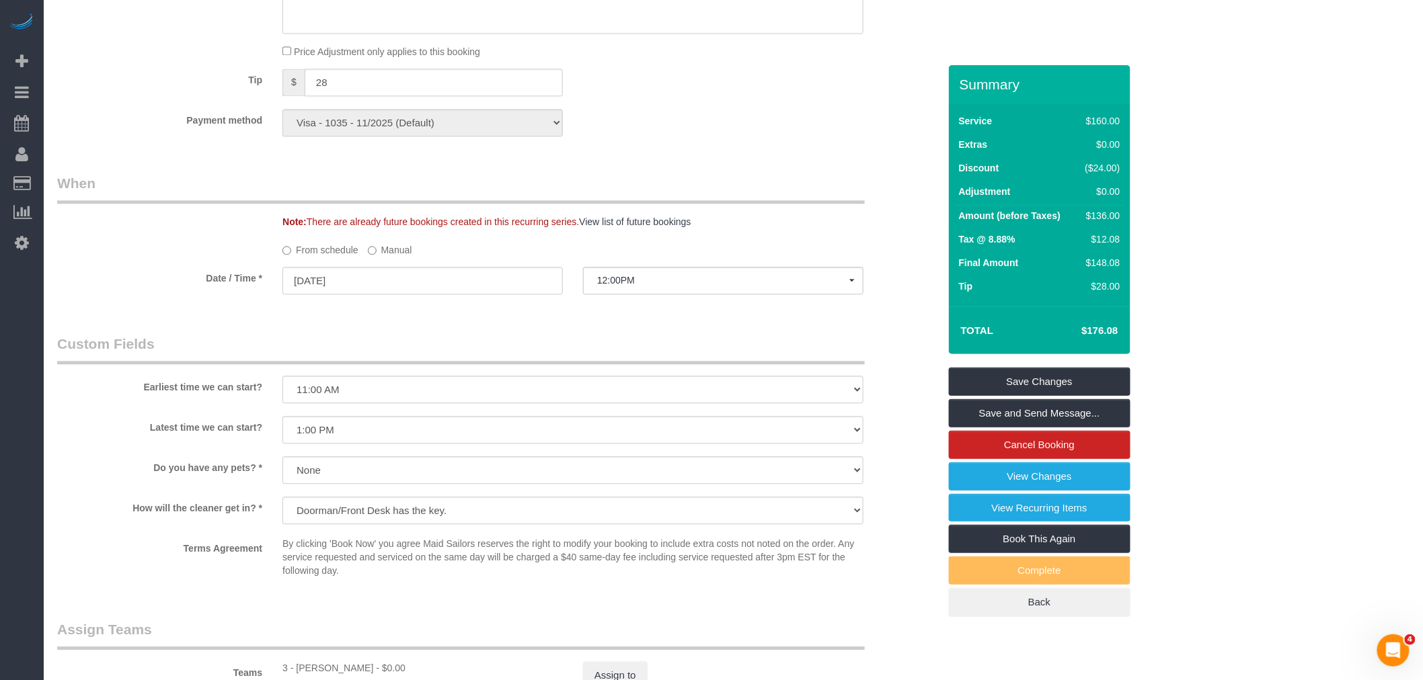
scroll to position [1195, 0]
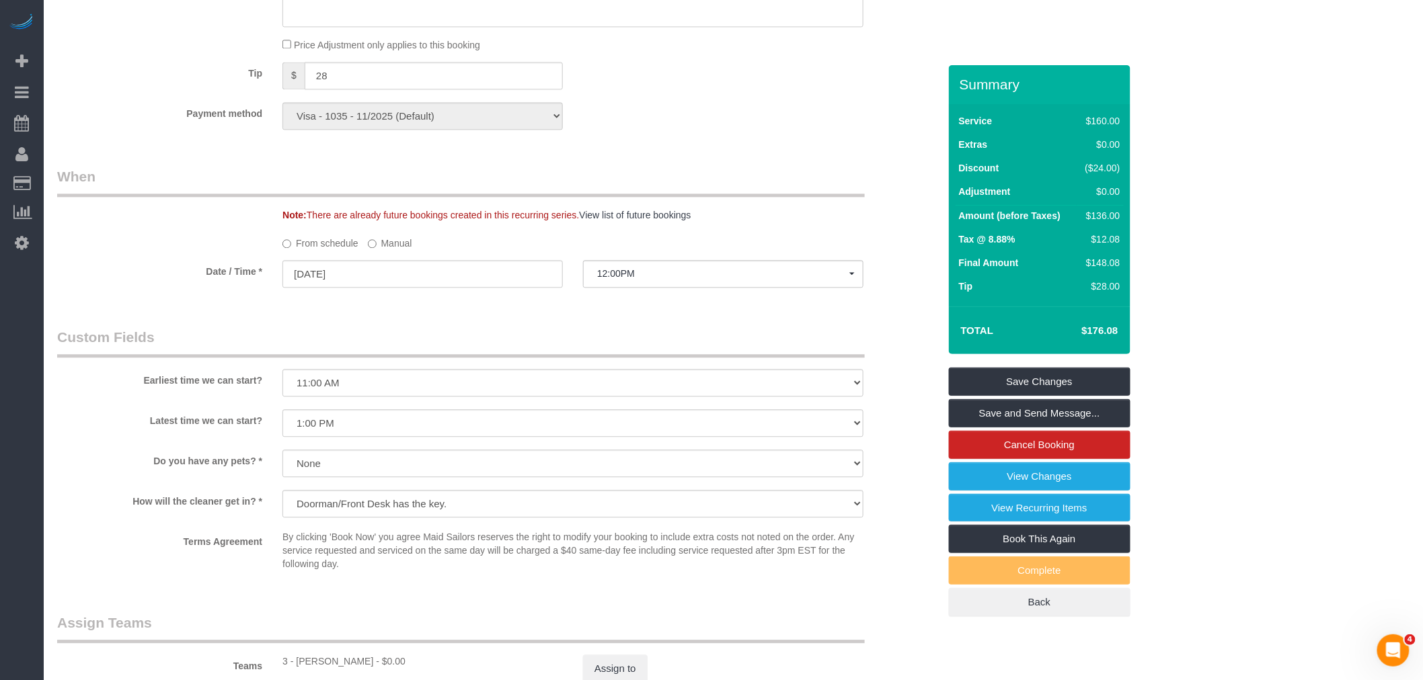
click at [380, 250] on label "Manual" at bounding box center [390, 241] width 44 height 18
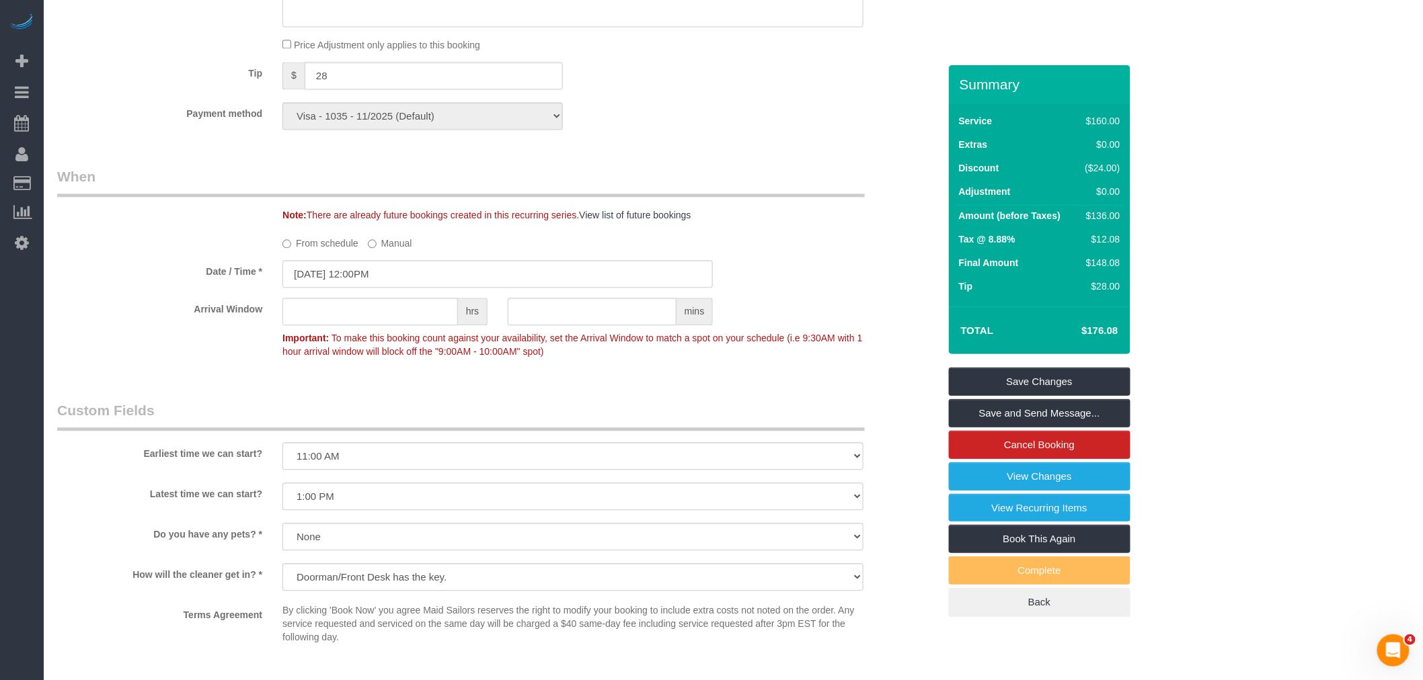
click at [378, 250] on label "Manual" at bounding box center [390, 241] width 44 height 18
click at [382, 288] on input "08/26/2025 12:00PM" at bounding box center [497, 274] width 430 height 28
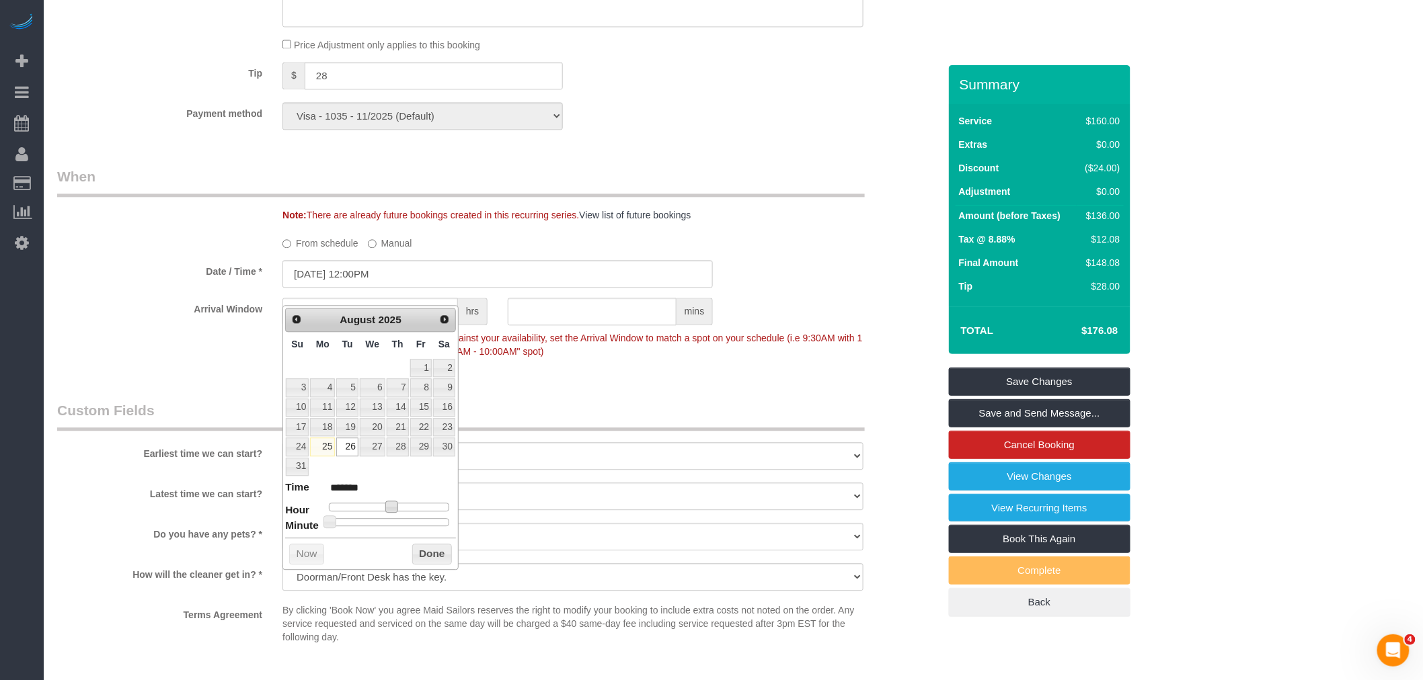
click at [391, 509] on span at bounding box center [391, 507] width 12 height 12
type input "08/26/2025 11:00AM"
type input "*******"
click at [412, 553] on button "Done" at bounding box center [432, 555] width 40 height 22
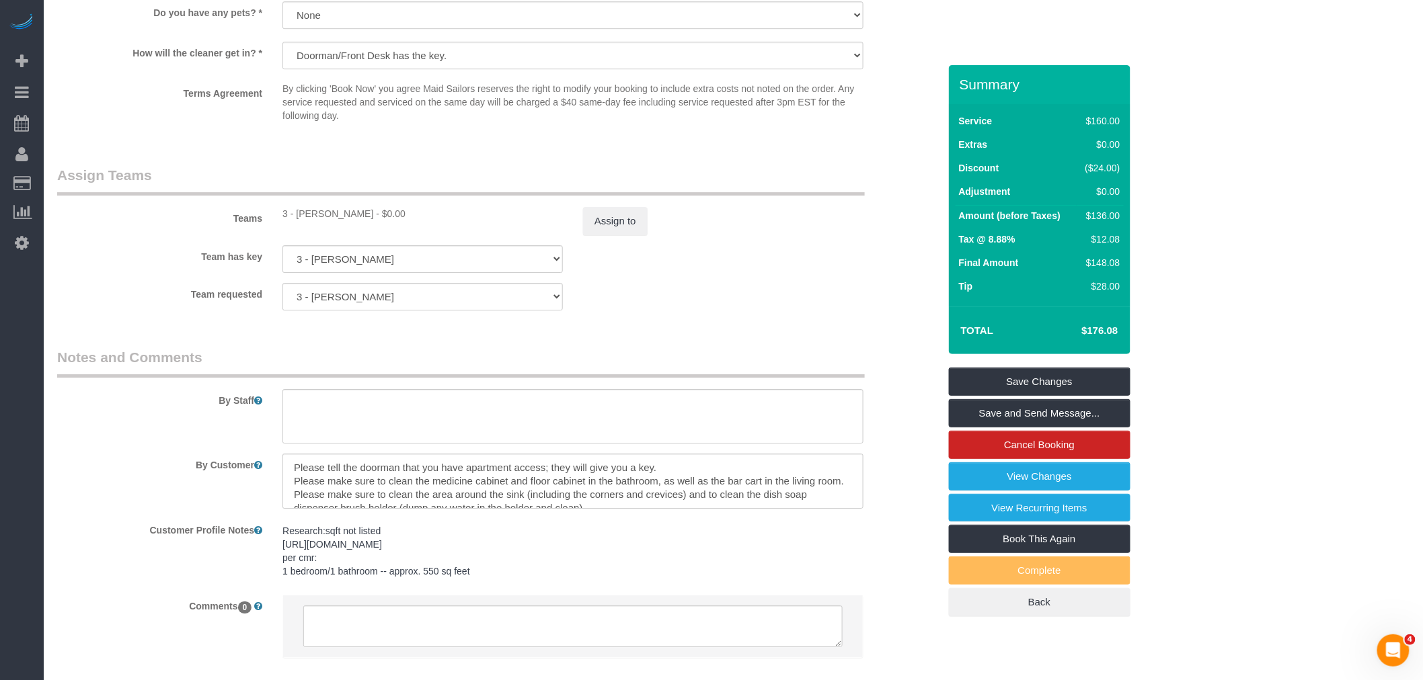
scroll to position [1718, 0]
click at [995, 384] on link "Save Changes" at bounding box center [1040, 382] width 182 height 28
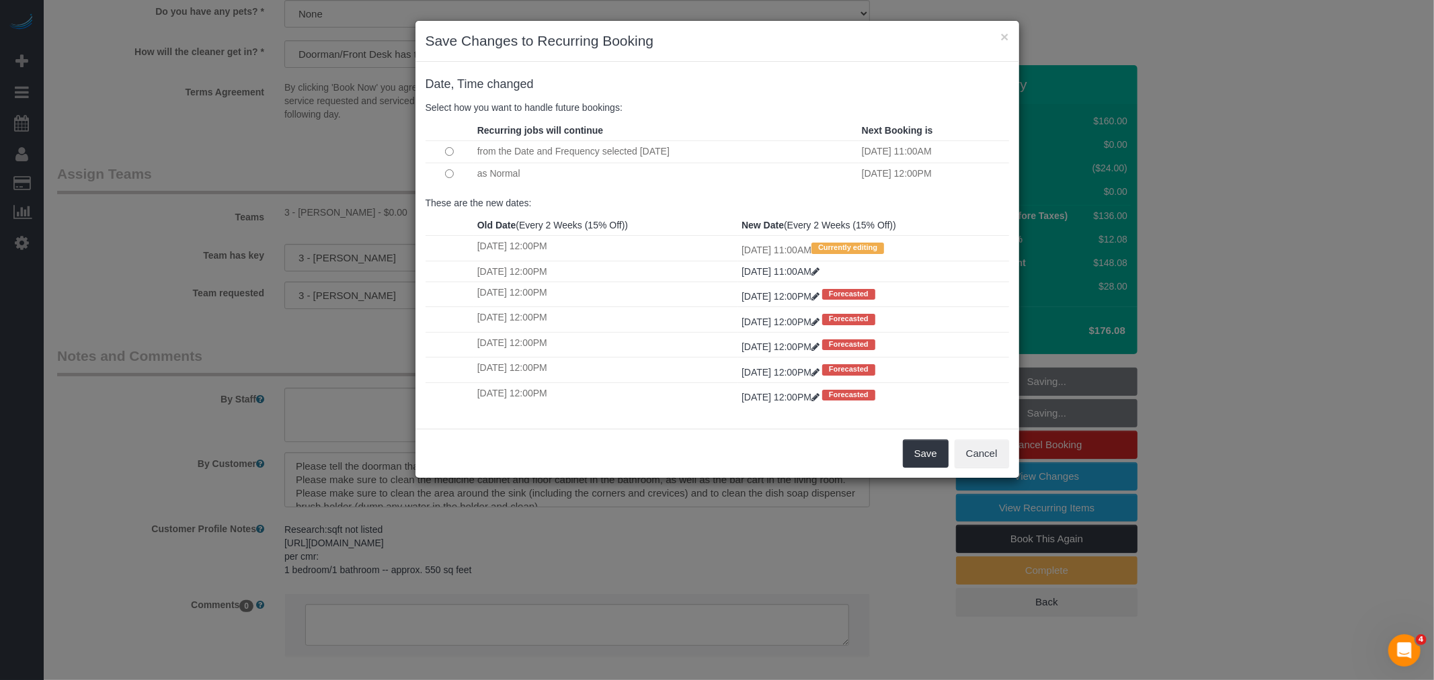
click at [444, 175] on td at bounding box center [450, 174] width 48 height 22
click at [922, 462] on button "Save" at bounding box center [926, 454] width 46 height 28
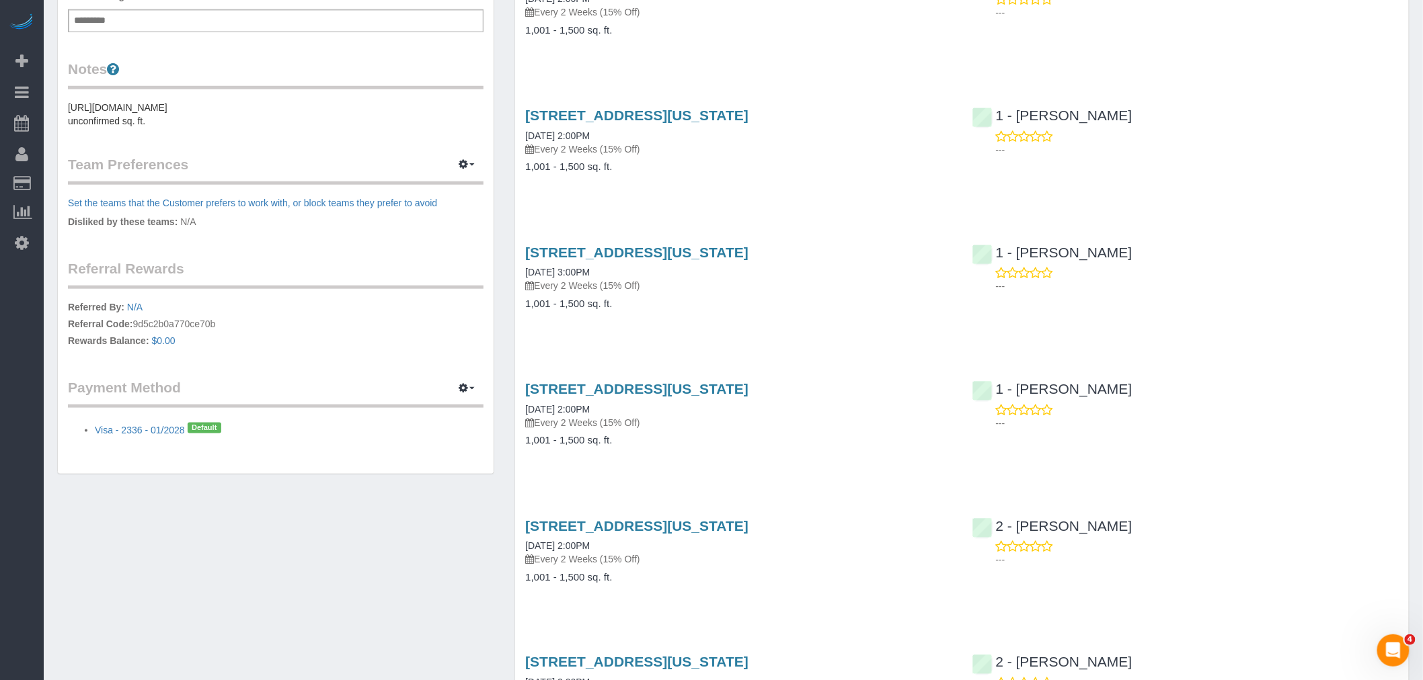
scroll to position [597, 0]
